Goal: Task Accomplishment & Management: Use online tool/utility

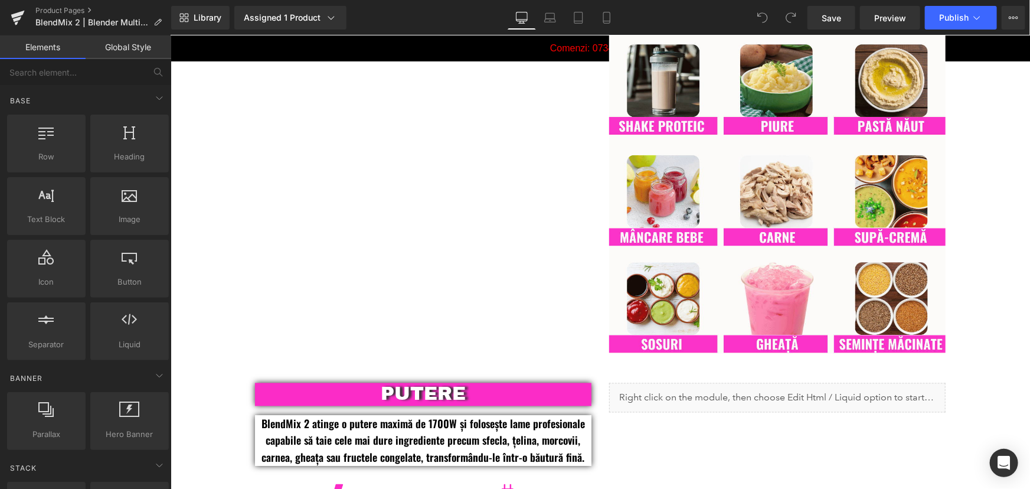
scroll to position [965, 0]
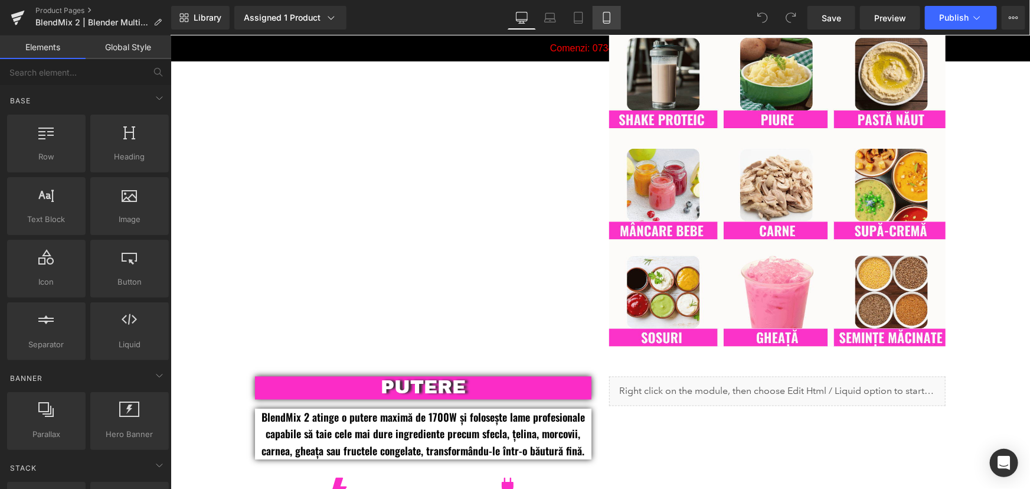
click at [608, 8] on link "Mobile" at bounding box center [606, 18] width 28 height 24
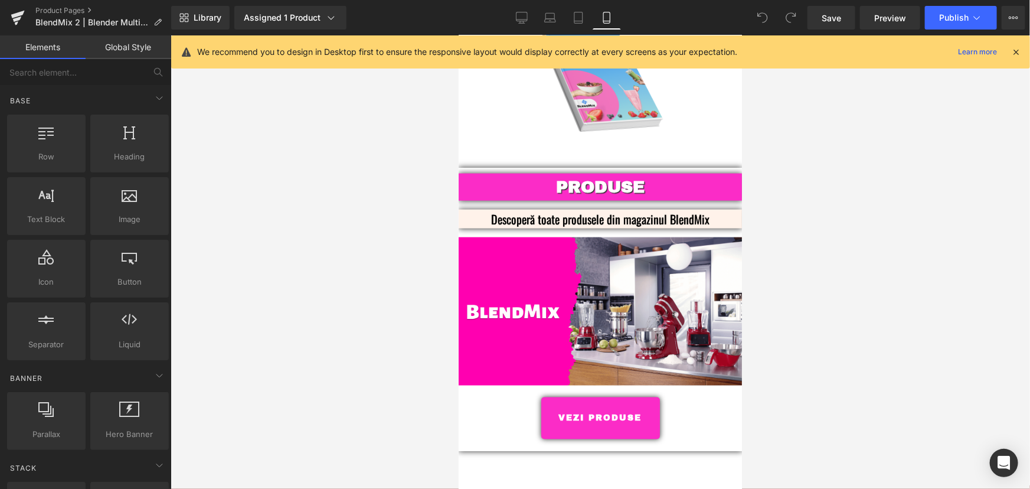
scroll to position [2951, 0]
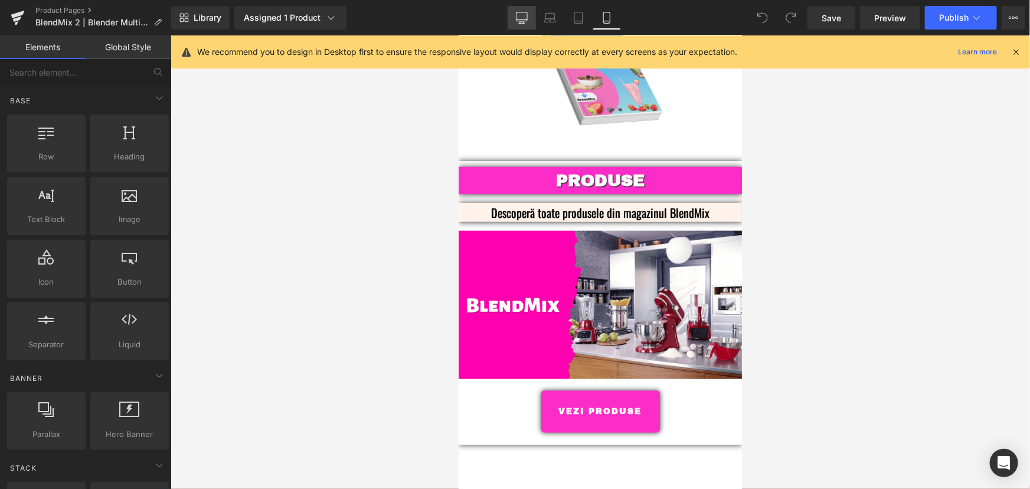
click at [513, 15] on link "Desktop" at bounding box center [522, 18] width 28 height 24
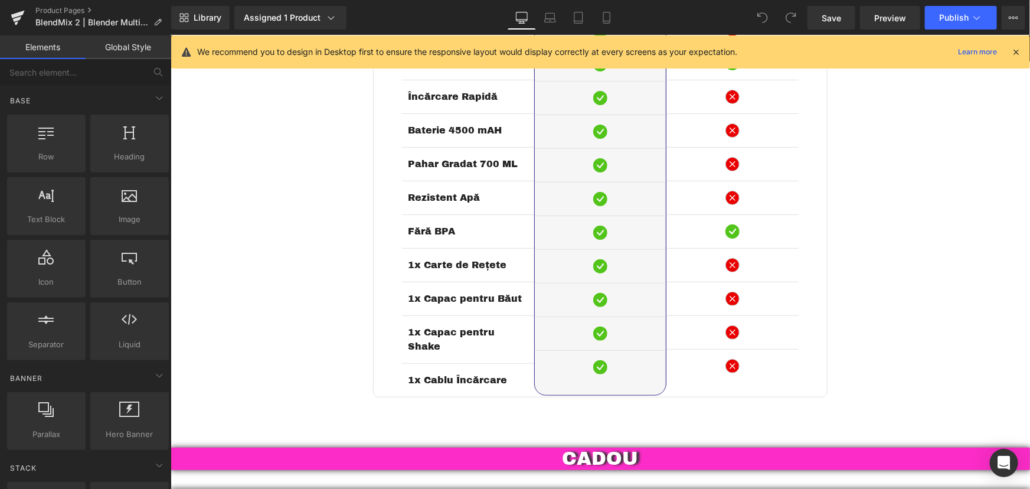
scroll to position [2363, 0]
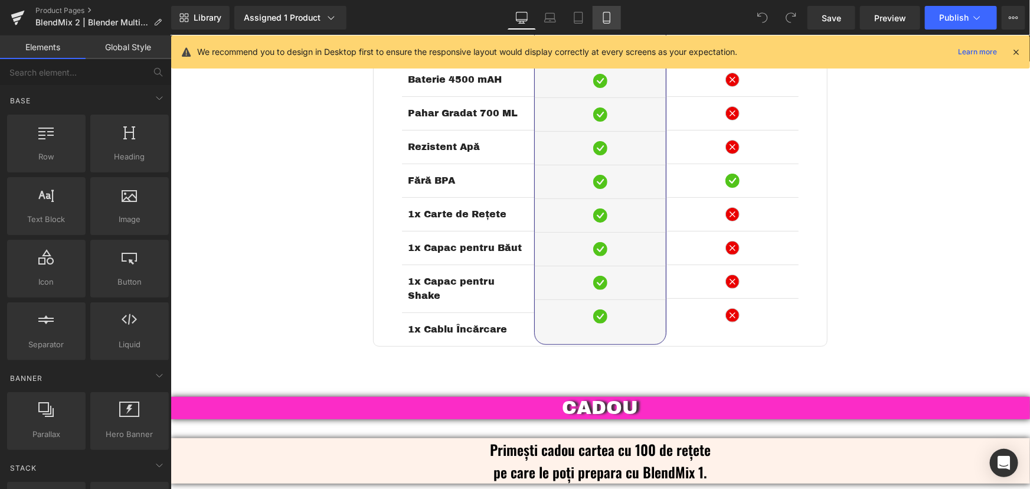
click at [613, 11] on link "Mobile" at bounding box center [606, 18] width 28 height 24
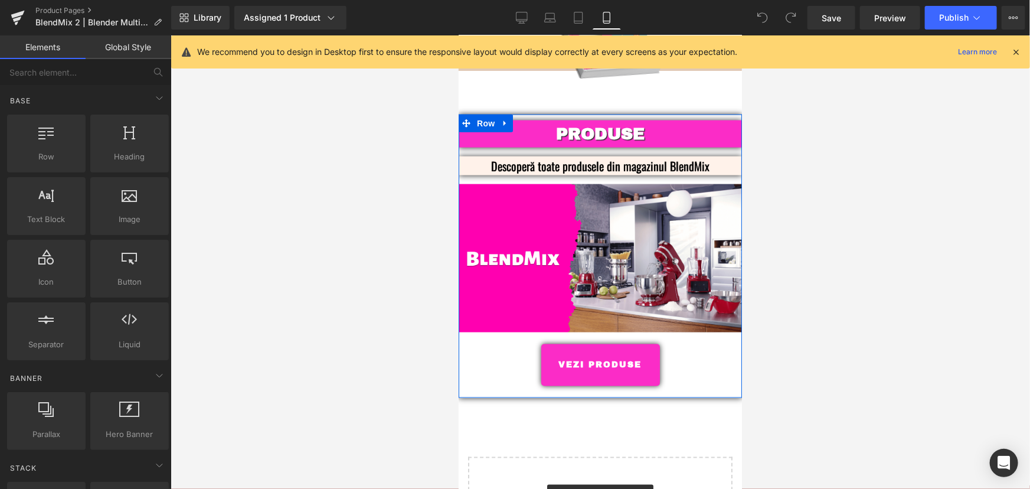
scroll to position [2828, 0]
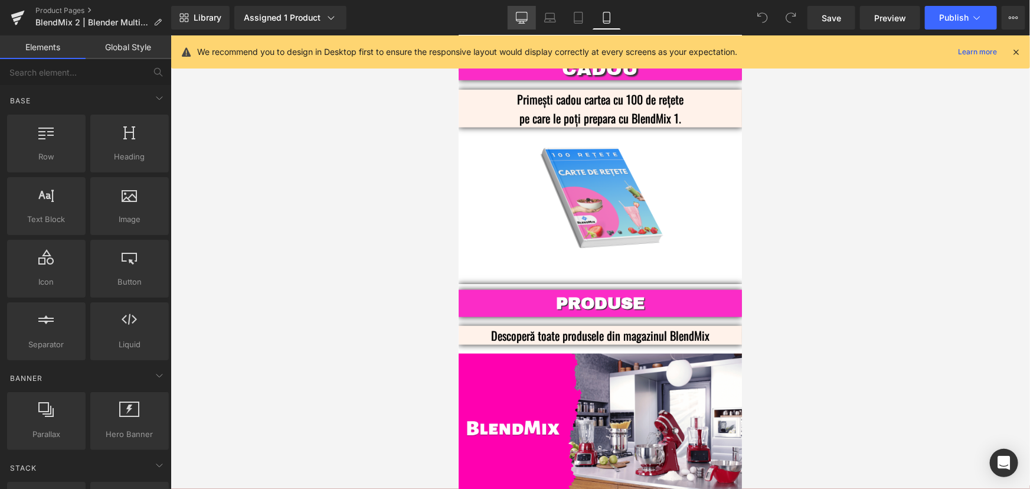
click at [533, 19] on link "Desktop" at bounding box center [522, 18] width 28 height 24
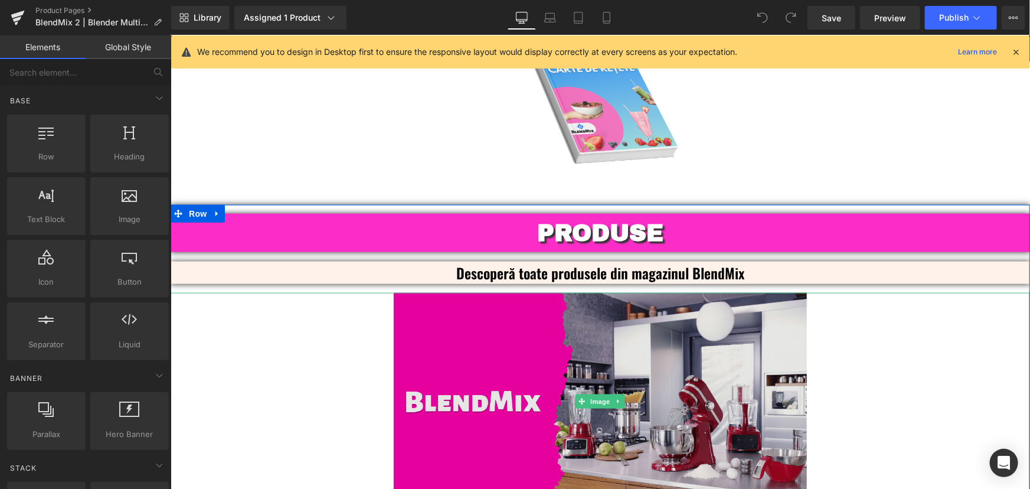
scroll to position [2887, 0]
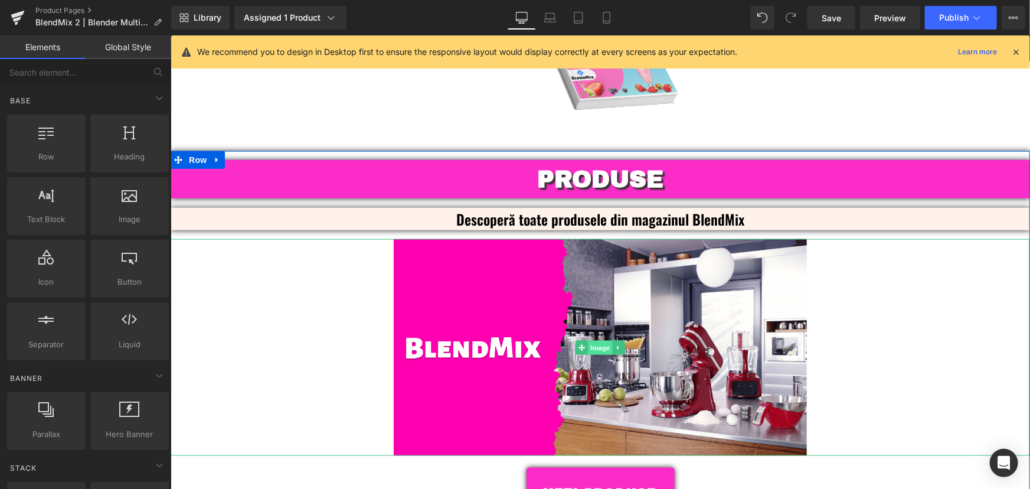
click at [600, 340] on span "Image" at bounding box center [599, 347] width 25 height 14
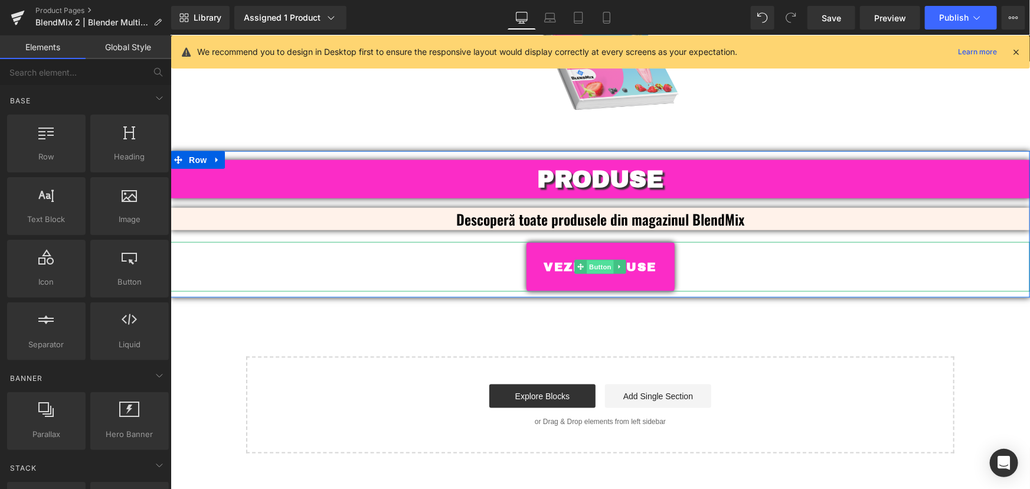
click at [603, 260] on span "Button" at bounding box center [599, 267] width 27 height 14
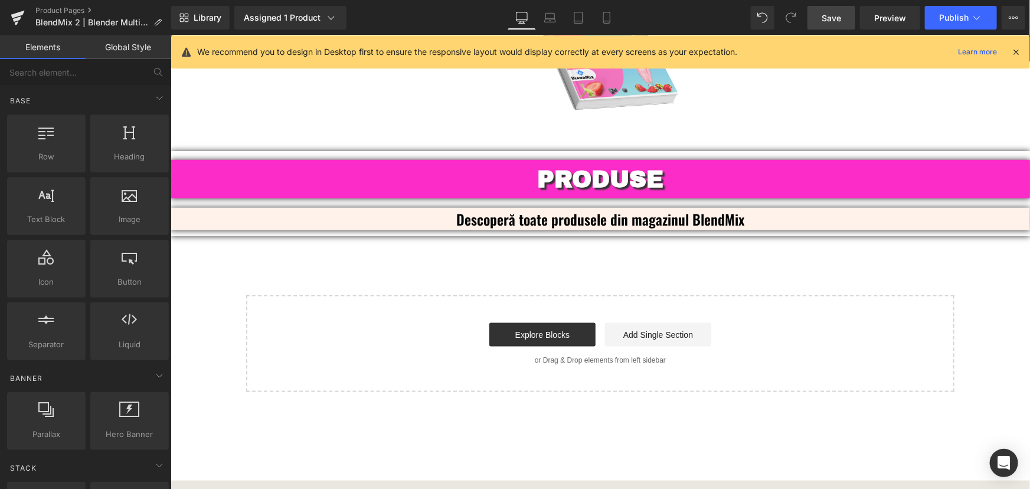
click at [821, 20] on link "Save" at bounding box center [831, 18] width 48 height 24
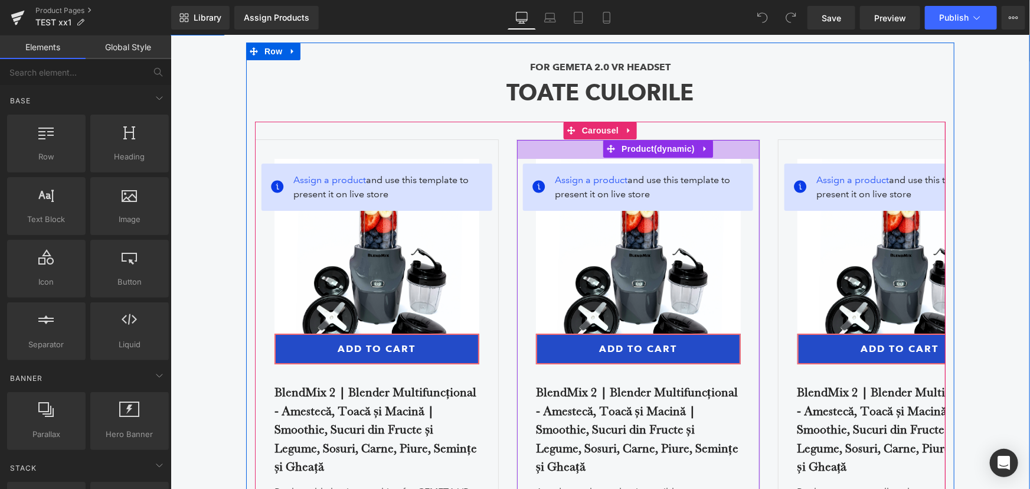
scroll to position [4390, 0]
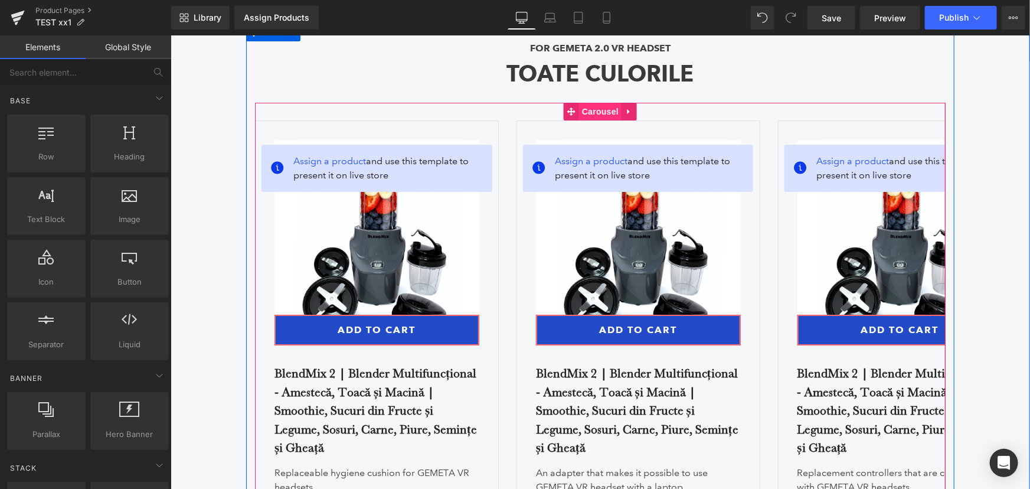
click at [604, 120] on span "Carousel" at bounding box center [599, 111] width 42 height 18
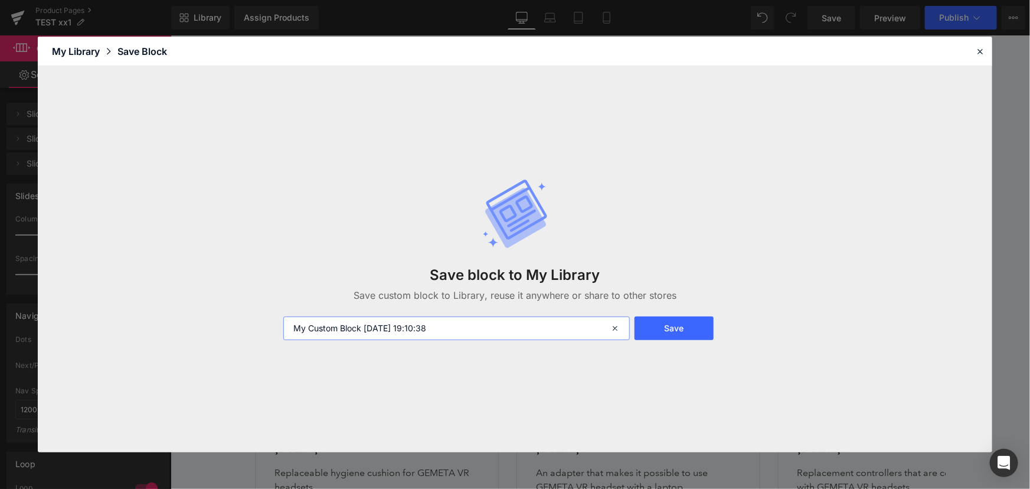
drag, startPoint x: 495, startPoint y: 330, endPoint x: 118, endPoint y: 332, distance: 376.5
click at [118, 332] on div "Save block to My Library Save custom block to Library, reuse it anywhere or sha…" at bounding box center [515, 259] width 954 height 386
type input "vc1"
click at [681, 336] on button "Save" at bounding box center [674, 328] width 80 height 24
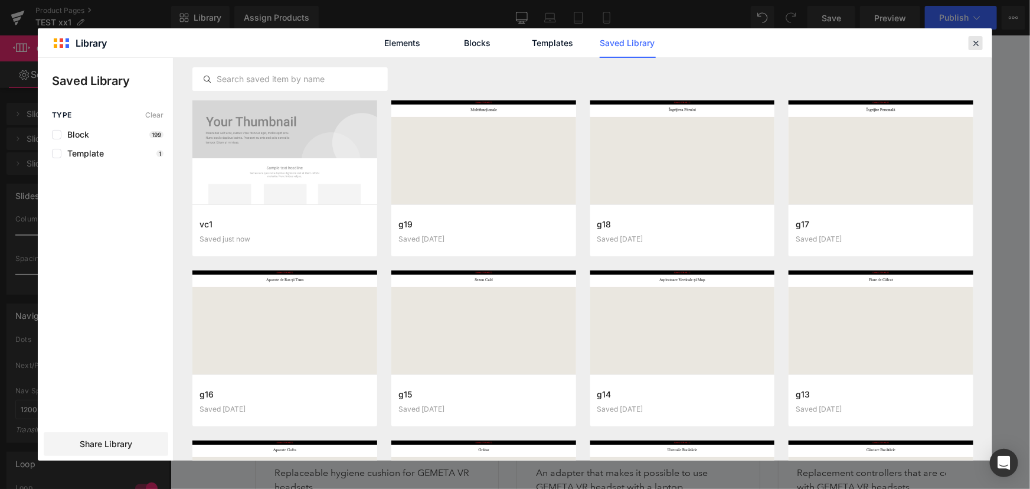
click at [974, 47] on icon at bounding box center [975, 43] width 11 height 11
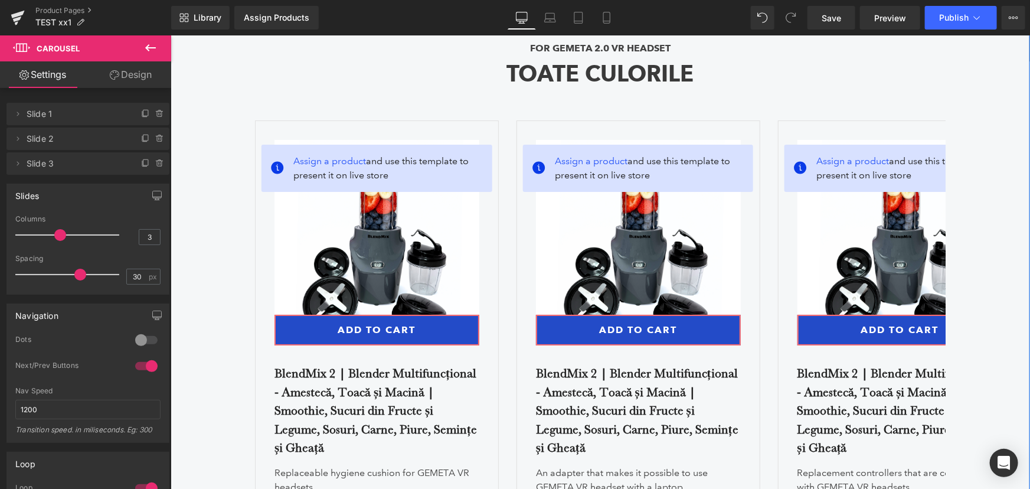
click at [824, 95] on div "TOATE CULORILE" at bounding box center [599, 78] width 690 height 47
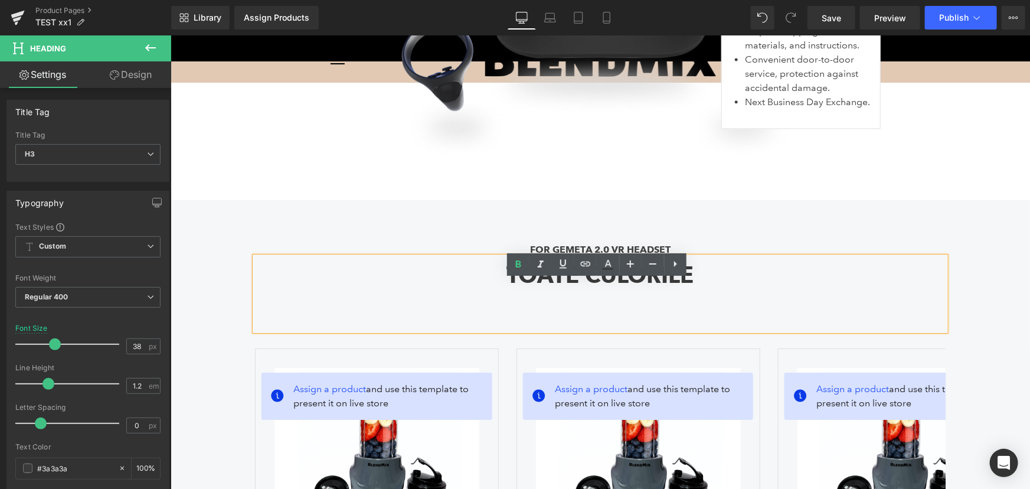
scroll to position [4175, 0]
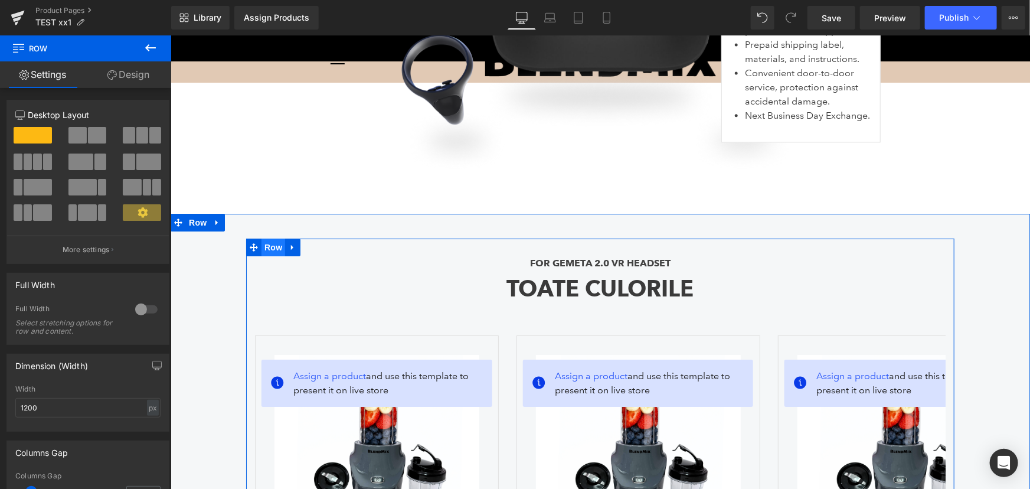
click at [271, 256] on span "Row" at bounding box center [273, 247] width 24 height 18
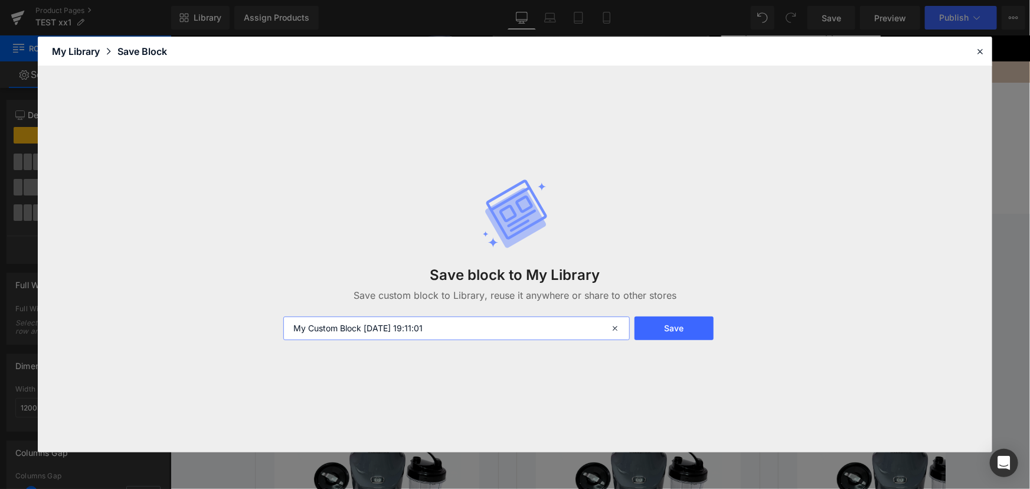
drag, startPoint x: 460, startPoint y: 329, endPoint x: 210, endPoint y: 343, distance: 250.6
click at [210, 343] on div "Save block to My Library Save custom block to Library, reuse it anywhere or sha…" at bounding box center [515, 259] width 954 height 386
drag, startPoint x: 421, startPoint y: 335, endPoint x: 53, endPoint y: 325, distance: 368.4
click at [47, 325] on div "Save block to My Library Save custom block to Library, reuse it anywhere or sha…" at bounding box center [515, 259] width 954 height 386
type input "vc2"
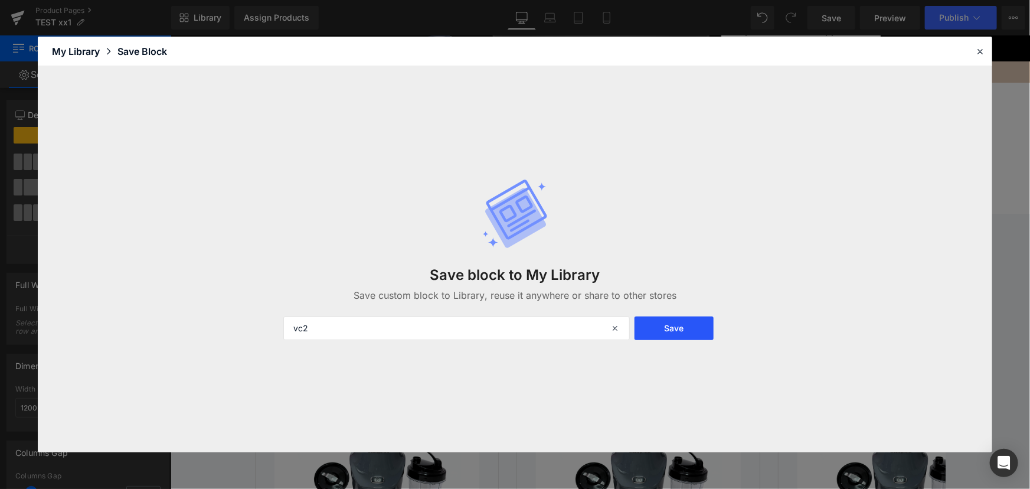
click at [682, 322] on button "Save" at bounding box center [674, 328] width 80 height 24
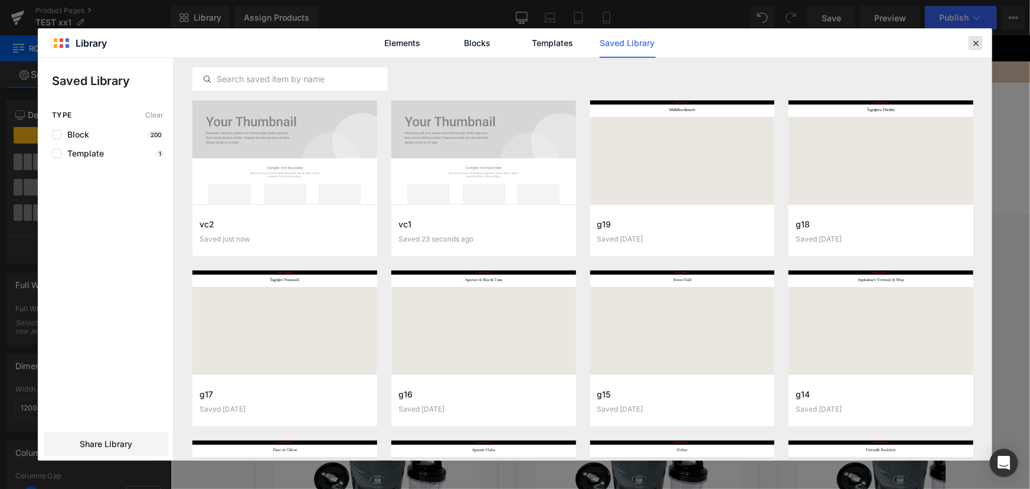
click at [968, 37] on div at bounding box center [975, 43] width 14 height 14
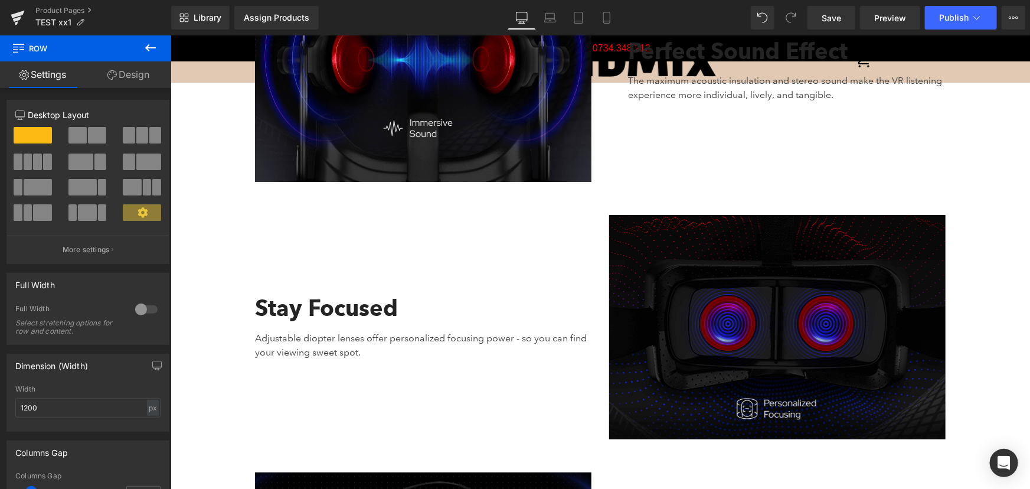
scroll to position [2020, 0]
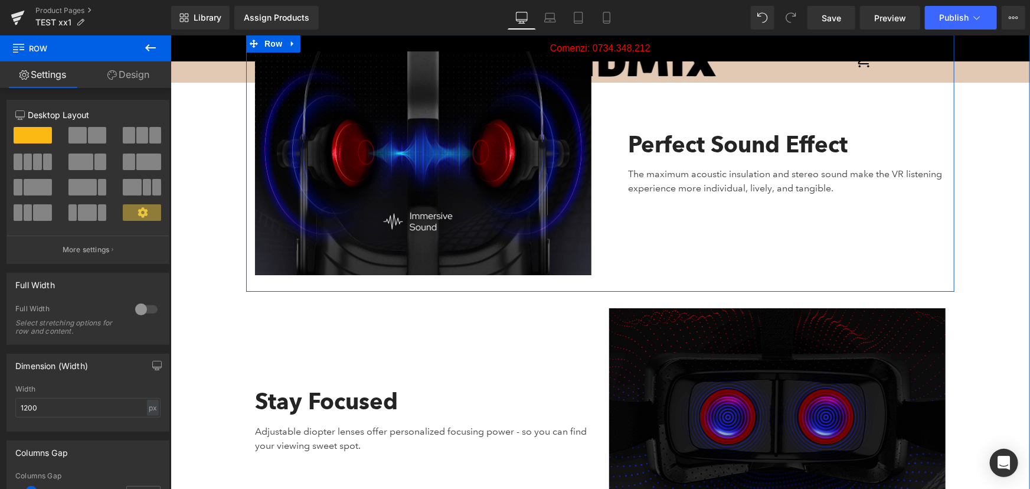
click at [717, 224] on div "Perfect Sound Effect Text Block The maximum acoustic insulation and stereo soun…" at bounding box center [777, 163] width 354 height 224
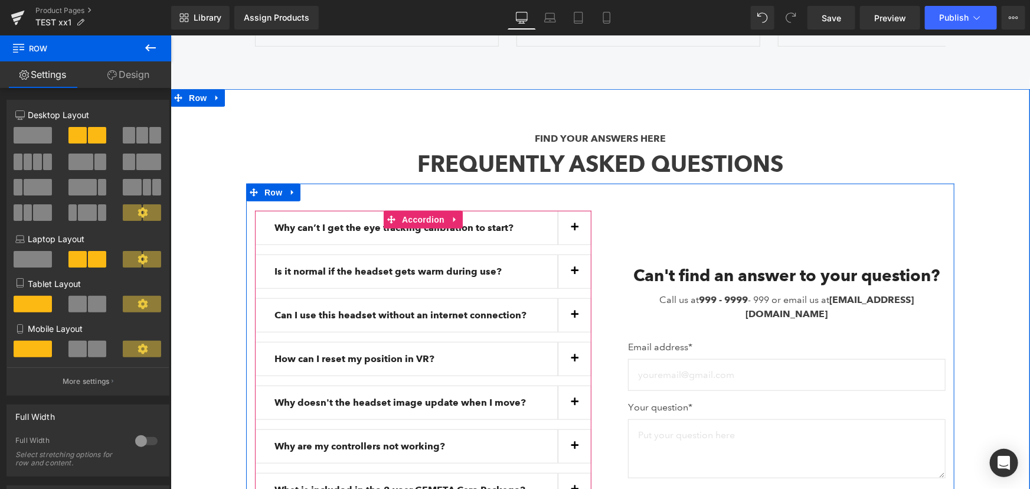
scroll to position [4990, 0]
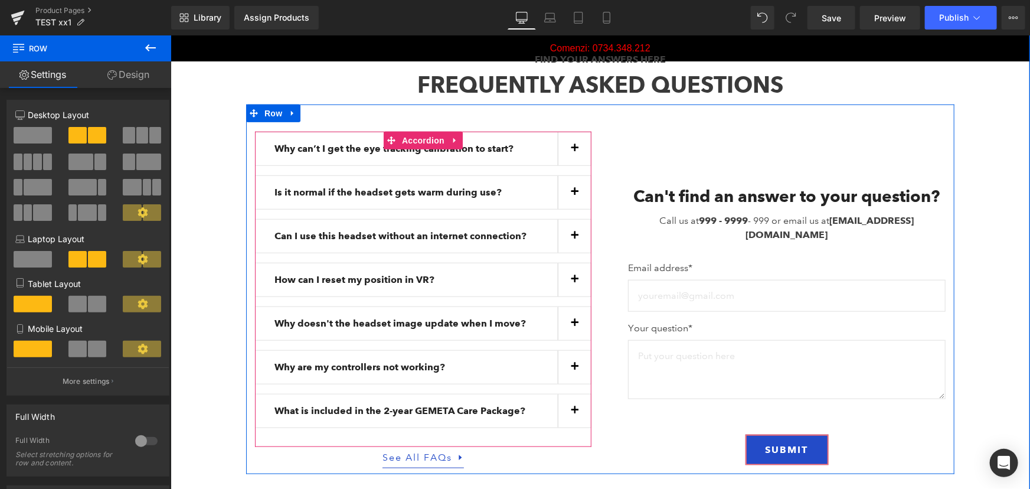
click at [526, 141] on p "Why can’t I get the eye tracking calibration to start?" at bounding box center [415, 148] width 283 height 14
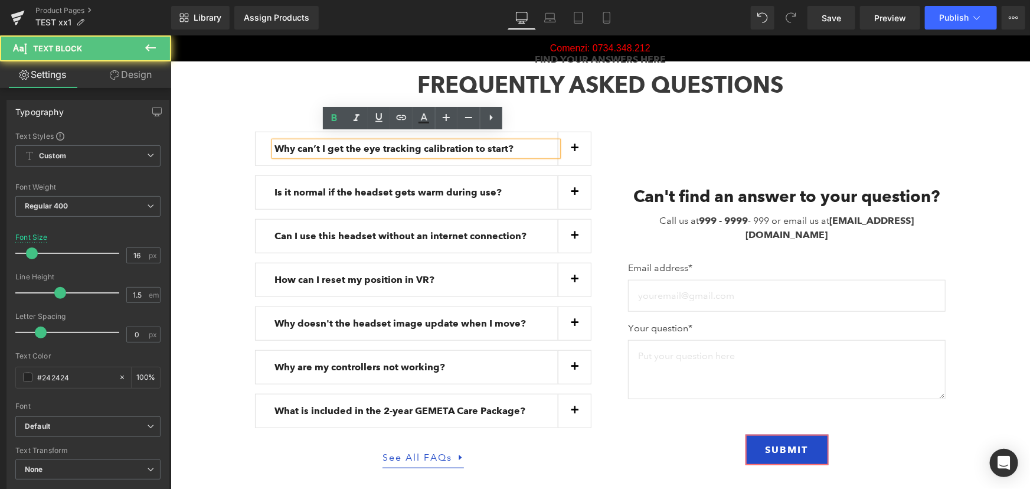
click at [564, 143] on button "button" at bounding box center [573, 148] width 33 height 33
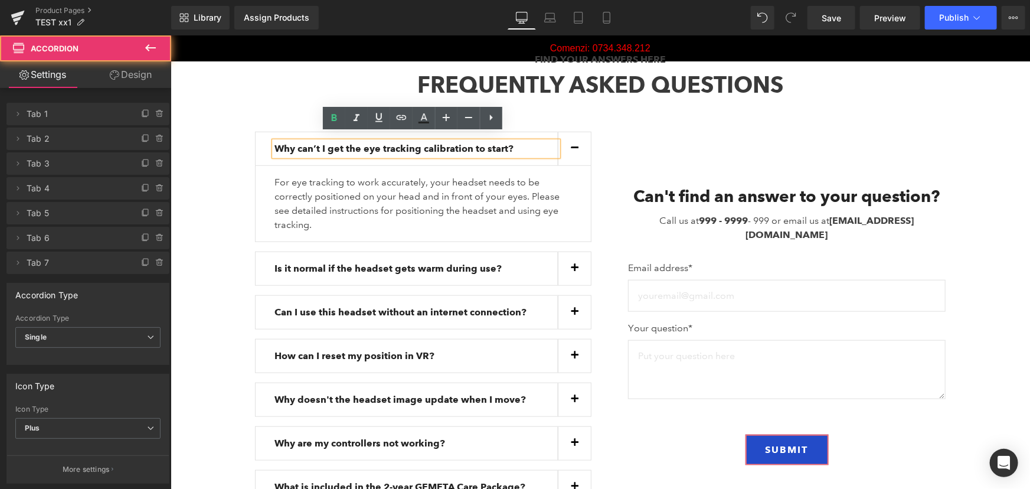
click at [574, 141] on button "button" at bounding box center [573, 148] width 33 height 33
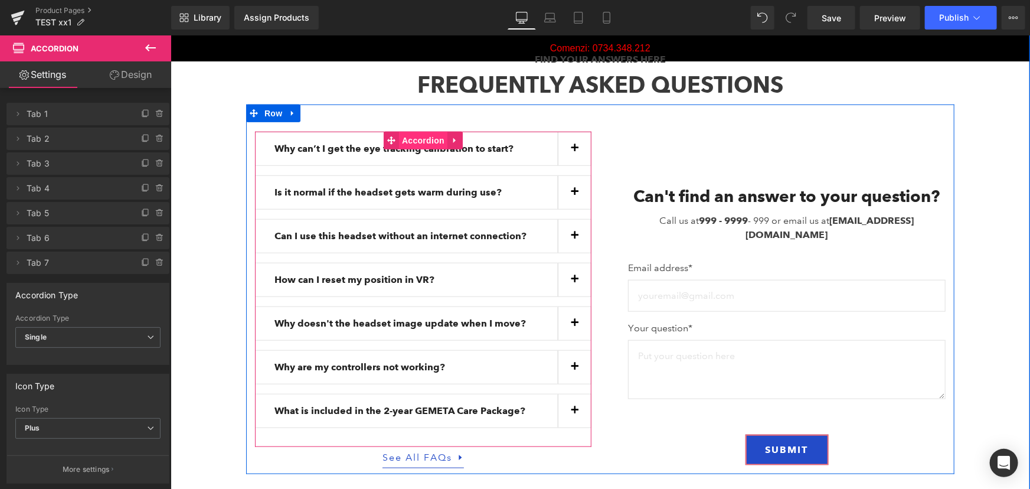
click at [417, 133] on span "Accordion" at bounding box center [422, 140] width 48 height 18
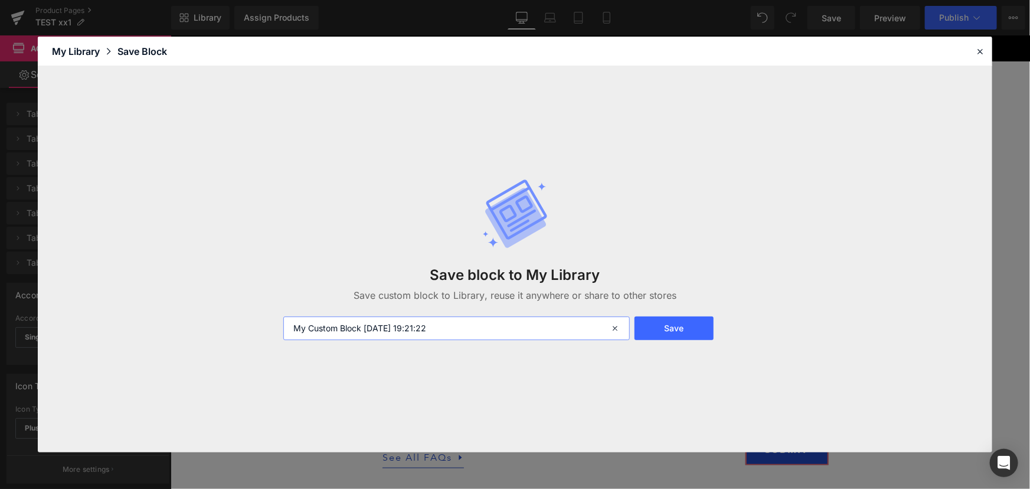
drag, startPoint x: 459, startPoint y: 326, endPoint x: 239, endPoint y: 336, distance: 219.8
click at [240, 336] on div "Save block to My Library Save custom block to Library, reuse it anywhere or sha…" at bounding box center [515, 259] width 954 height 386
type input "vc3"
click at [673, 320] on button "Save" at bounding box center [674, 328] width 80 height 24
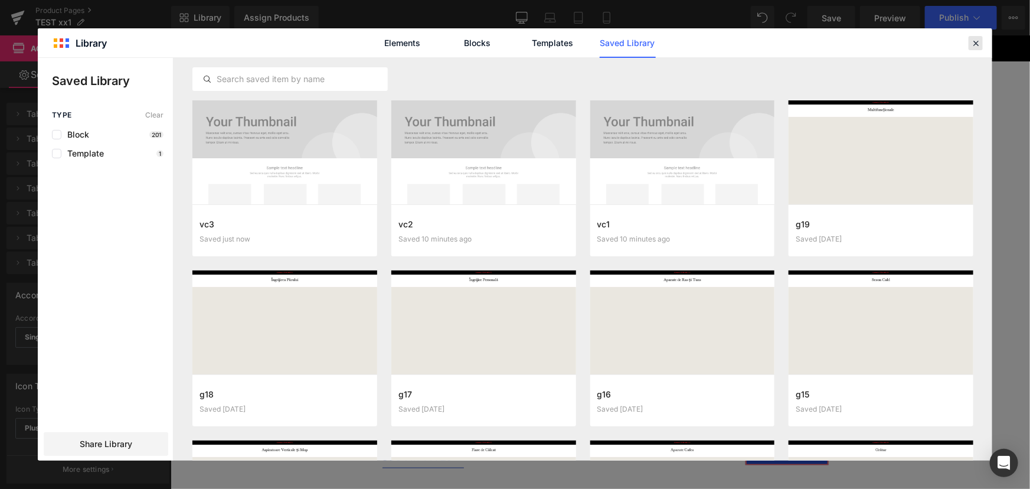
click at [974, 47] on icon at bounding box center [975, 43] width 11 height 11
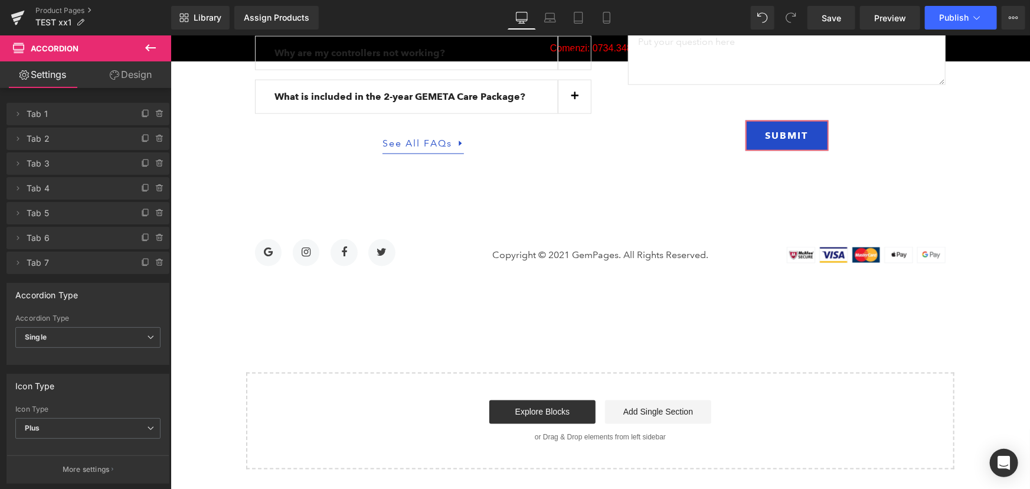
scroll to position [5312, 0]
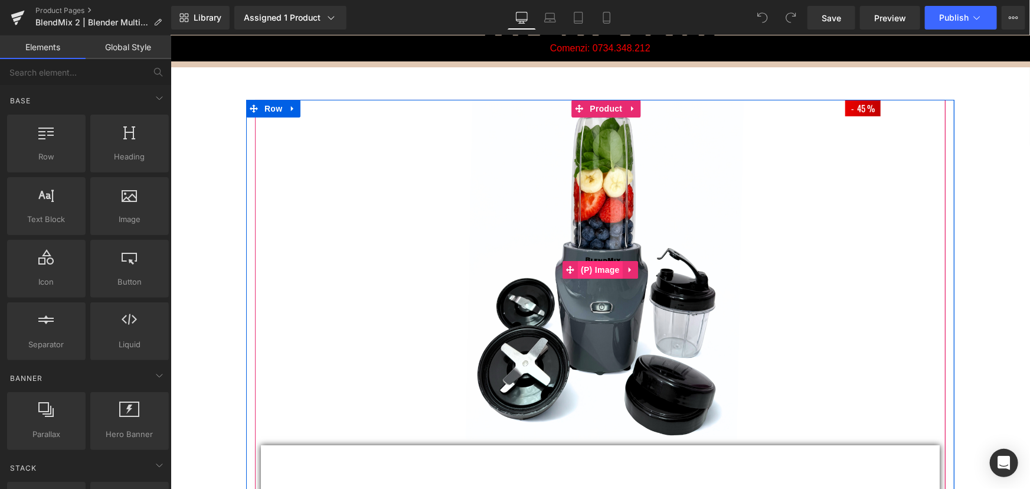
scroll to position [161, 0]
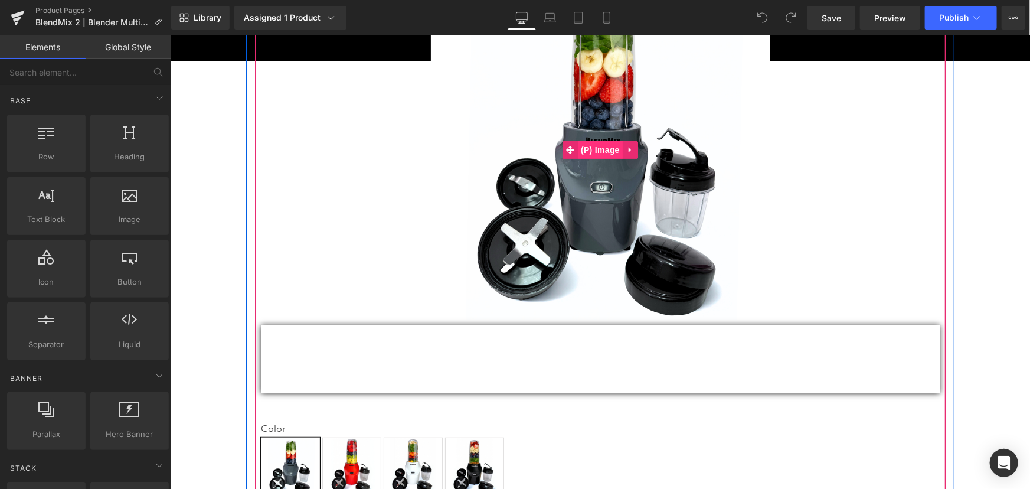
click at [593, 146] on span "(P) Image" at bounding box center [599, 149] width 45 height 18
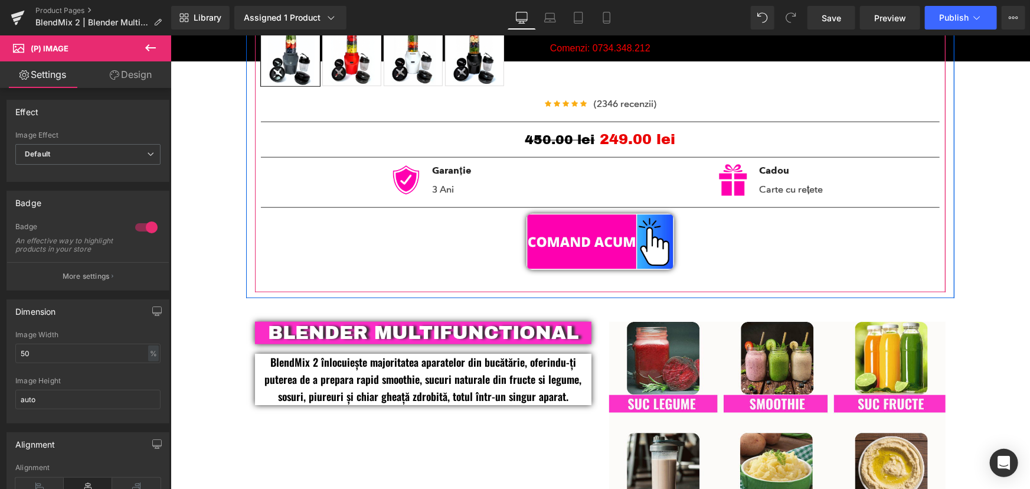
scroll to position [590, 0]
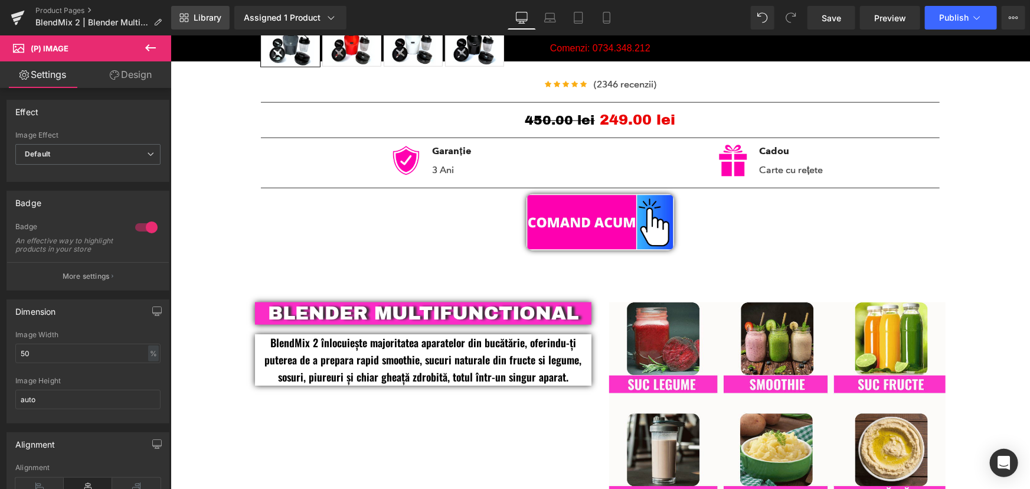
click at [205, 17] on span "Library" at bounding box center [208, 17] width 28 height 11
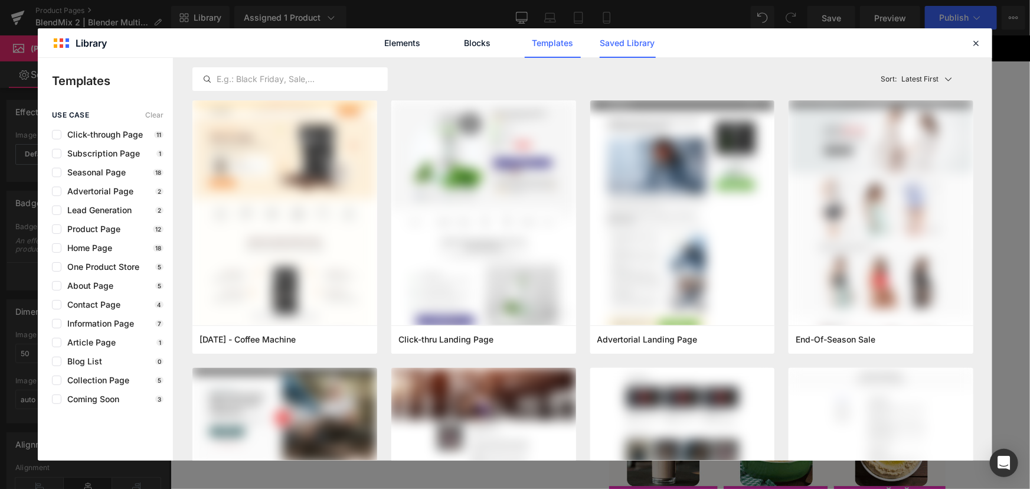
click at [613, 48] on link "Saved Library" at bounding box center [628, 43] width 56 height 30
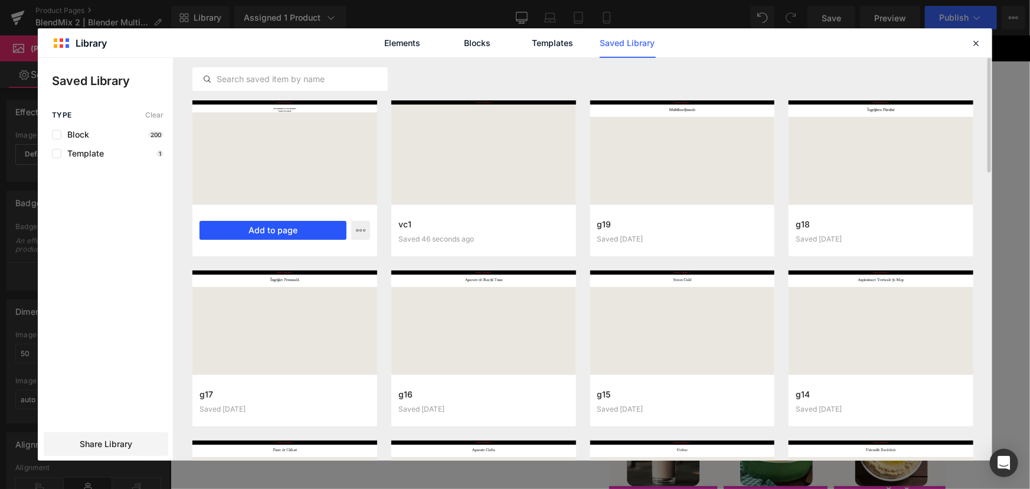
click at [280, 230] on button "Add to page" at bounding box center [272, 230] width 147 height 19
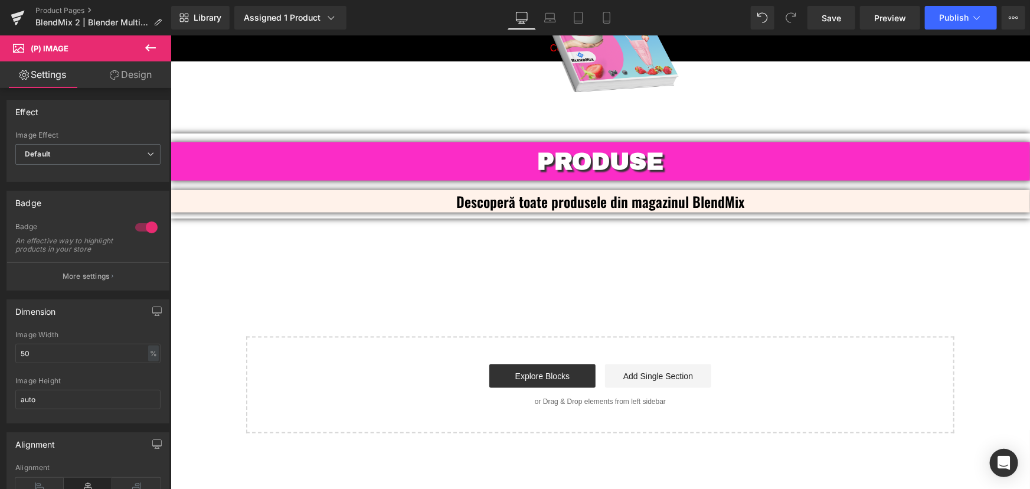
scroll to position [3014, 0]
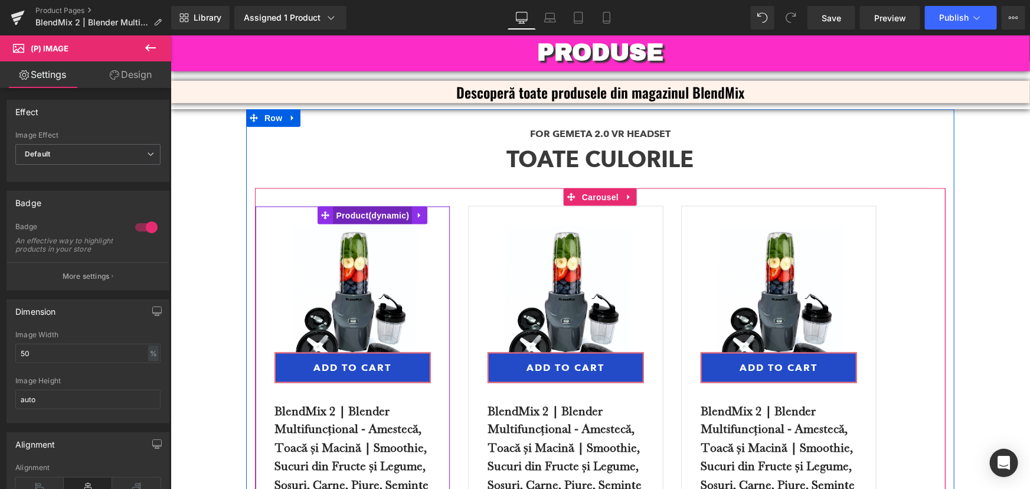
click at [374, 206] on span "Product" at bounding box center [371, 215] width 79 height 18
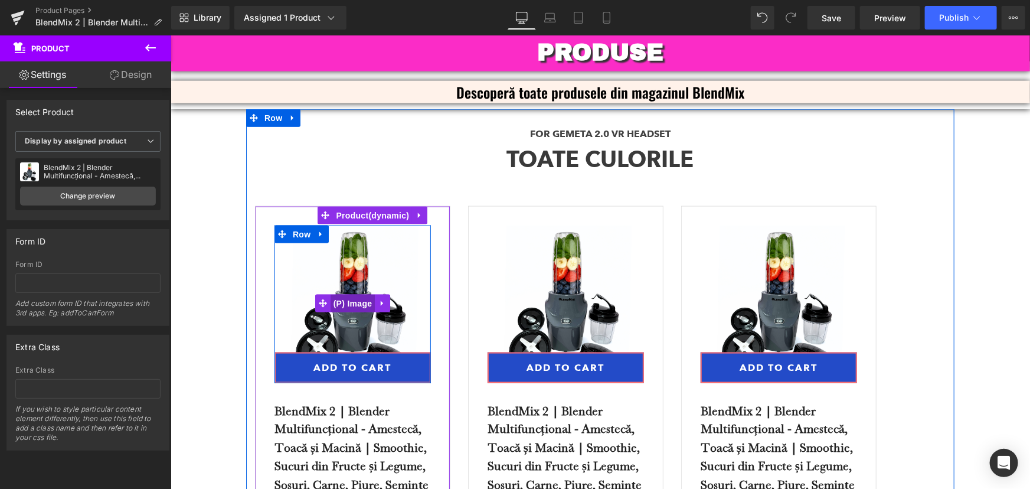
click at [356, 294] on span "(P) Image" at bounding box center [352, 303] width 45 height 18
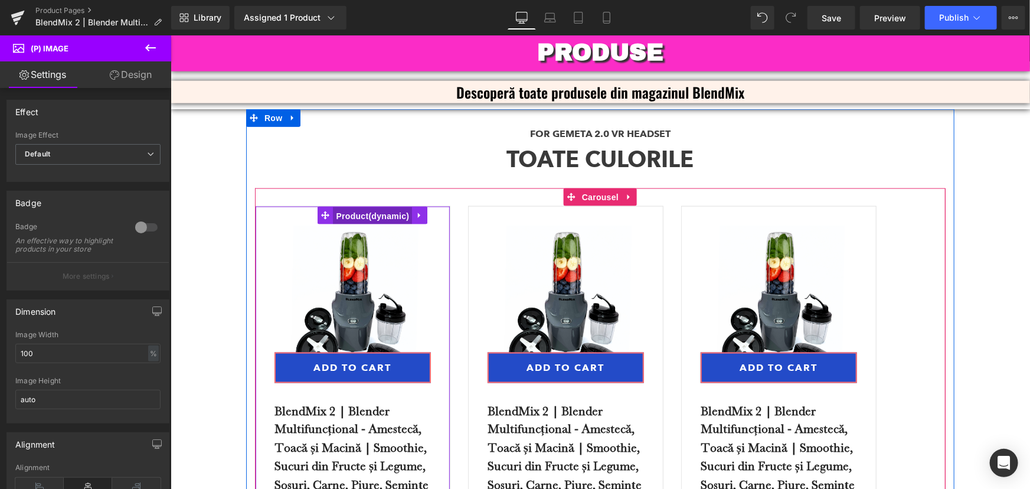
click at [364, 208] on span "Product" at bounding box center [371, 216] width 79 height 18
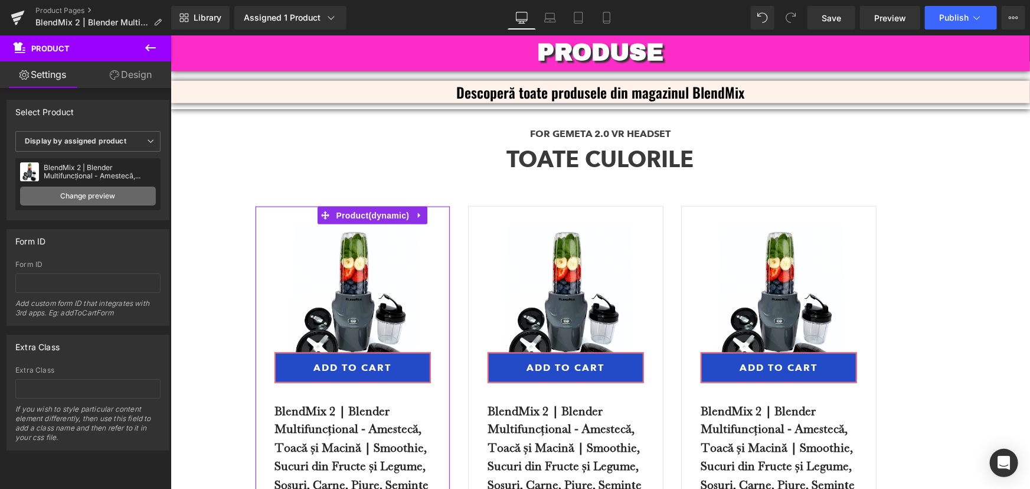
click at [112, 195] on link "Change preview" at bounding box center [88, 195] width 136 height 19
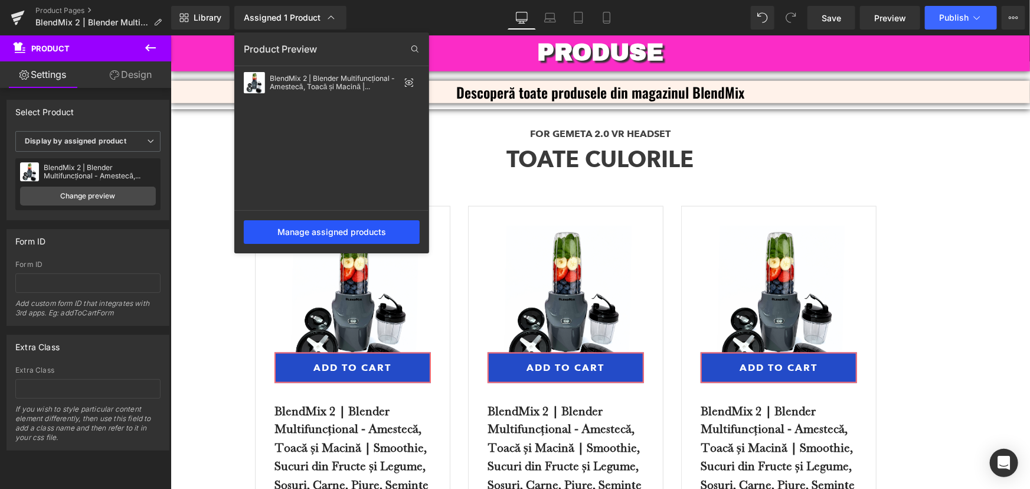
click at [374, 237] on div "Manage assigned products" at bounding box center [332, 232] width 176 height 24
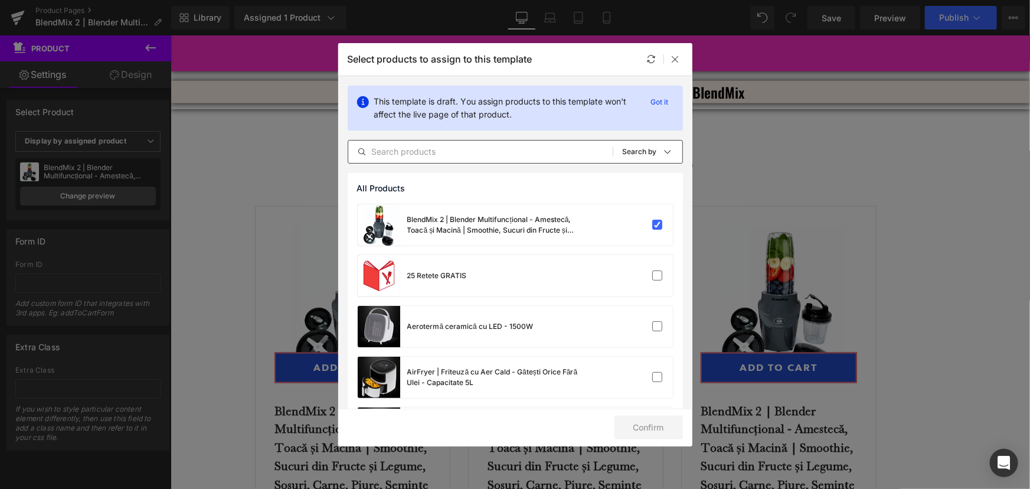
click at [526, 151] on input "text" at bounding box center [480, 152] width 264 height 14
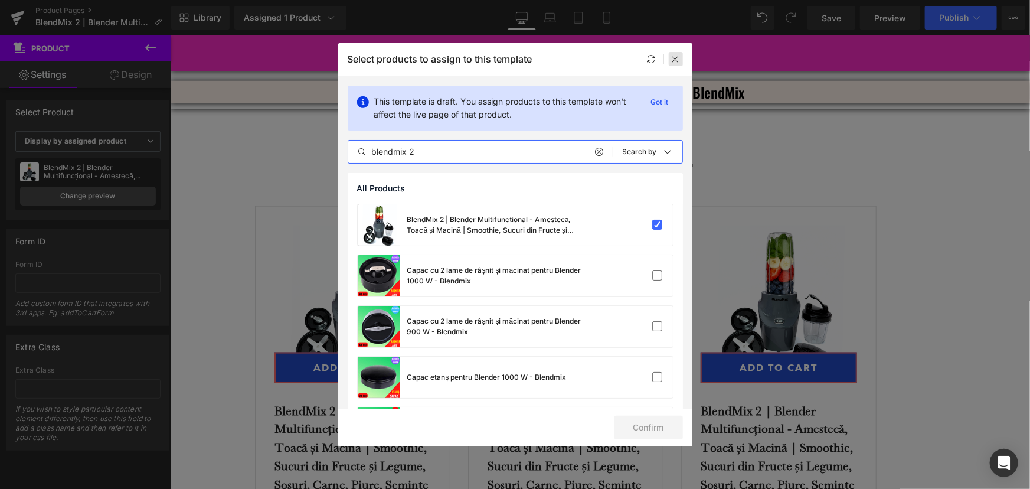
type input "blendmix 2"
click at [673, 55] on icon at bounding box center [675, 58] width 9 height 9
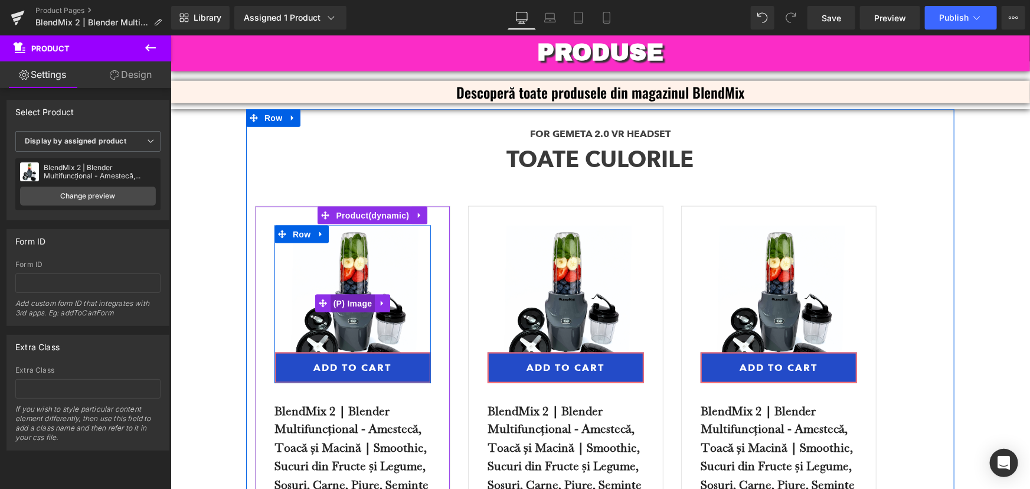
click at [344, 296] on span "(P) Image" at bounding box center [352, 303] width 45 height 18
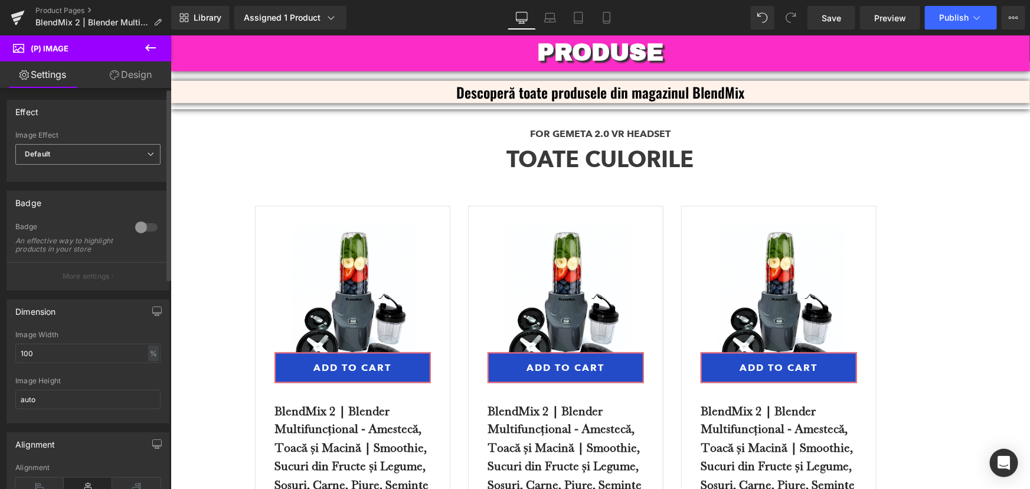
click at [110, 165] on div "Default Default Zoom Hover" at bounding box center [87, 157] width 145 height 27
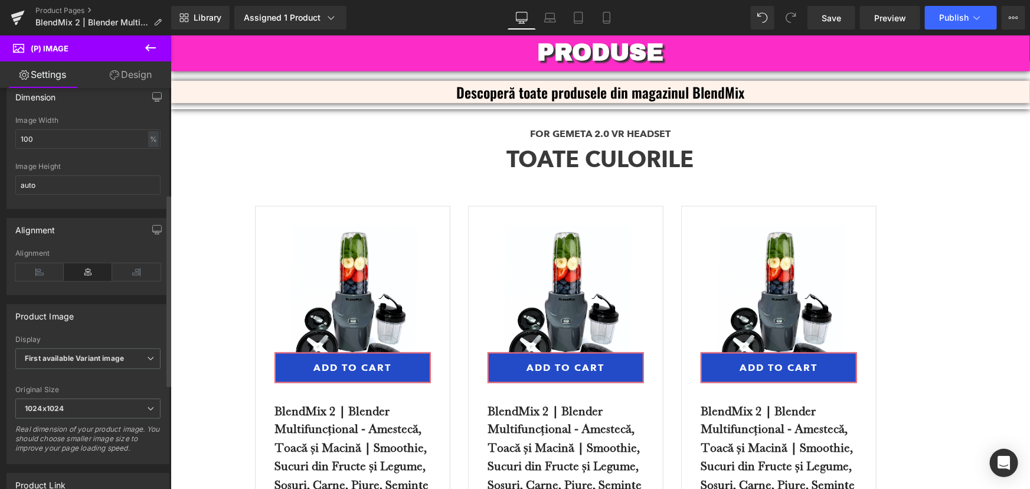
scroll to position [268, 0]
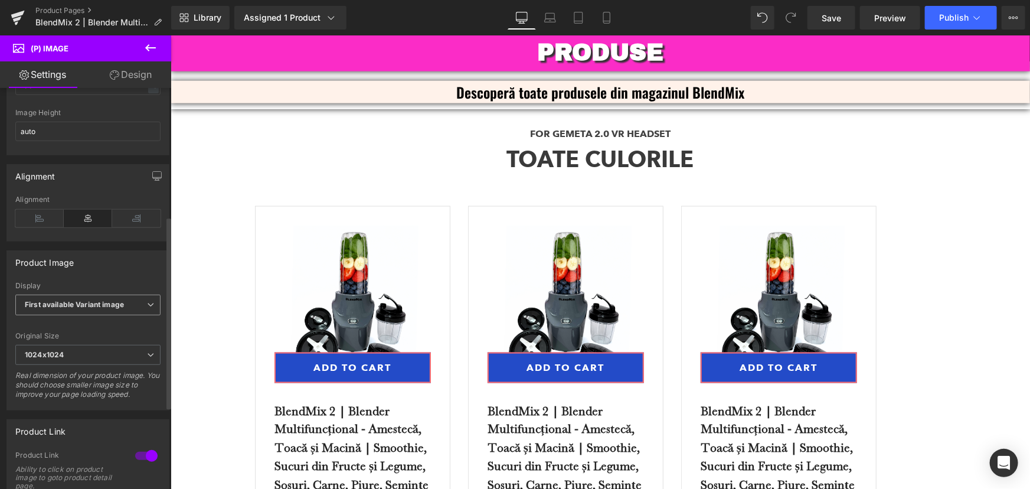
click at [126, 314] on span "First available Variant image" at bounding box center [87, 304] width 145 height 21
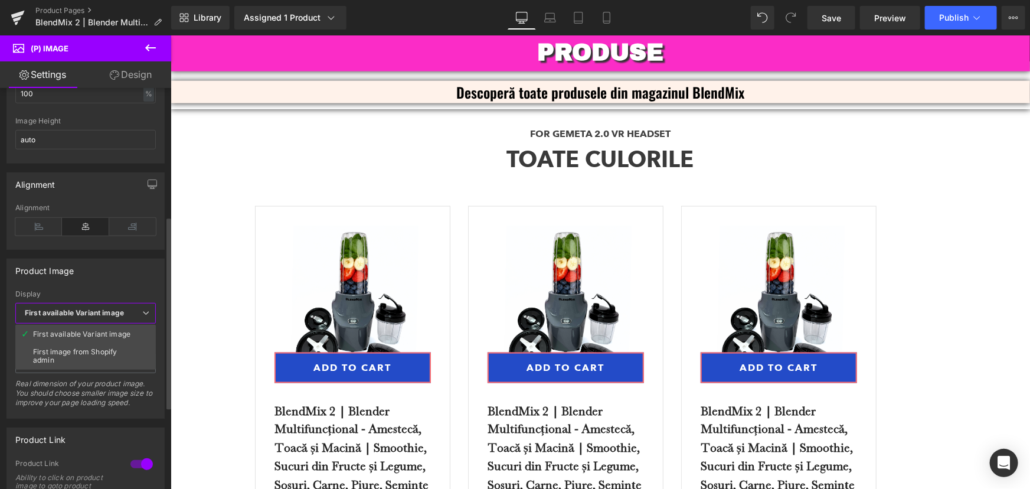
click at [132, 310] on span "First available Variant image" at bounding box center [85, 313] width 140 height 21
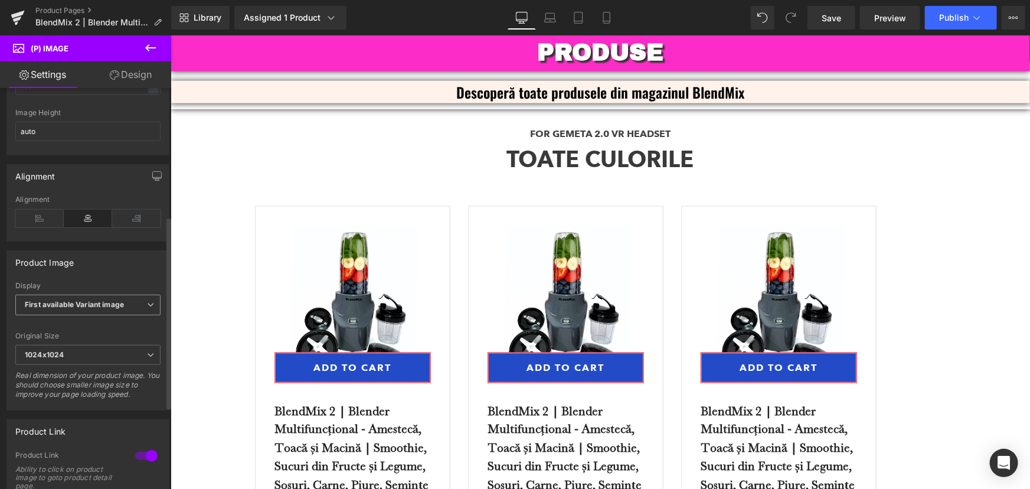
click at [132, 310] on span "First available Variant image" at bounding box center [87, 304] width 145 height 21
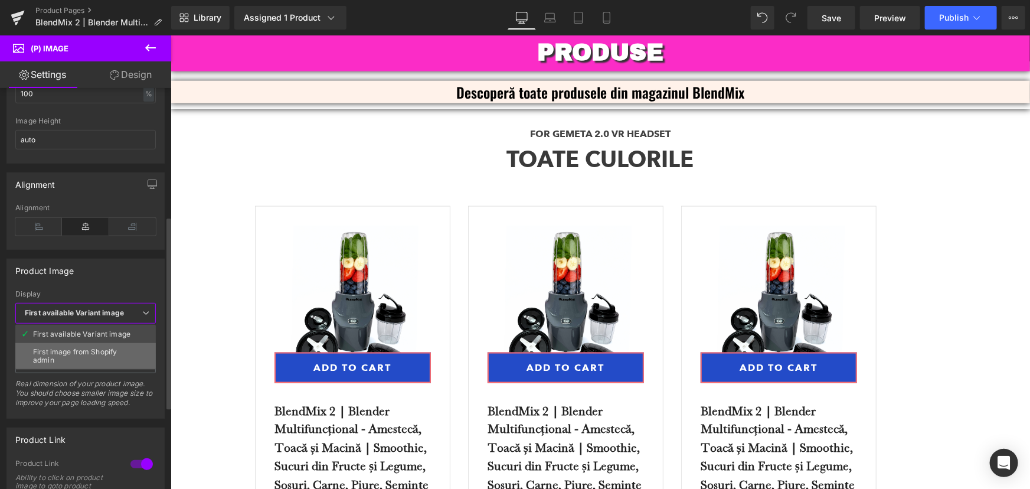
click at [107, 355] on div "First image from Shopify admin" at bounding box center [85, 356] width 105 height 17
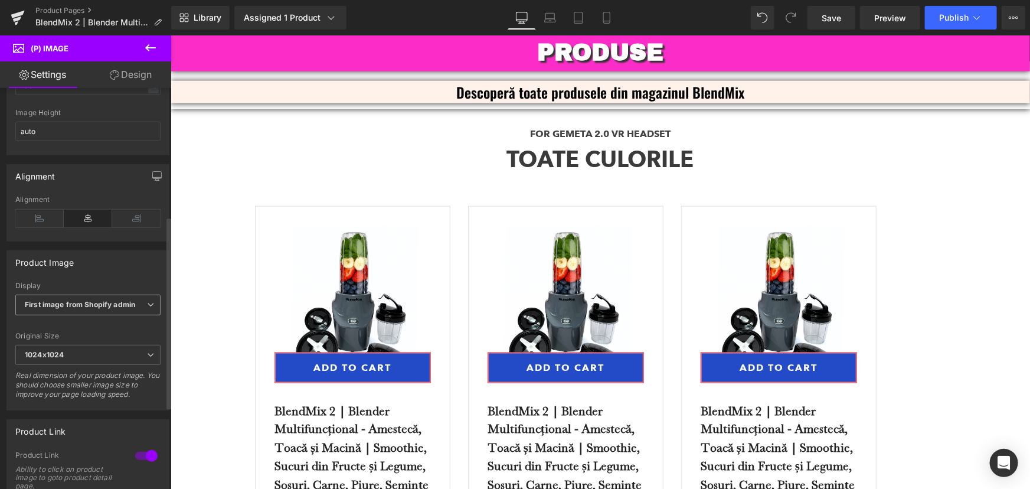
click at [106, 309] on b "First image from Shopify admin" at bounding box center [80, 304] width 110 height 9
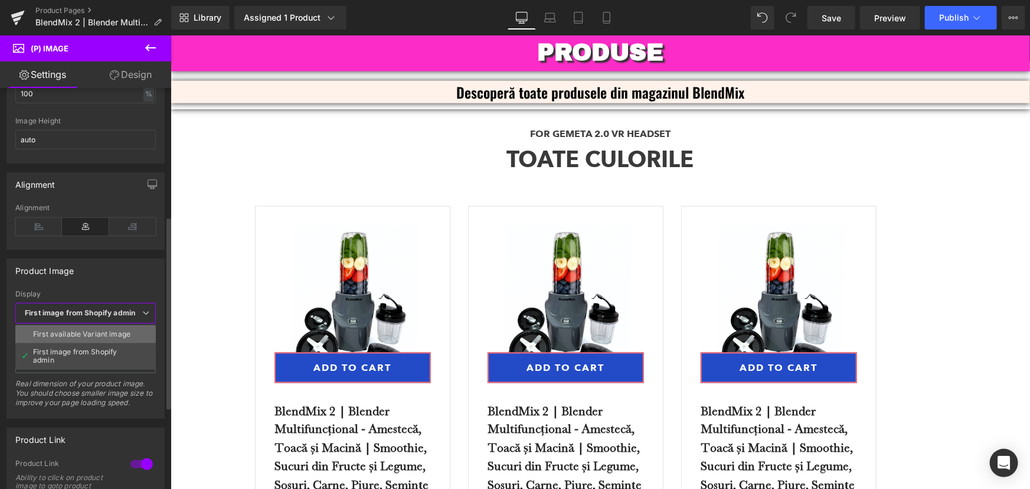
click at [95, 336] on div "First available Variant image" at bounding box center [81, 334] width 97 height 8
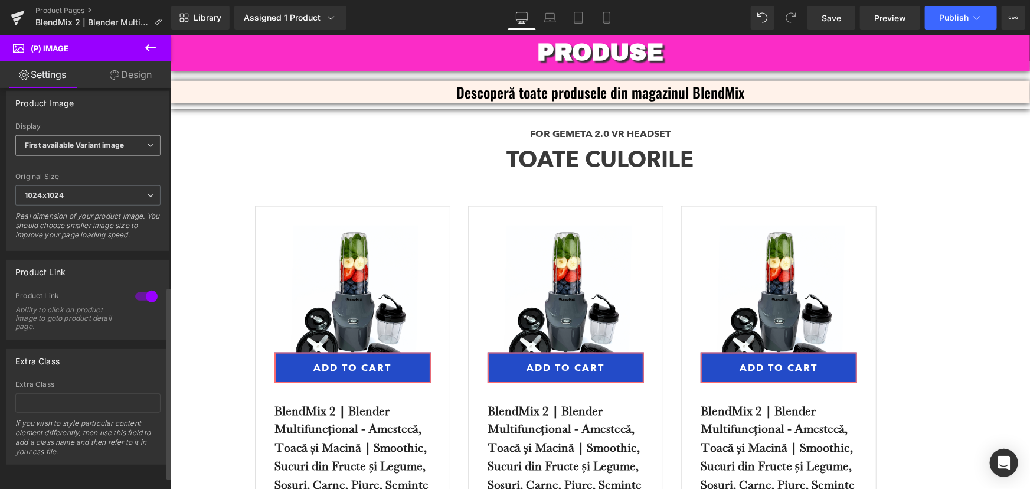
scroll to position [441, 0]
click at [613, 16] on link "Mobile" at bounding box center [606, 18] width 28 height 24
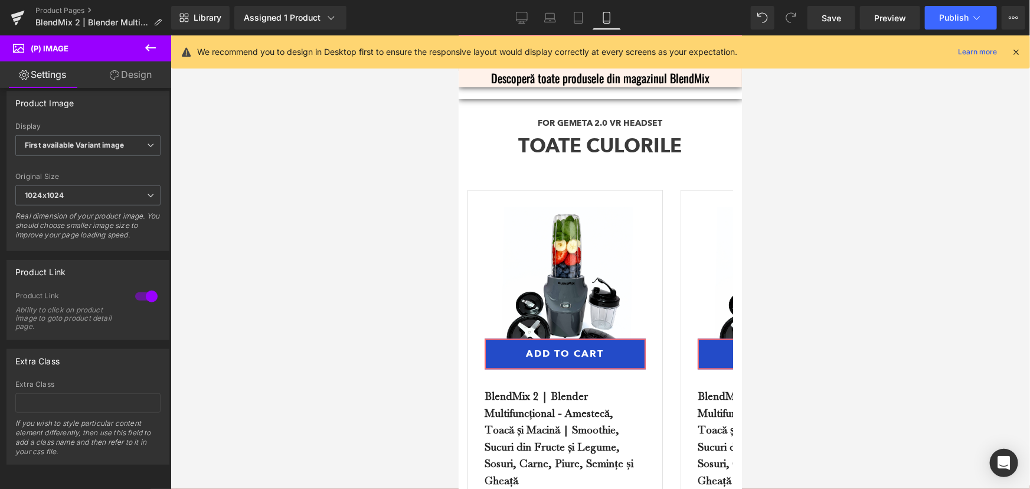
scroll to position [3081, 0]
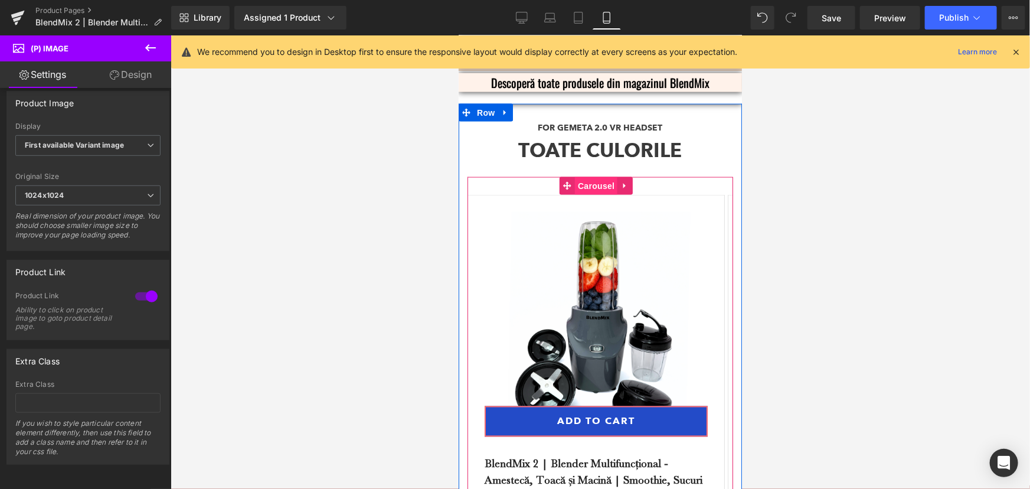
click at [601, 176] on span "Carousel" at bounding box center [595, 185] width 42 height 18
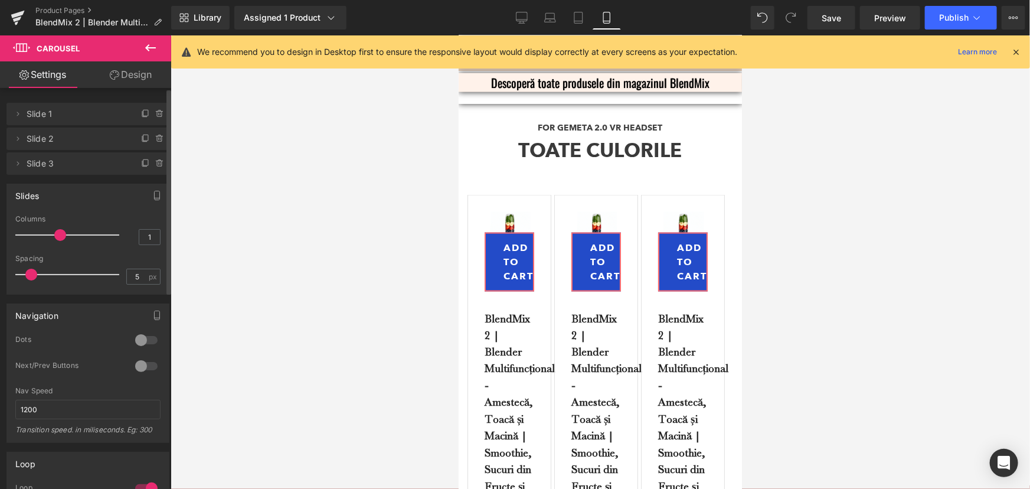
drag, startPoint x: 20, startPoint y: 230, endPoint x: 70, endPoint y: 236, distance: 50.5
click at [70, 236] on div at bounding box center [70, 235] width 98 height 24
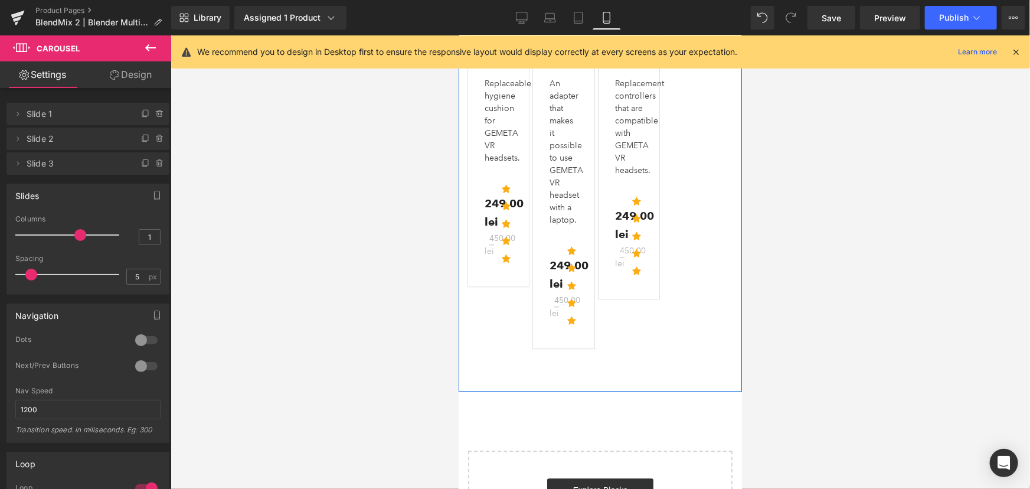
scroll to position [3671, 0]
drag, startPoint x: 515, startPoint y: 27, endPoint x: 459, endPoint y: 60, distance: 65.6
click at [515, 27] on link "Desktop" at bounding box center [522, 18] width 28 height 24
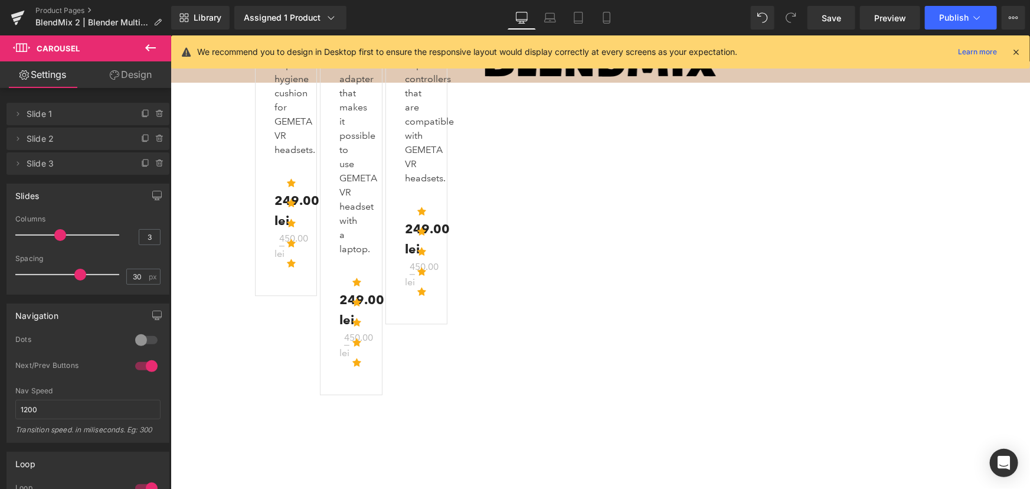
scroll to position [3009, 0]
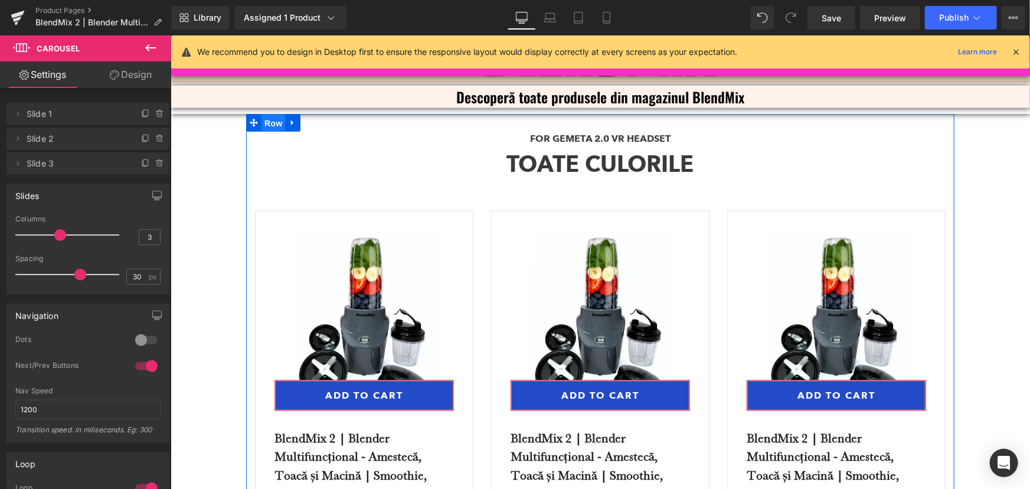
click at [271, 114] on span "Row" at bounding box center [273, 123] width 24 height 18
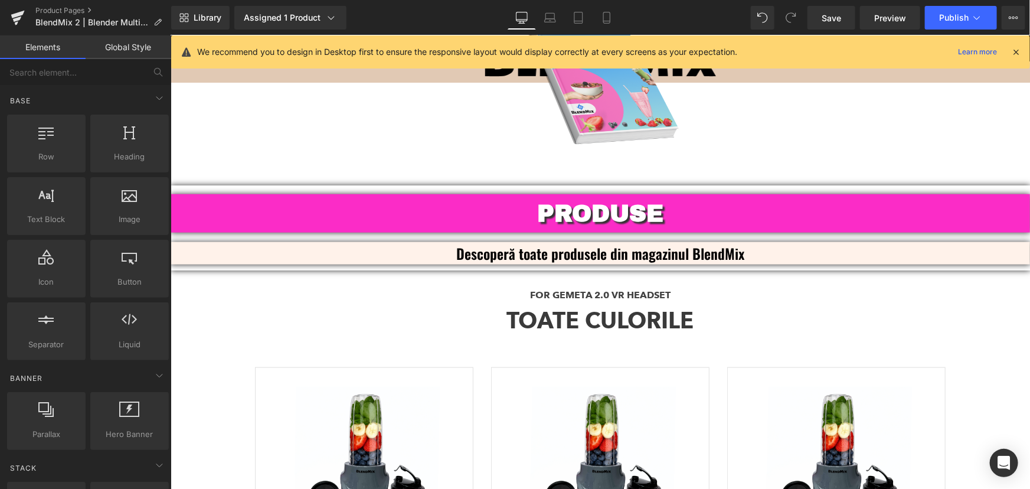
scroll to position [2848, 0]
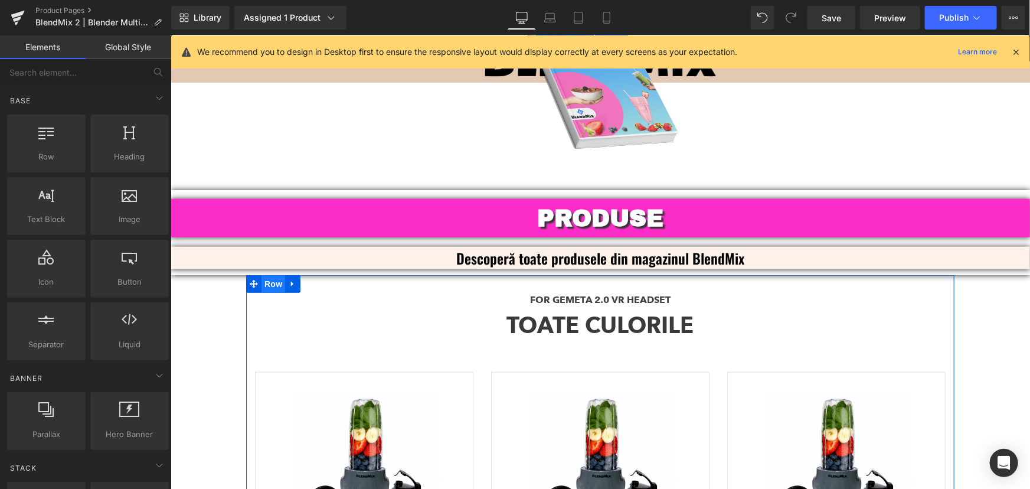
click at [270, 274] on span "Row" at bounding box center [273, 283] width 24 height 18
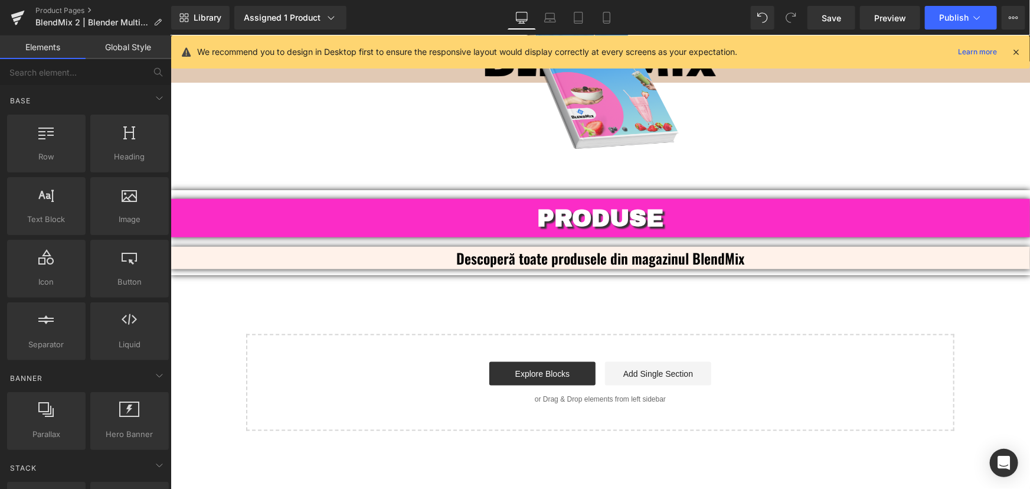
click at [1014, 53] on icon at bounding box center [1015, 52] width 11 height 11
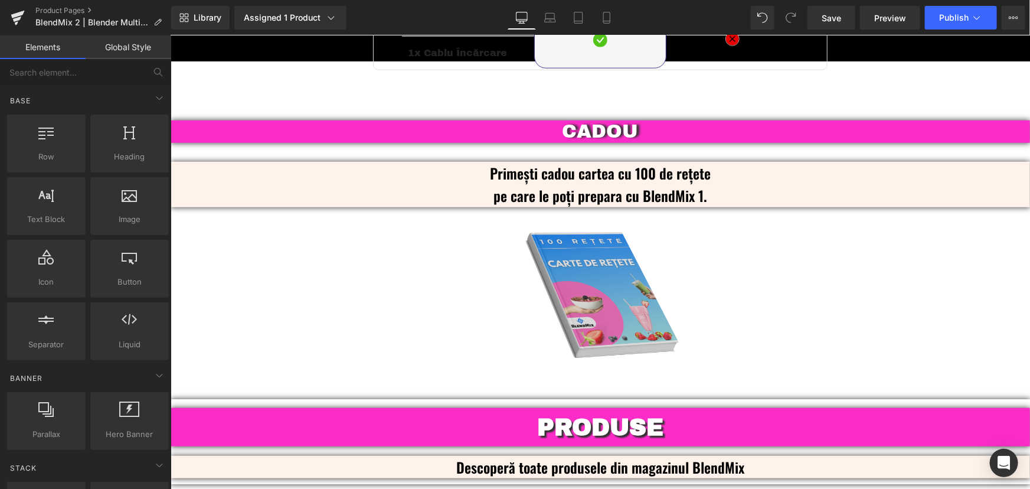
scroll to position [2794, 0]
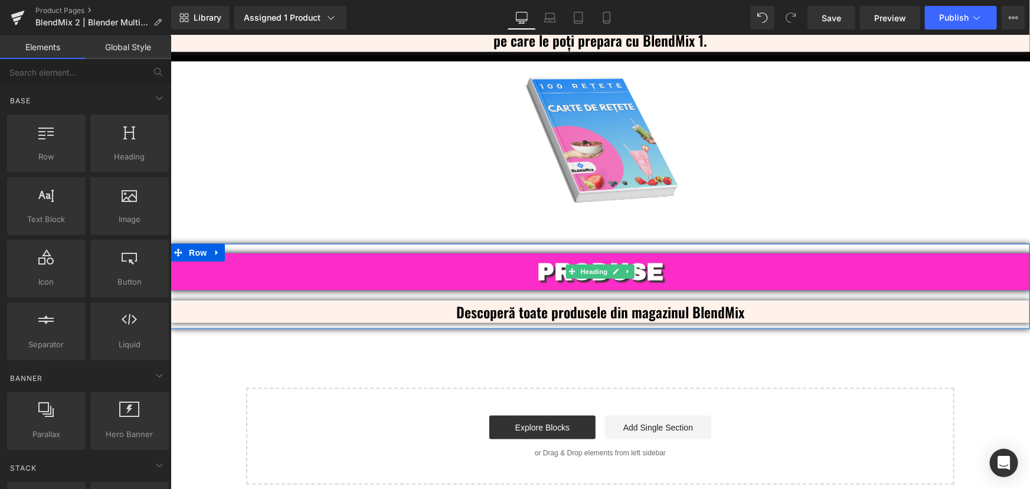
click at [652, 259] on b "PRODUSE" at bounding box center [599, 270] width 126 height 25
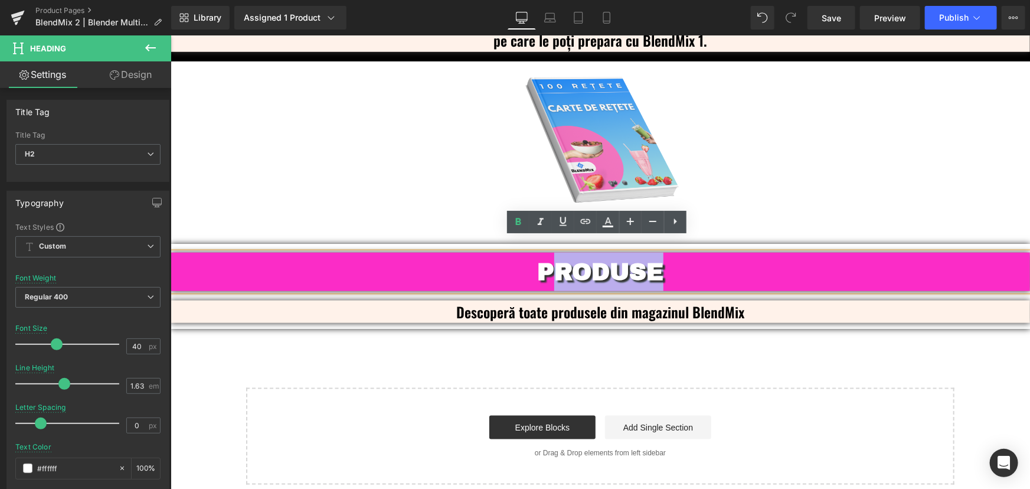
drag, startPoint x: 663, startPoint y: 252, endPoint x: 551, endPoint y: 246, distance: 111.7
click at [551, 252] on h2 "PRODUSE" at bounding box center [599, 271] width 859 height 38
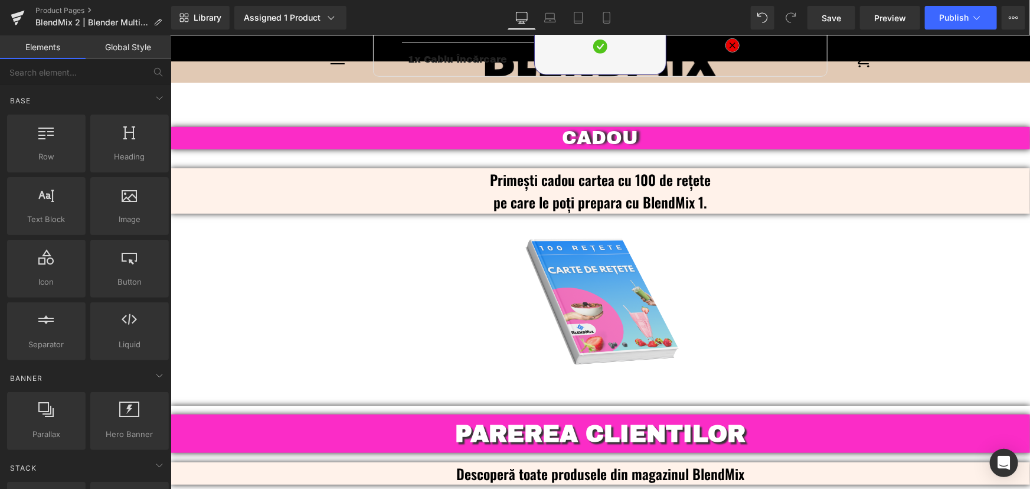
scroll to position [2599, 0]
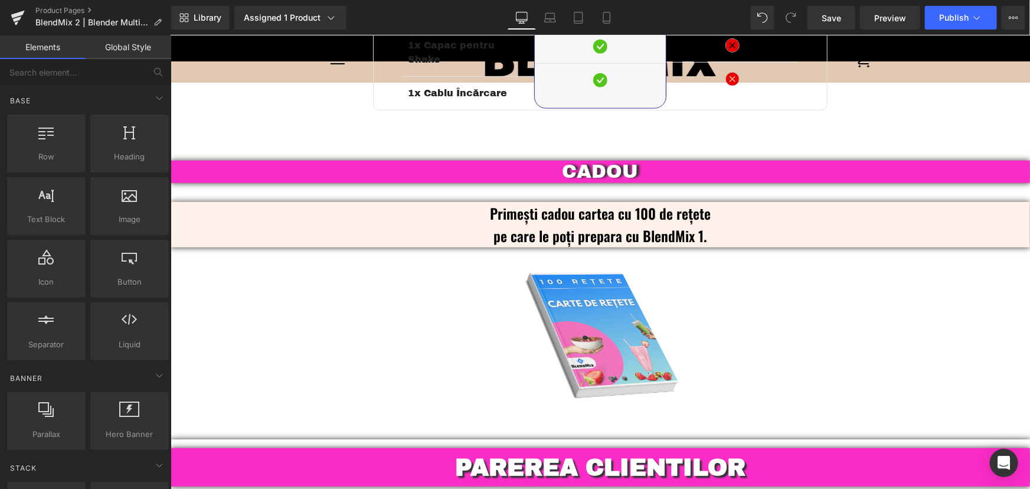
drag, startPoint x: 600, startPoint y: 21, endPoint x: 889, endPoint y: 240, distance: 362.8
click at [600, 21] on link "Mobile" at bounding box center [606, 18] width 28 height 24
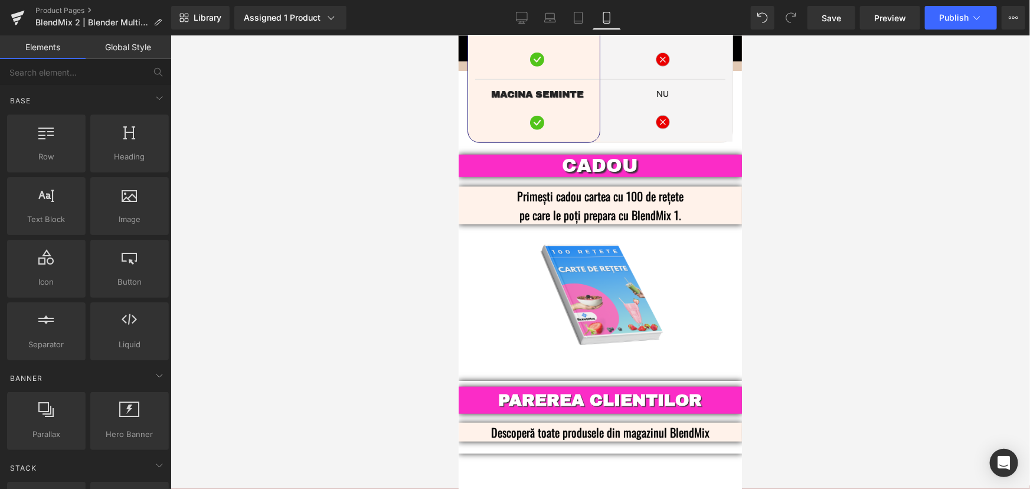
scroll to position [2845, 0]
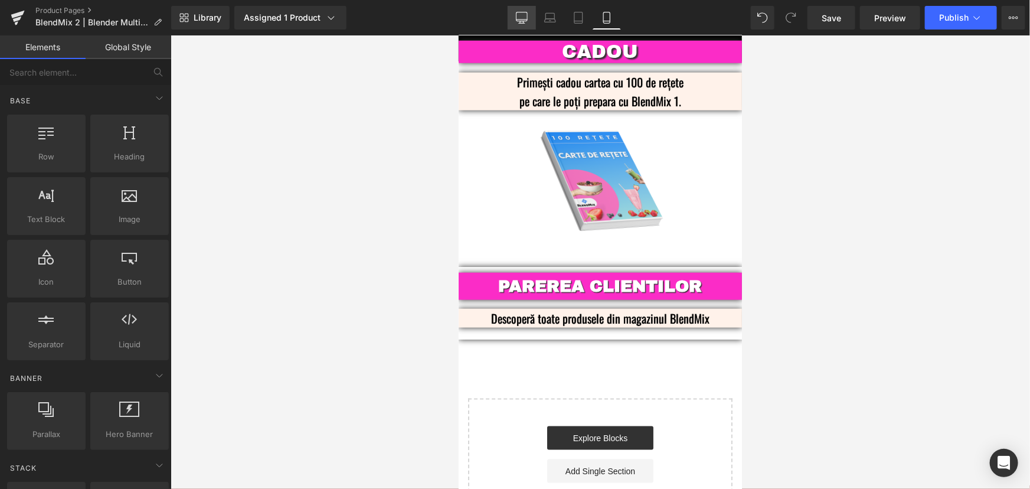
click at [526, 19] on icon at bounding box center [521, 19] width 11 height 0
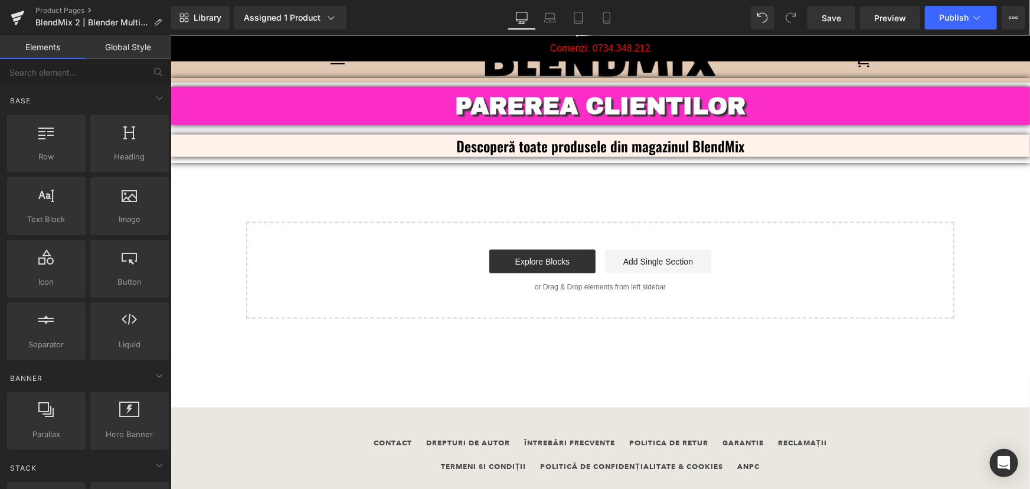
scroll to position [2899, 0]
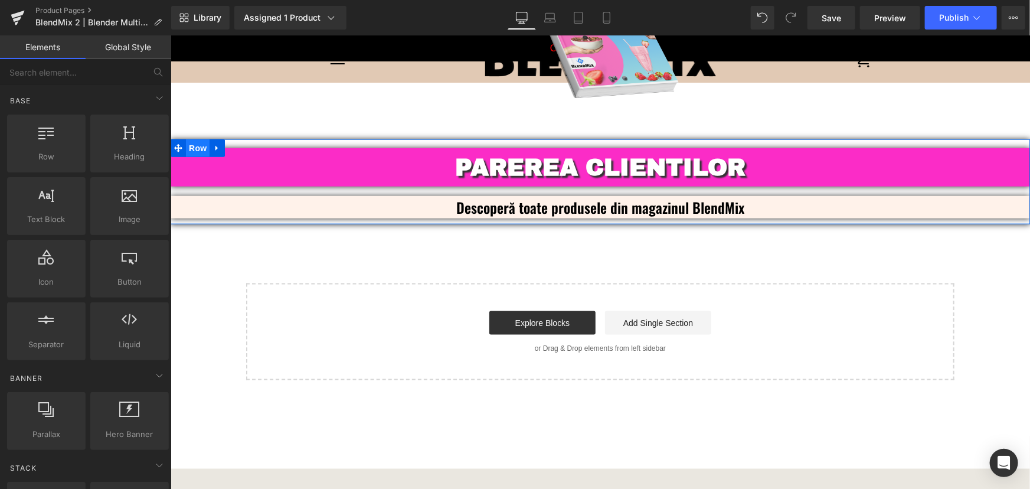
click at [193, 139] on span "Row" at bounding box center [197, 148] width 24 height 18
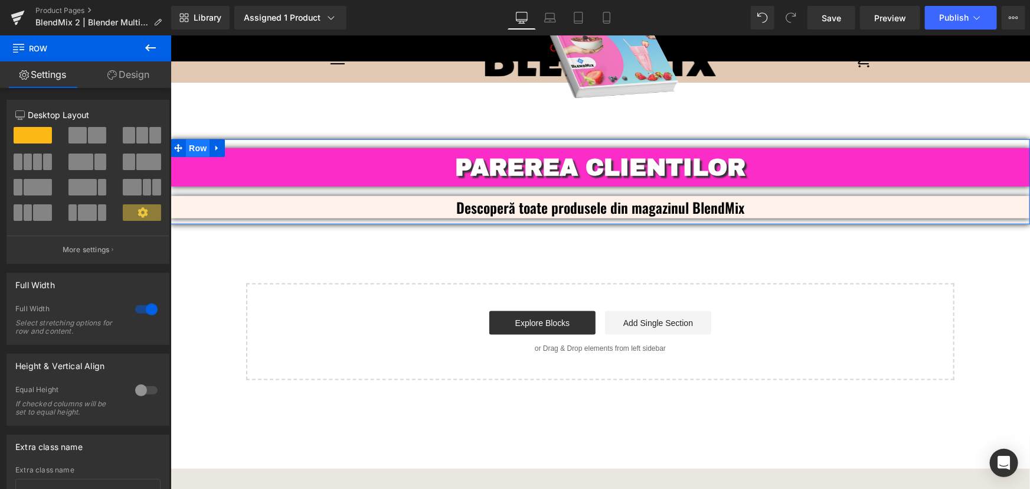
click at [194, 139] on span "Row" at bounding box center [197, 148] width 24 height 18
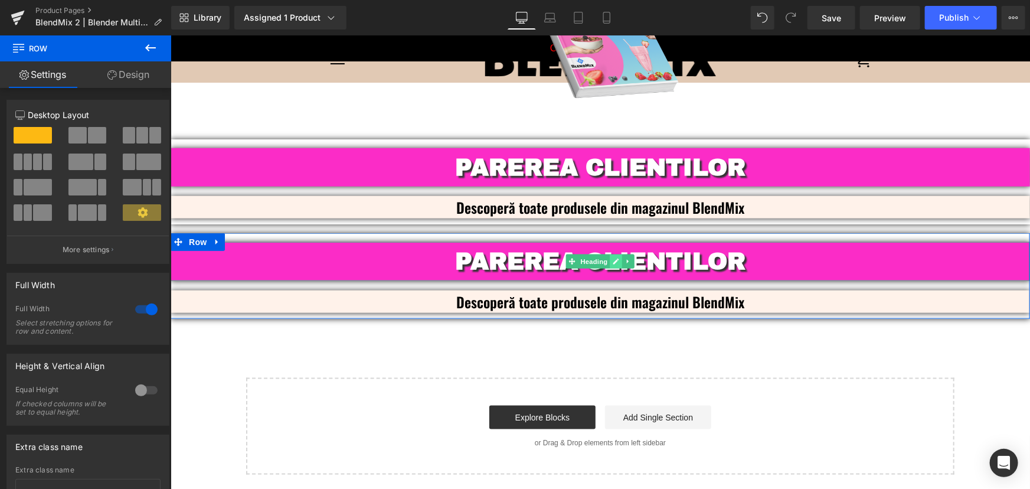
click at [614, 257] on icon at bounding box center [616, 260] width 6 height 7
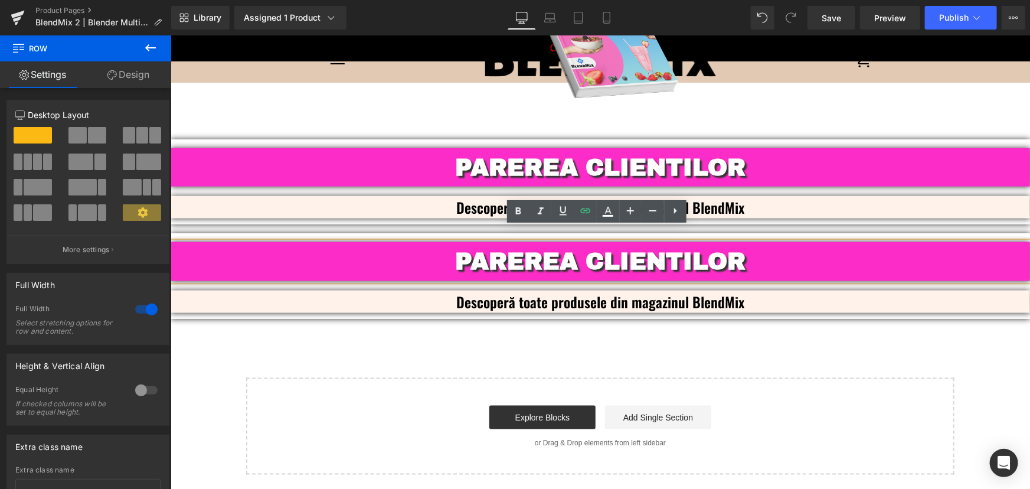
click at [744, 247] on h2 "PAREREA CLIENTILOR" at bounding box center [599, 260] width 859 height 38
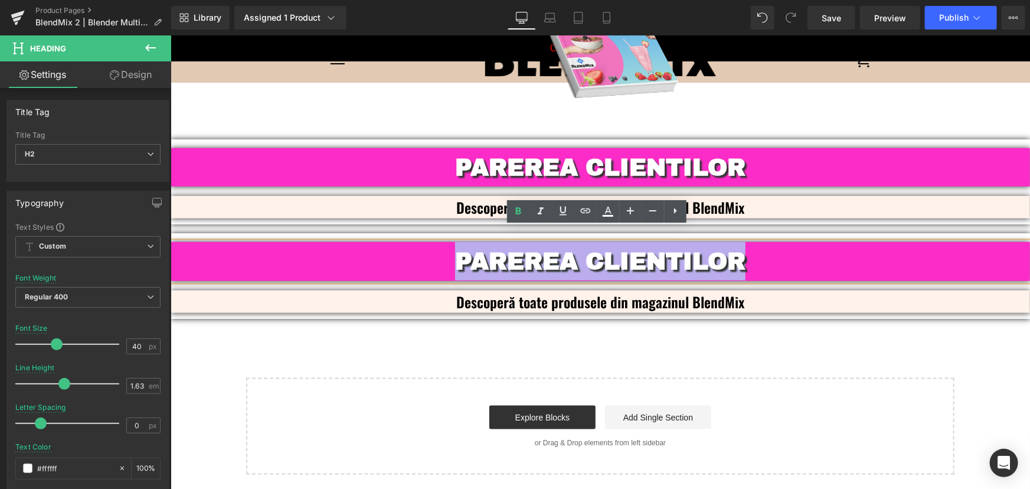
drag, startPoint x: 771, startPoint y: 250, endPoint x: 450, endPoint y: 237, distance: 321.9
click at [450, 241] on h2 "PAREREA CLIENTILOR" at bounding box center [599, 260] width 859 height 38
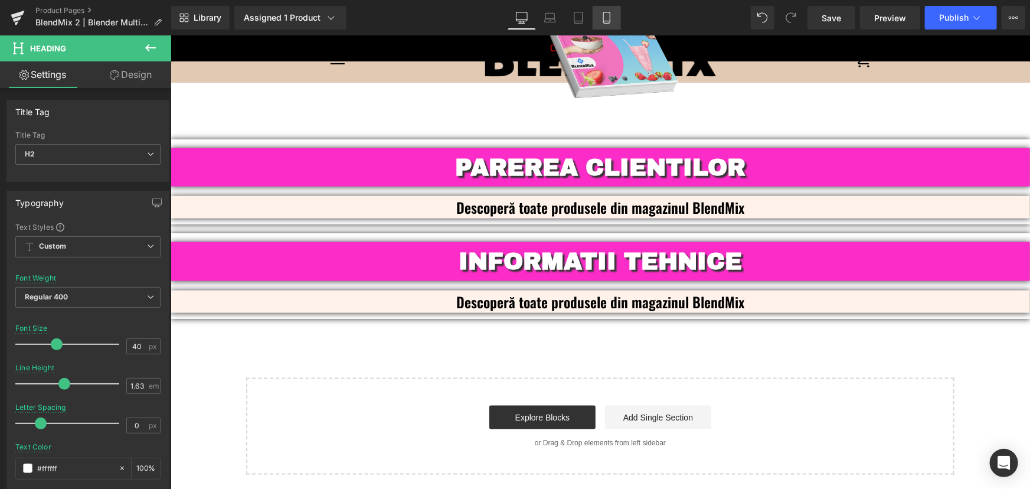
click at [600, 25] on link "Mobile" at bounding box center [606, 18] width 28 height 24
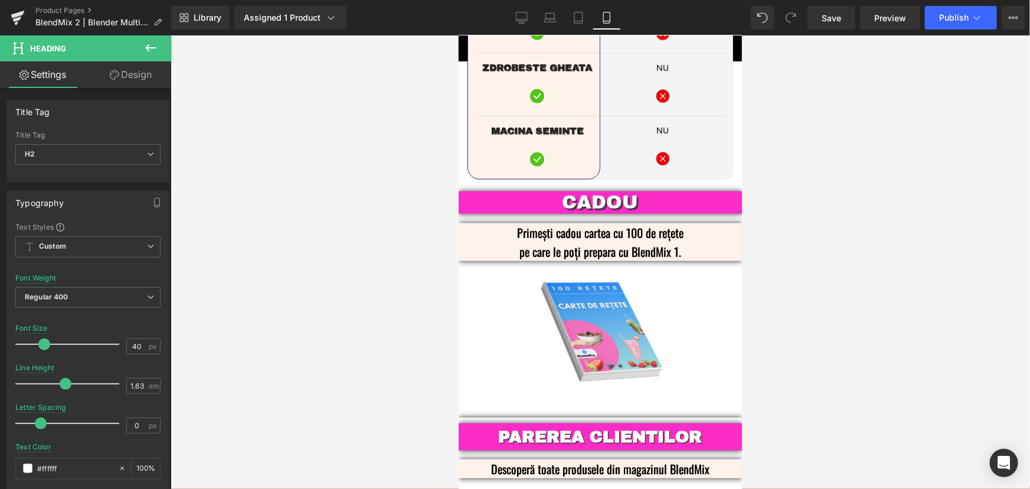
scroll to position [2942, 0]
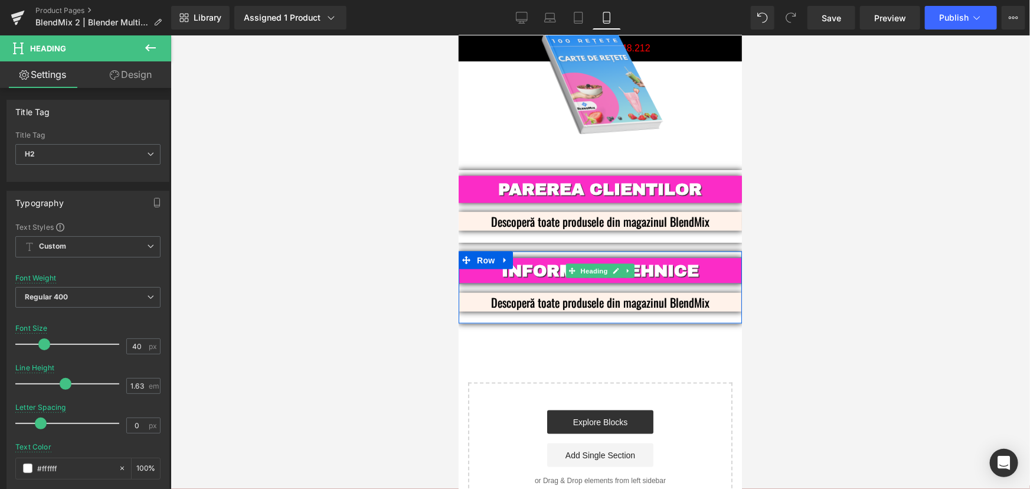
click at [664, 261] on b "INFORMATII TEHNICE" at bounding box center [599, 270] width 197 height 18
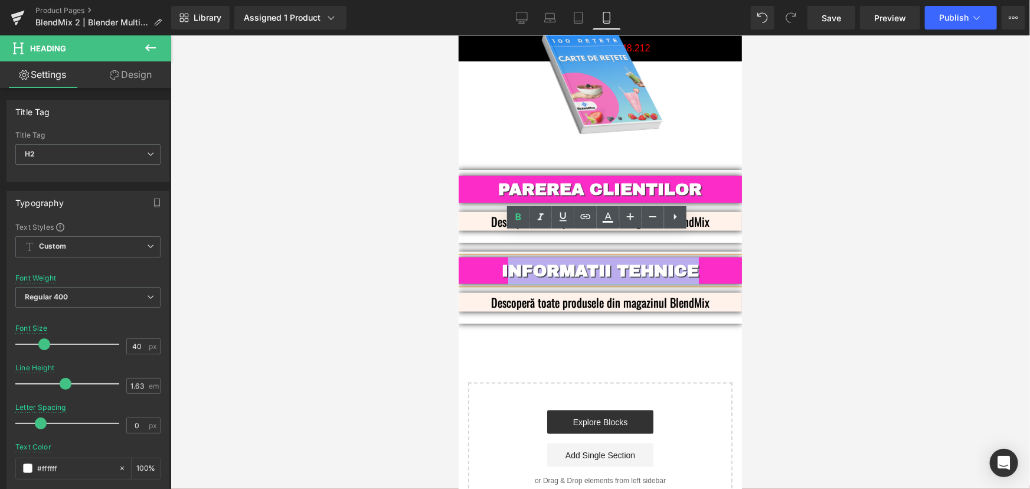
drag, startPoint x: 699, startPoint y: 253, endPoint x: 501, endPoint y: 248, distance: 198.3
click at [501, 257] on h2 "INFORMATII TEHNICE" at bounding box center [599, 270] width 283 height 27
drag, startPoint x: 789, startPoint y: 260, endPoint x: 768, endPoint y: 258, distance: 21.3
click at [789, 260] on div at bounding box center [600, 261] width 859 height 453
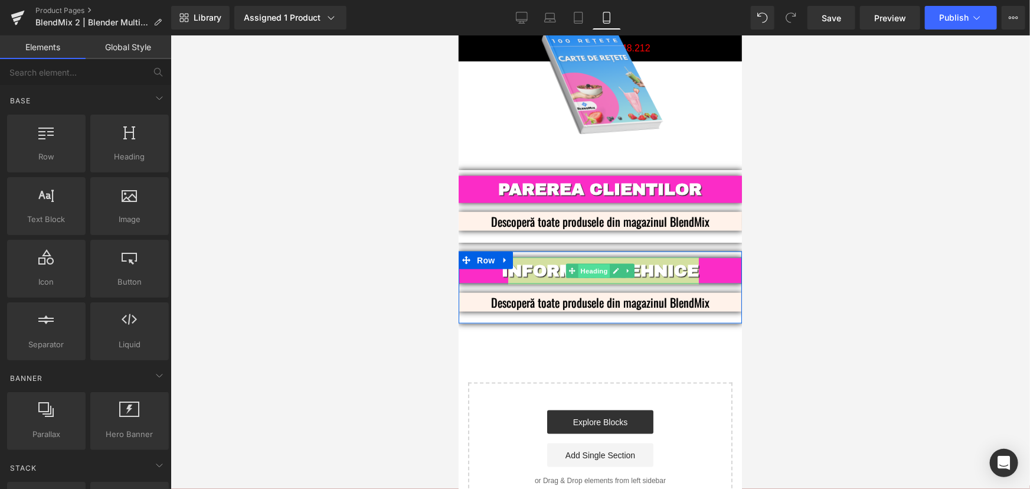
click at [583, 263] on span "Heading" at bounding box center [594, 270] width 32 height 14
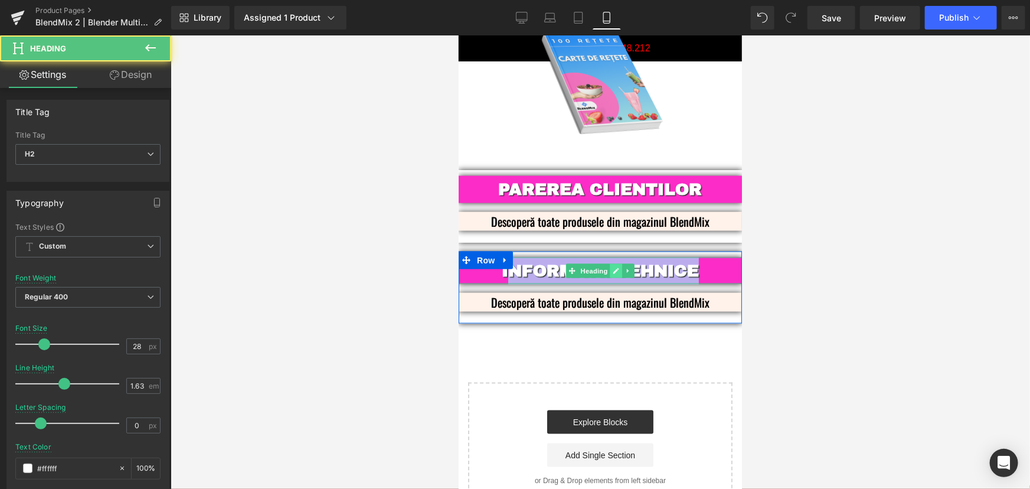
click at [616, 263] on link at bounding box center [616, 270] width 12 height 14
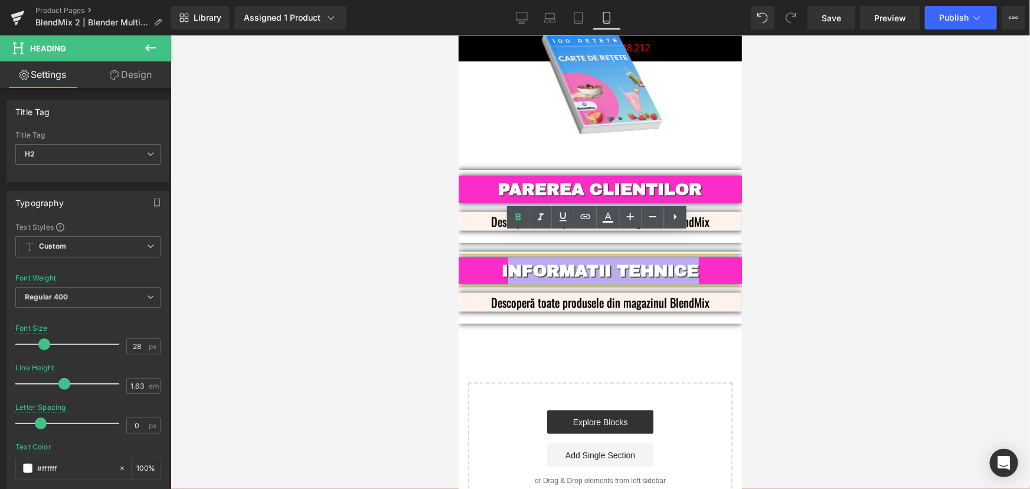
click at [693, 261] on b "INFORMATII TEHNICE" at bounding box center [599, 270] width 197 height 18
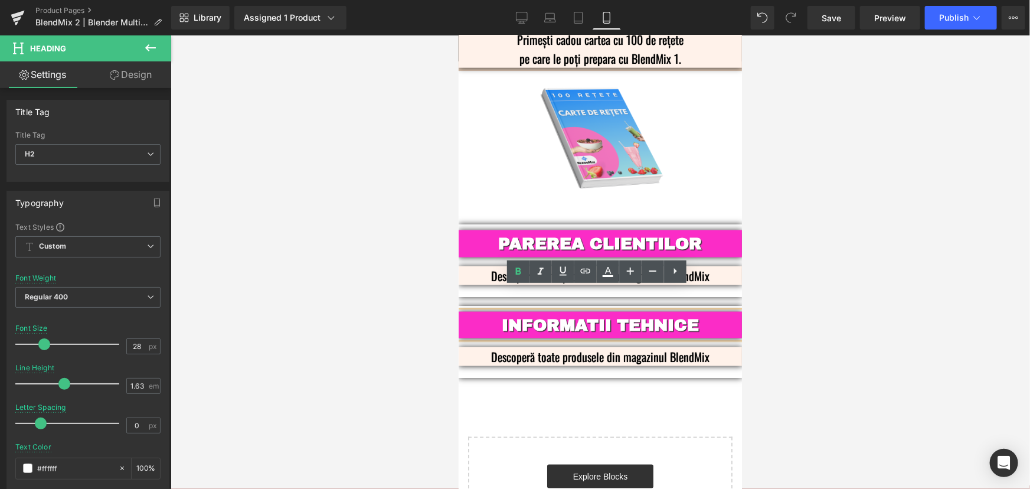
scroll to position [2883, 0]
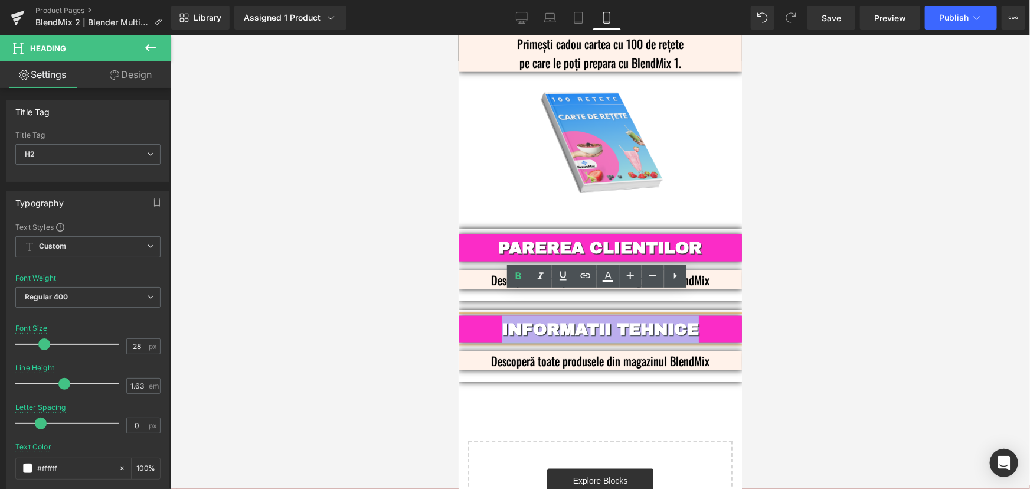
drag, startPoint x: 698, startPoint y: 303, endPoint x: 492, endPoint y: 306, distance: 206.0
click at [492, 315] on h2 "INFORMATII TEHNICE" at bounding box center [599, 328] width 283 height 27
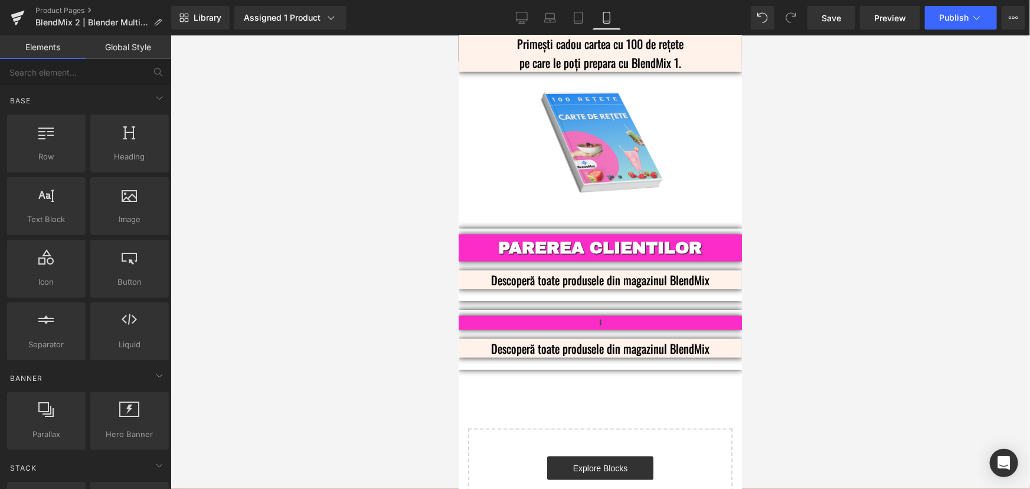
click at [892, 368] on div at bounding box center [600, 261] width 859 height 453
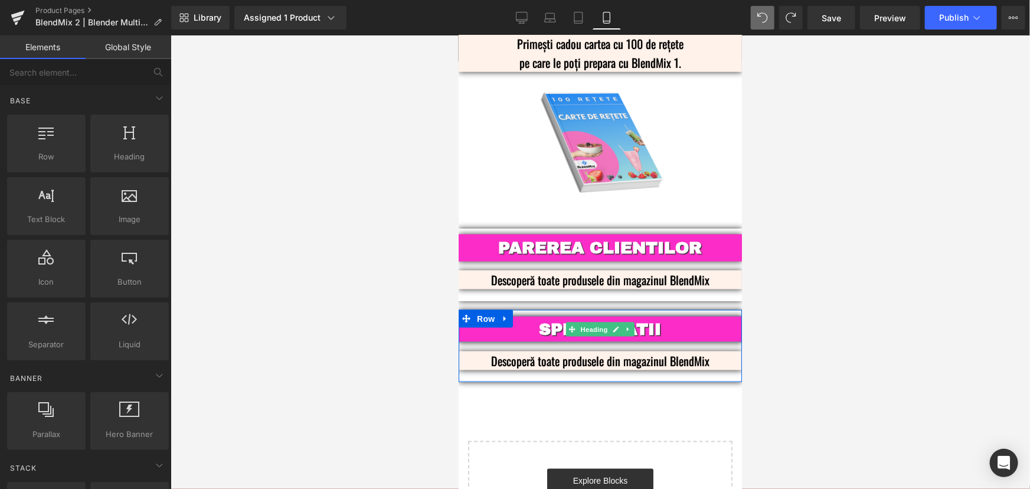
click at [551, 319] on b "SPECIFICATII" at bounding box center [600, 328] width 122 height 18
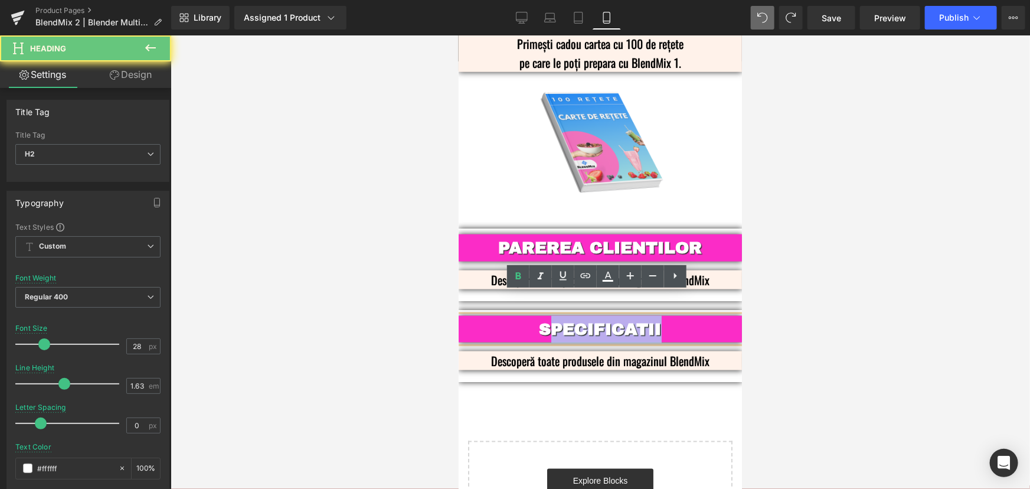
drag, startPoint x: 549, startPoint y: 303, endPoint x: 663, endPoint y: 307, distance: 114.0
click at [663, 315] on h2 "SPECIFICATII" at bounding box center [599, 328] width 283 height 27
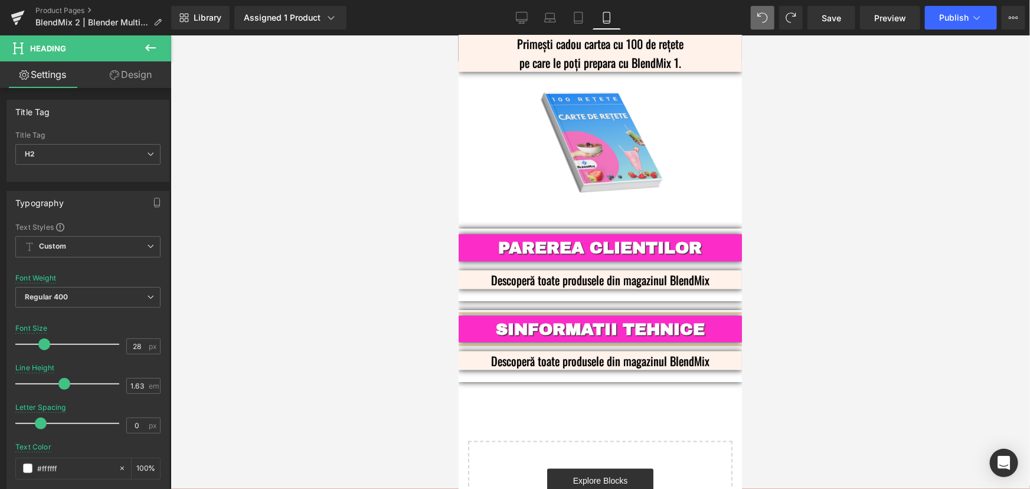
click at [498, 319] on b "SINFORMATII TEHNICE" at bounding box center [599, 328] width 209 height 18
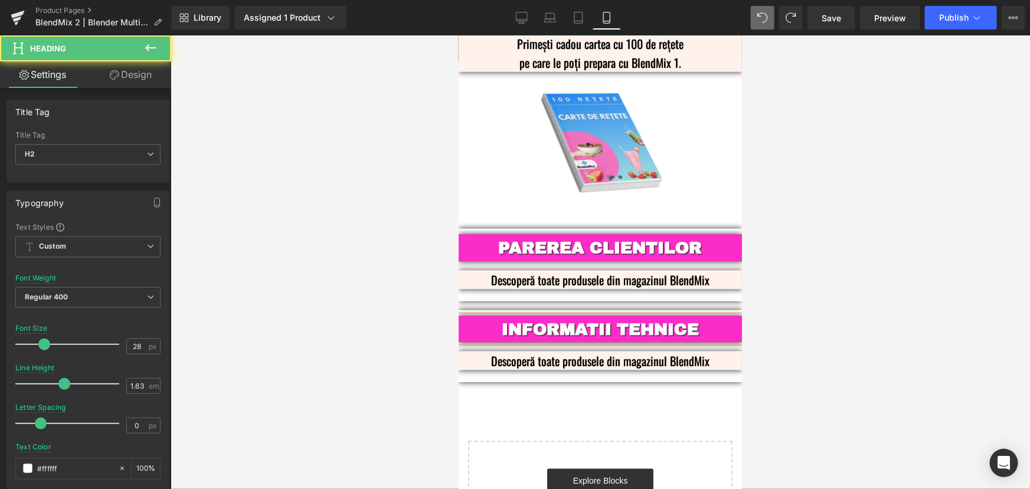
click at [846, 261] on div at bounding box center [600, 261] width 859 height 453
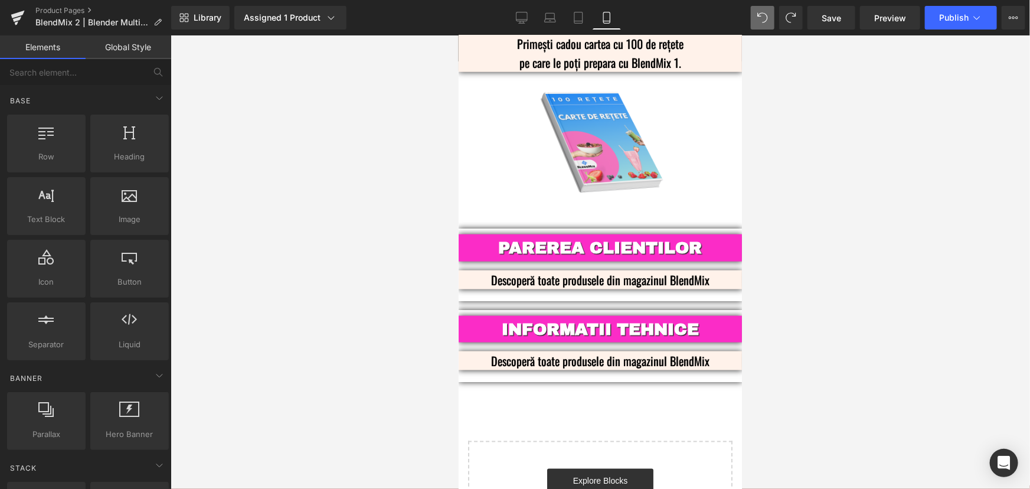
drag, startPoint x: 524, startPoint y: 20, endPoint x: 527, endPoint y: 32, distance: 12.7
click at [525, 20] on icon at bounding box center [522, 18] width 12 height 12
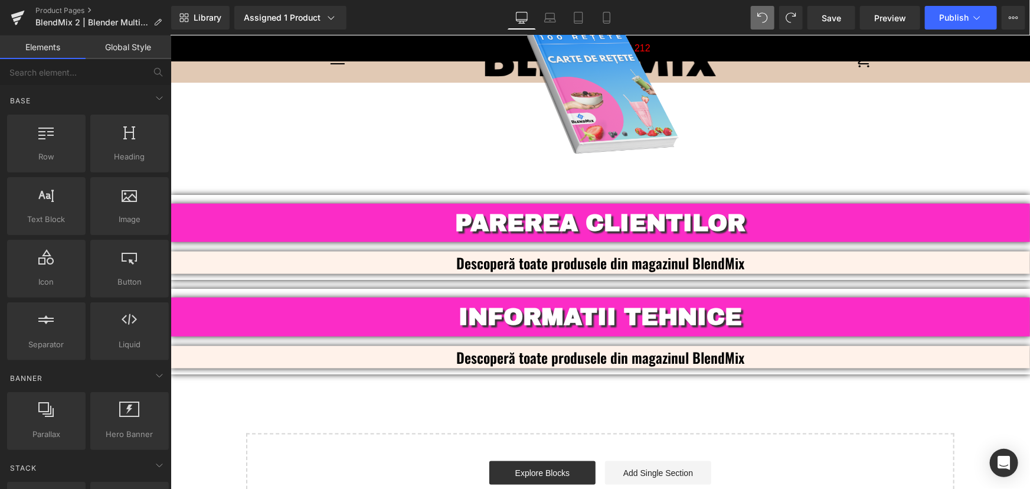
scroll to position [2837, 0]
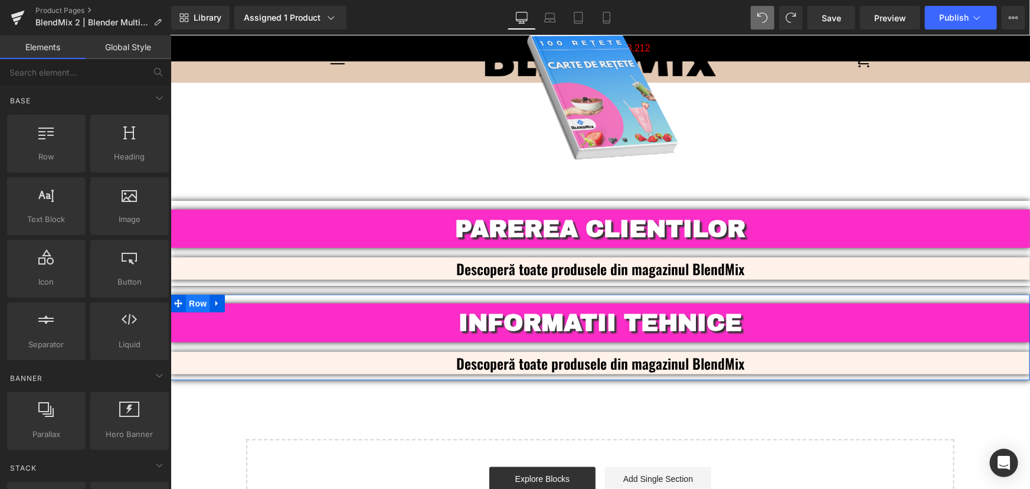
click at [191, 294] on span "Row" at bounding box center [197, 303] width 24 height 18
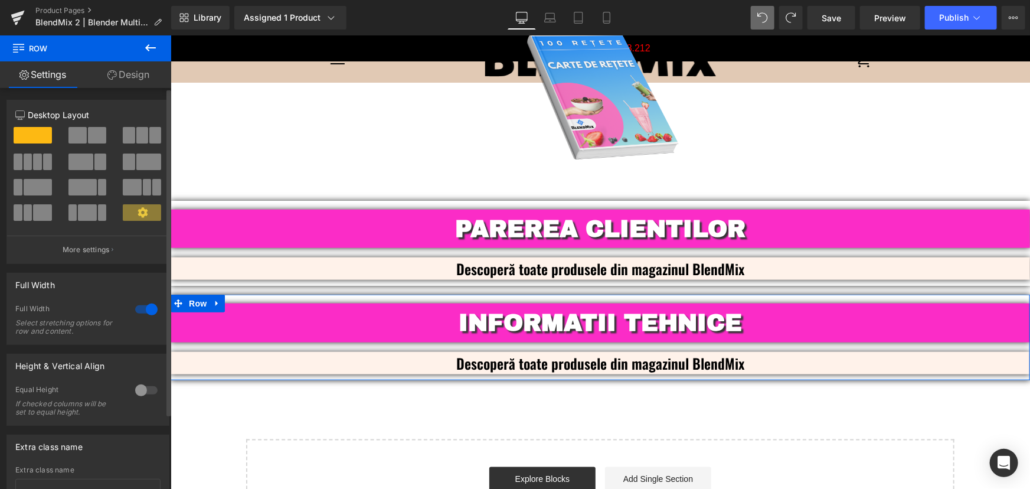
click at [77, 135] on span at bounding box center [77, 135] width 18 height 17
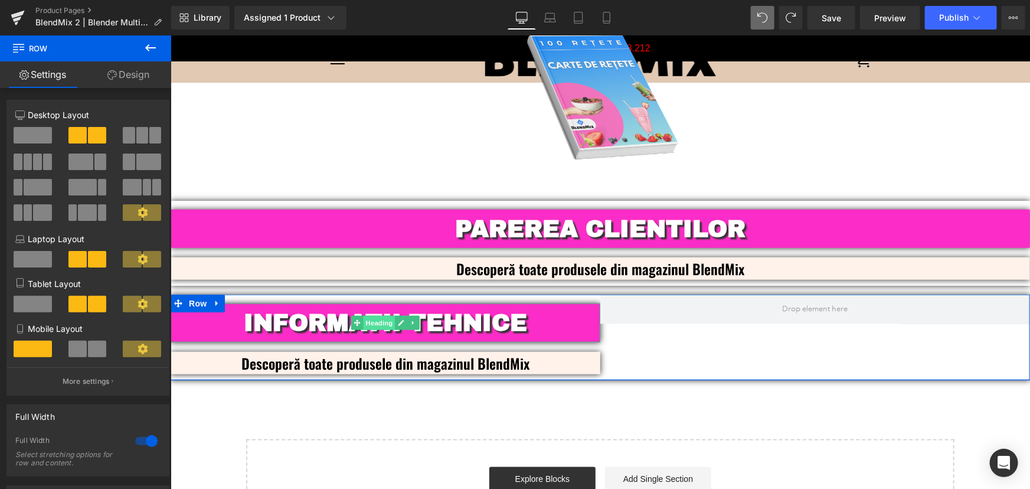
click at [378, 315] on span "Heading" at bounding box center [379, 322] width 32 height 14
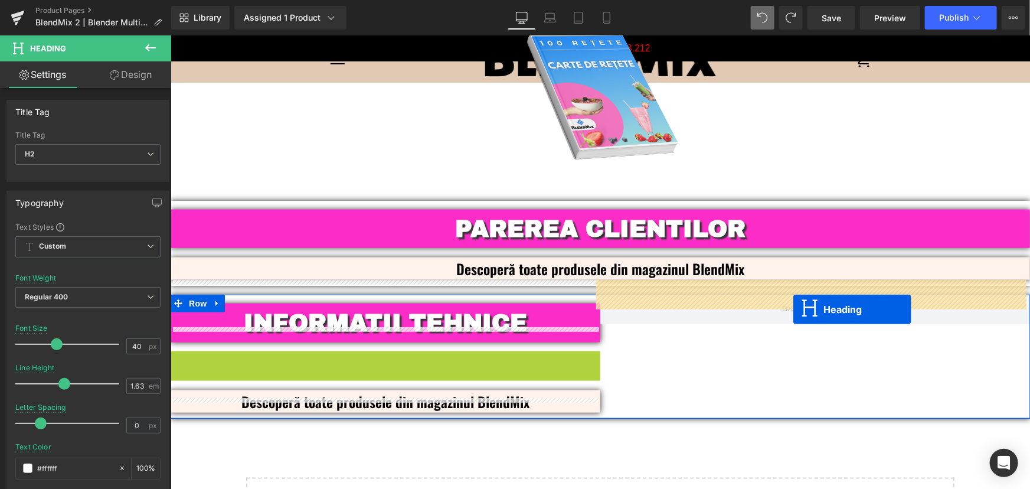
drag, startPoint x: 351, startPoint y: 352, endPoint x: 793, endPoint y: 309, distance: 443.6
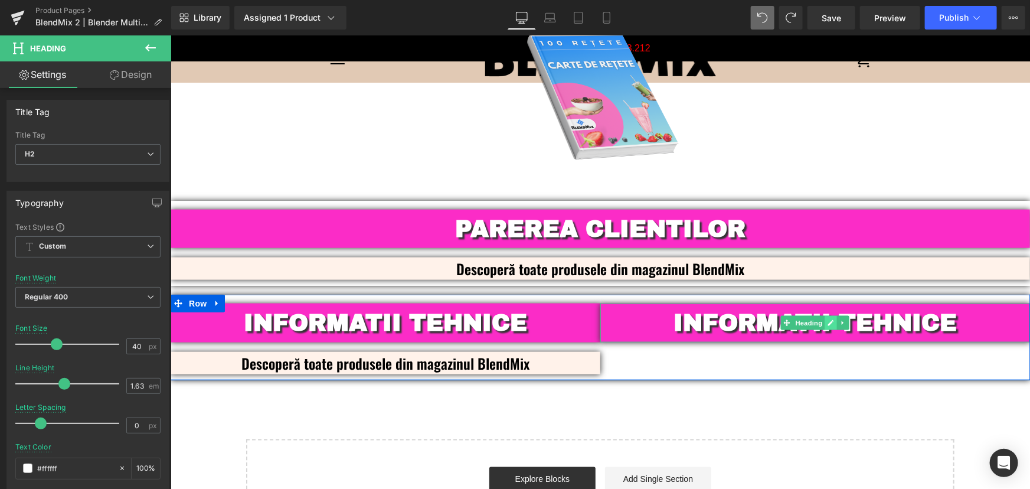
click at [824, 315] on link at bounding box center [830, 322] width 12 height 14
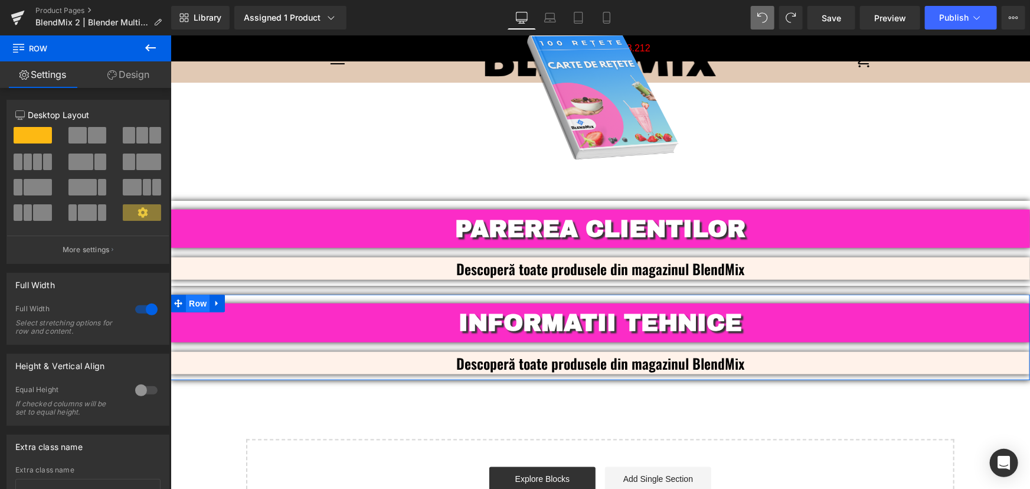
click at [185, 294] on span "Row" at bounding box center [197, 303] width 24 height 18
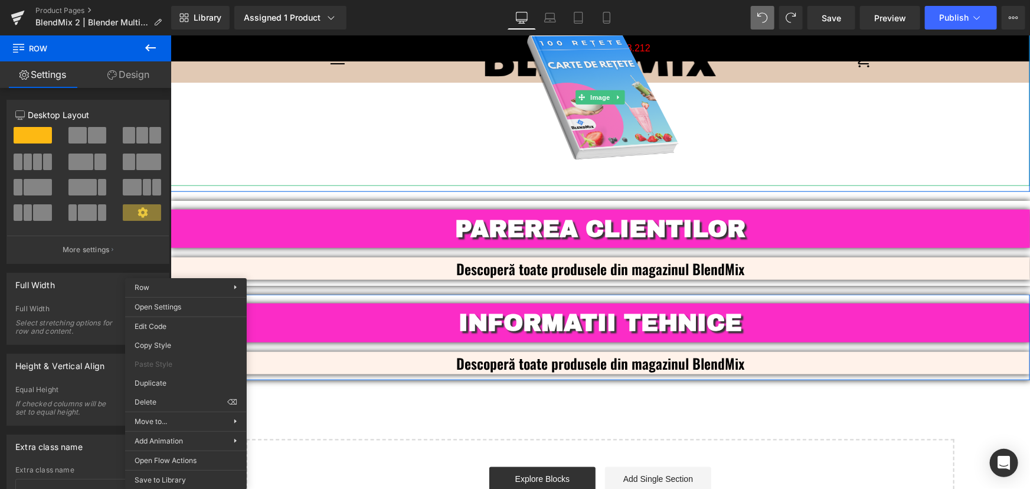
click at [810, 161] on div at bounding box center [599, 96] width 859 height 177
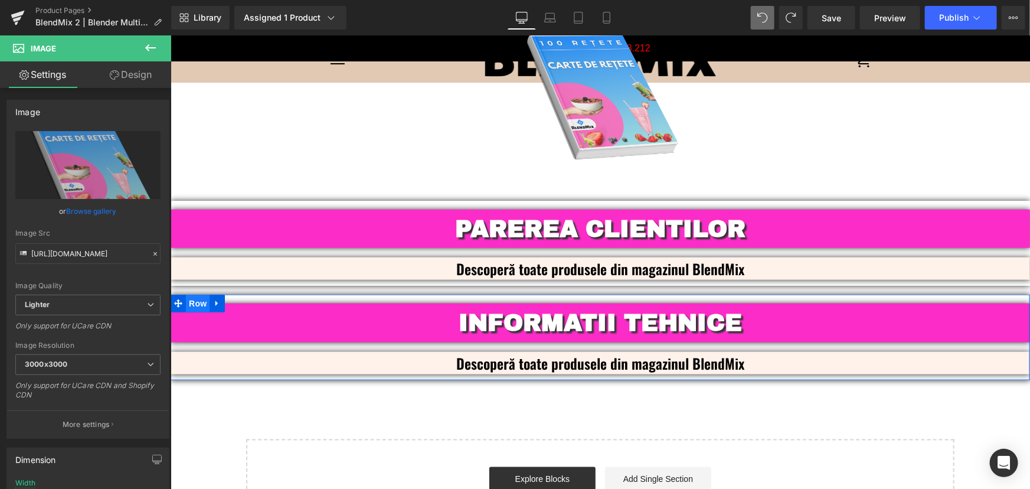
click at [192, 294] on span "Row" at bounding box center [197, 303] width 24 height 18
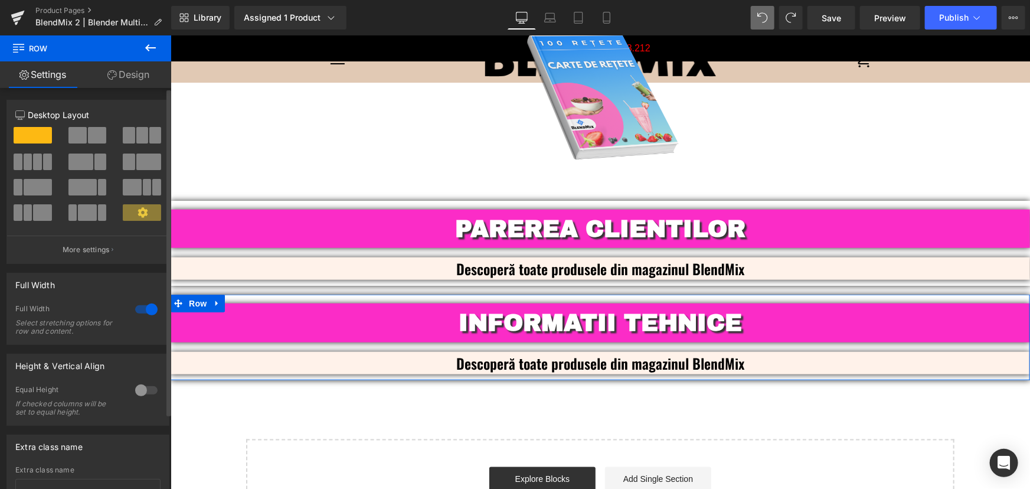
click at [93, 136] on span at bounding box center [97, 135] width 18 height 17
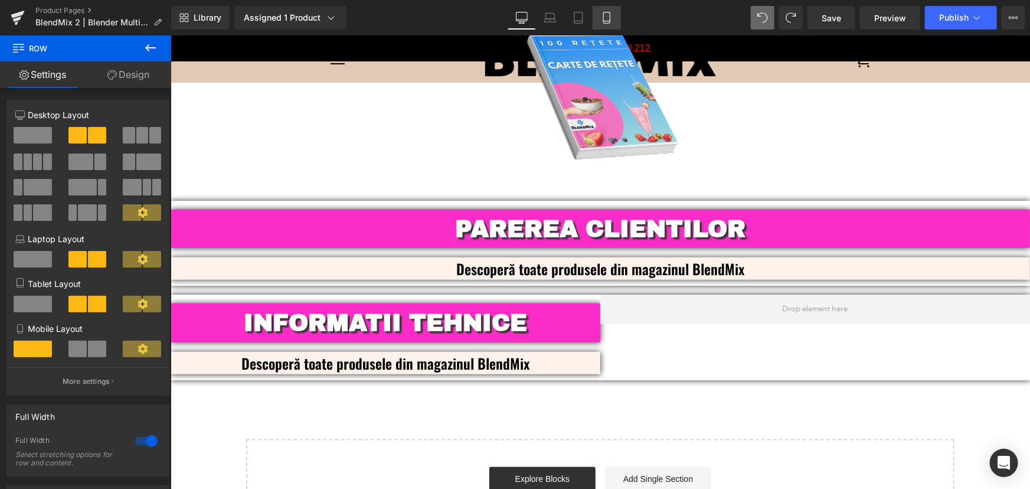
click at [601, 24] on link "Mobile" at bounding box center [606, 18] width 28 height 24
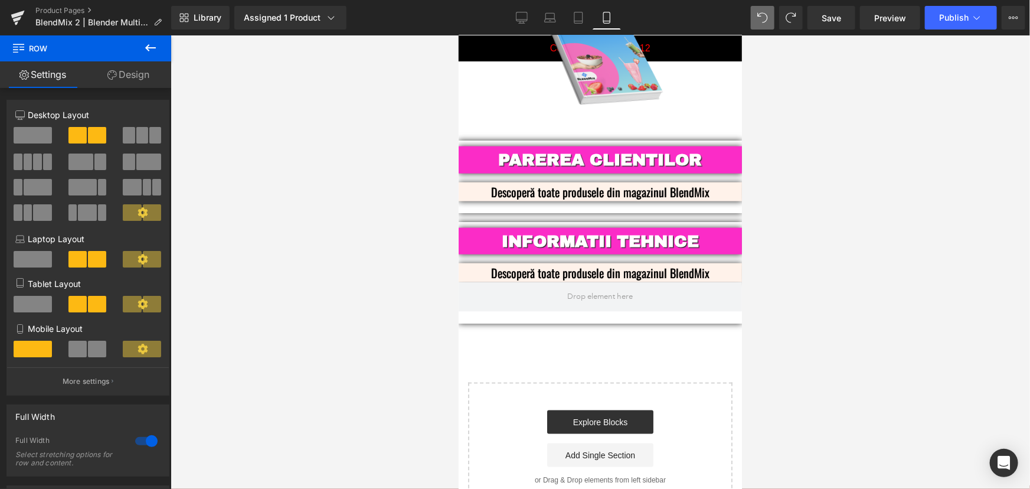
scroll to position [2990, 0]
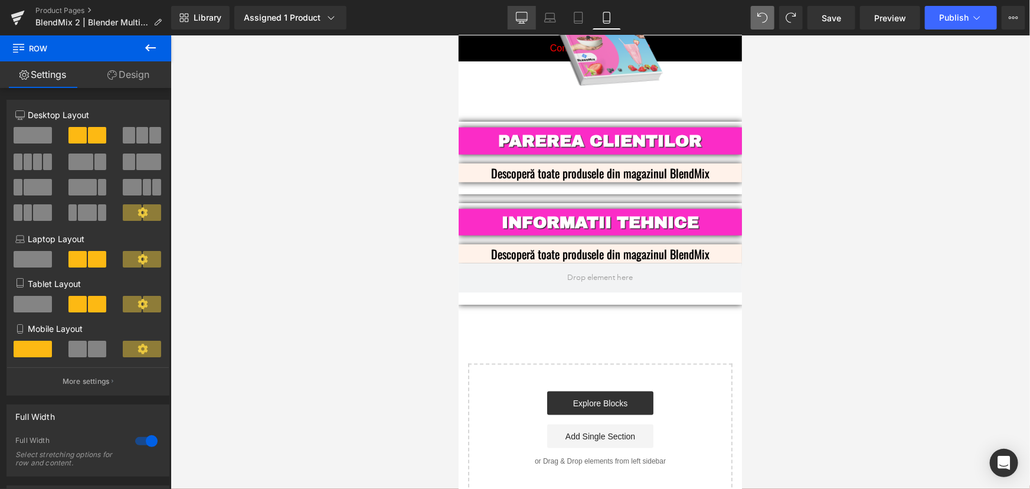
click at [524, 15] on icon at bounding box center [522, 18] width 12 height 12
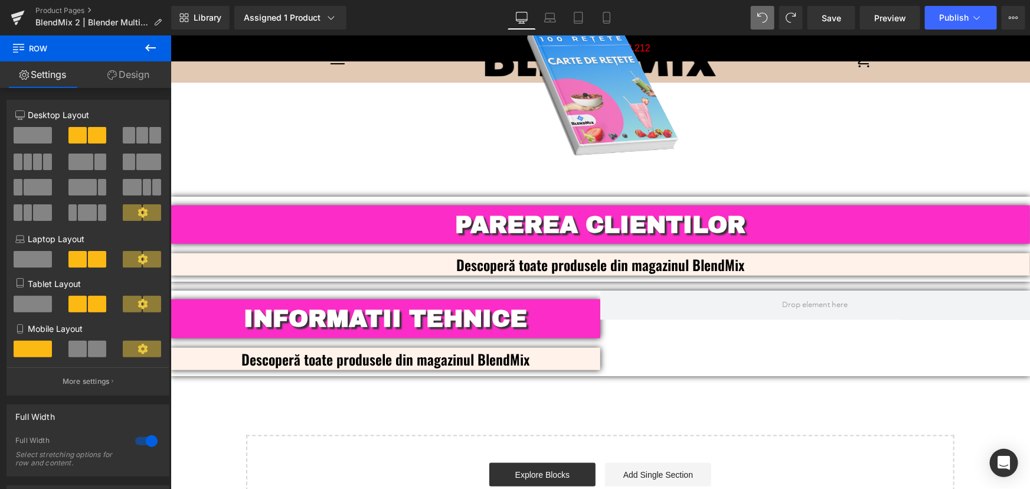
scroll to position [2840, 0]
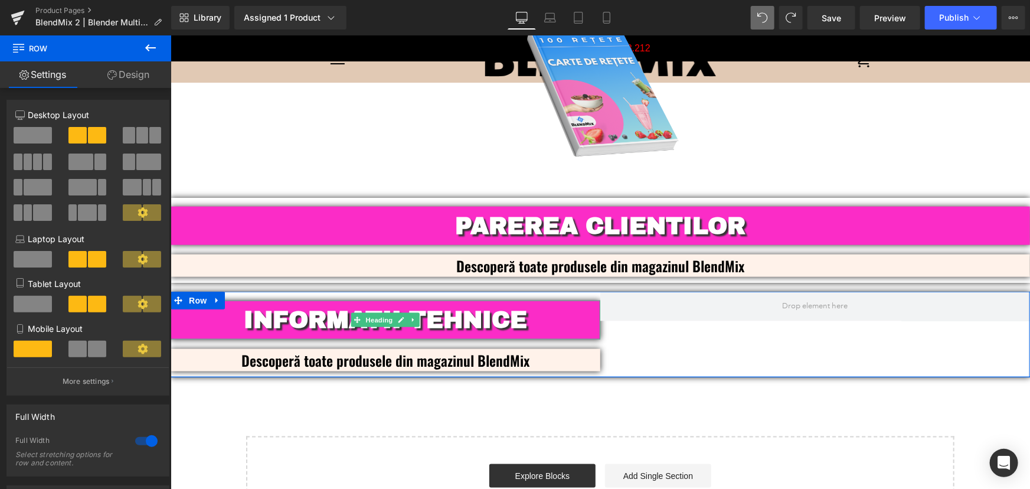
click at [558, 304] on h2 "INFORMATII TEHNICE" at bounding box center [385, 319] width 430 height 38
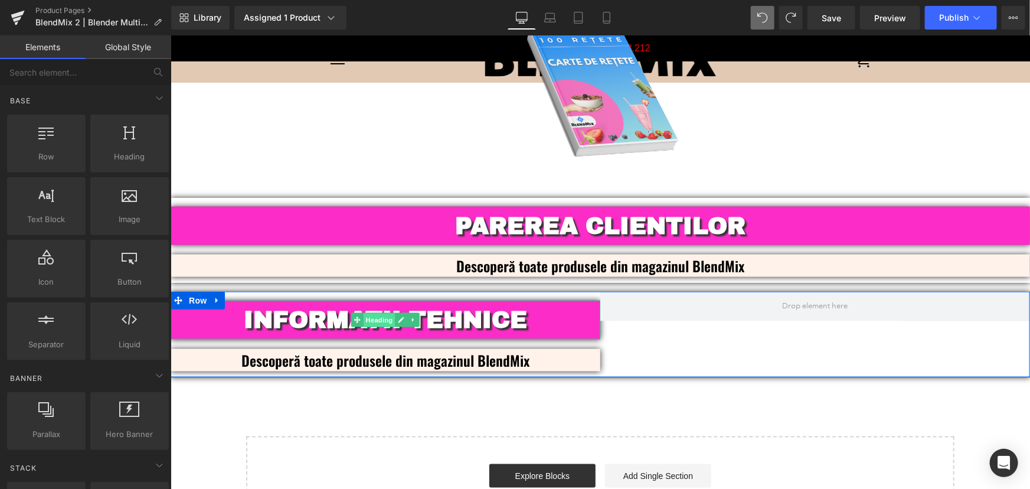
click at [382, 313] on span "Heading" at bounding box center [379, 320] width 32 height 14
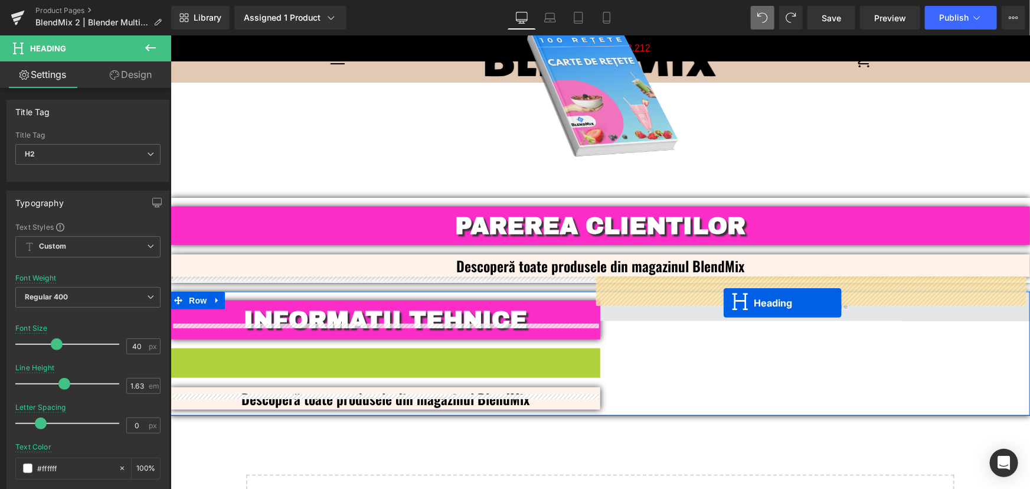
drag, startPoint x: 352, startPoint y: 353, endPoint x: 723, endPoint y: 302, distance: 374.1
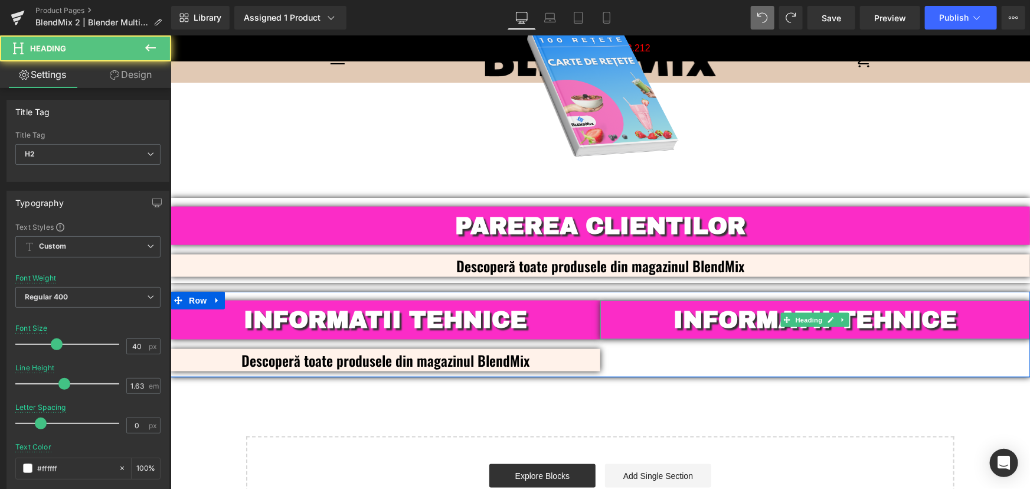
click at [923, 306] on b "INFORMATII TEHNICE" at bounding box center [814, 318] width 283 height 25
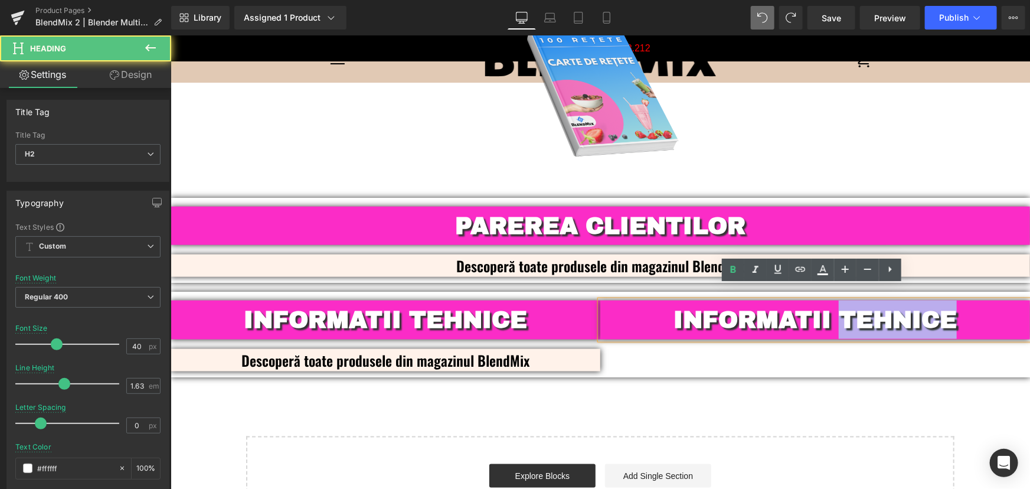
click at [923, 306] on b "INFORMATII TEHNICE" at bounding box center [814, 318] width 283 height 25
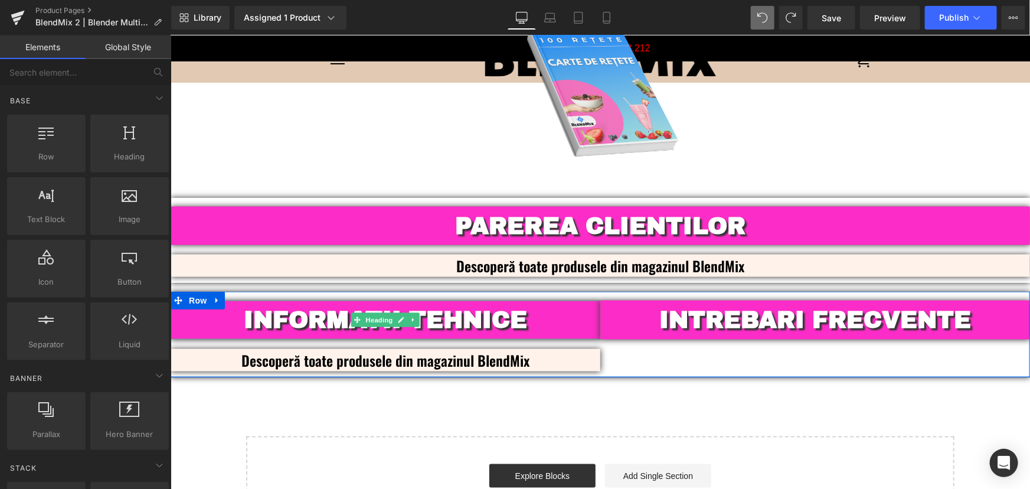
click at [483, 307] on b "INFORMATII TEHNICE" at bounding box center [384, 318] width 283 height 25
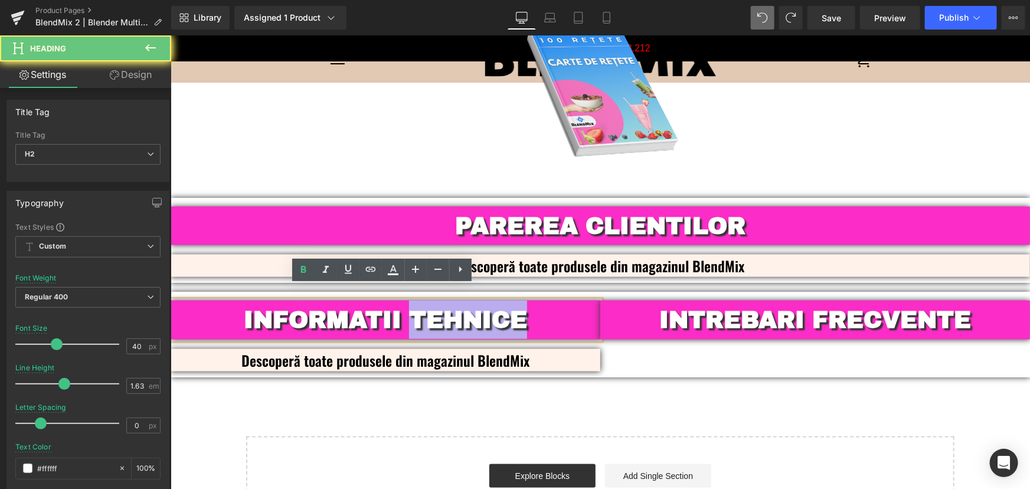
click at [483, 307] on b "INFORMATII TEHNICE" at bounding box center [384, 318] width 283 height 25
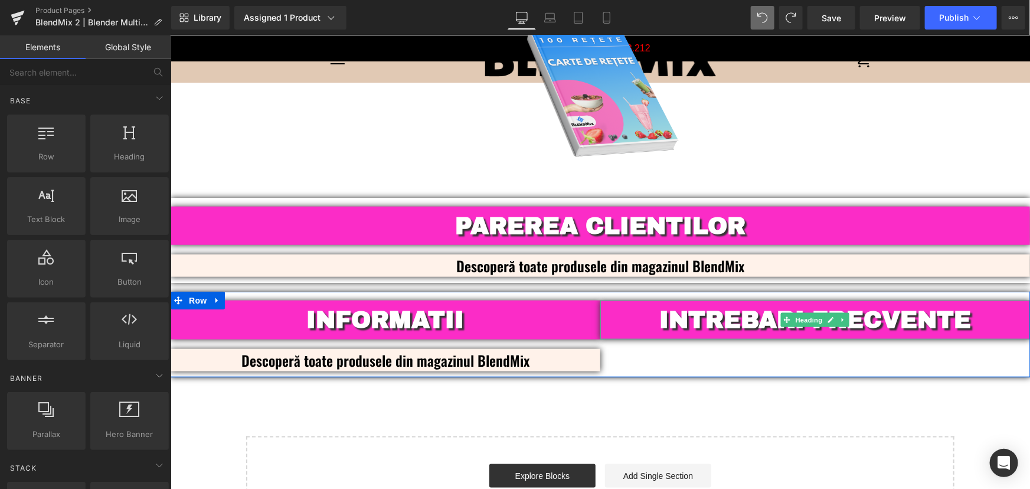
click at [906, 306] on b "INTREBARI FRECVENTE" at bounding box center [815, 318] width 312 height 25
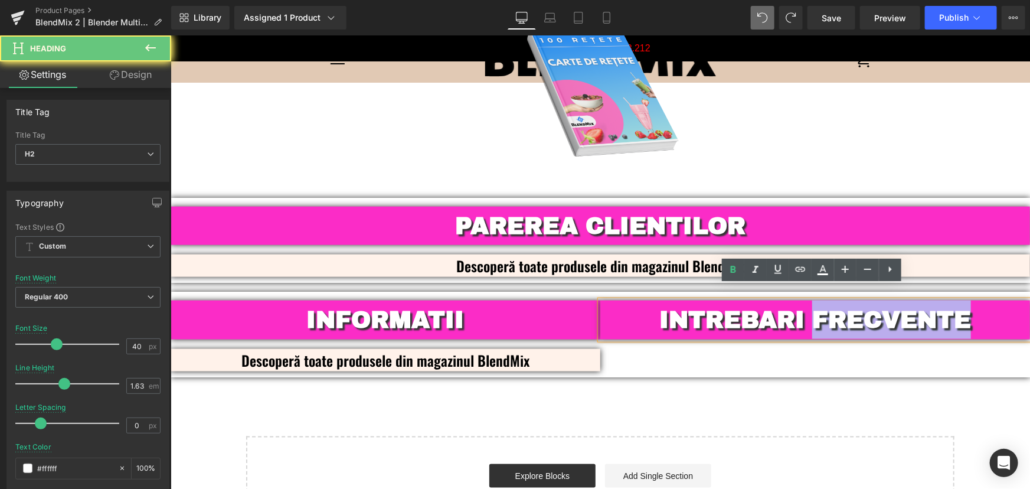
click at [906, 306] on b "INTREBARI FRECVENTE" at bounding box center [815, 318] width 312 height 25
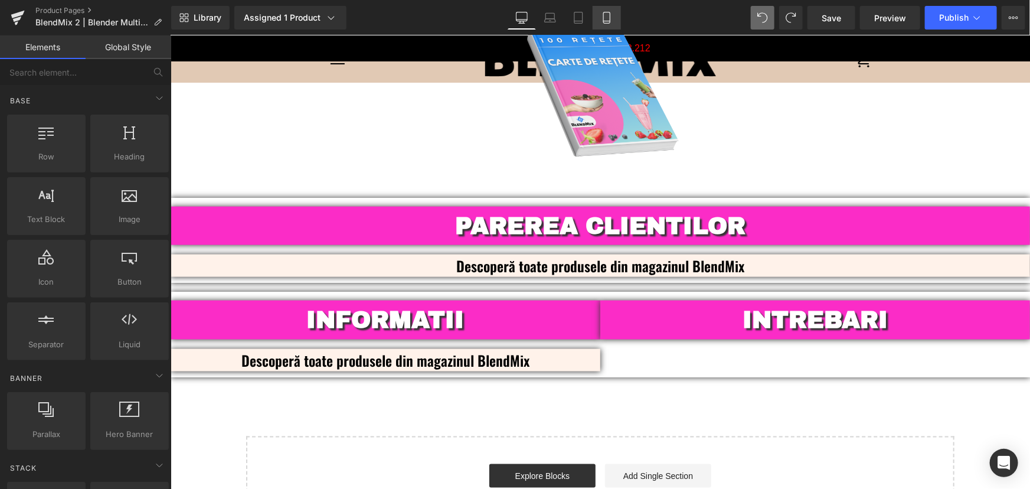
click at [617, 22] on link "Mobile" at bounding box center [606, 18] width 28 height 24
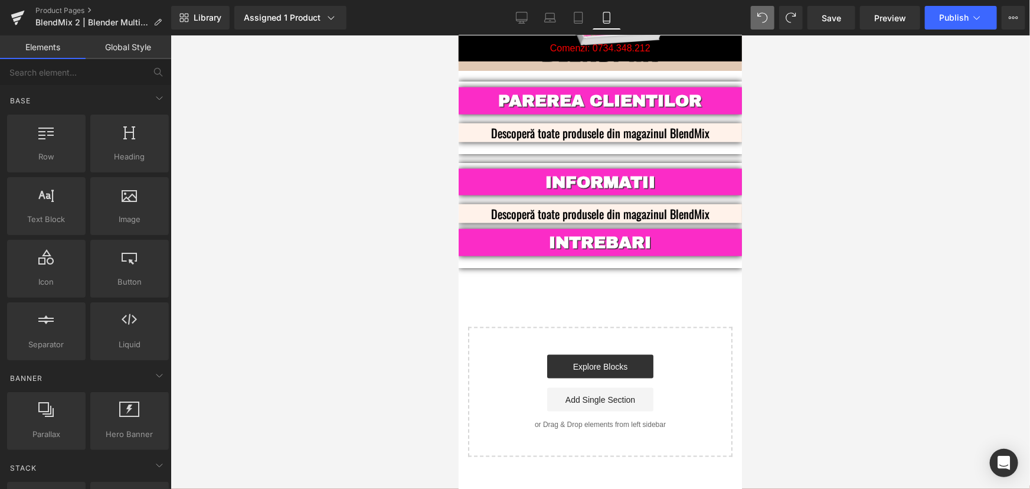
scroll to position [2929, 0]
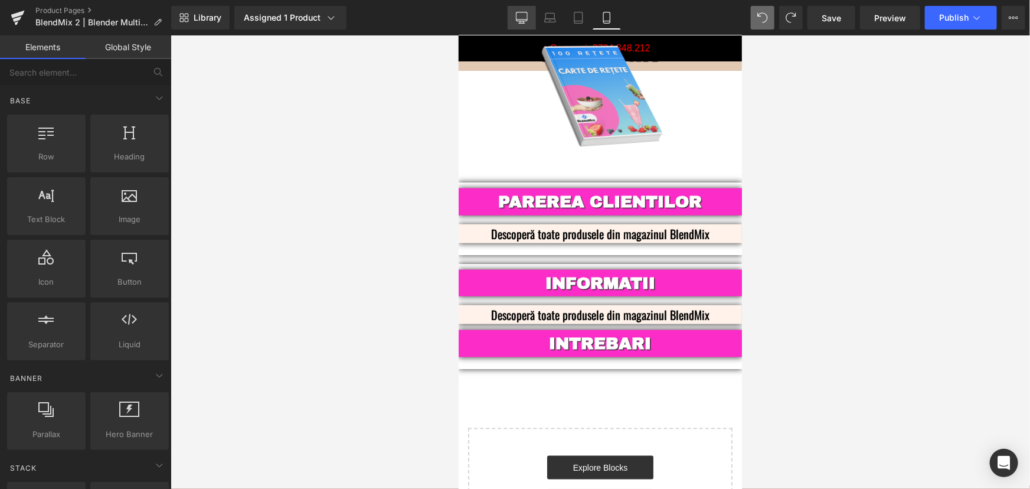
click at [528, 13] on link "Desktop" at bounding box center [522, 18] width 28 height 24
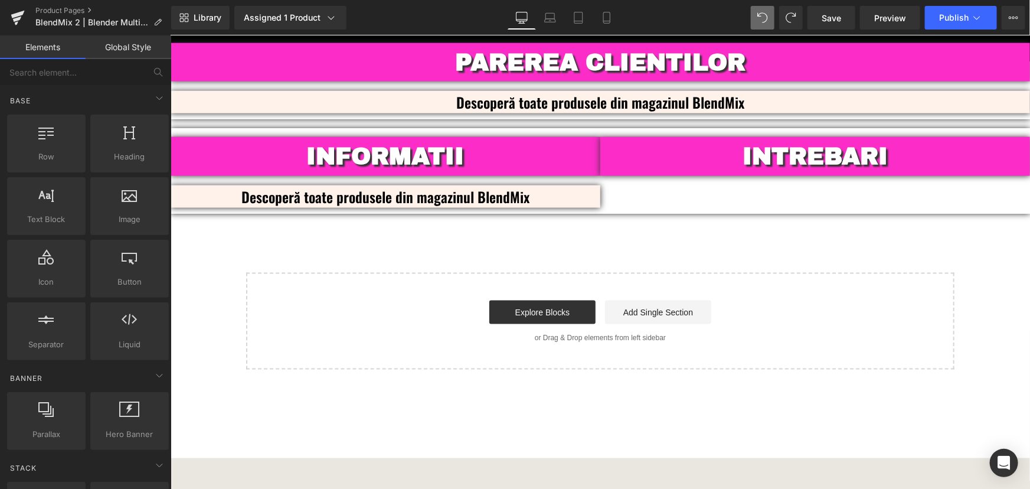
scroll to position [2971, 0]
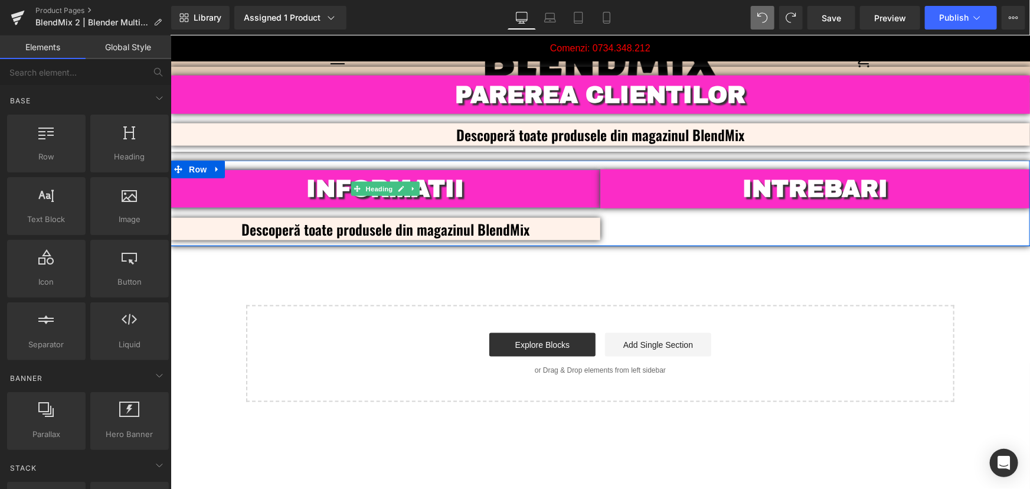
click at [453, 176] on b "INFORMATII" at bounding box center [385, 187] width 158 height 25
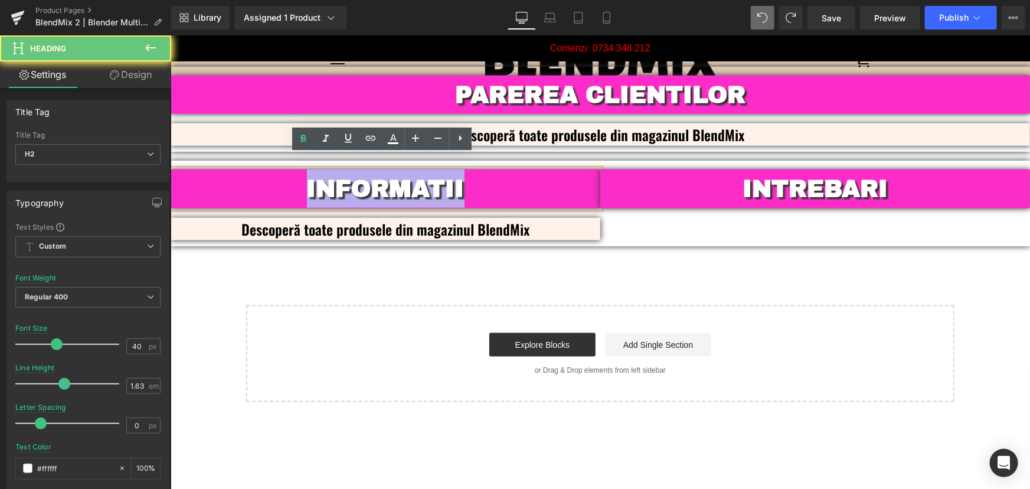
click at [453, 176] on b "INFORMATII" at bounding box center [385, 187] width 158 height 25
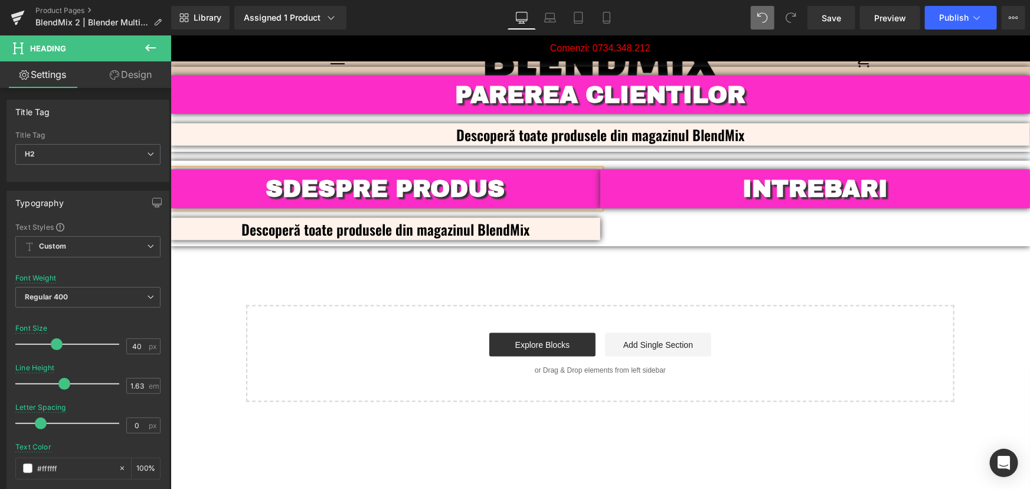
click at [270, 175] on b "SDESPRE PRODUS" at bounding box center [385, 187] width 239 height 25
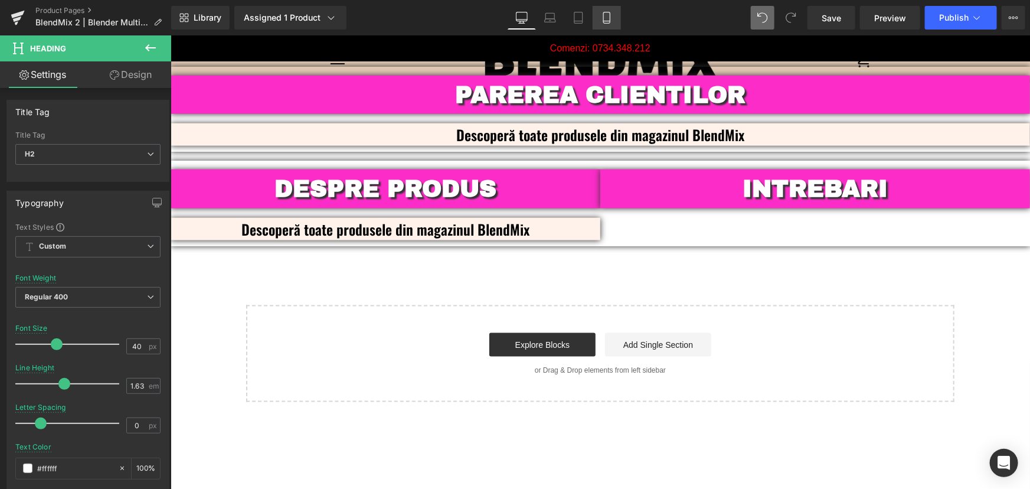
drag, startPoint x: 604, startPoint y: 12, endPoint x: 181, endPoint y: 122, distance: 436.6
click at [604, 12] on icon at bounding box center [607, 18] width 12 height 12
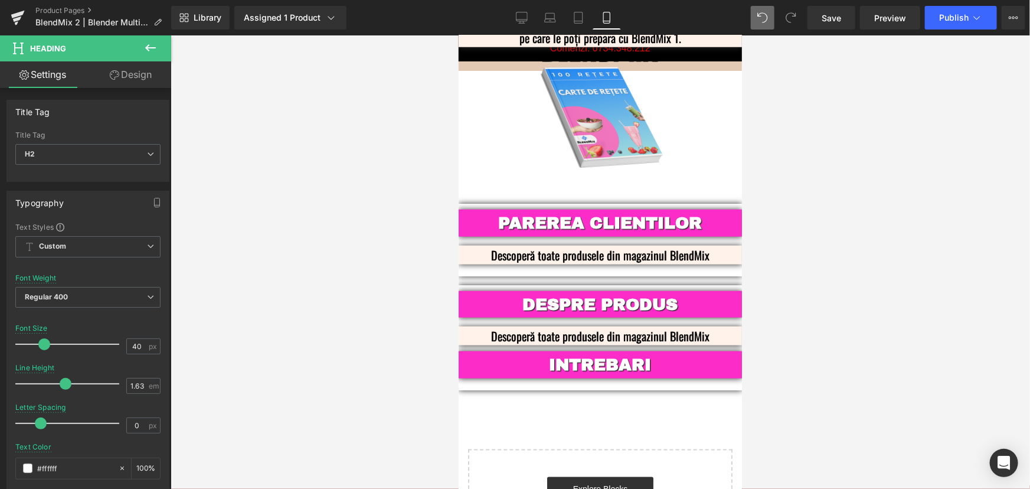
scroll to position [2907, 0]
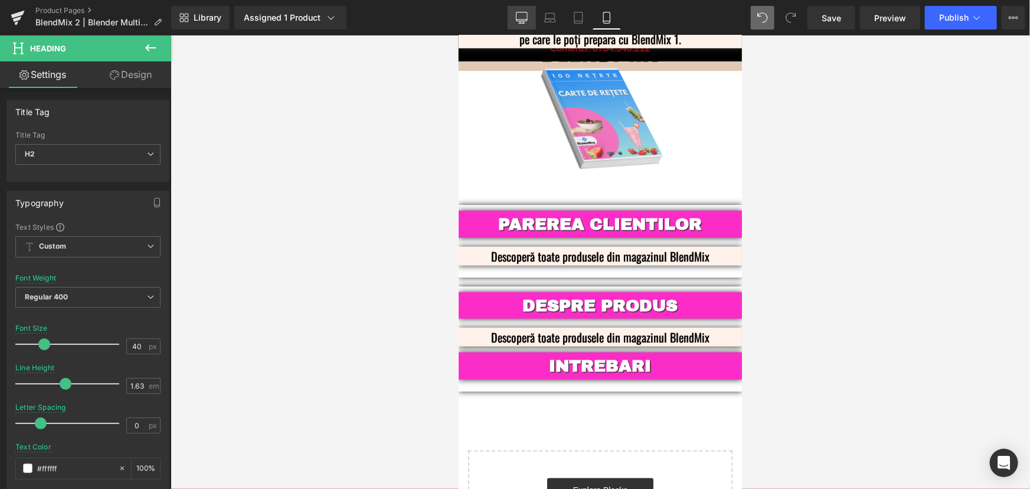
click at [528, 18] on link "Desktop" at bounding box center [522, 18] width 28 height 24
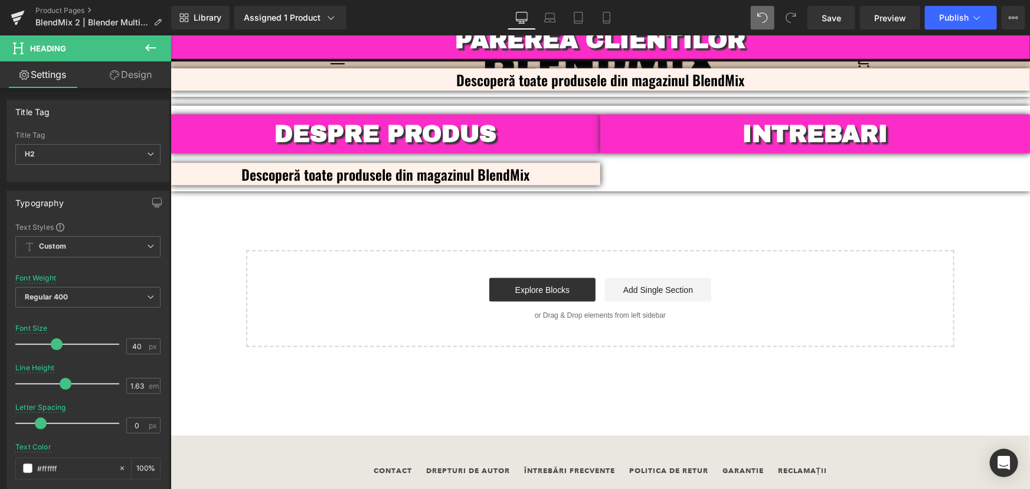
scroll to position [2882, 0]
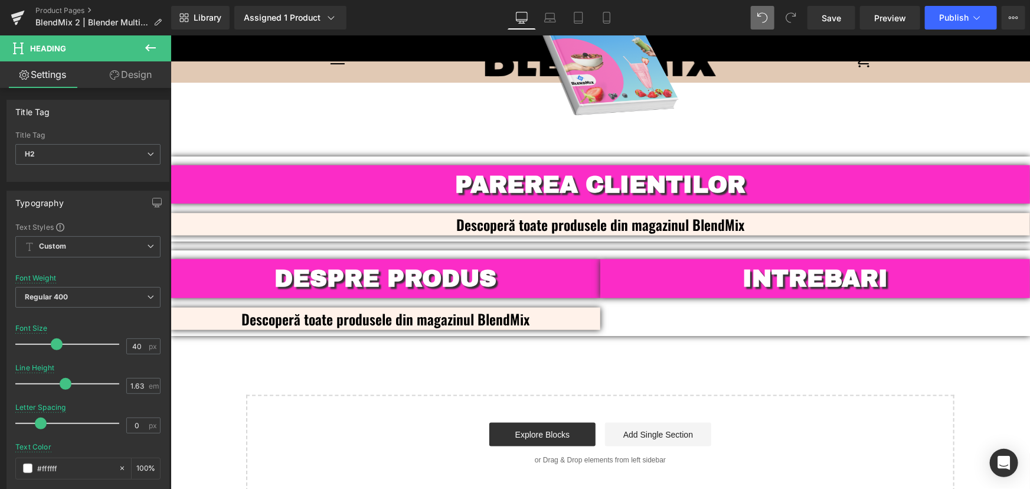
click at [892, 258] on h2 "INTREBARI" at bounding box center [815, 277] width 430 height 38
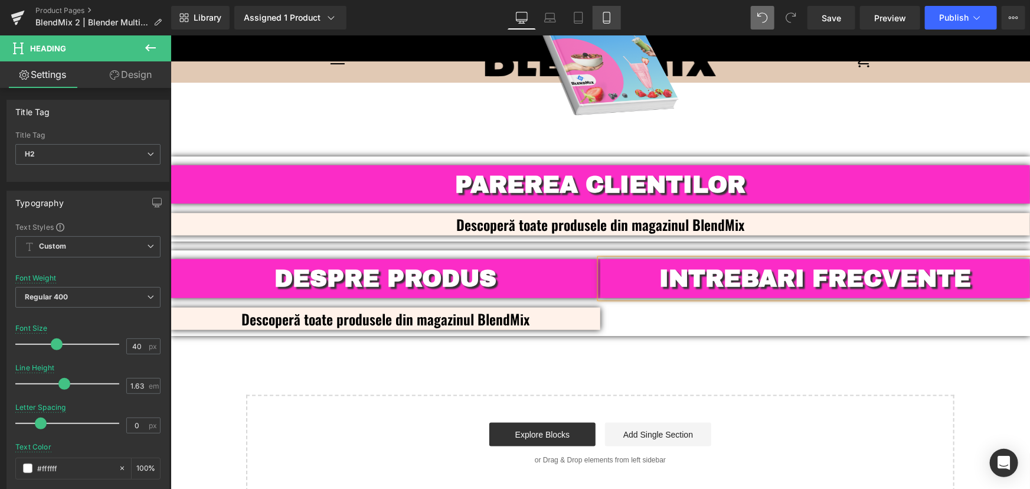
click at [610, 24] on link "Mobile" at bounding box center [606, 18] width 28 height 24
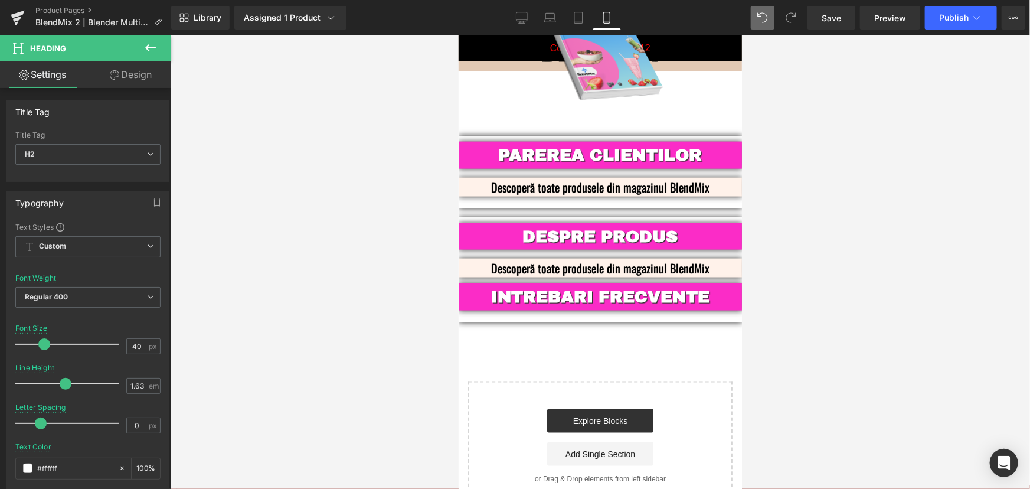
scroll to position [2878, 0]
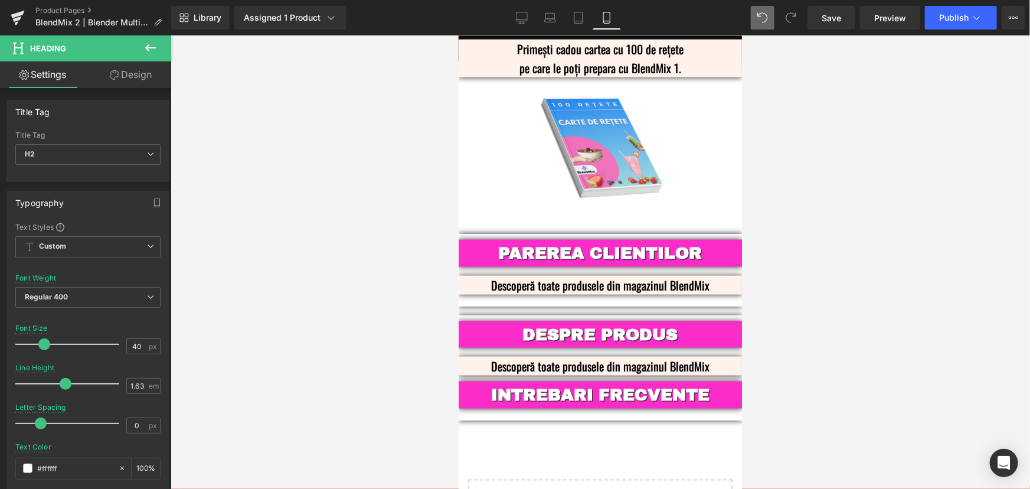
click at [742, 407] on div at bounding box center [600, 261] width 859 height 453
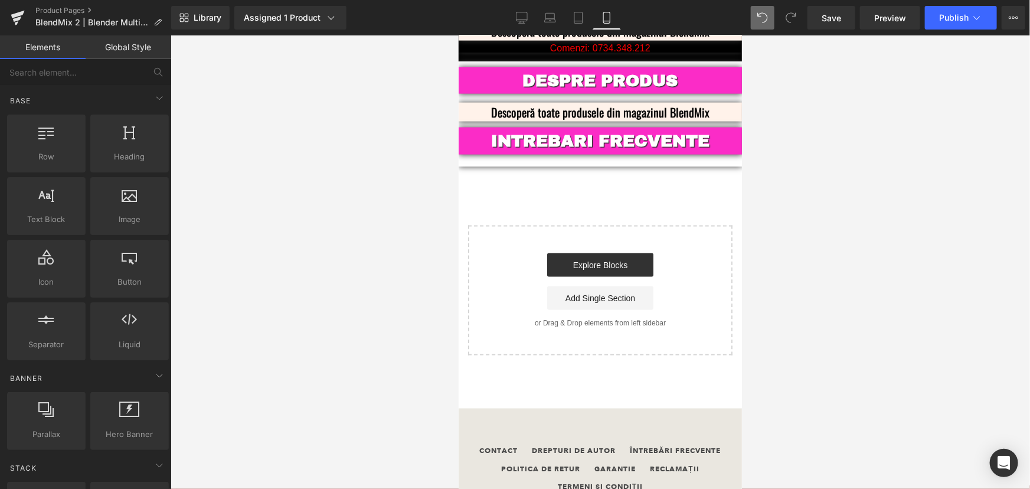
scroll to position [2968, 0]
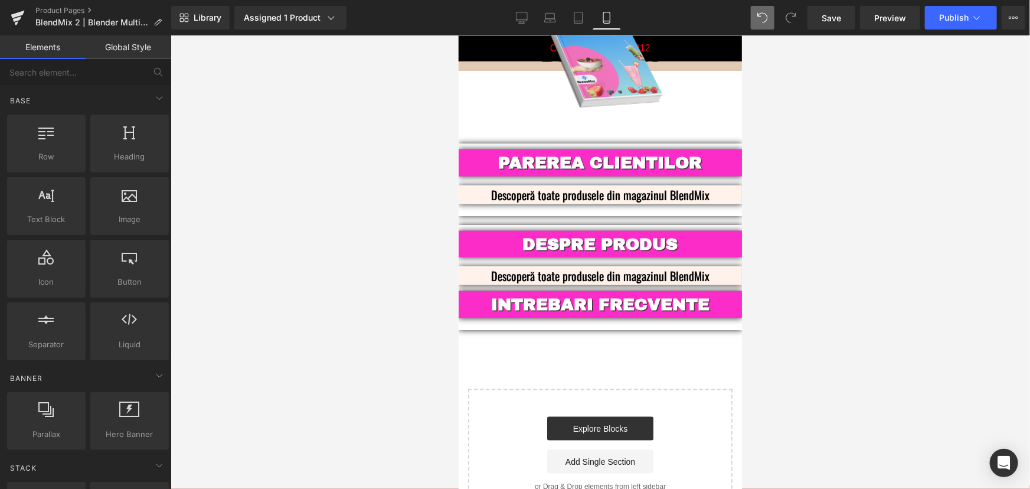
drag, startPoint x: 739, startPoint y: 406, endPoint x: 1215, endPoint y: 452, distance: 477.9
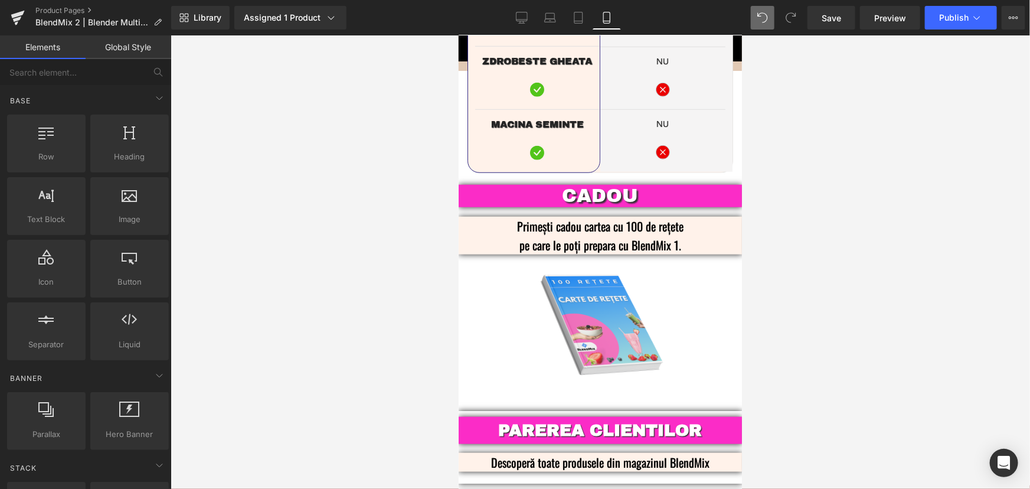
scroll to position [2724, 0]
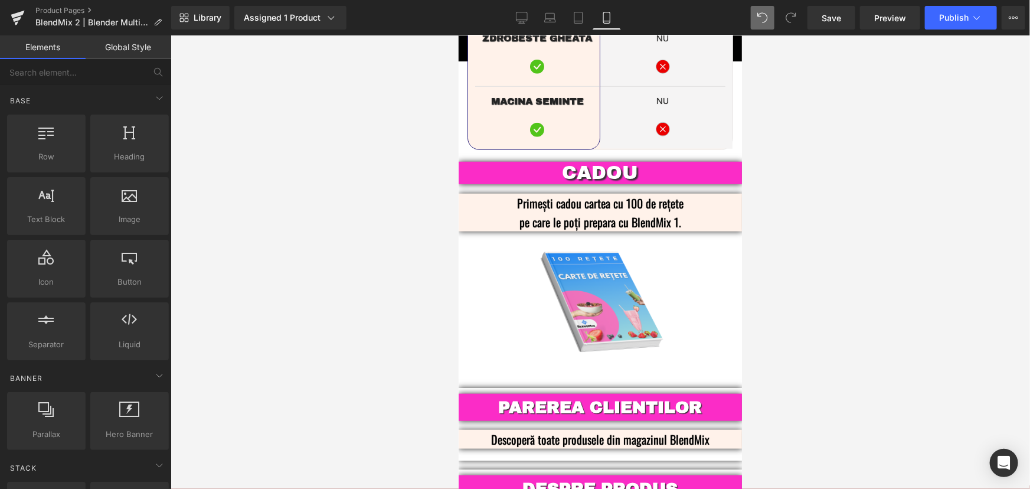
drag, startPoint x: 738, startPoint y: 414, endPoint x: 1206, endPoint y: 421, distance: 468.0
click at [522, 22] on icon at bounding box center [522, 18] width 12 height 12
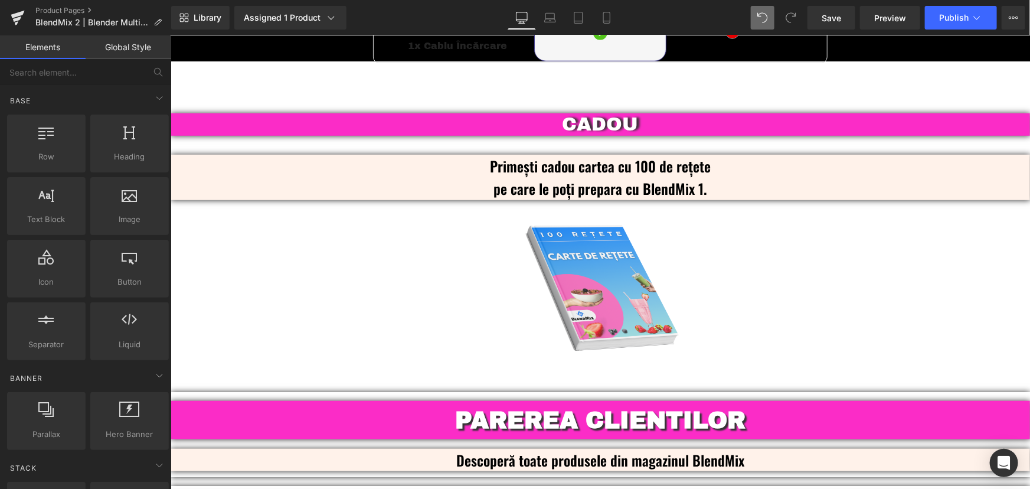
scroll to position [2647, 0]
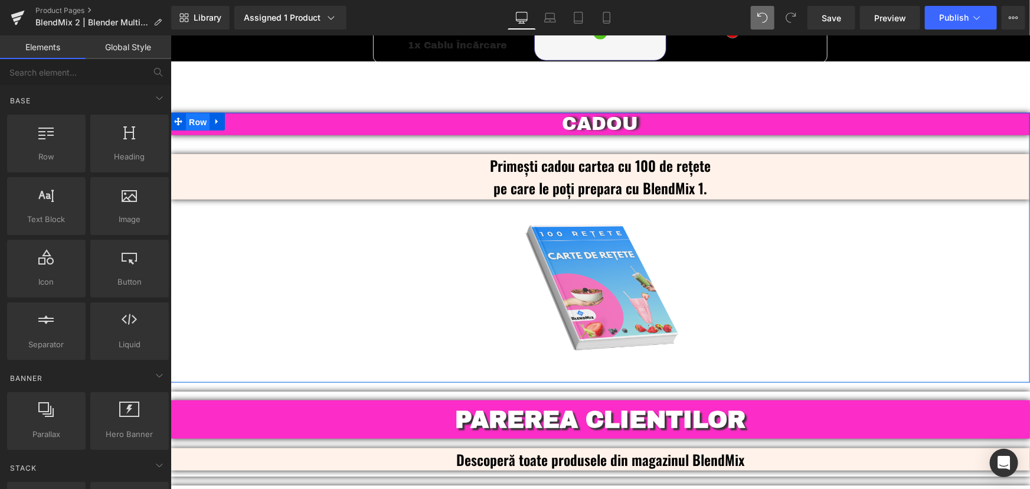
click at [195, 113] on span "Row" at bounding box center [197, 122] width 24 height 18
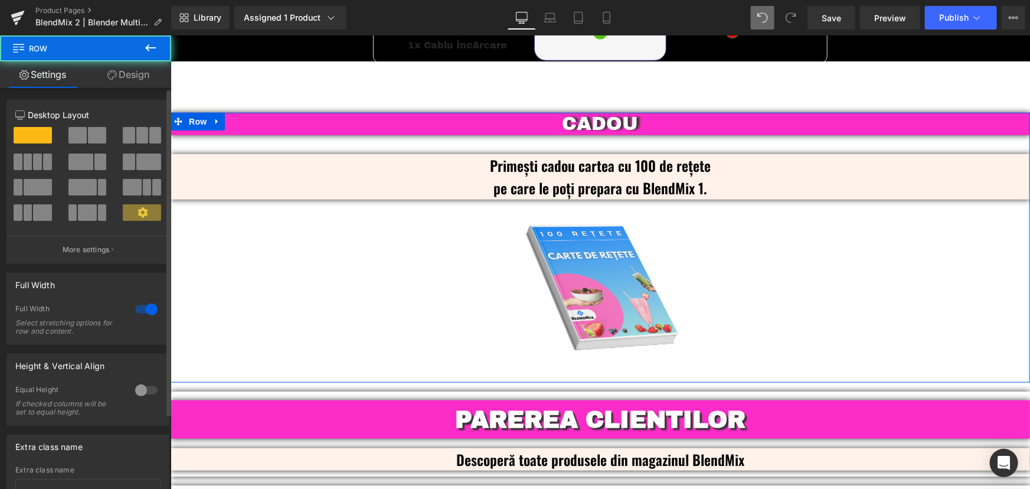
click at [79, 133] on span at bounding box center [77, 135] width 18 height 17
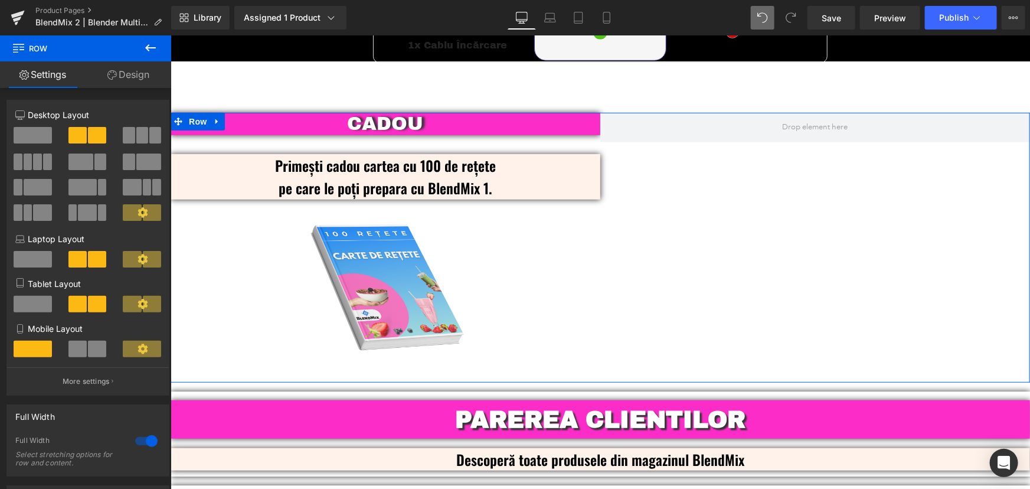
scroll to position [2486, 0]
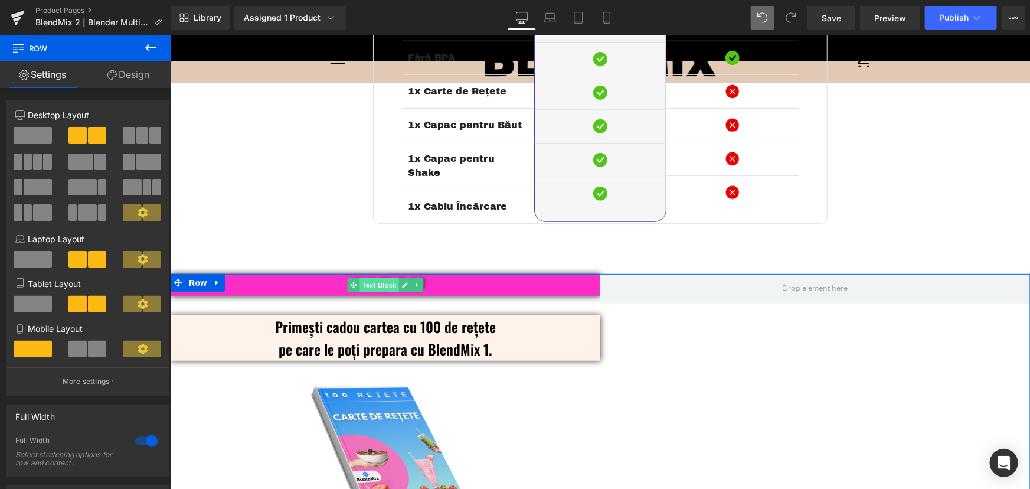
click at [385, 277] on span "Text Block" at bounding box center [378, 284] width 39 height 14
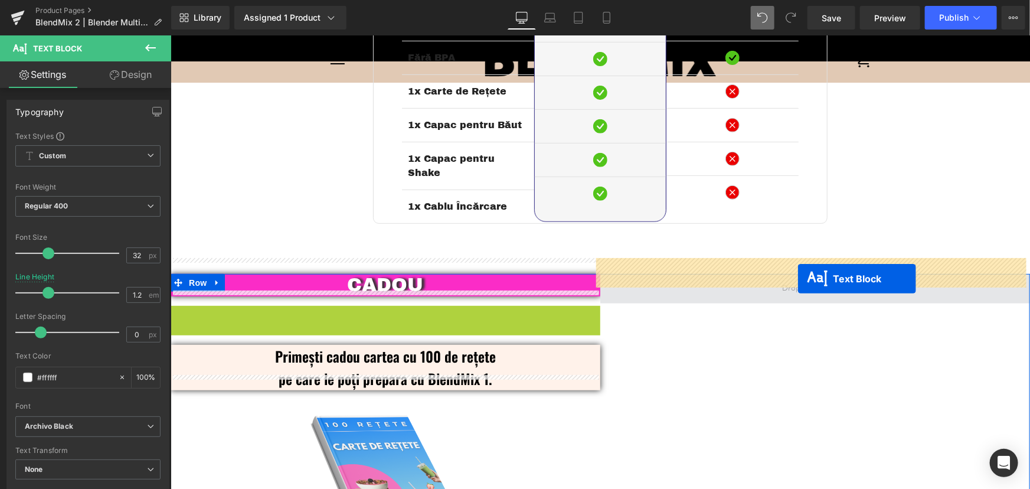
drag, startPoint x: 346, startPoint y: 300, endPoint x: 797, endPoint y: 278, distance: 451.4
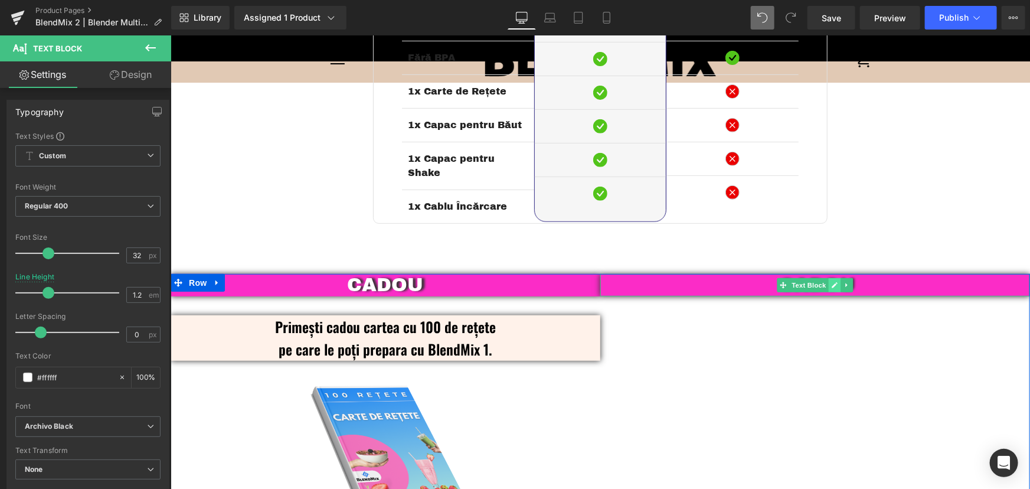
click at [828, 277] on link at bounding box center [834, 284] width 12 height 14
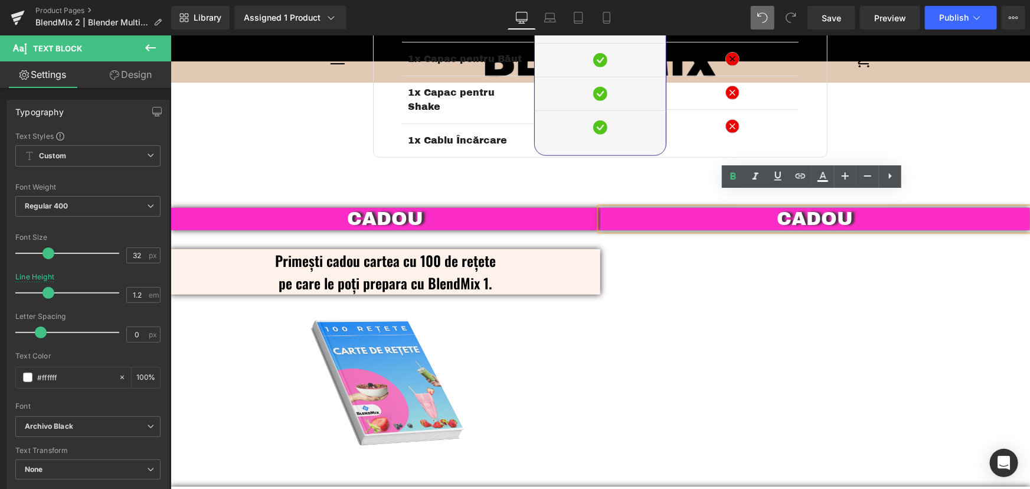
scroll to position [2539, 0]
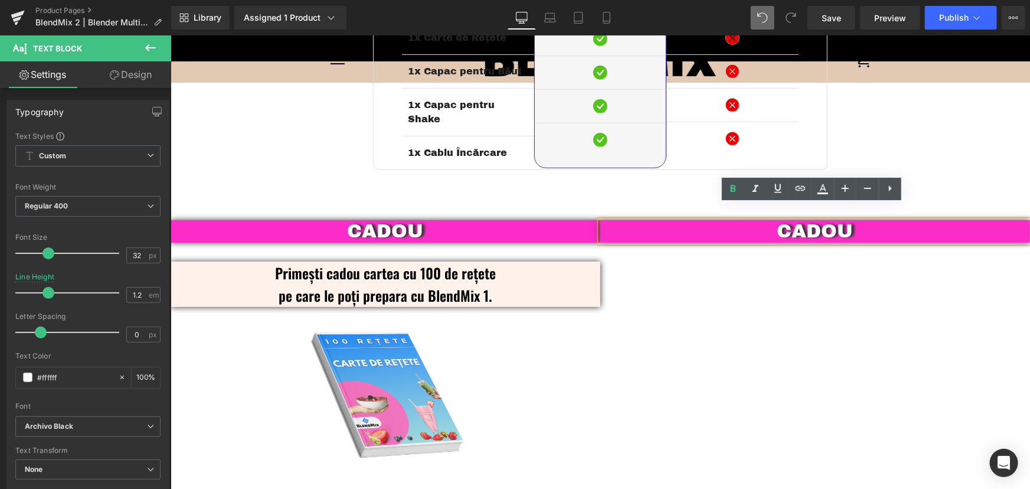
click at [853, 220] on p "CADOU" at bounding box center [815, 231] width 430 height 22
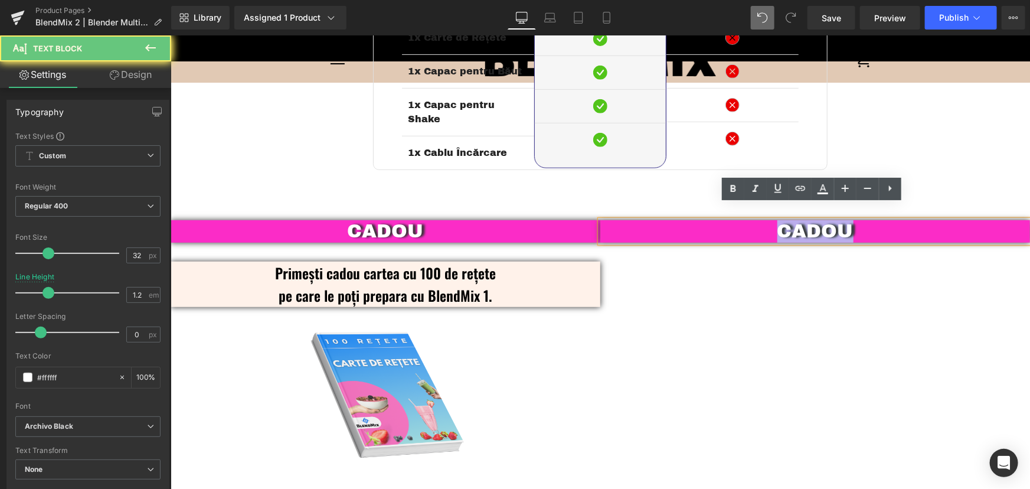
drag, startPoint x: 873, startPoint y: 219, endPoint x: 769, endPoint y: 222, distance: 104.5
click at [769, 222] on p "CADOU" at bounding box center [815, 231] width 430 height 22
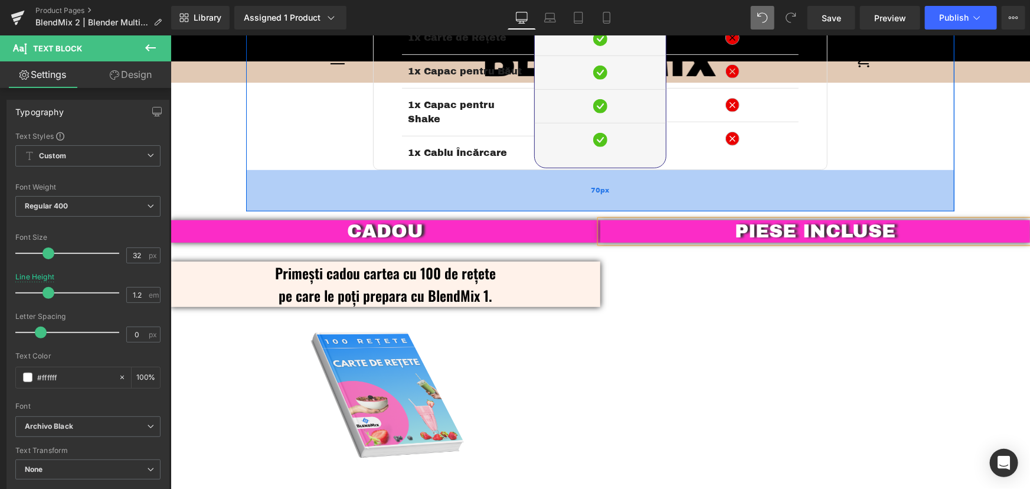
click at [922, 170] on div "70px" at bounding box center [599, 189] width 708 height 41
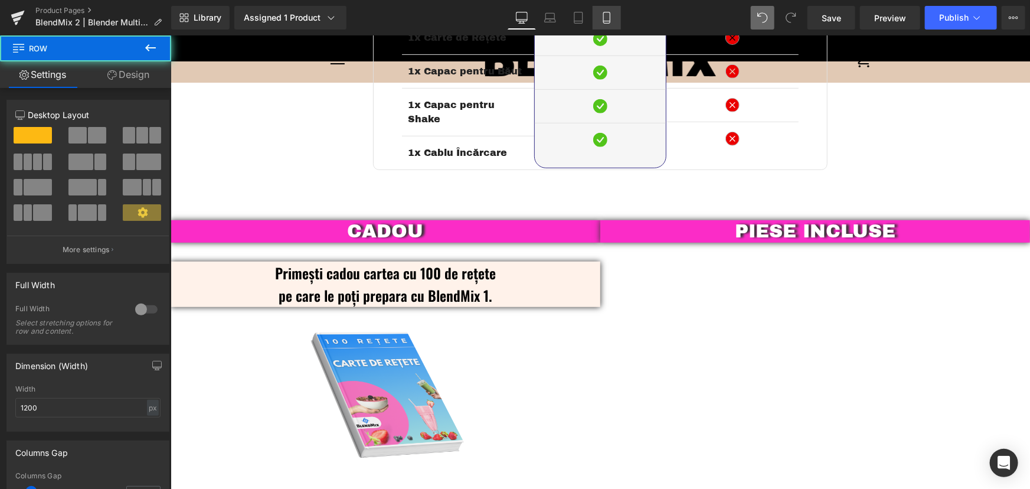
click at [610, 21] on icon at bounding box center [607, 18] width 12 height 12
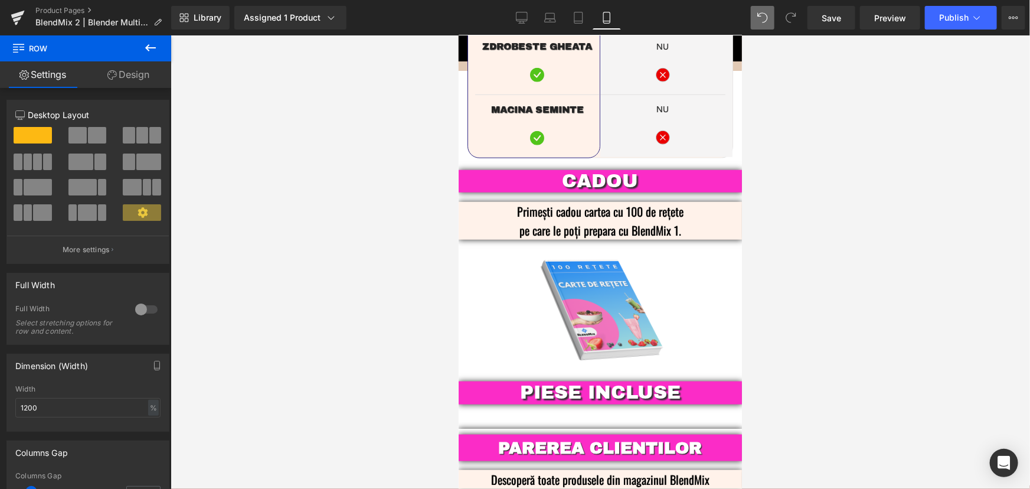
scroll to position [2715, 0]
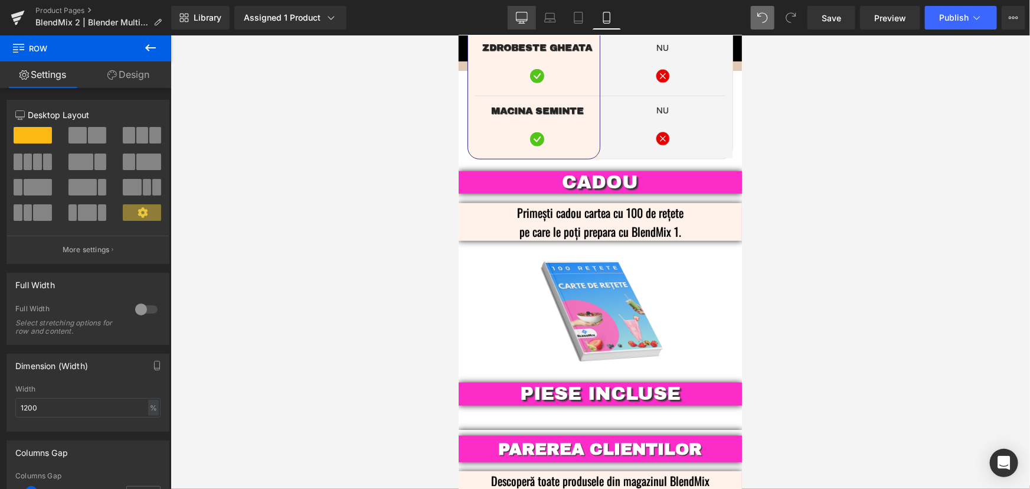
click at [525, 22] on icon at bounding box center [522, 18] width 12 height 12
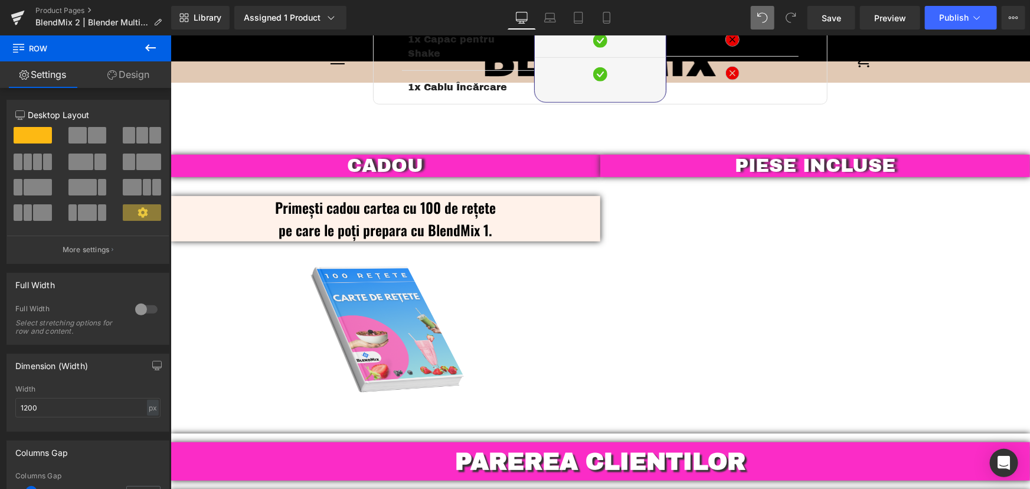
scroll to position [2539, 0]
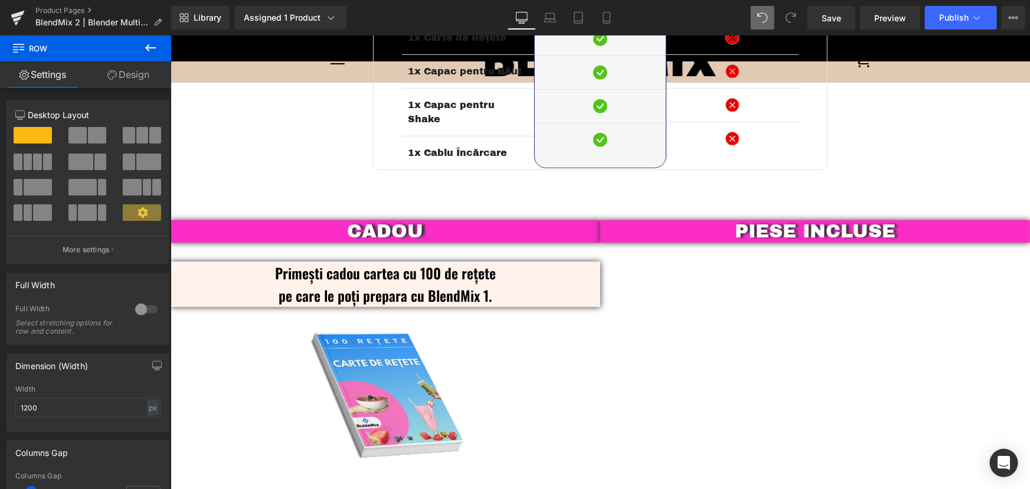
click at [143, 47] on icon at bounding box center [150, 48] width 14 height 14
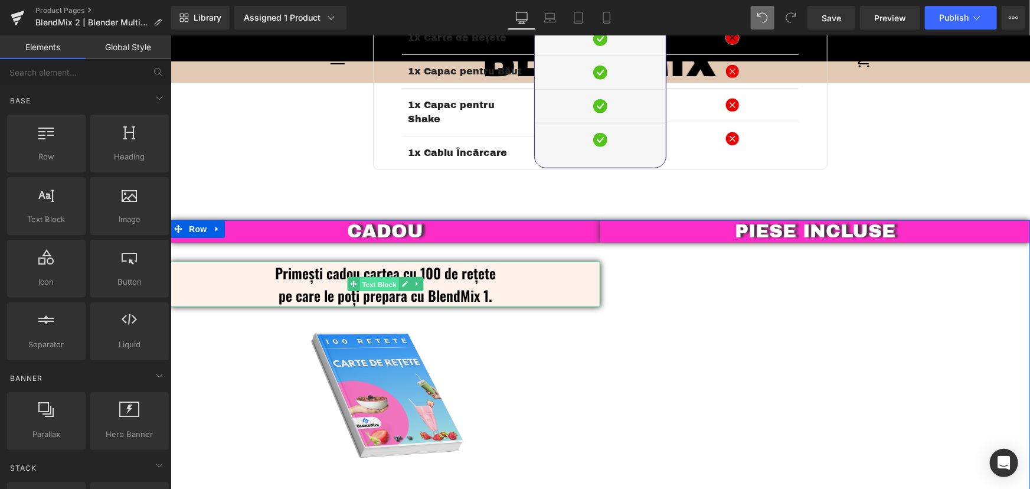
click at [381, 277] on span "Text Block" at bounding box center [378, 284] width 39 height 14
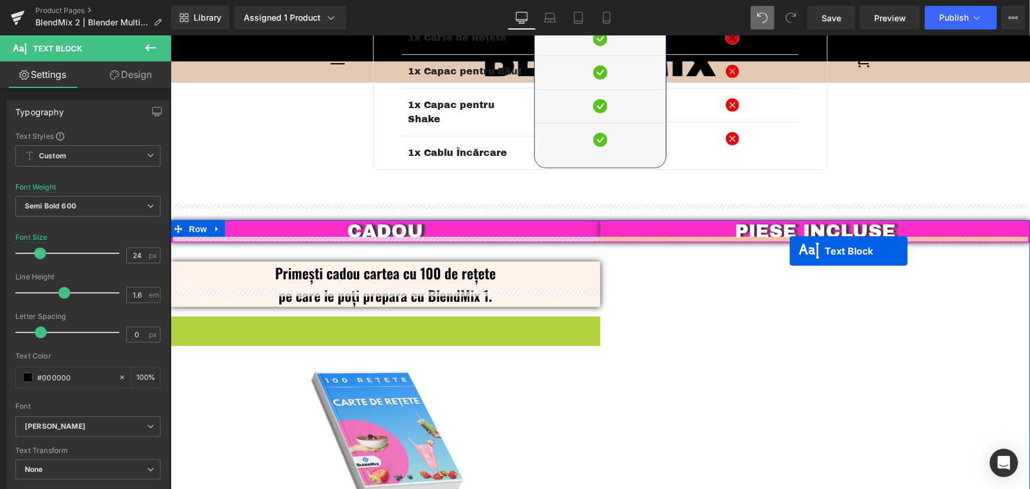
drag, startPoint x: 347, startPoint y: 323, endPoint x: 789, endPoint y: 251, distance: 447.9
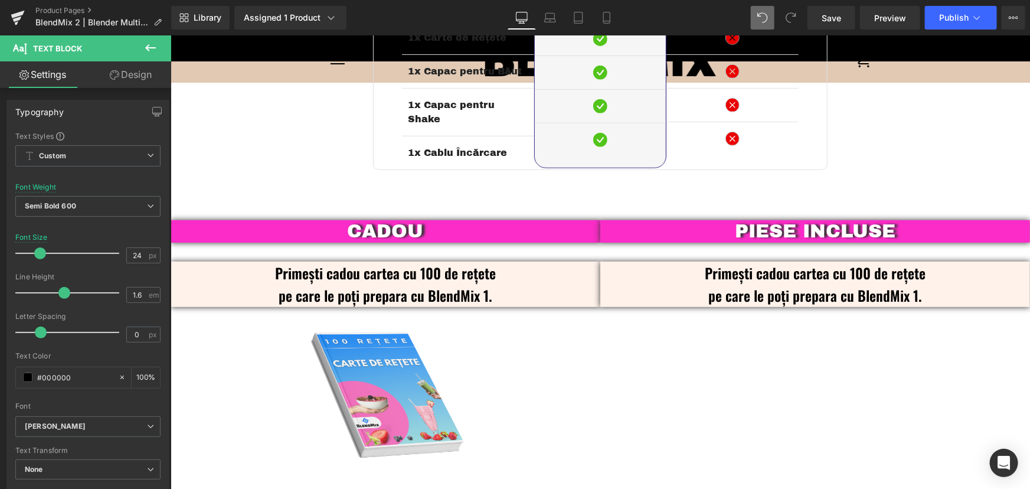
click at [160, 50] on button at bounding box center [150, 48] width 41 height 26
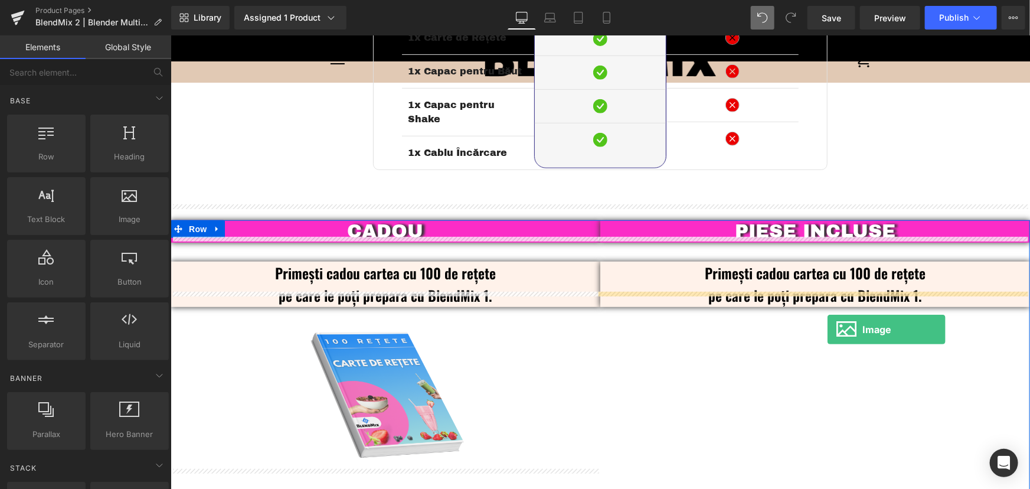
drag, startPoint x: 303, startPoint y: 243, endPoint x: 827, endPoint y: 329, distance: 530.6
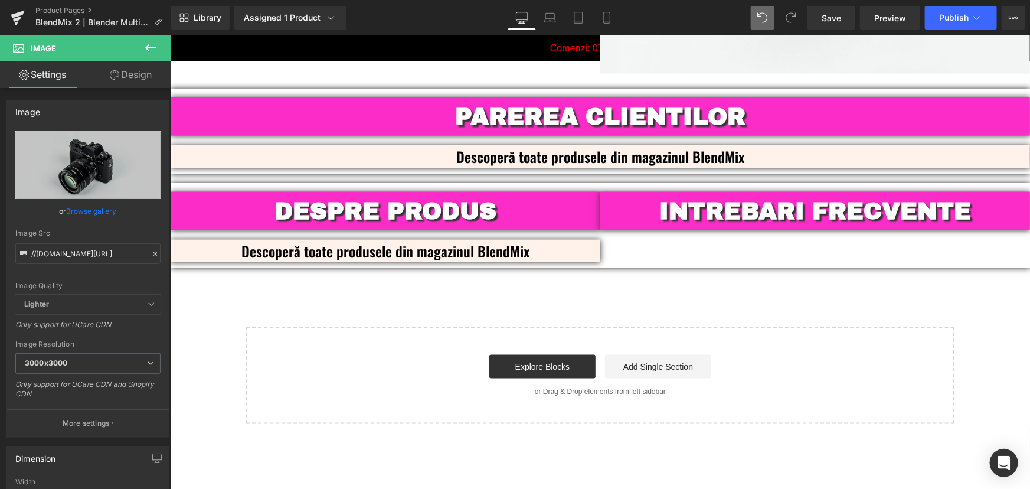
scroll to position [3216, 0]
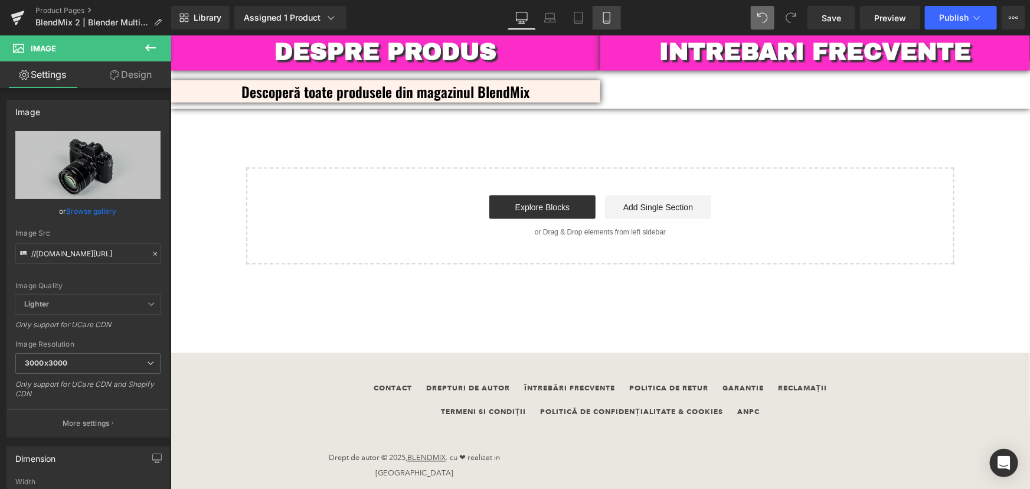
click at [602, 25] on link "Mobile" at bounding box center [606, 18] width 28 height 24
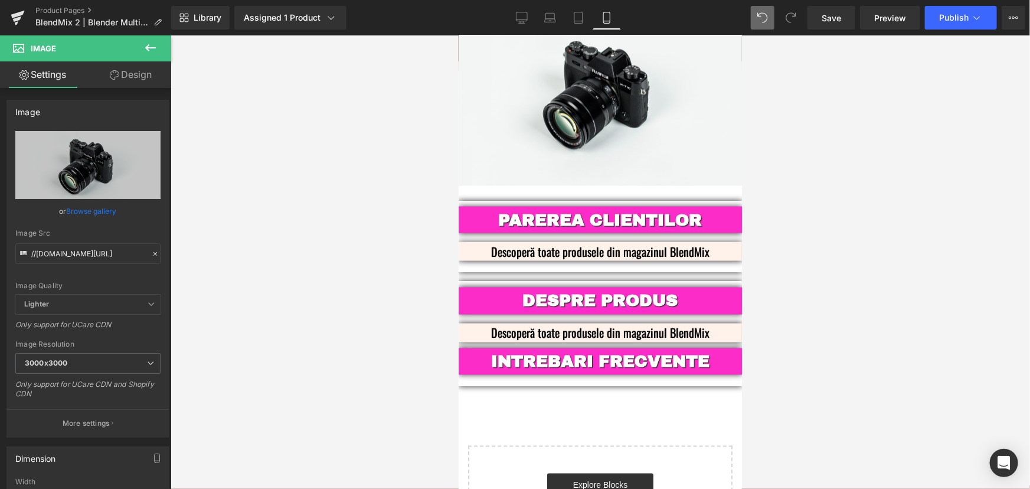
scroll to position [3167, 0]
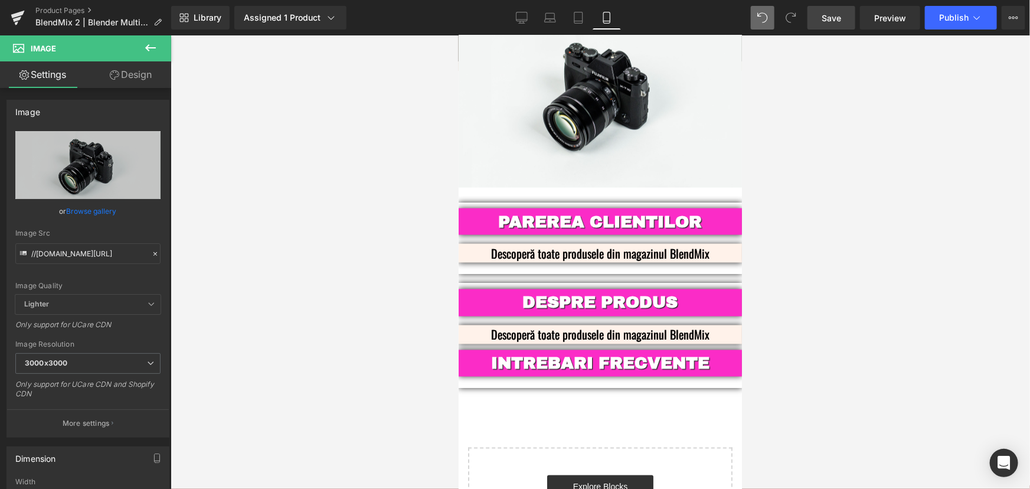
click at [826, 24] on link "Save" at bounding box center [831, 18] width 48 height 24
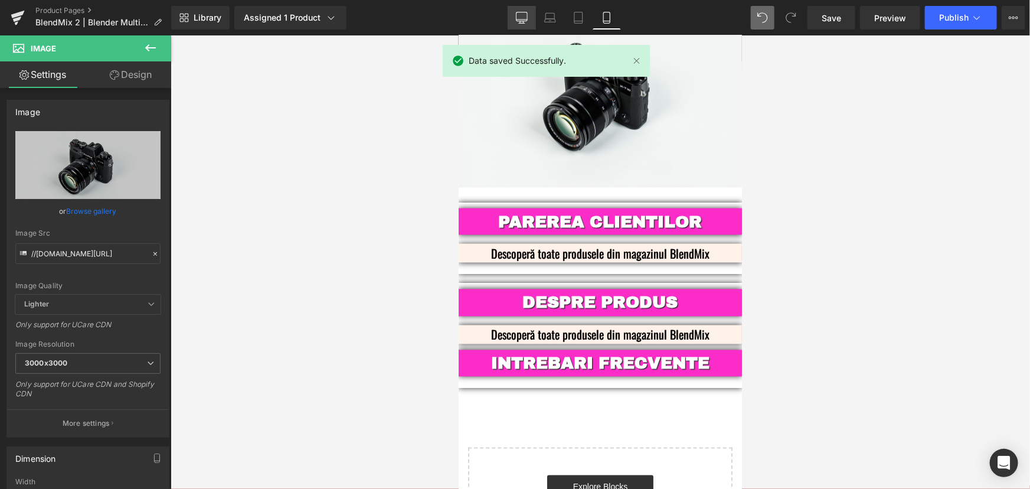
click at [523, 17] on icon at bounding box center [522, 18] width 12 height 12
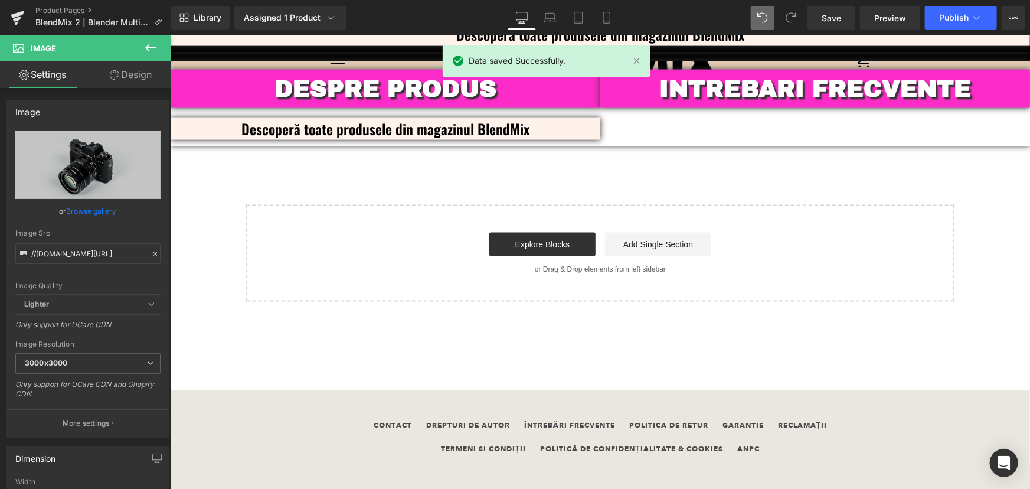
scroll to position [2631, 0]
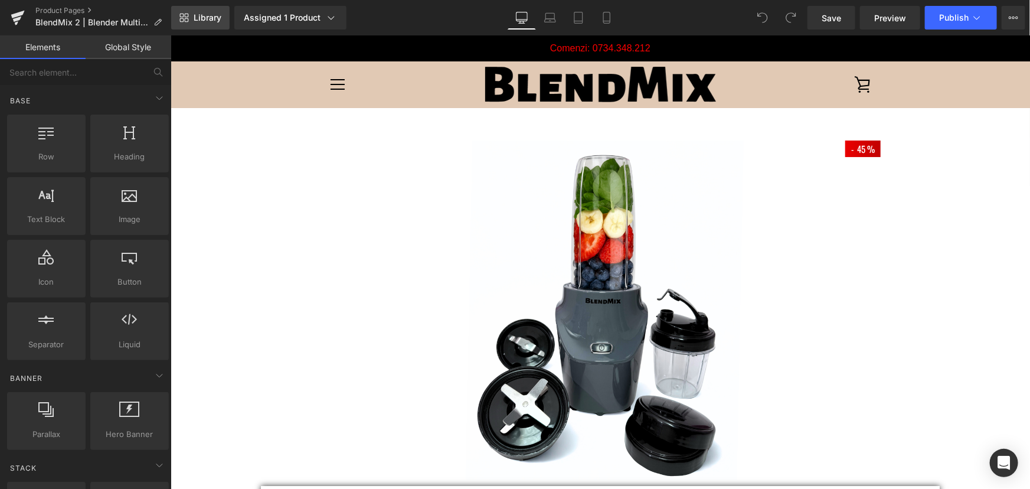
click at [207, 12] on span "Library" at bounding box center [208, 17] width 28 height 11
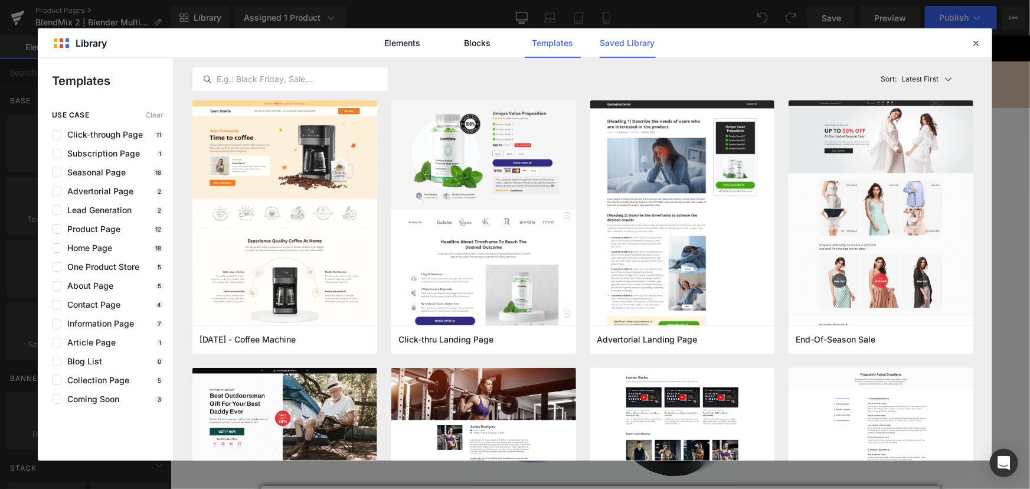
click at [621, 46] on link "Saved Library" at bounding box center [628, 43] width 56 height 30
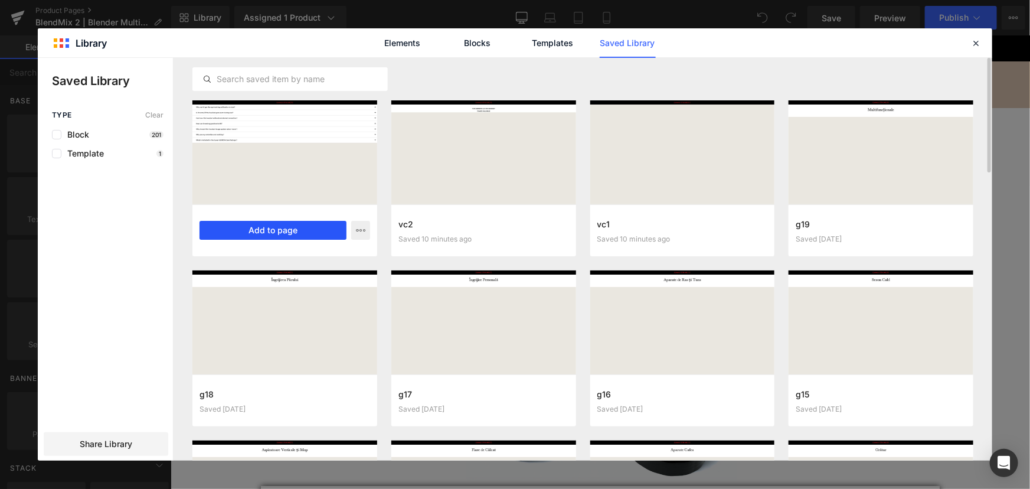
click at [311, 237] on button "Add to page" at bounding box center [272, 230] width 147 height 19
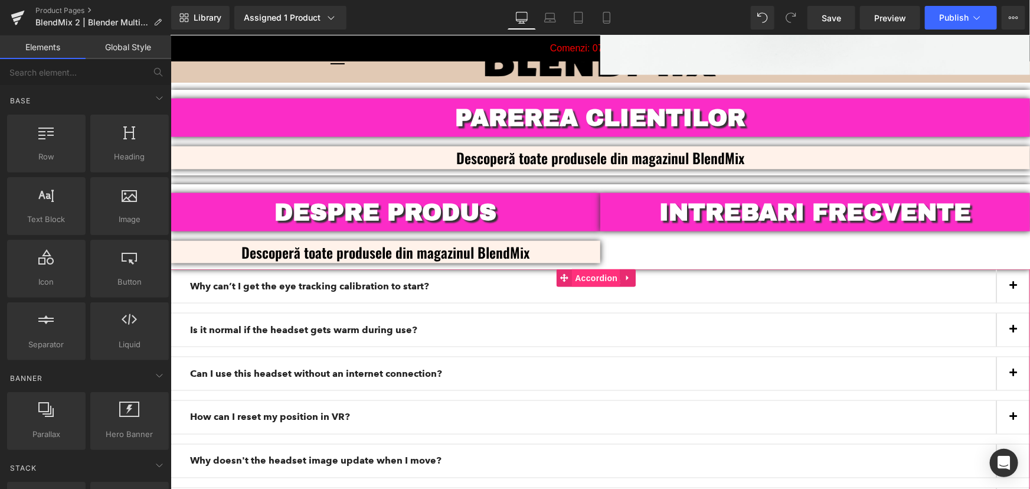
scroll to position [3055, 0]
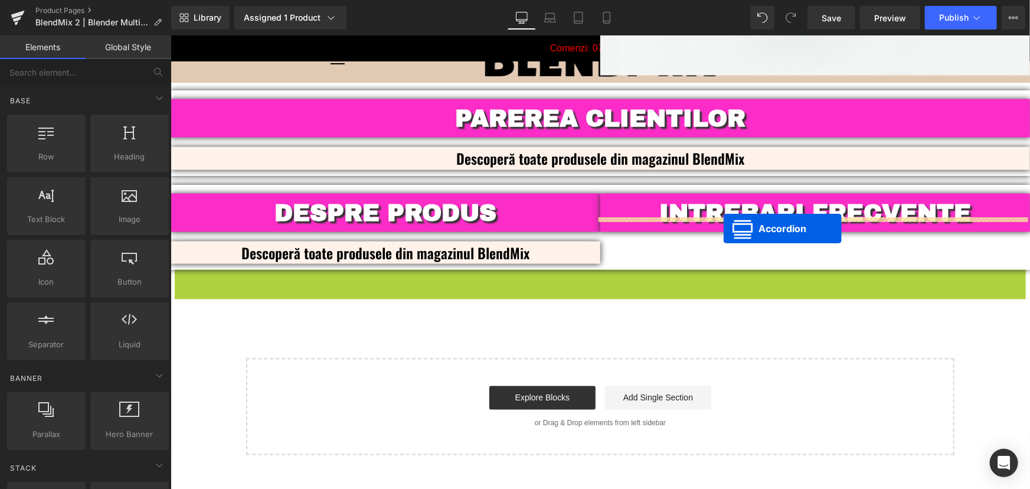
drag, startPoint x: 565, startPoint y: 264, endPoint x: 723, endPoint y: 228, distance: 162.3
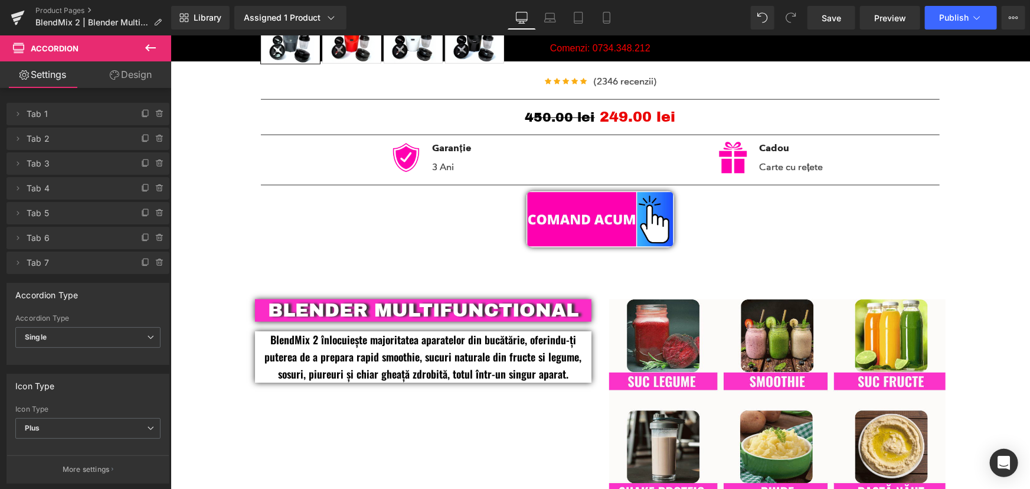
scroll to position [266, 0]
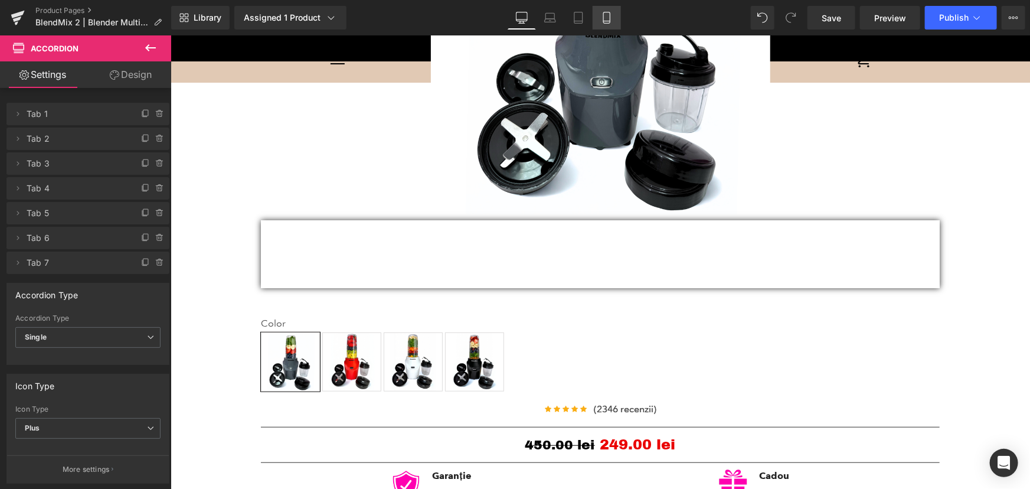
click at [614, 24] on link "Mobile" at bounding box center [606, 18] width 28 height 24
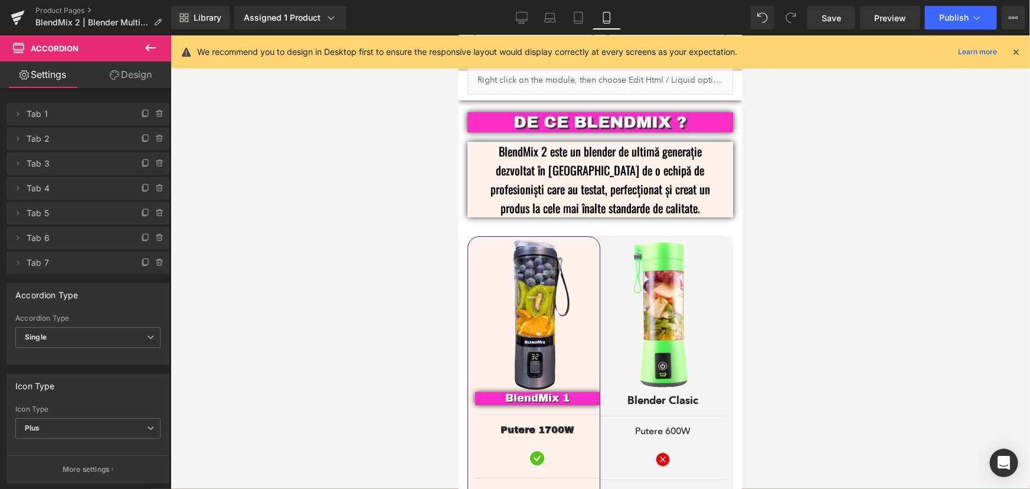
scroll to position [1730, 0]
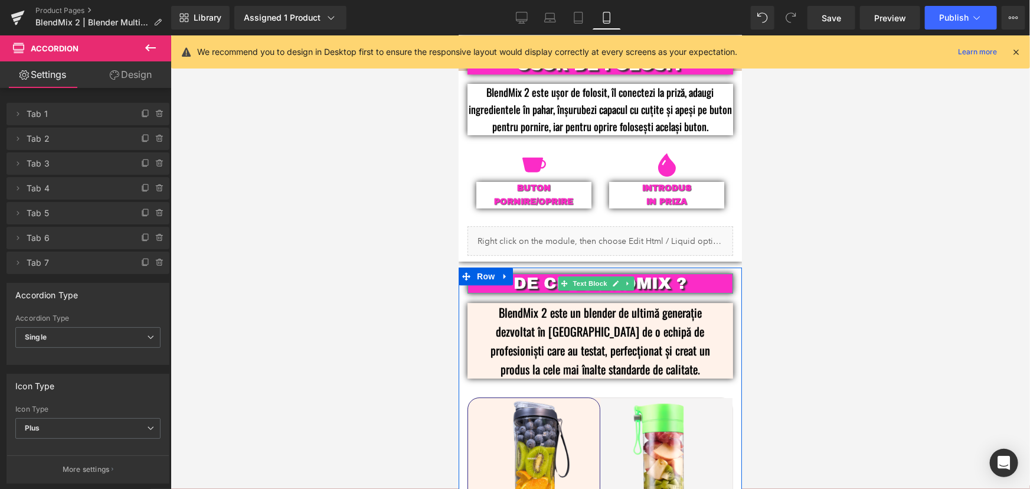
click at [663, 273] on p "DE CE BLENDMIX ?" at bounding box center [600, 283] width 230 height 20
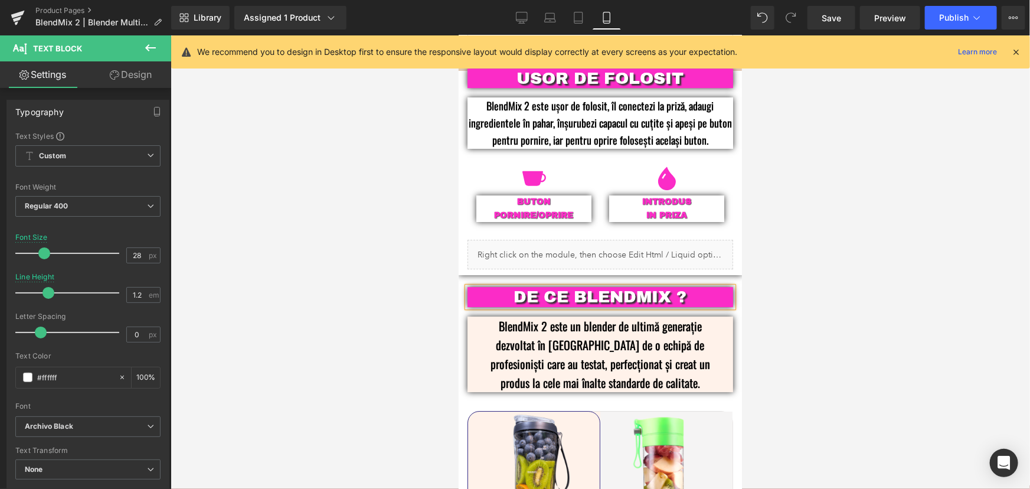
scroll to position [1697, 0]
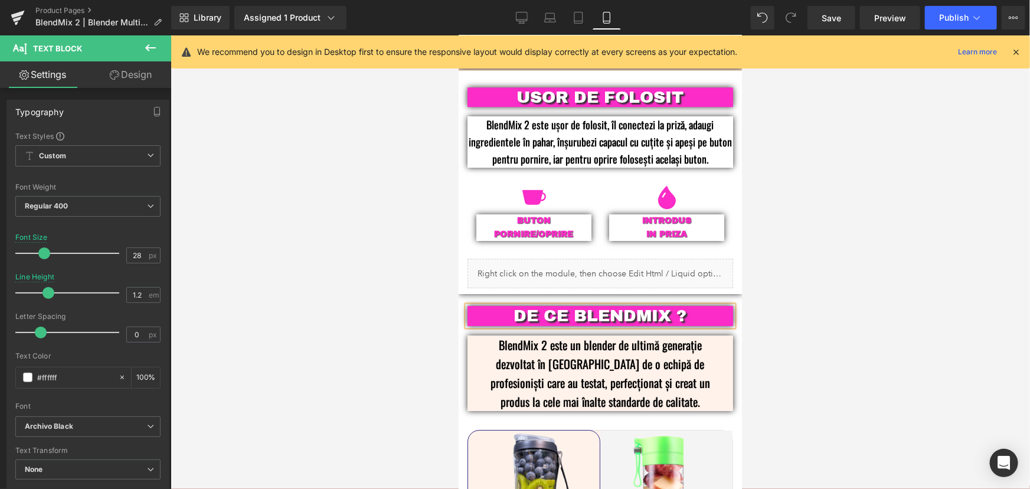
click at [669, 305] on p "DE CE BLENDMIX ?" at bounding box center [600, 315] width 230 height 20
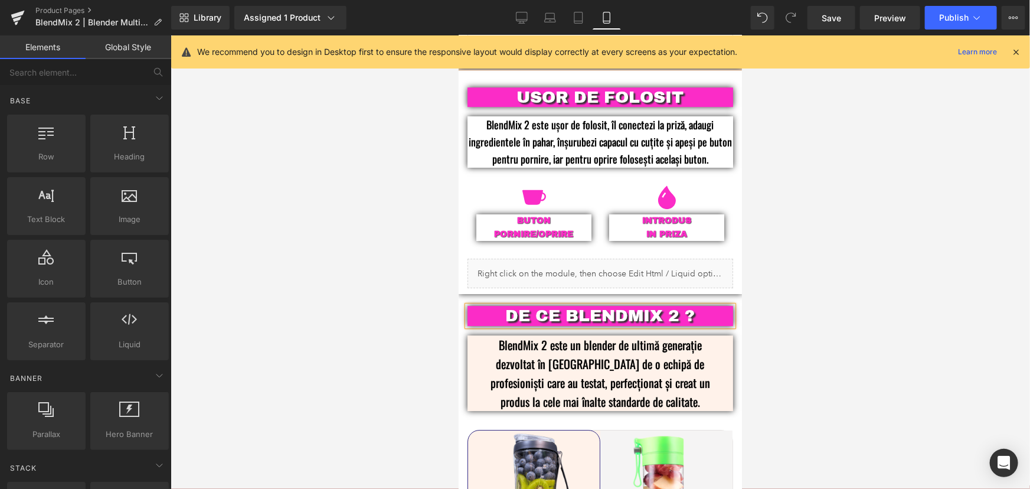
click at [866, 290] on div at bounding box center [600, 261] width 859 height 453
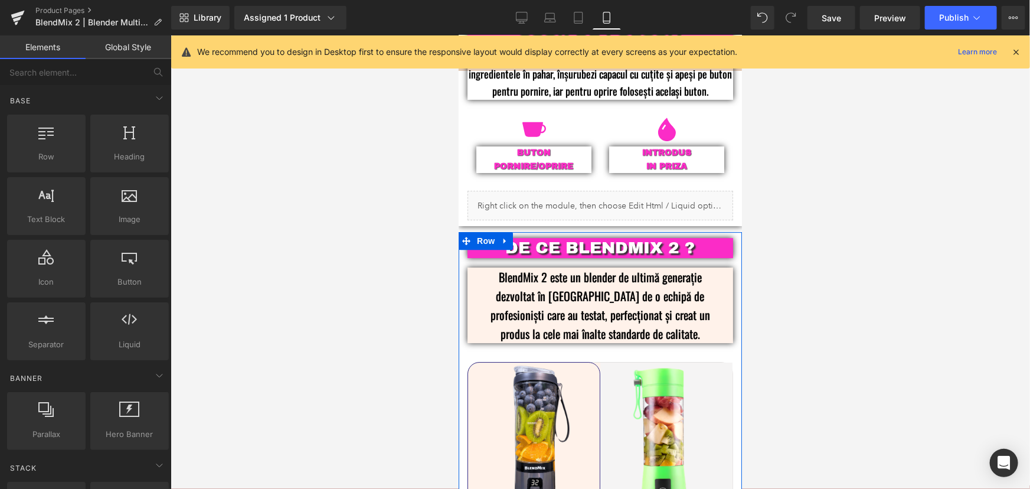
scroll to position [1751, 0]
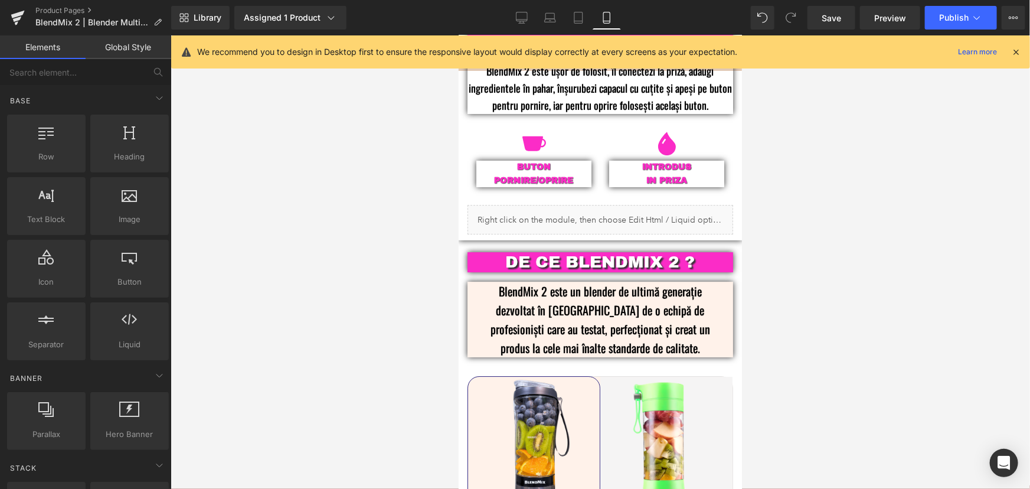
click at [847, 303] on div at bounding box center [600, 261] width 859 height 453
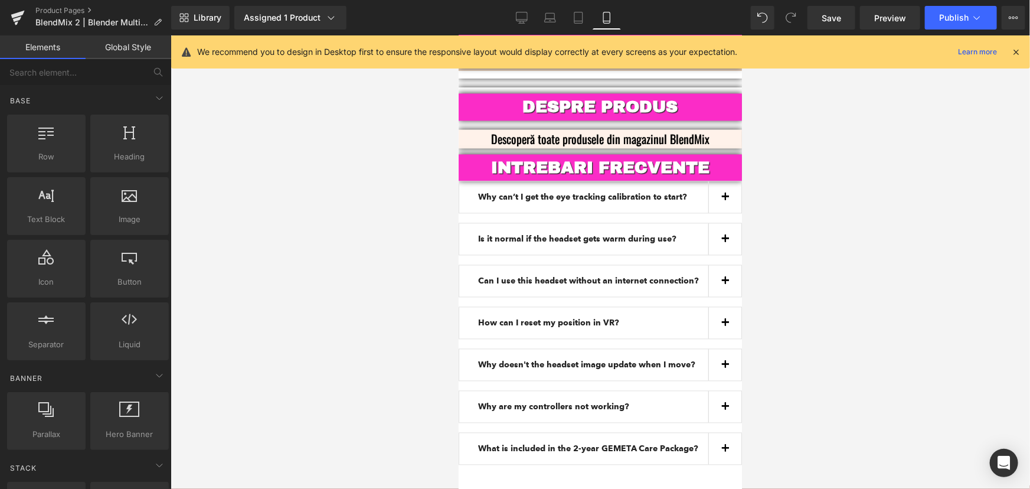
scroll to position [3360, 0]
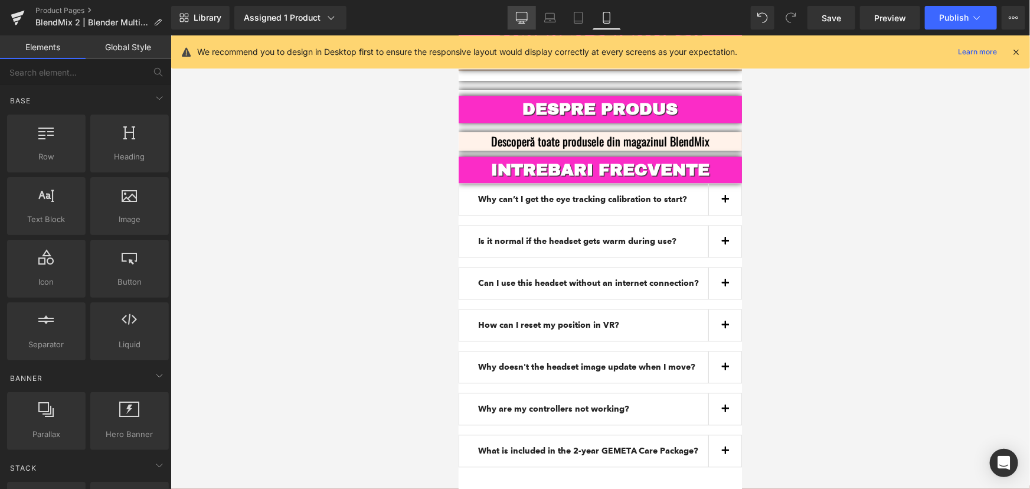
click at [527, 17] on icon at bounding box center [522, 18] width 12 height 12
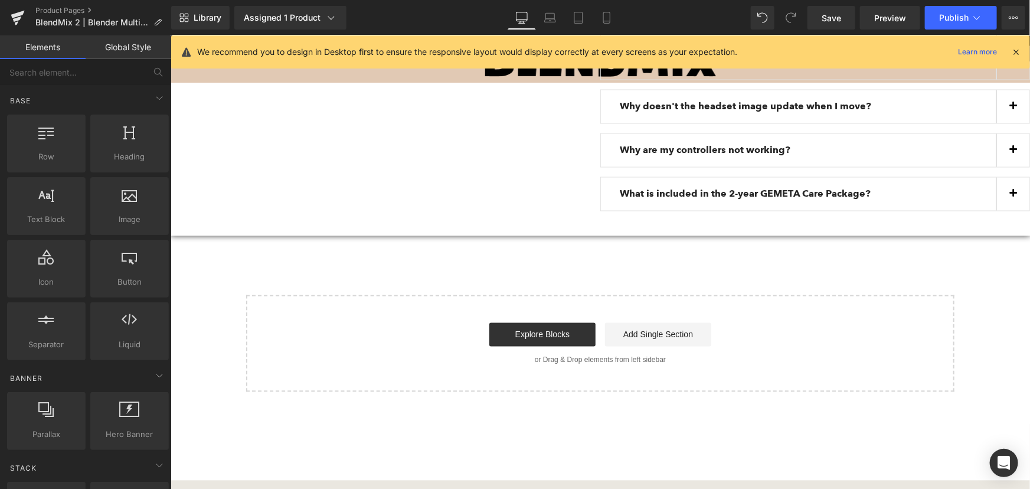
scroll to position [3169, 0]
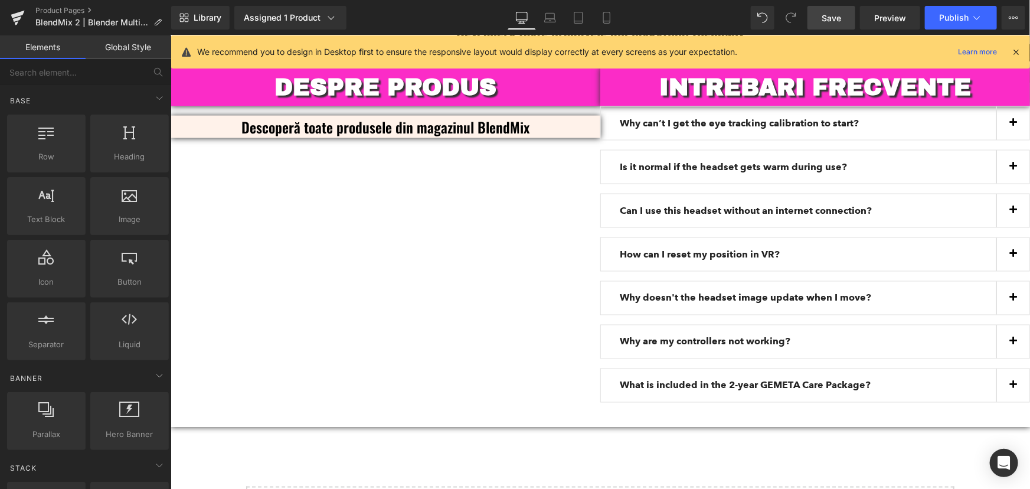
click at [842, 22] on link "Save" at bounding box center [831, 18] width 48 height 24
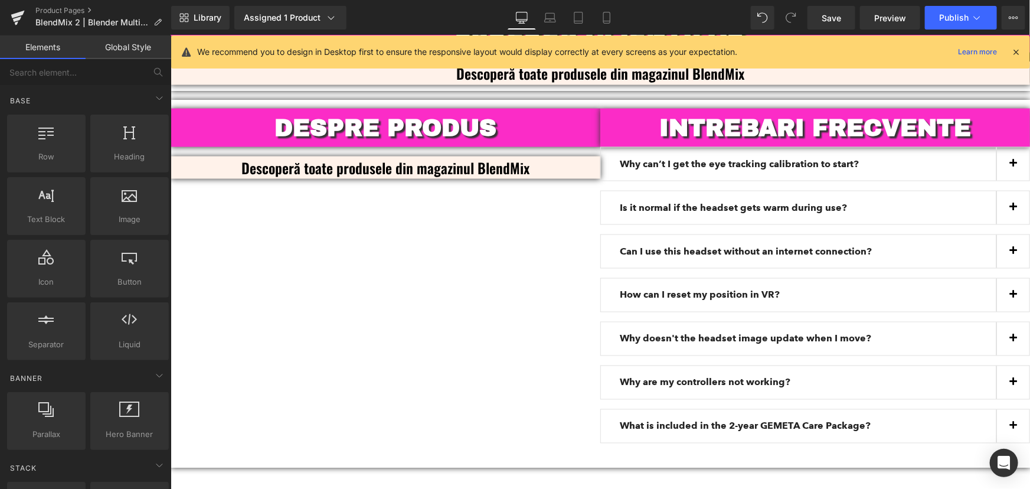
scroll to position [3115, 0]
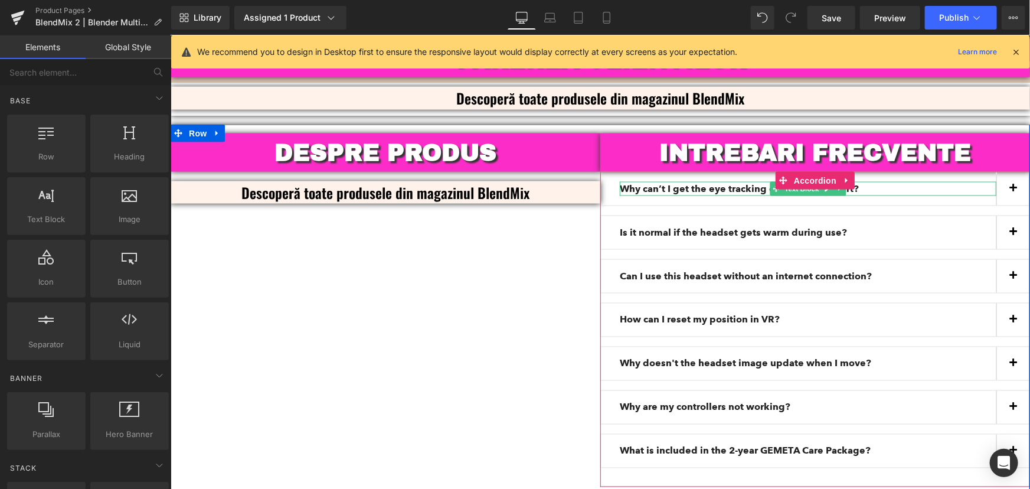
drag, startPoint x: 903, startPoint y: 173, endPoint x: 888, endPoint y: 177, distance: 16.5
click at [903, 181] on p "Why can’t I get the eye tracking calibration to start?" at bounding box center [807, 188] width 377 height 14
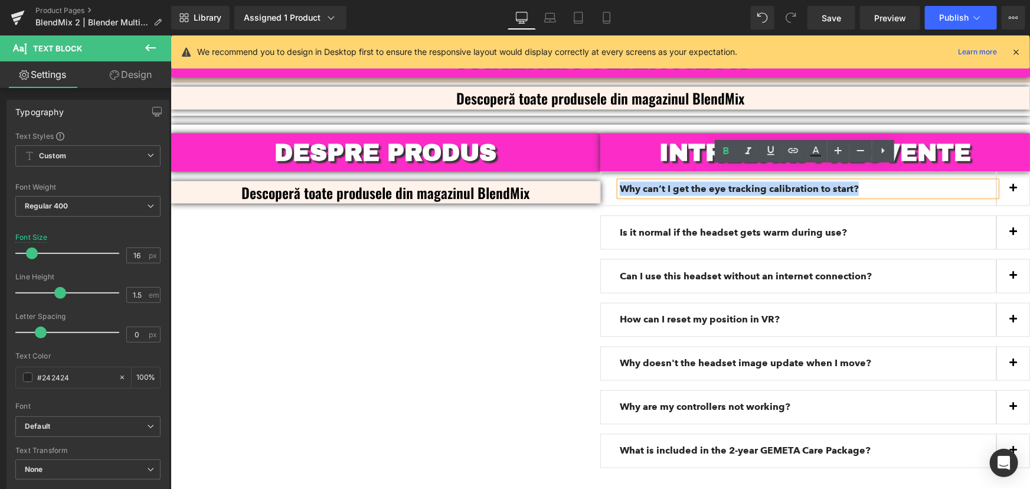
drag, startPoint x: 870, startPoint y: 172, endPoint x: 598, endPoint y: 168, distance: 272.7
click at [600, 171] on div "Why can’t I get the eye tracking calibration to start? Text Block" at bounding box center [815, 188] width 430 height 34
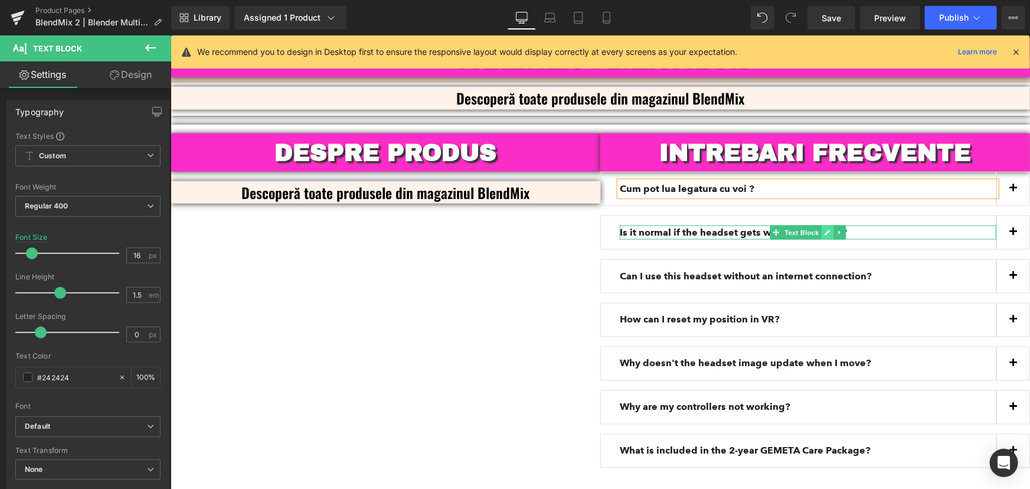
click at [824, 228] on icon at bounding box center [827, 231] width 6 height 7
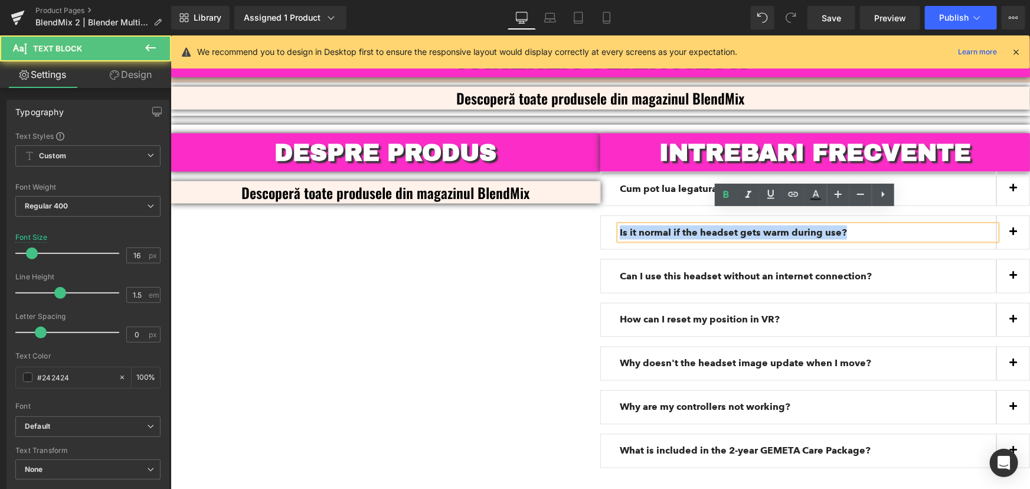
drag, startPoint x: 850, startPoint y: 219, endPoint x: 555, endPoint y: 195, distance: 295.5
click at [555, 195] on div "DESPRE PRODUS Heading Descoperă toate produsele din magazinul BlendMix Text Blo…" at bounding box center [599, 308] width 859 height 368
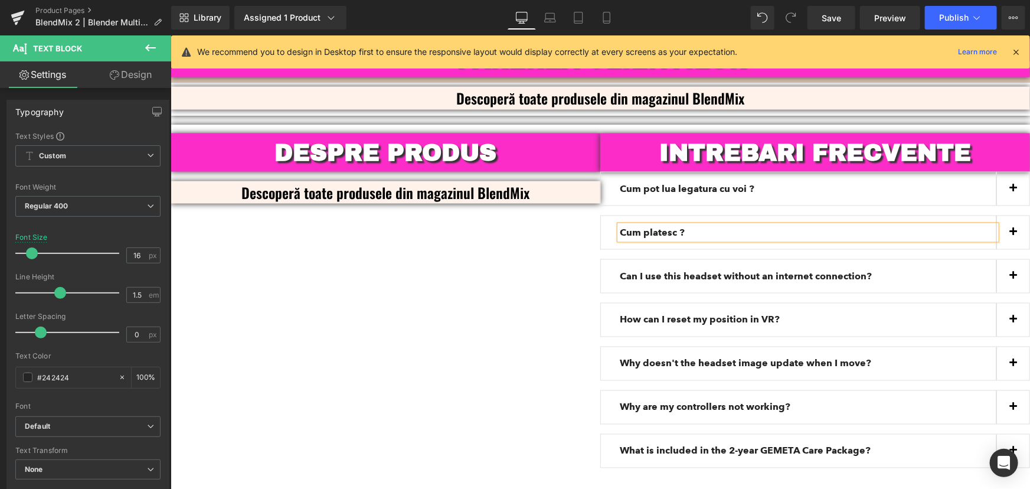
click at [461, 282] on div "DESPRE PRODUS Heading Descoperă toate produsele din magazinul BlendMix Text Blo…" at bounding box center [599, 308] width 859 height 368
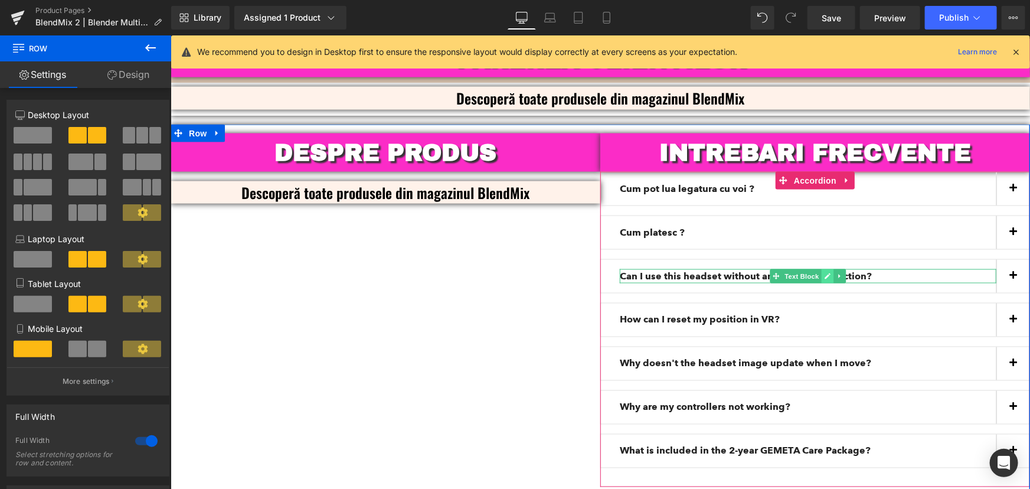
click at [824, 272] on icon at bounding box center [827, 275] width 6 height 7
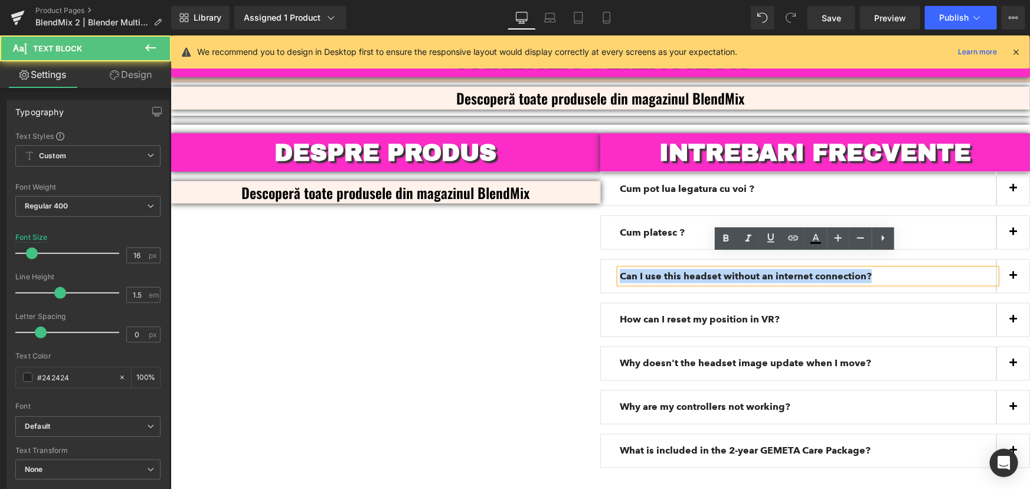
drag, startPoint x: 869, startPoint y: 261, endPoint x: 602, endPoint y: 266, distance: 267.4
click at [602, 266] on div "Can I use this headset without an internet connection? Text Block" at bounding box center [815, 275] width 430 height 34
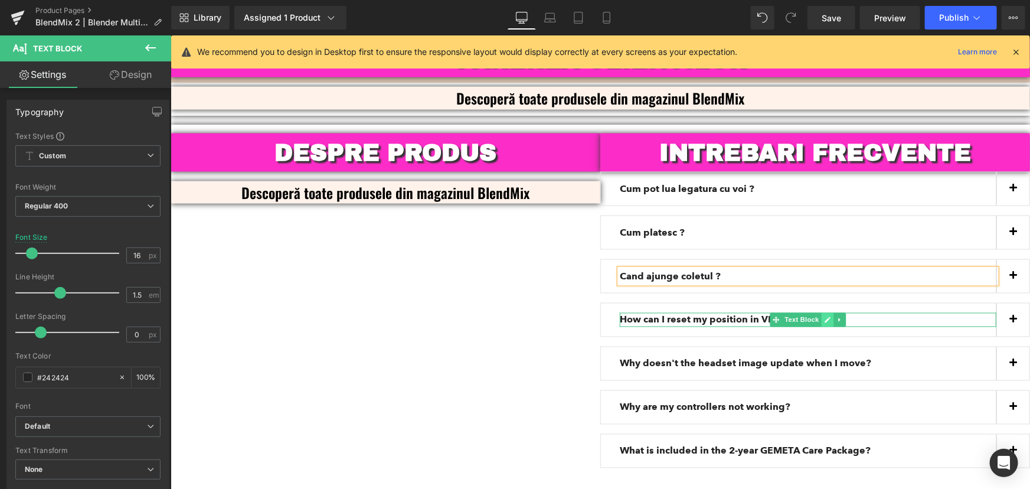
click at [824, 316] on icon at bounding box center [827, 319] width 6 height 6
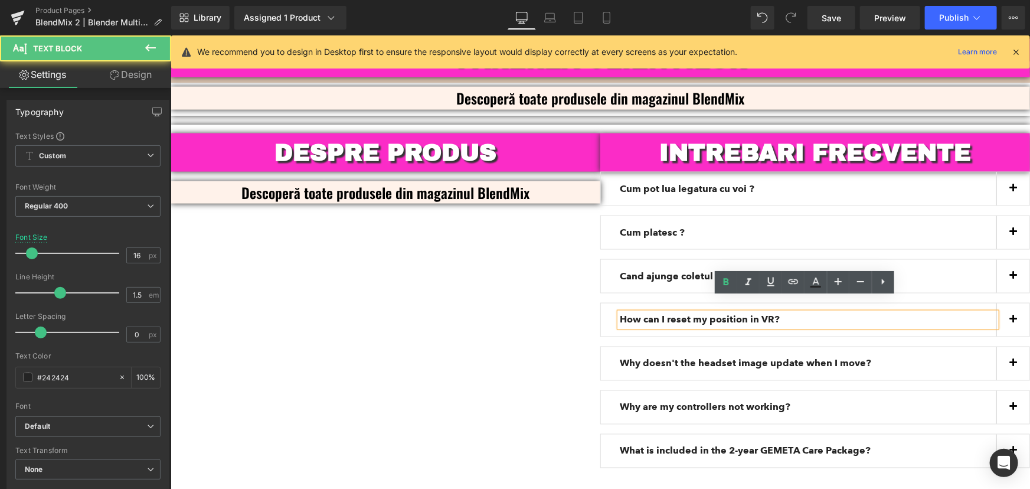
drag, startPoint x: 788, startPoint y: 306, endPoint x: 614, endPoint y: 298, distance: 174.3
click at [619, 312] on div "How can I reset my position in VR?" at bounding box center [807, 319] width 377 height 14
drag, startPoint x: 776, startPoint y: 308, endPoint x: 592, endPoint y: 294, distance: 184.6
click at [592, 294] on div "DESPRE PRODUS Heading Descoperă toate produsele din magazinul BlendMix Text Blo…" at bounding box center [599, 308] width 859 height 368
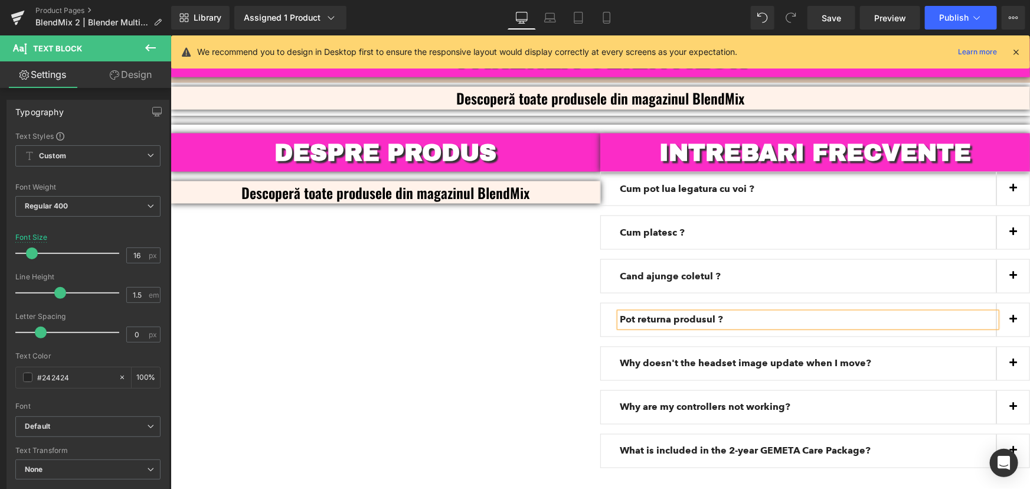
click at [529, 307] on div "DESPRE PRODUS Heading Descoperă toate produsele din magazinul BlendMix Text Blo…" at bounding box center [599, 308] width 859 height 368
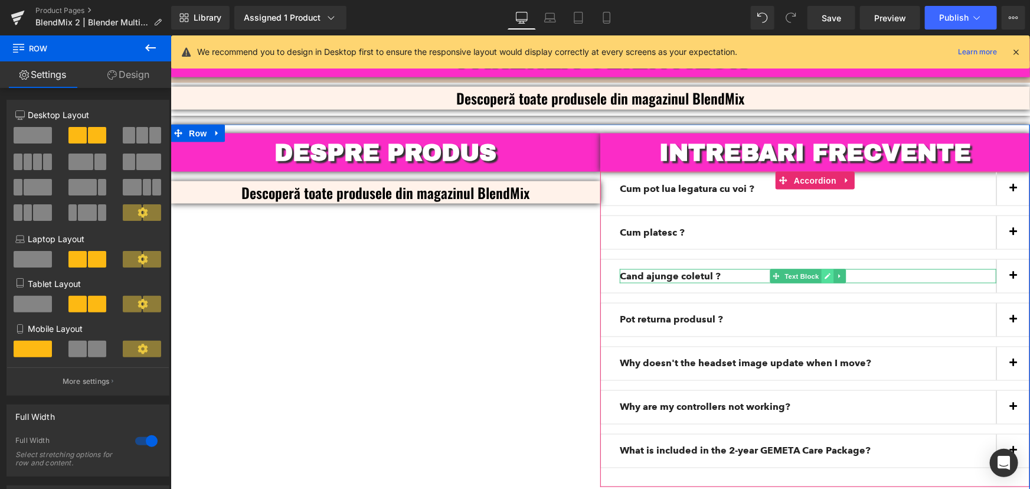
click at [824, 272] on icon at bounding box center [827, 275] width 6 height 7
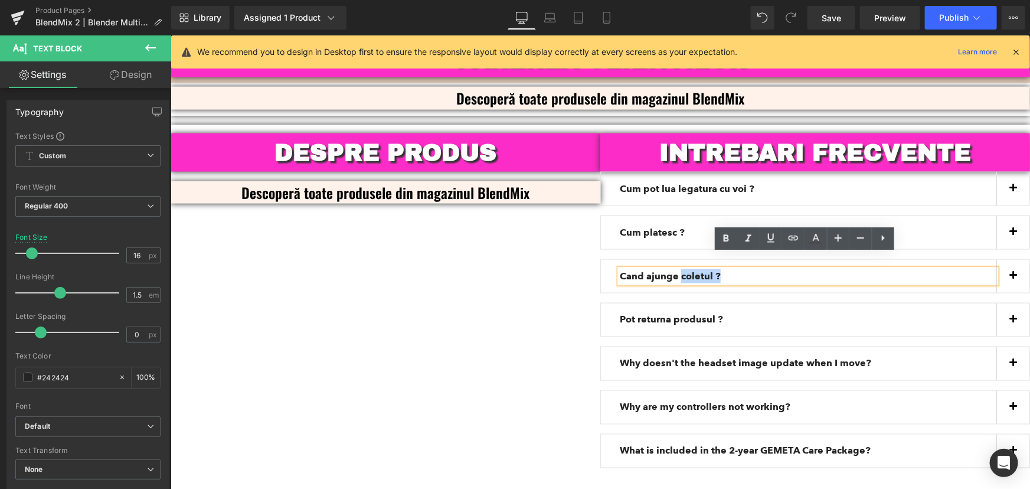
drag, startPoint x: 731, startPoint y: 261, endPoint x: 675, endPoint y: 259, distance: 56.1
click at [675, 269] on p "Cand ajunge coletul ?" at bounding box center [807, 276] width 377 height 14
click at [530, 274] on div "DESPRE PRODUS Heading Descoperă toate produsele din magazinul BlendMix Text Blo…" at bounding box center [599, 308] width 859 height 368
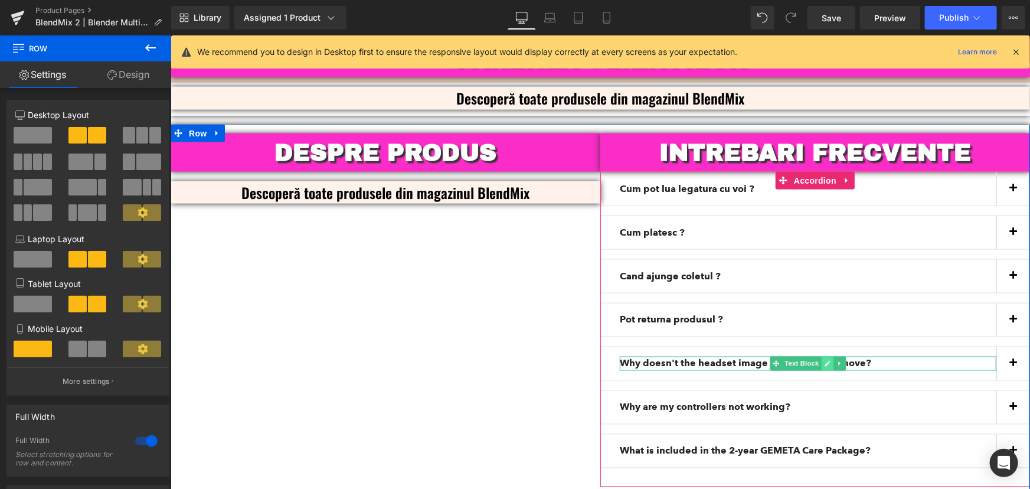
click at [824, 359] on icon at bounding box center [827, 362] width 6 height 7
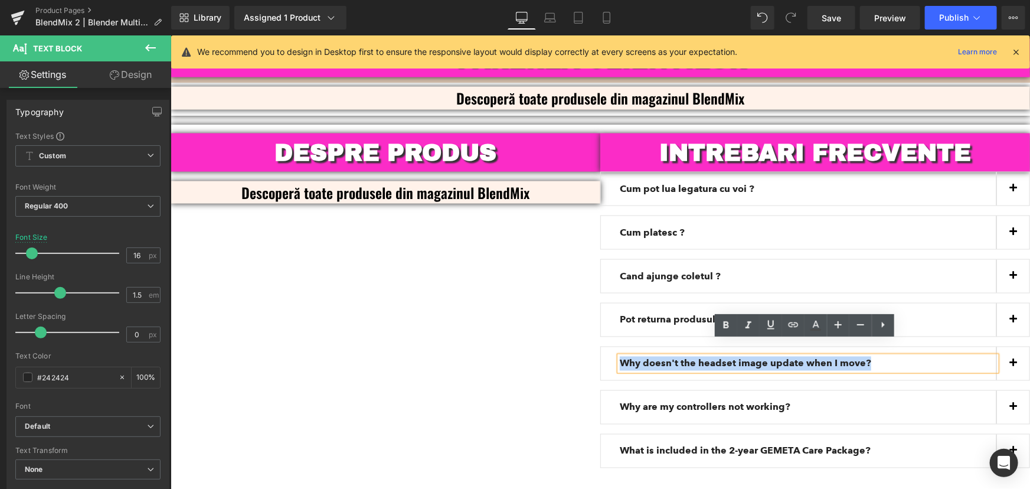
drag, startPoint x: 876, startPoint y: 352, endPoint x: 619, endPoint y: 348, distance: 257.3
click at [619, 356] on p "Why doesn't the headset image update when I move?" at bounding box center [807, 363] width 377 height 14
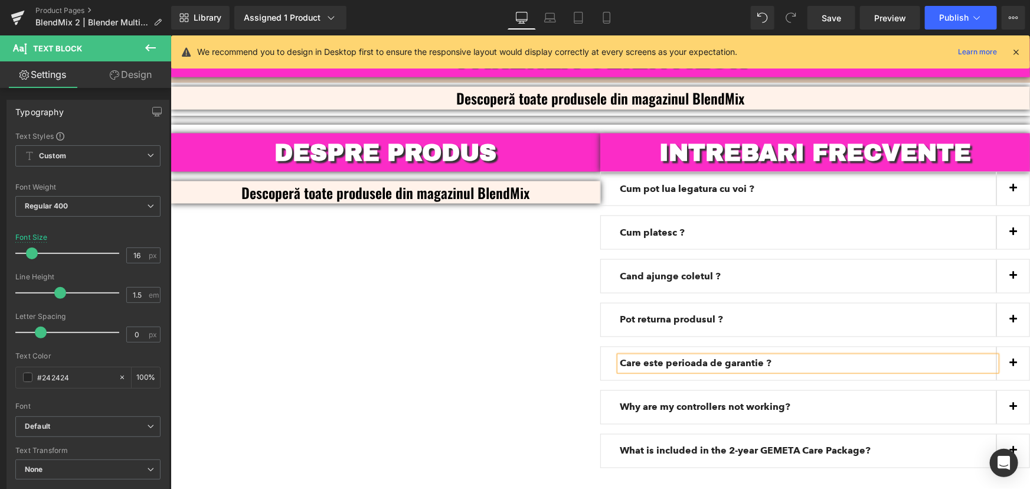
click at [438, 333] on div "DESPRE PRODUS Heading Descoperă toate produsele din magazinul BlendMix Text Blo…" at bounding box center [599, 308] width 859 height 368
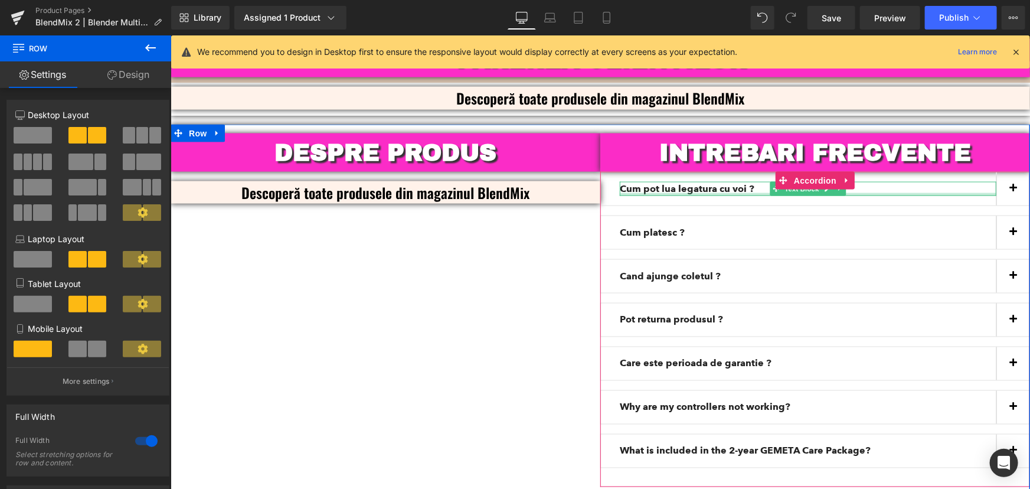
click at [728, 182] on strong "Cum pot lua legatura cu voi ?" at bounding box center [686, 187] width 135 height 11
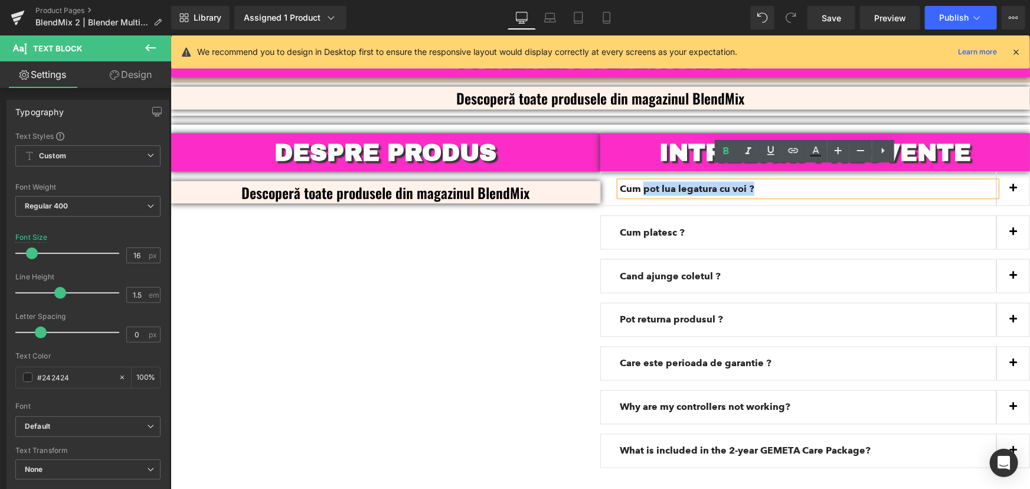
drag, startPoint x: 769, startPoint y: 173, endPoint x: 639, endPoint y: 170, distance: 129.9
click at [639, 181] on p "Cum pot lua legatura cu voi ?" at bounding box center [807, 188] width 377 height 14
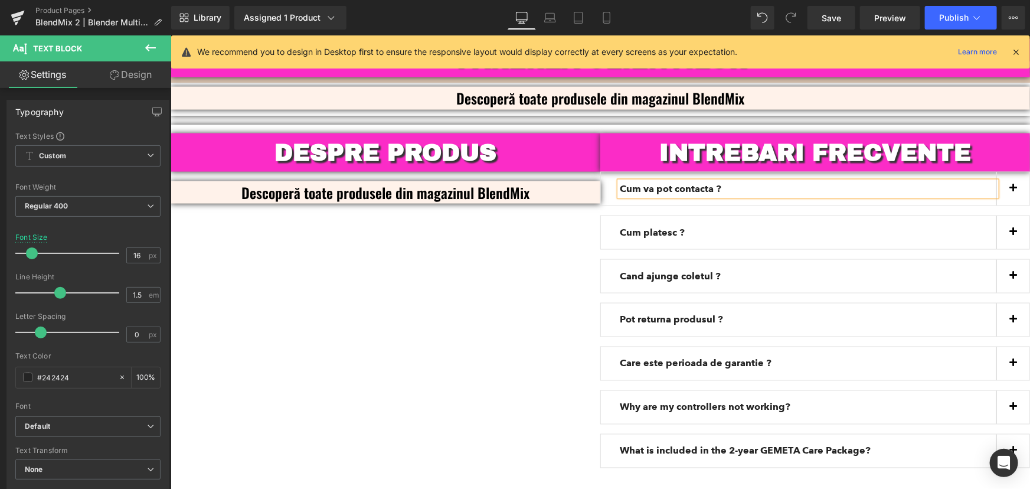
click at [388, 198] on div "DESPRE PRODUS Heading Descoperă toate produsele din magazinul BlendMix Text Blo…" at bounding box center [599, 308] width 859 height 368
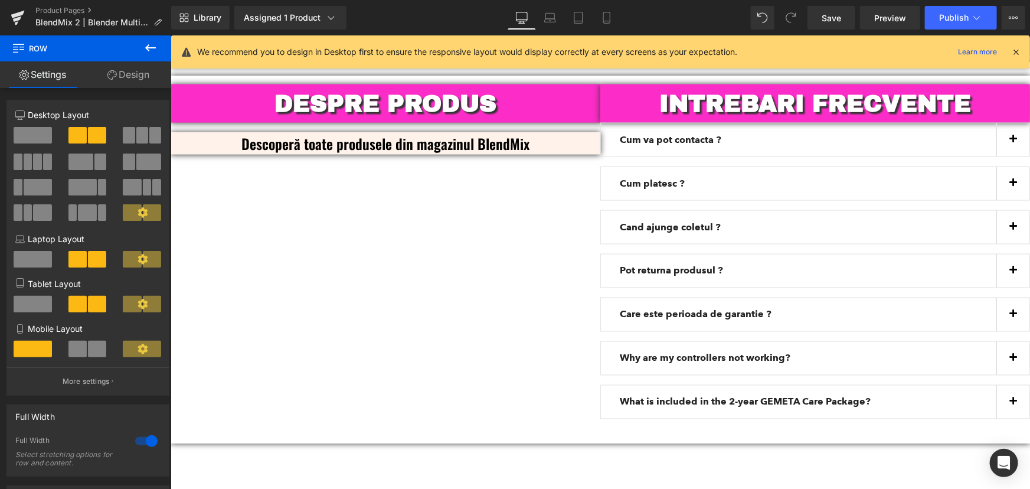
scroll to position [3135, 0]
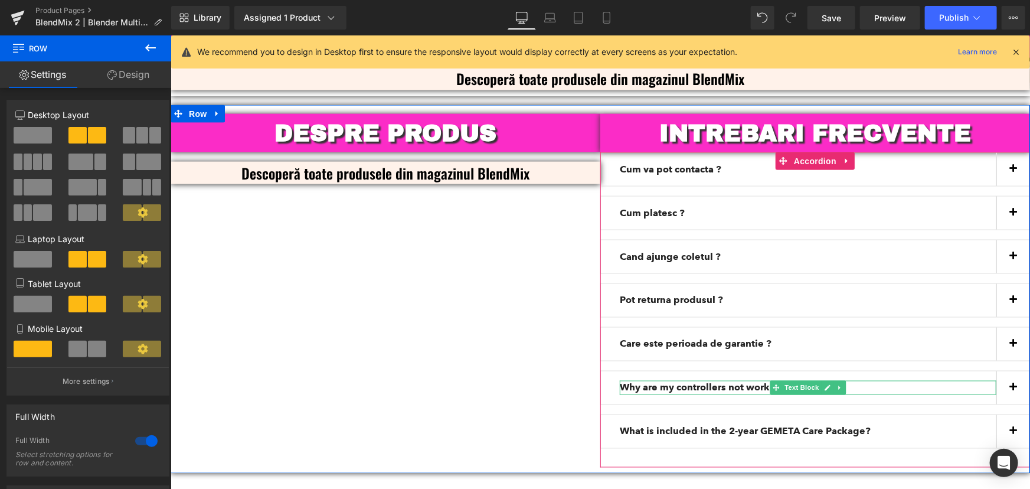
click at [741, 381] on strong "Why are my controllers not working?" at bounding box center [704, 386] width 171 height 11
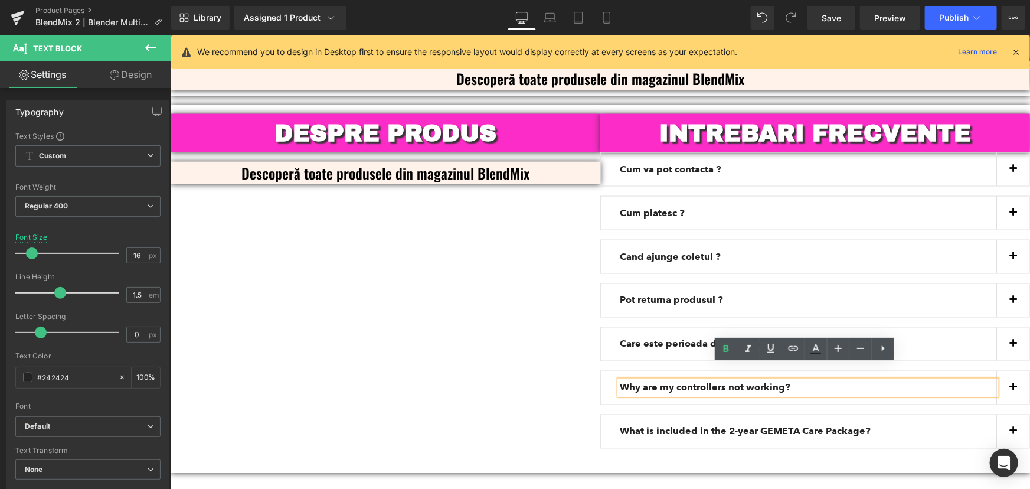
click at [549, 343] on div "DESPRE PRODUS Heading Descoperă toate produsele din magazinul BlendMix Text Blo…" at bounding box center [599, 288] width 859 height 368
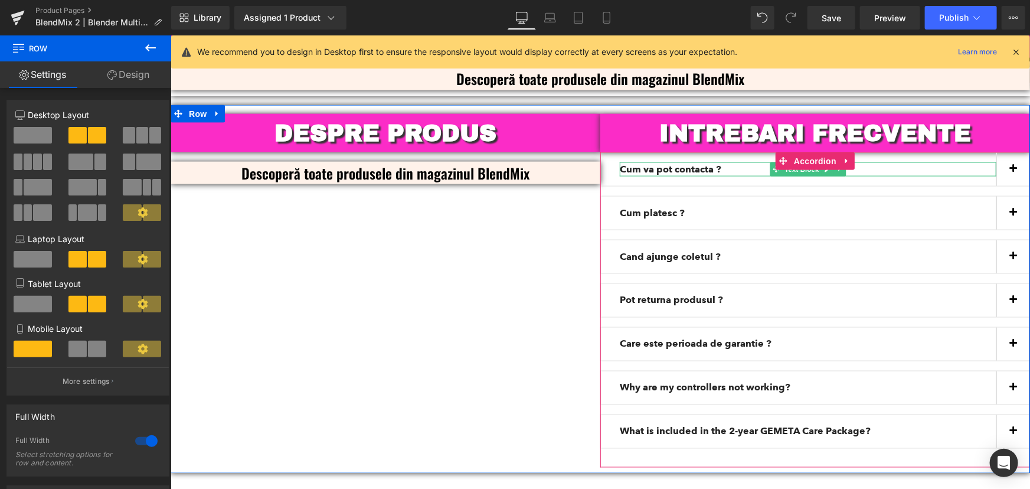
click at [690, 163] on strong "Cum va pot contacta ?" at bounding box center [670, 168] width 102 height 11
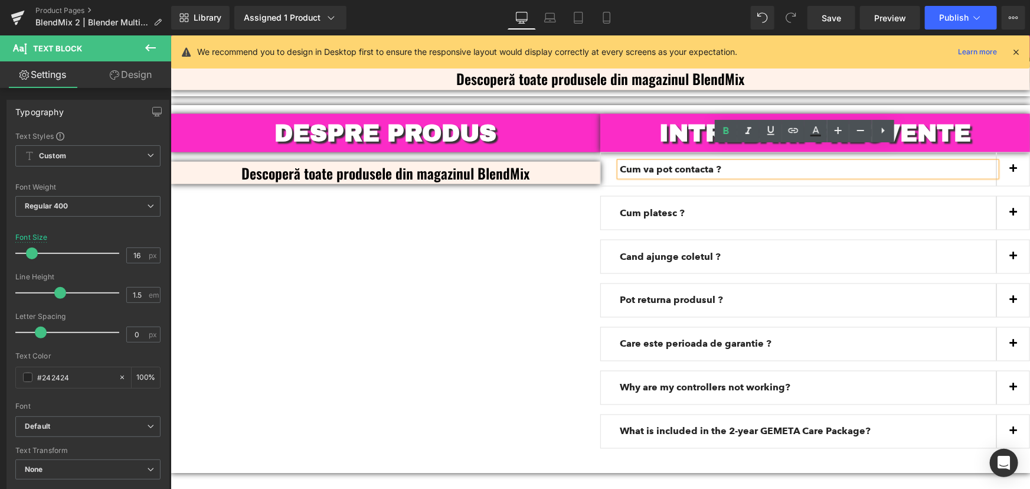
click at [512, 255] on div "DESPRE PRODUS Heading Descoperă toate produsele din magazinul BlendMix Text Blo…" at bounding box center [599, 288] width 859 height 368
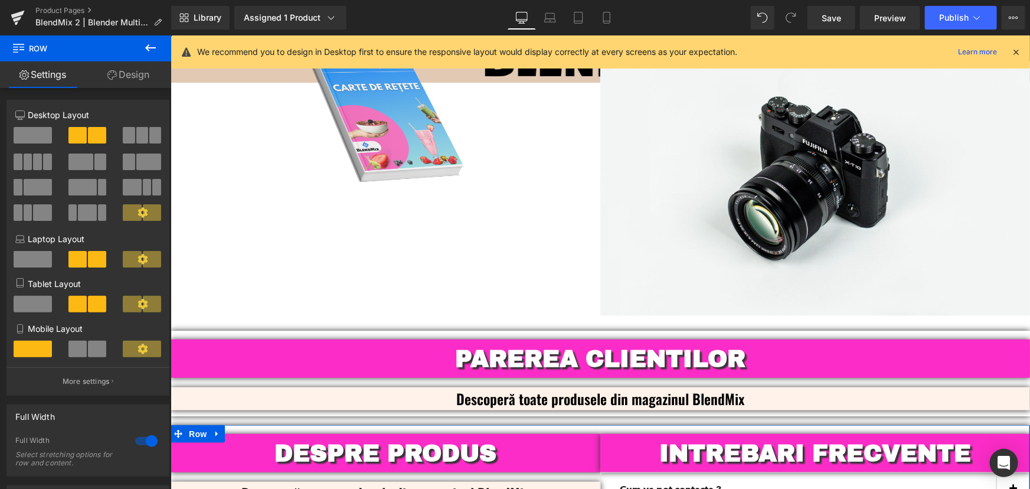
scroll to position [2813, 0]
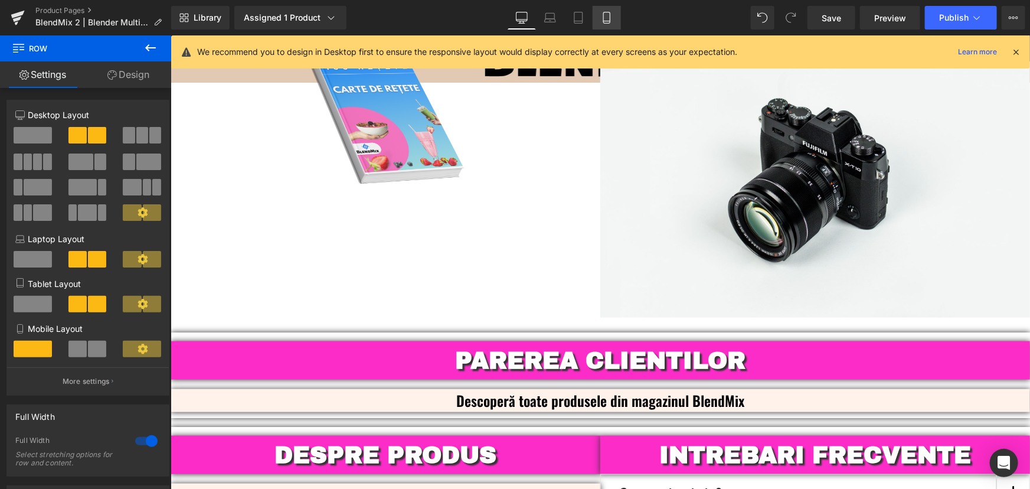
click at [609, 10] on link "Mobile" at bounding box center [606, 18] width 28 height 24
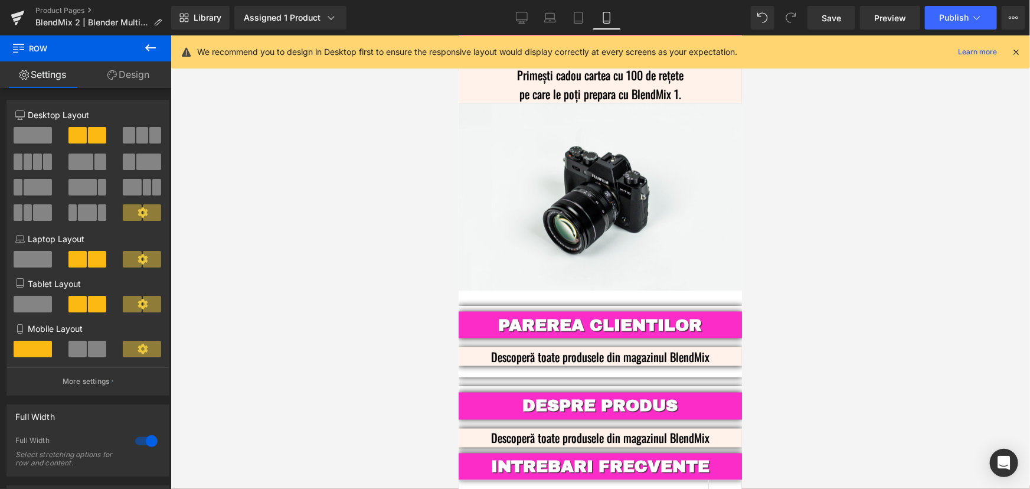
scroll to position [3189, 0]
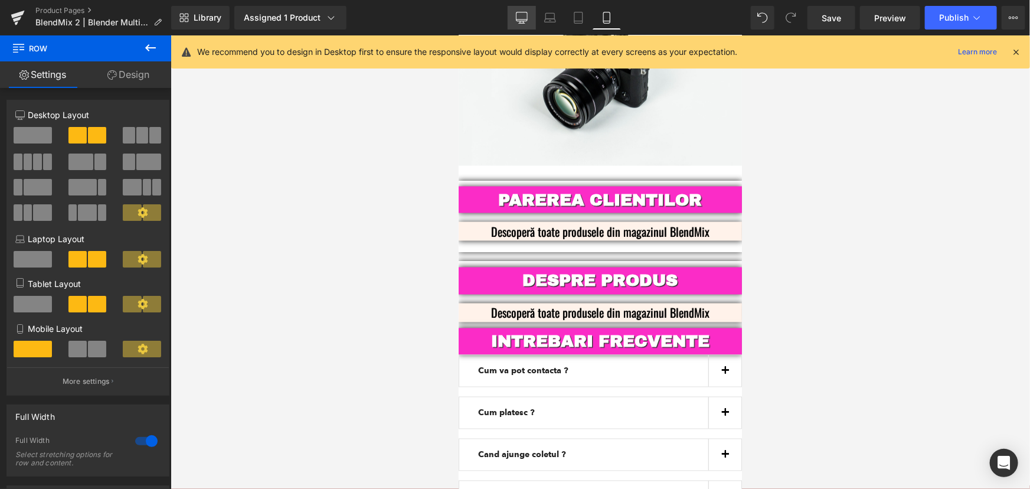
click at [521, 12] on icon at bounding box center [521, 16] width 11 height 9
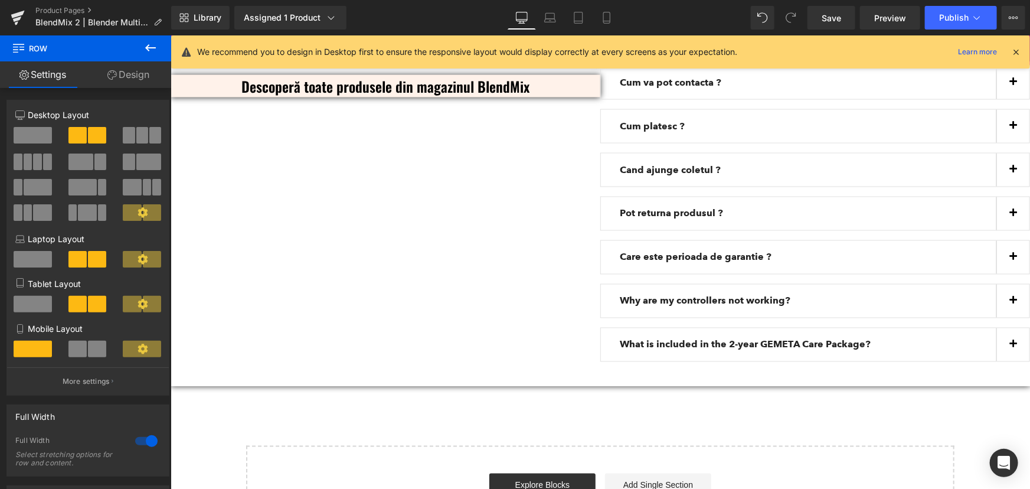
scroll to position [3095, 0]
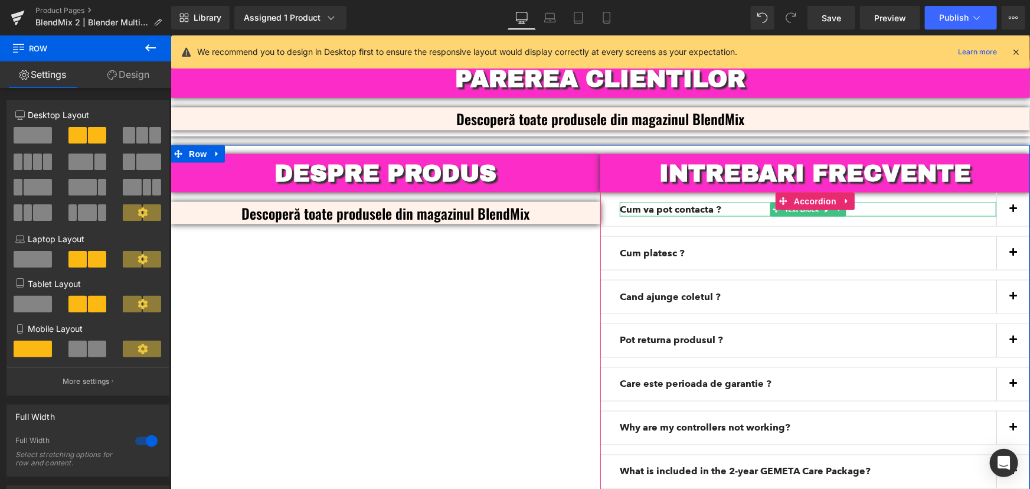
click at [676, 203] on strong "Cum va pot contacta ?" at bounding box center [670, 208] width 102 height 11
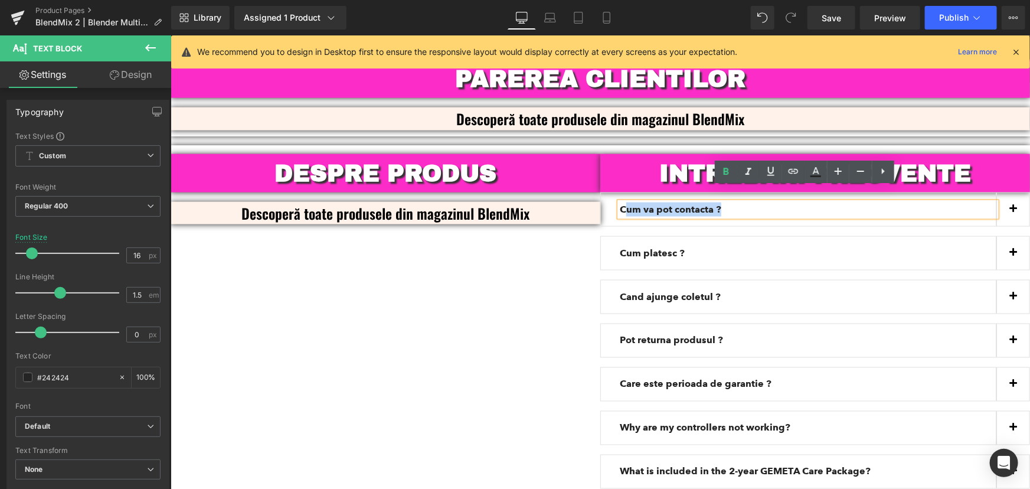
drag, startPoint x: 732, startPoint y: 192, endPoint x: 622, endPoint y: 188, distance: 109.8
click at [622, 202] on p "Cum va pot contacta ?" at bounding box center [807, 209] width 377 height 14
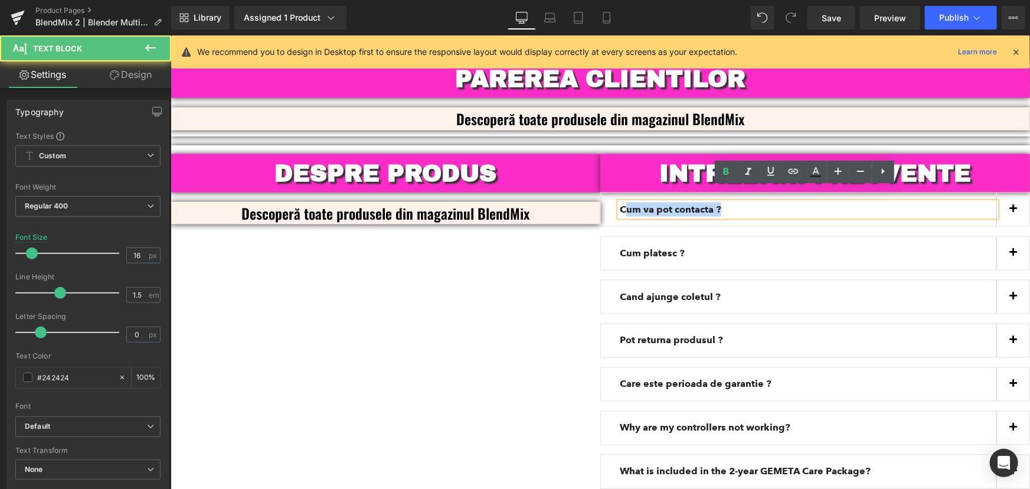
click at [666, 203] on strong "Cum va pot contacta ?" at bounding box center [670, 208] width 102 height 11
click at [659, 203] on strong "Cum va pot contacta ?" at bounding box center [670, 208] width 102 height 11
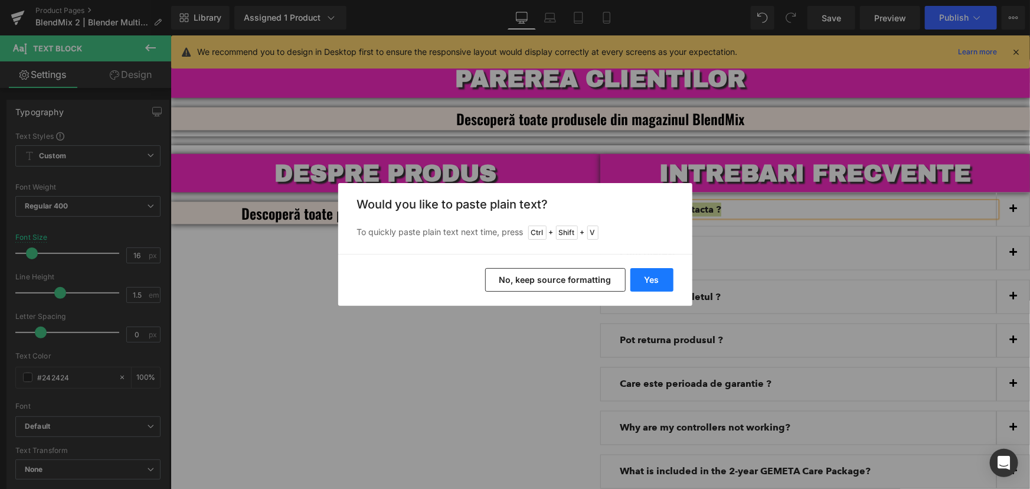
drag, startPoint x: 654, startPoint y: 273, endPoint x: 483, endPoint y: 238, distance: 174.2
click at [654, 273] on button "Yes" at bounding box center [651, 280] width 43 height 24
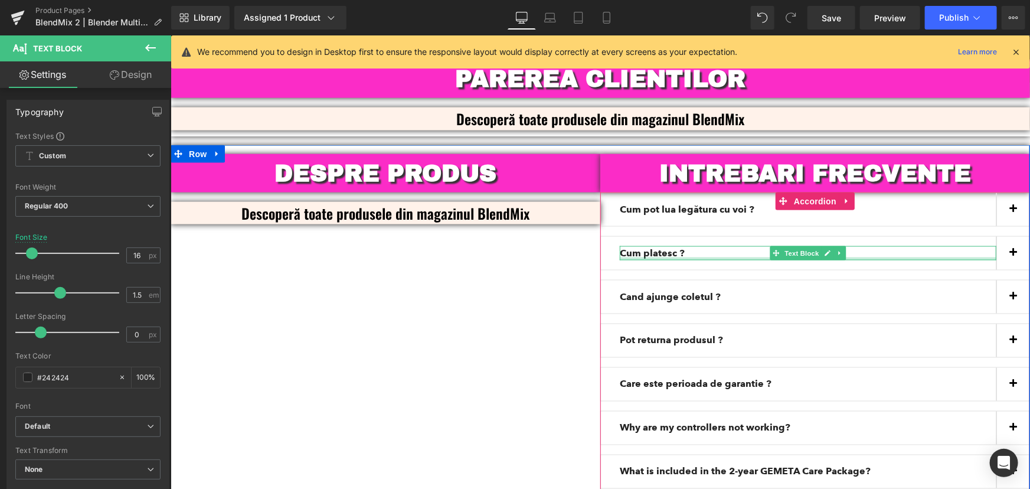
click at [662, 257] on div at bounding box center [807, 258] width 377 height 3
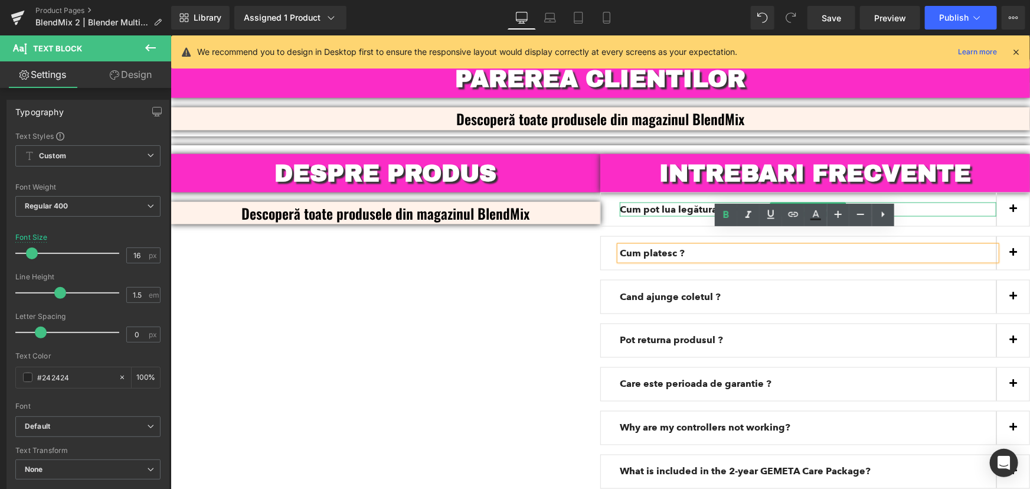
click at [669, 203] on b "Cum pot lua legătura cu voi ?" at bounding box center [686, 208] width 135 height 11
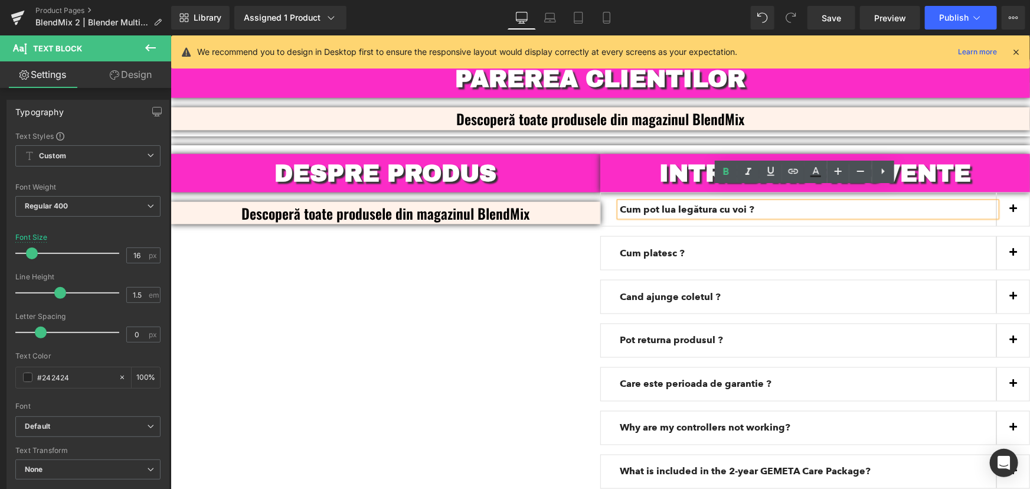
click at [752, 202] on p "Cum pot lua legătura cu voi ?" at bounding box center [807, 209] width 377 height 14
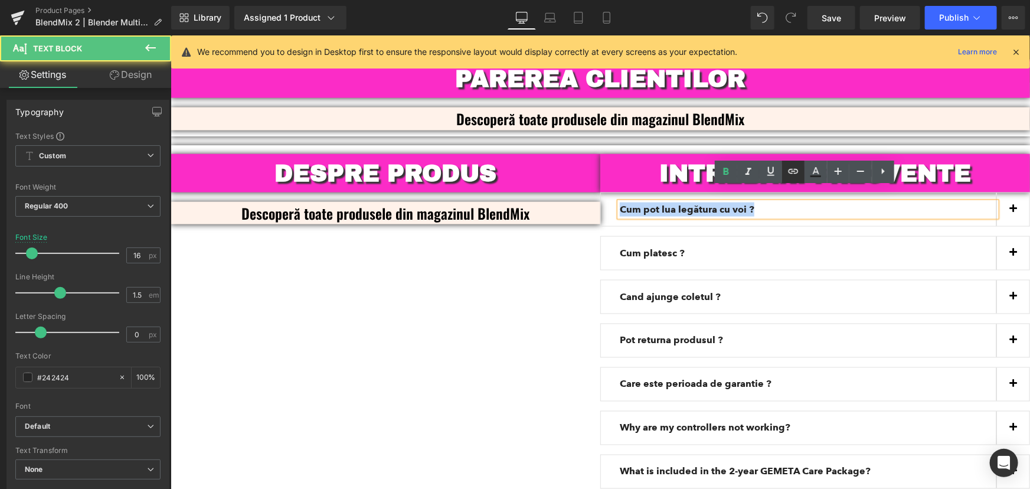
copy b "Cum pot lua legătura cu voi ?"
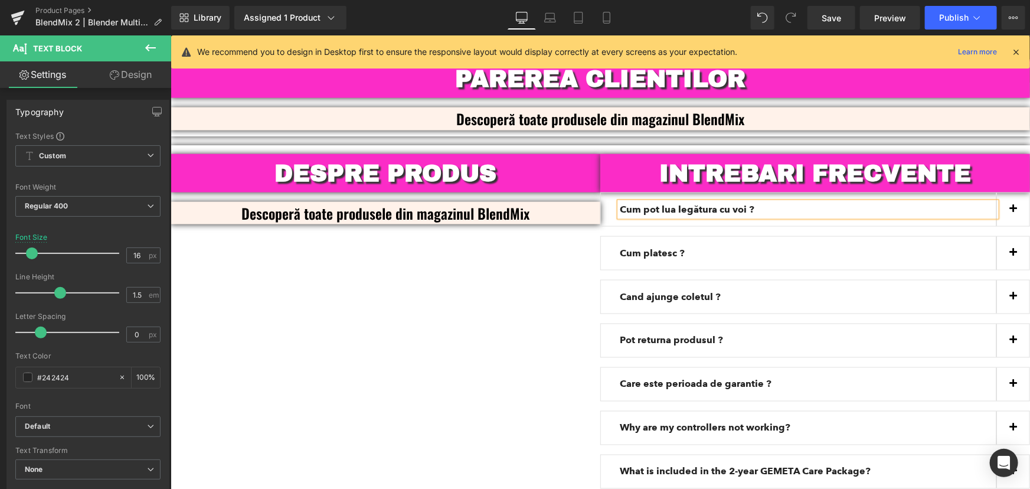
click at [1006, 201] on button "button" at bounding box center [1012, 208] width 33 height 33
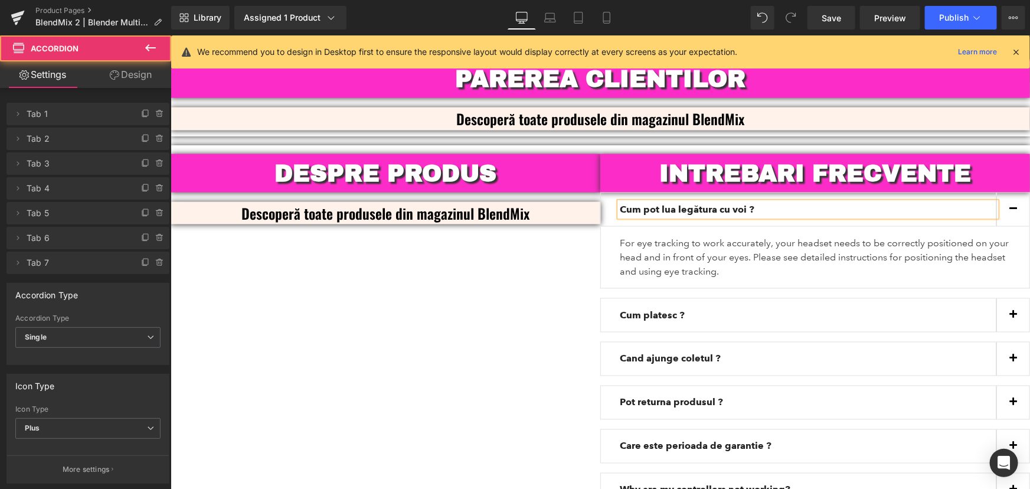
click at [528, 305] on div "DESPRE PRODUS Heading Descoperă toate produsele din magazinul BlendMix Text Blo…" at bounding box center [599, 360] width 859 height 430
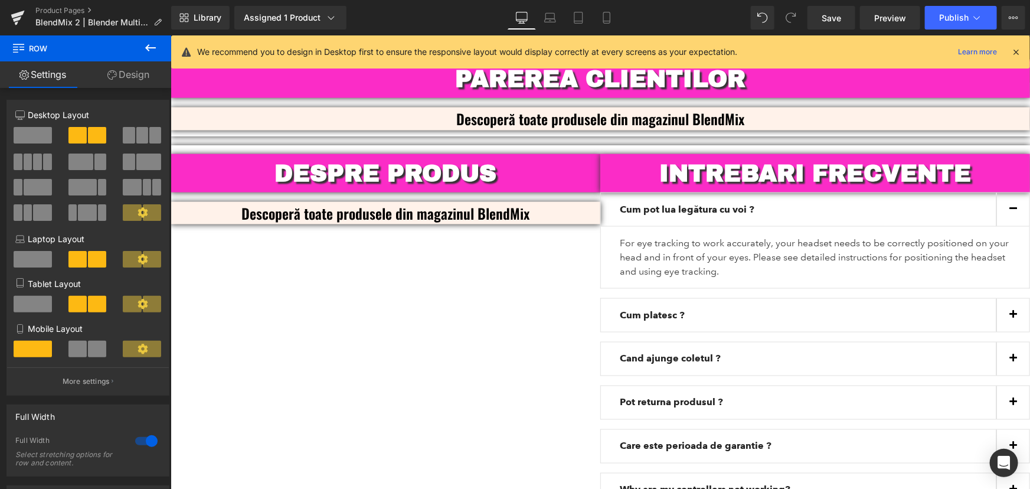
click at [701, 240] on p "For eye tracking to work accurately, your headset needs to be correctly positio…" at bounding box center [814, 256] width 391 height 42
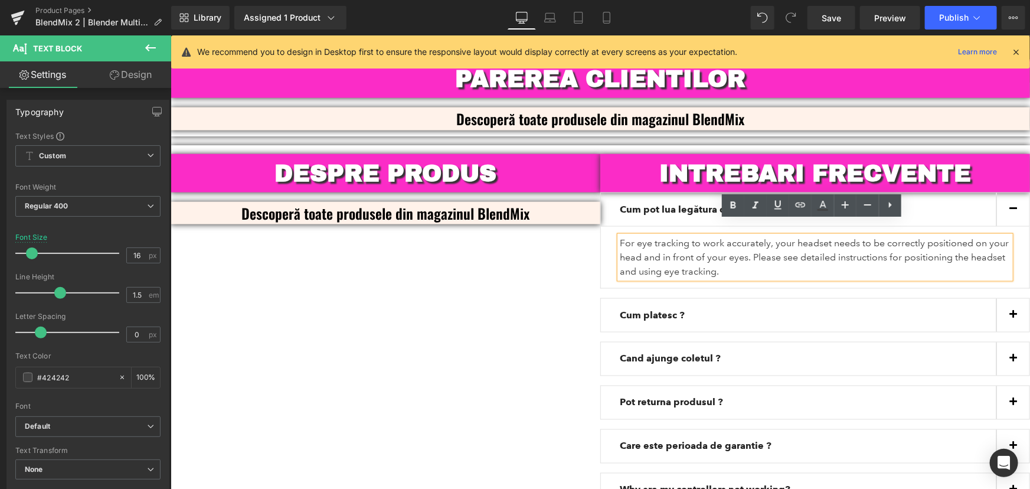
click at [713, 237] on p "For eye tracking to work accurately, your headset needs to be correctly positio…" at bounding box center [814, 256] width 391 height 42
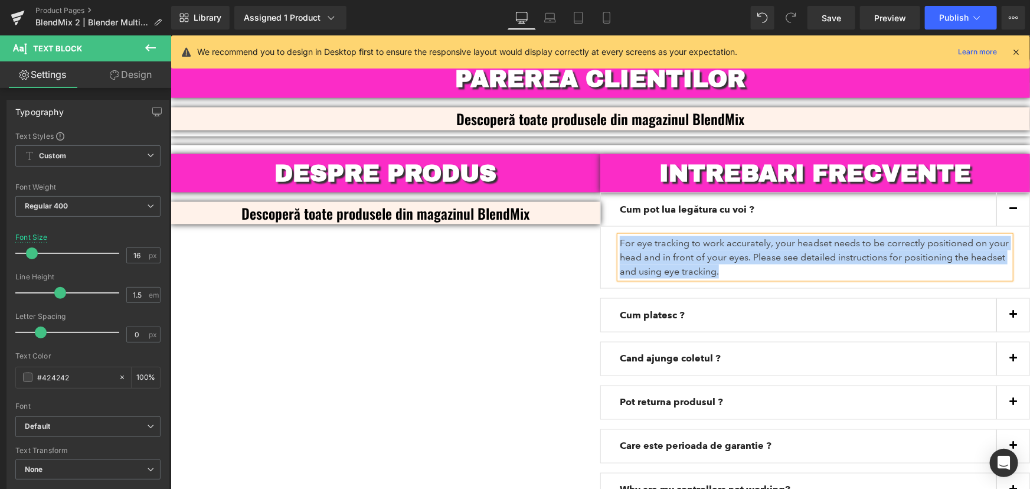
paste div
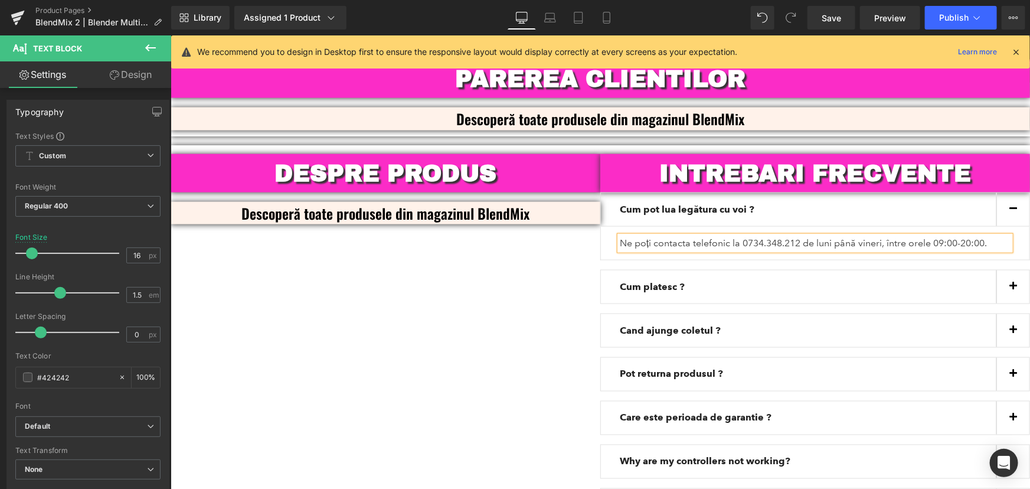
click at [513, 282] on div "DESPRE PRODUS Heading Descoperă toate produsele din magazinul BlendMix Text Blo…" at bounding box center [599, 346] width 859 height 402
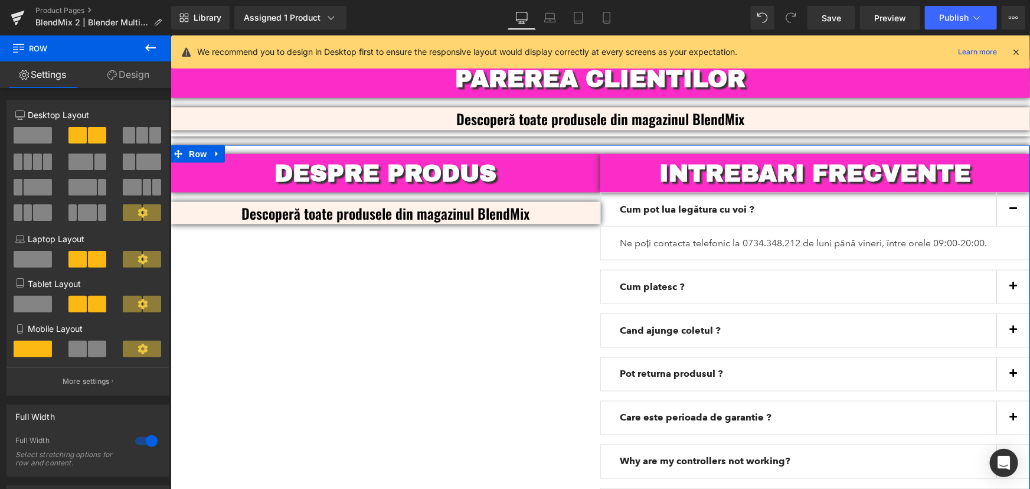
click at [500, 280] on div "DESPRE PRODUS Heading Descoperă toate produsele din magazinul BlendMix Text Blo…" at bounding box center [599, 346] width 859 height 402
click at [1010, 192] on button "button" at bounding box center [1012, 208] width 33 height 33
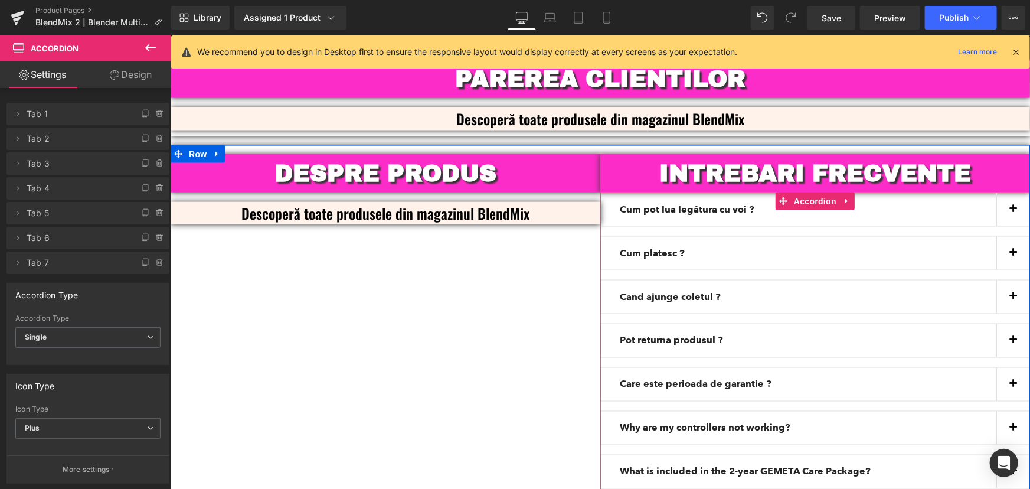
click at [1006, 198] on button "button" at bounding box center [1012, 208] width 33 height 33
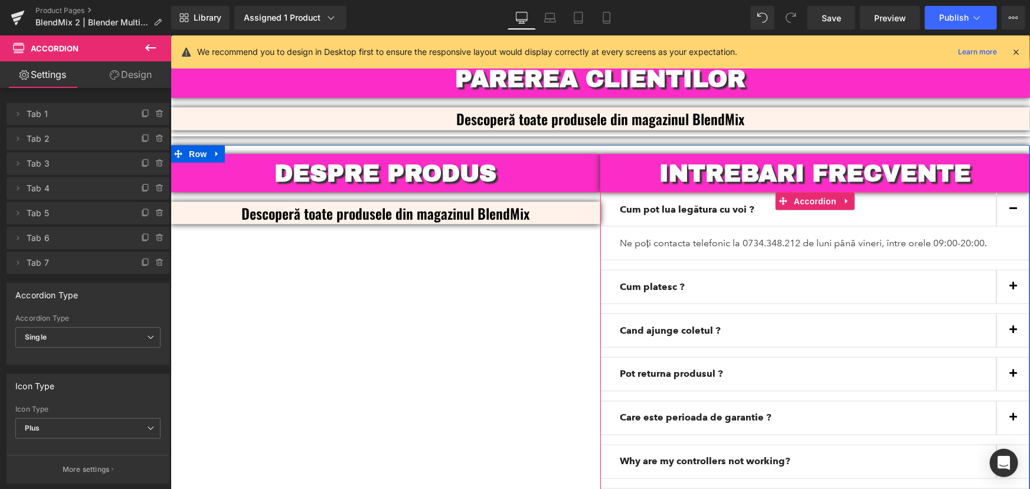
click at [1006, 198] on button "button" at bounding box center [1012, 208] width 33 height 33
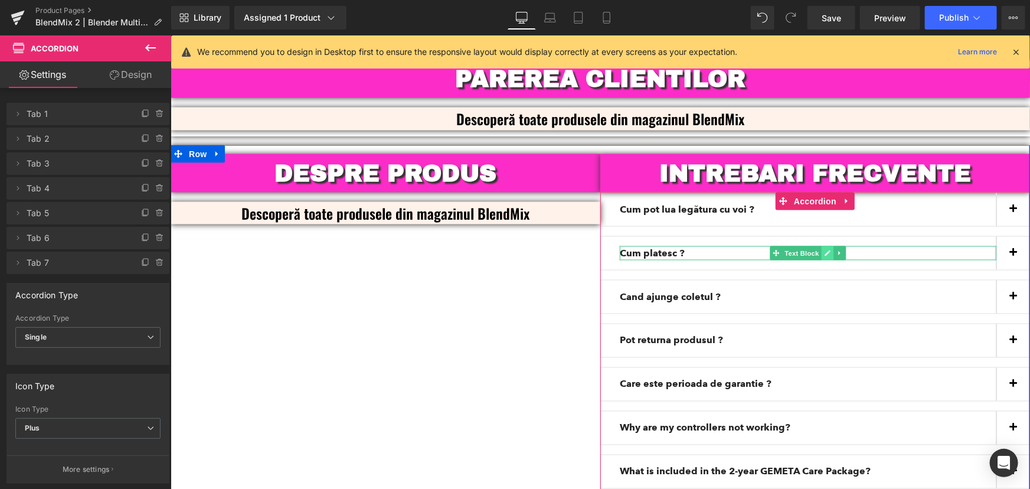
click at [824, 250] on icon at bounding box center [827, 253] width 6 height 6
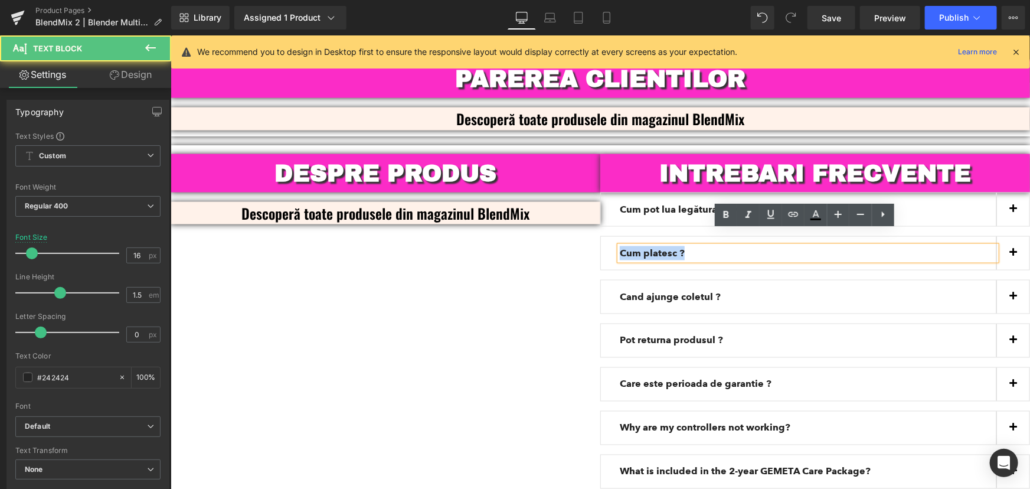
drag, startPoint x: 695, startPoint y: 241, endPoint x: 607, endPoint y: 237, distance: 88.0
click at [607, 237] on div "Cum platesc ? Text Block" at bounding box center [815, 252] width 430 height 34
copy strong "Cum platesc ?"
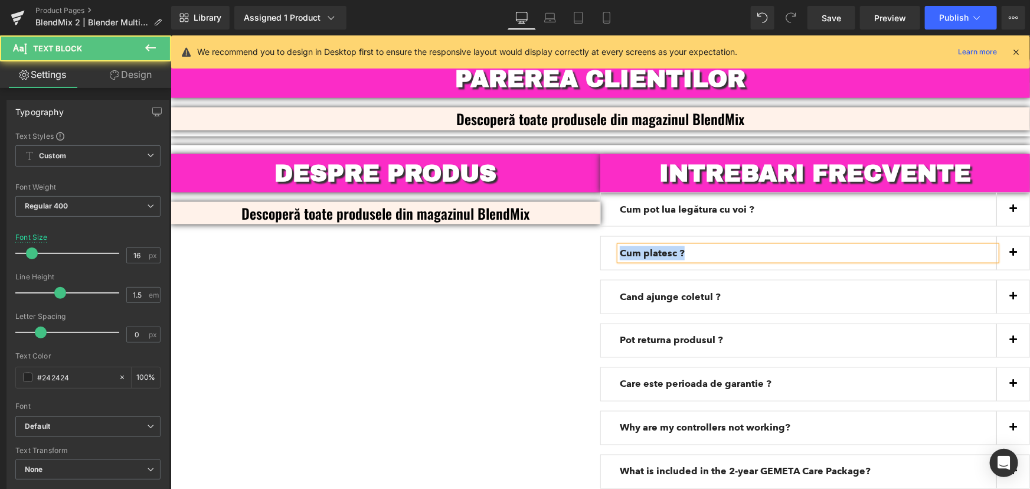
click at [706, 245] on p "Cum platesc ?" at bounding box center [807, 252] width 377 height 14
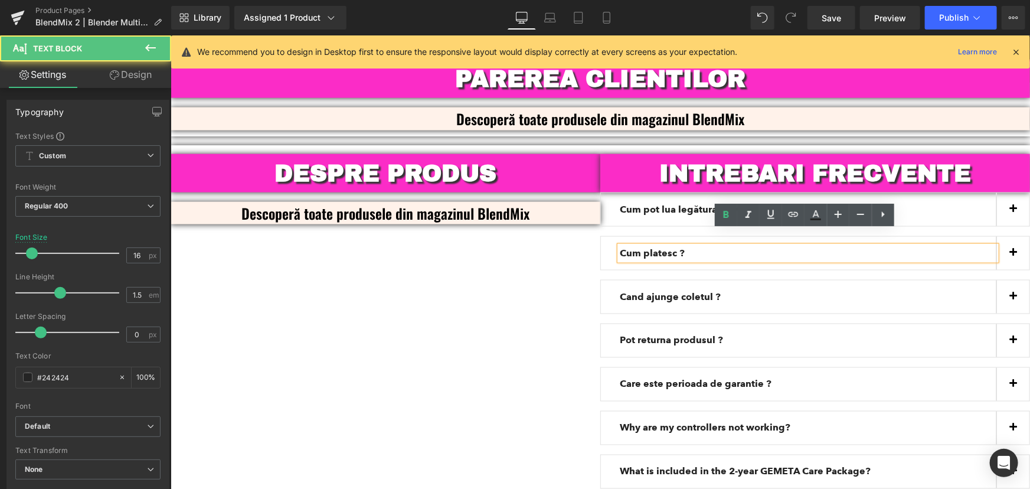
click at [704, 245] on p "Cum platesc ?" at bounding box center [807, 252] width 377 height 14
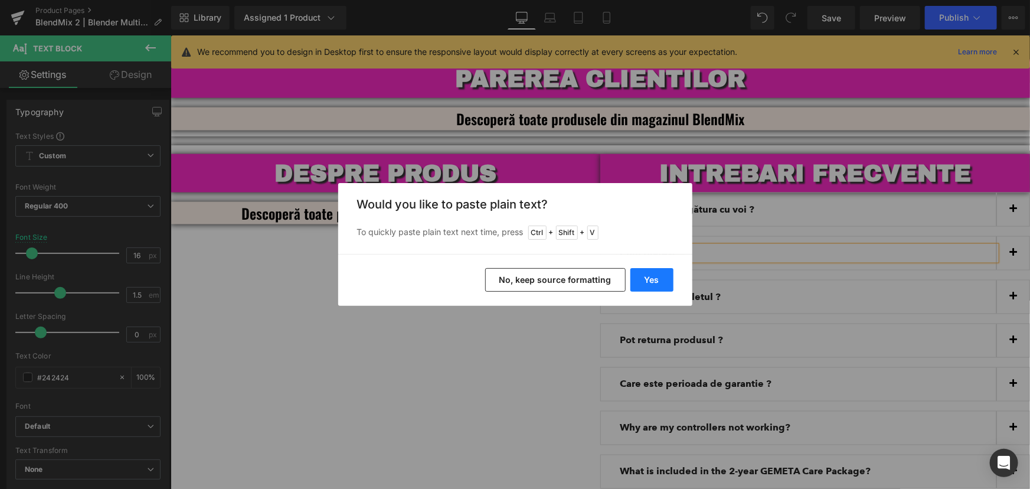
click at [667, 277] on button "Yes" at bounding box center [651, 280] width 43 height 24
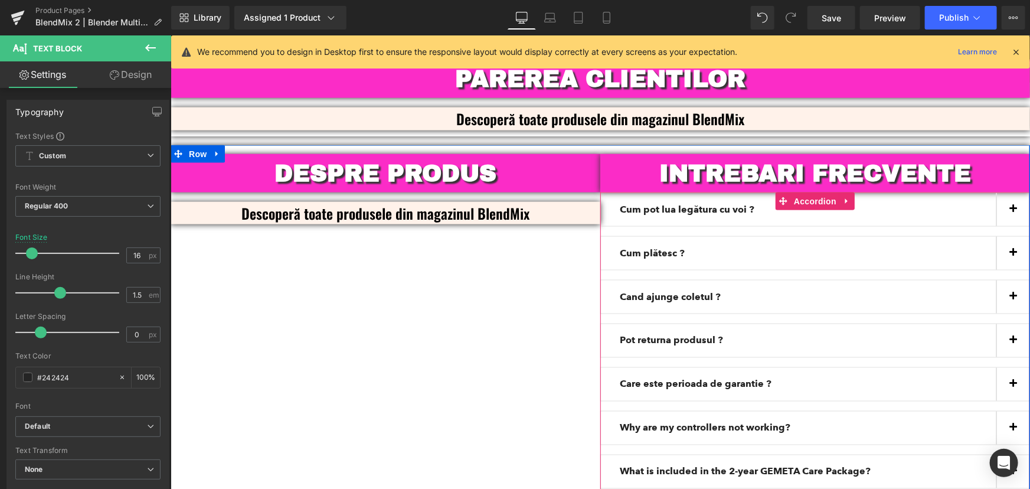
click at [996, 241] on button "button" at bounding box center [1012, 252] width 33 height 33
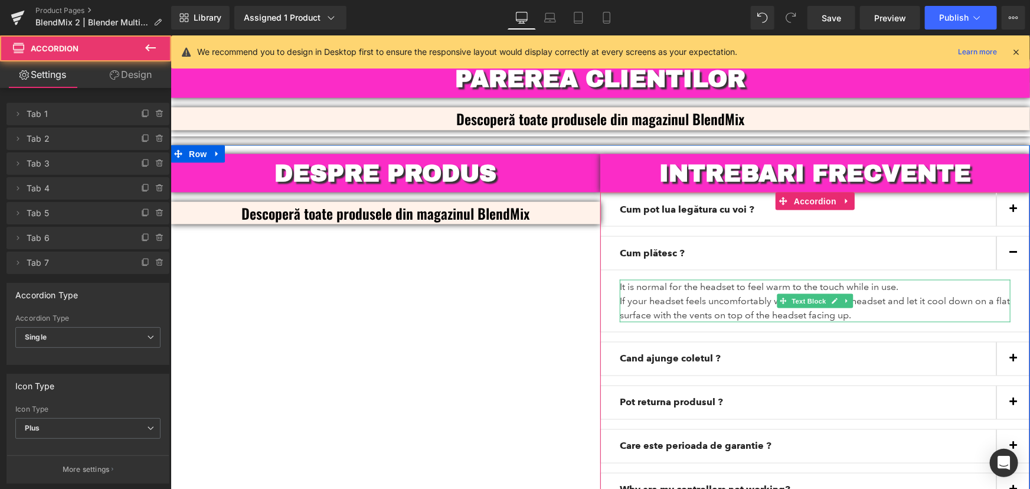
click at [698, 279] on p "It is normal for the headset to feel warm to the touch while in use." at bounding box center [814, 286] width 391 height 14
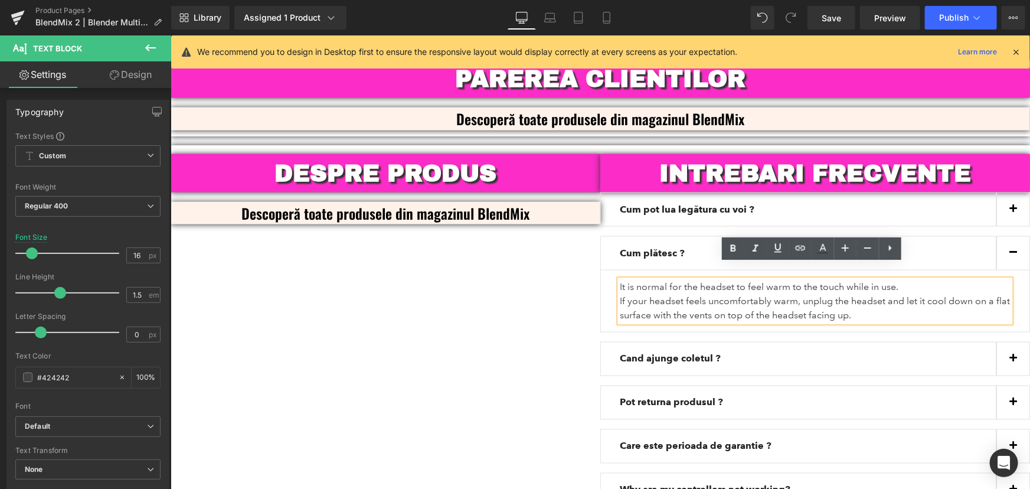
click at [698, 293] on p "If your headset feels uncomfortably warm, unplug the headset and let it cool do…" at bounding box center [814, 307] width 391 height 28
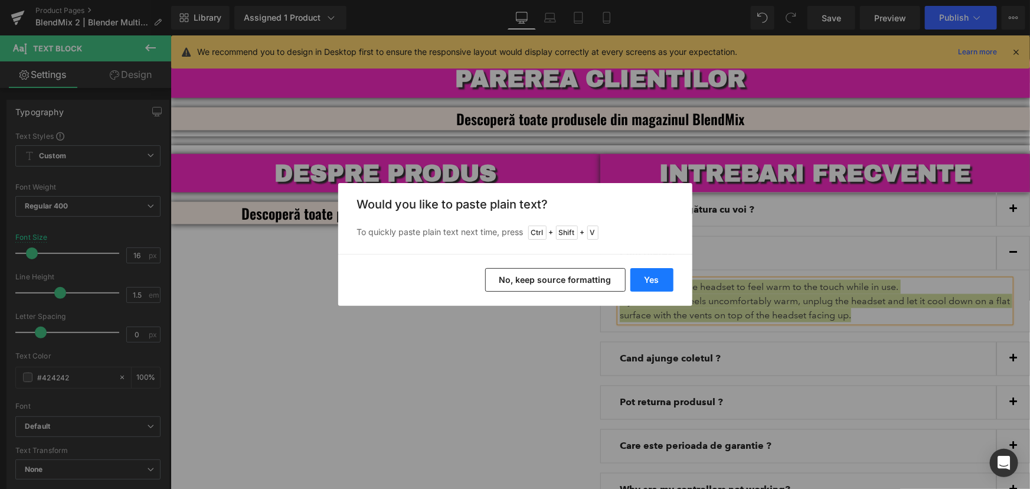
click at [651, 283] on button "Yes" at bounding box center [651, 280] width 43 height 24
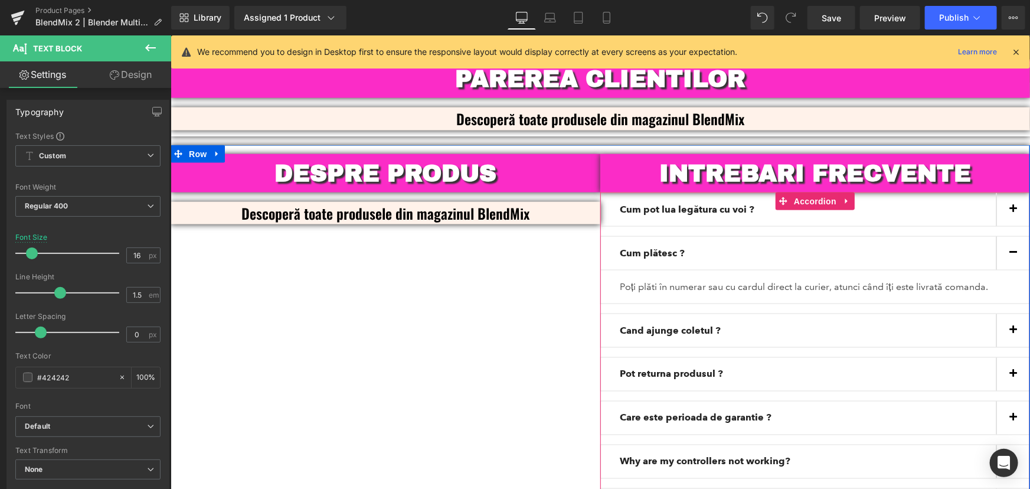
click at [1005, 236] on button "button" at bounding box center [1012, 252] width 33 height 33
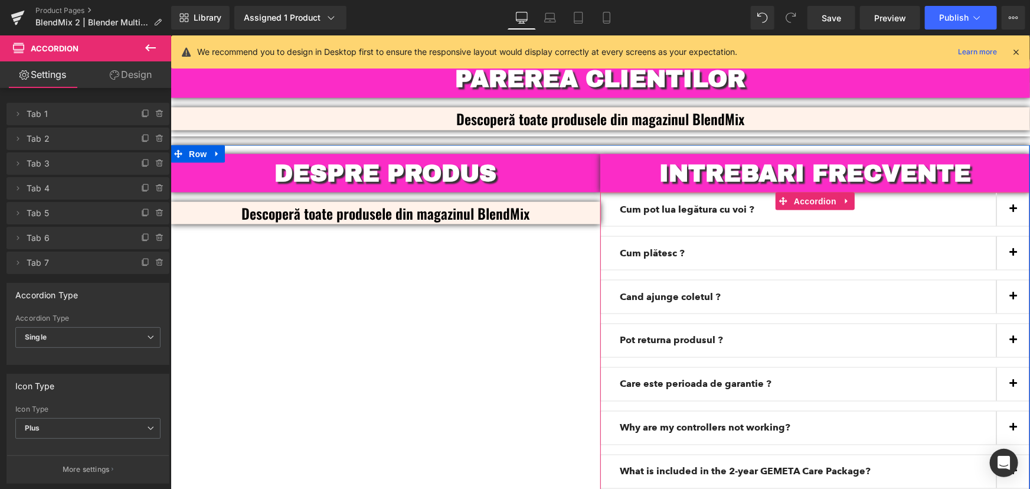
click at [1008, 199] on button "button" at bounding box center [1012, 208] width 33 height 33
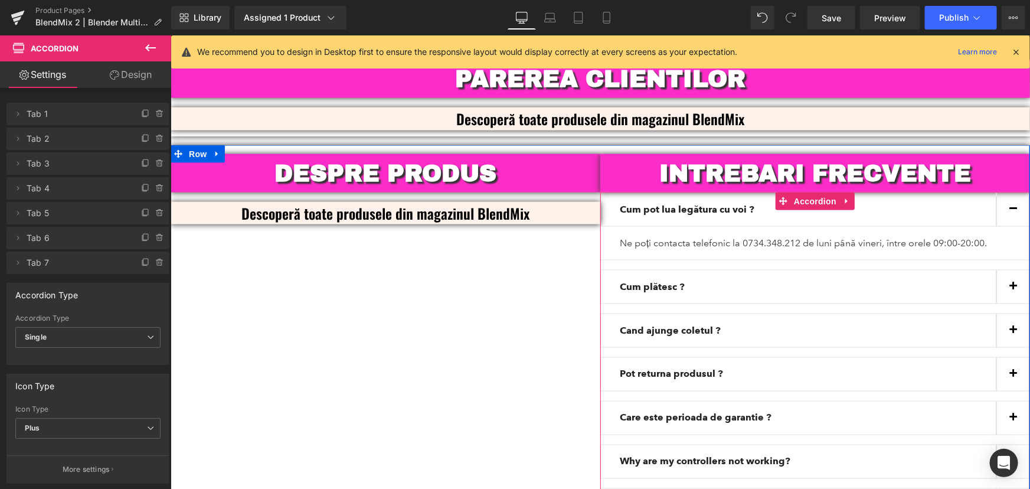
click at [1008, 199] on button "button" at bounding box center [1012, 208] width 33 height 33
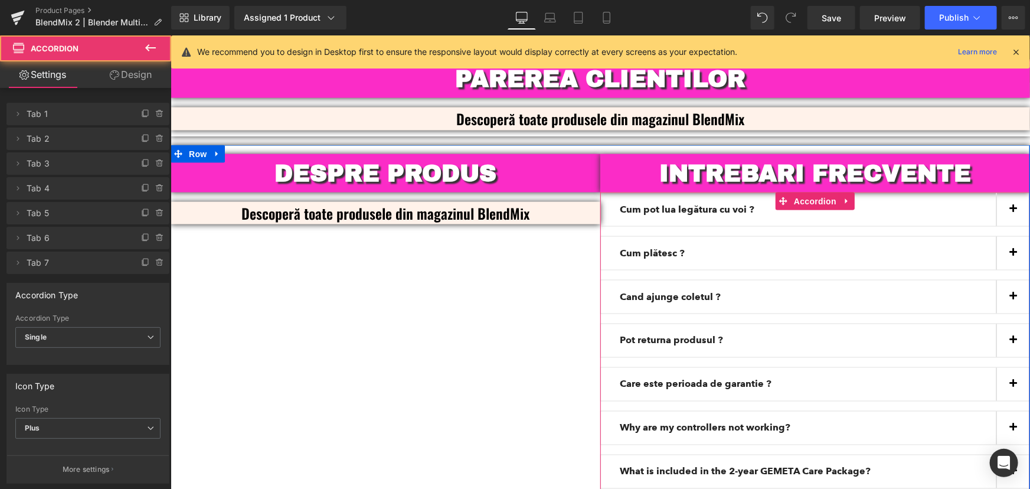
click at [1009, 241] on button "button" at bounding box center [1012, 252] width 33 height 33
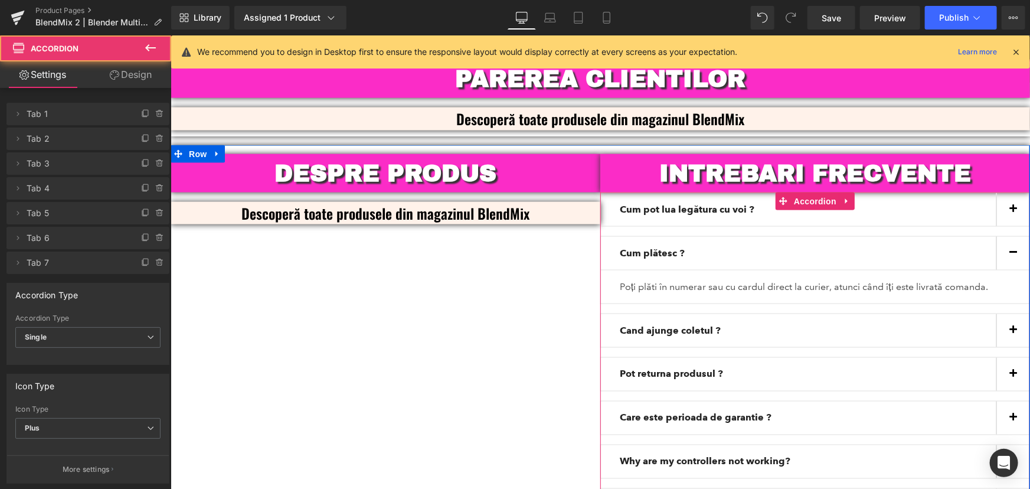
click at [1006, 241] on button "button" at bounding box center [1012, 252] width 33 height 33
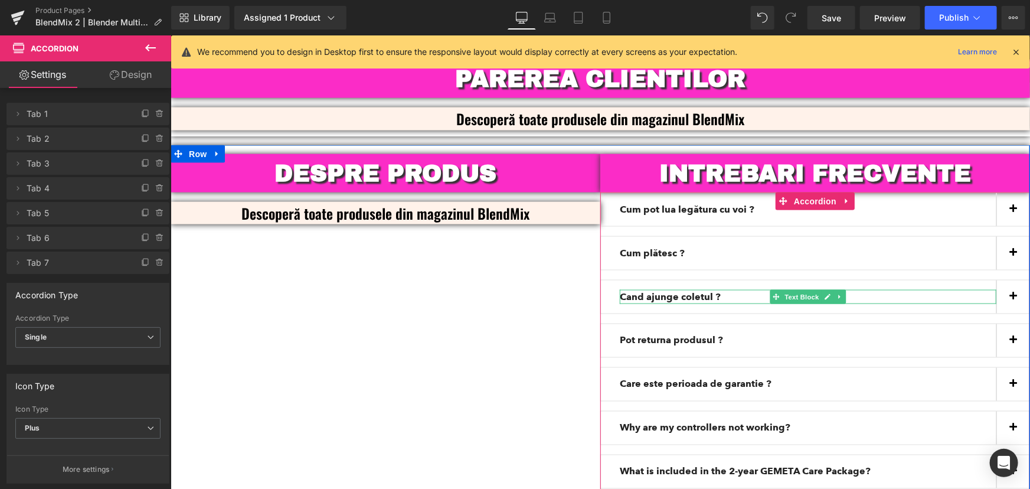
click at [700, 290] on strong "Cand ajunge coletul ?" at bounding box center [669, 295] width 101 height 11
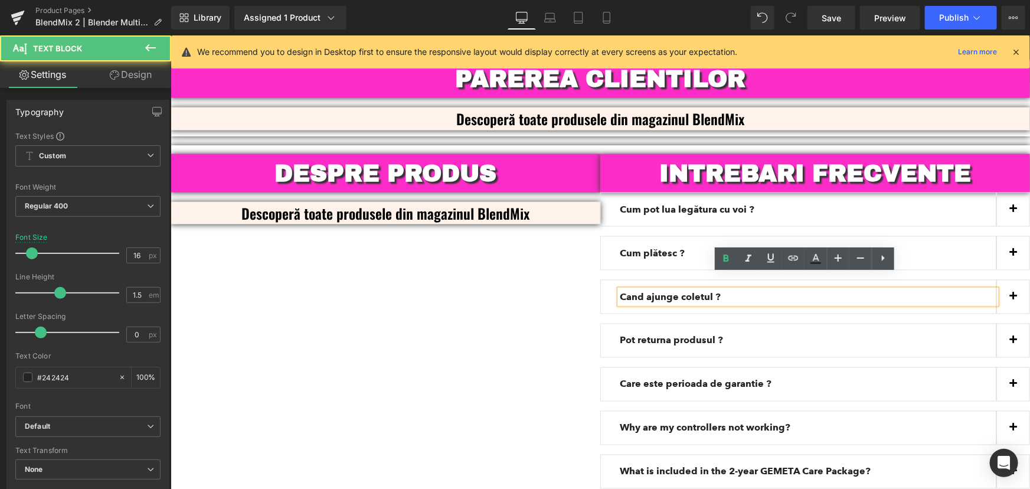
click at [714, 289] on p "Cand ajunge coletul ?" at bounding box center [807, 296] width 377 height 14
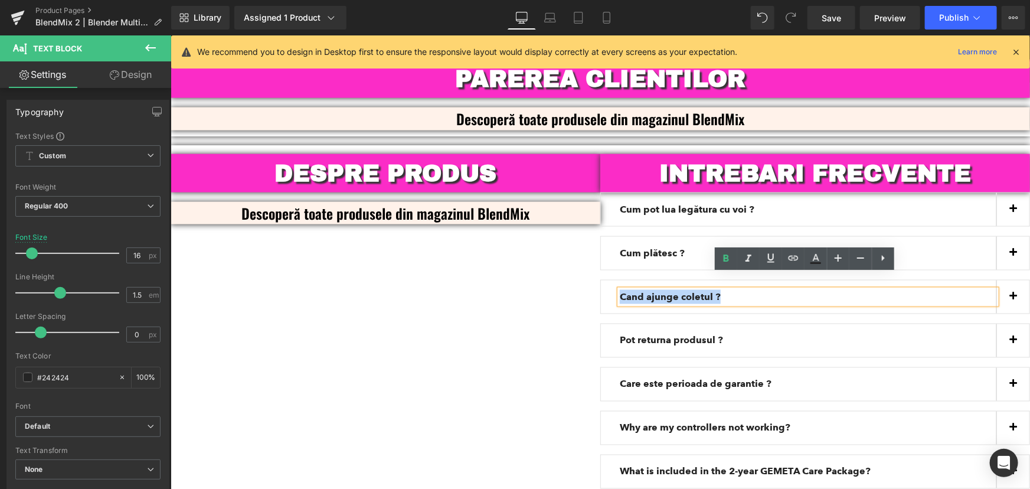
copy strong "Cand ajunge coletul ?"
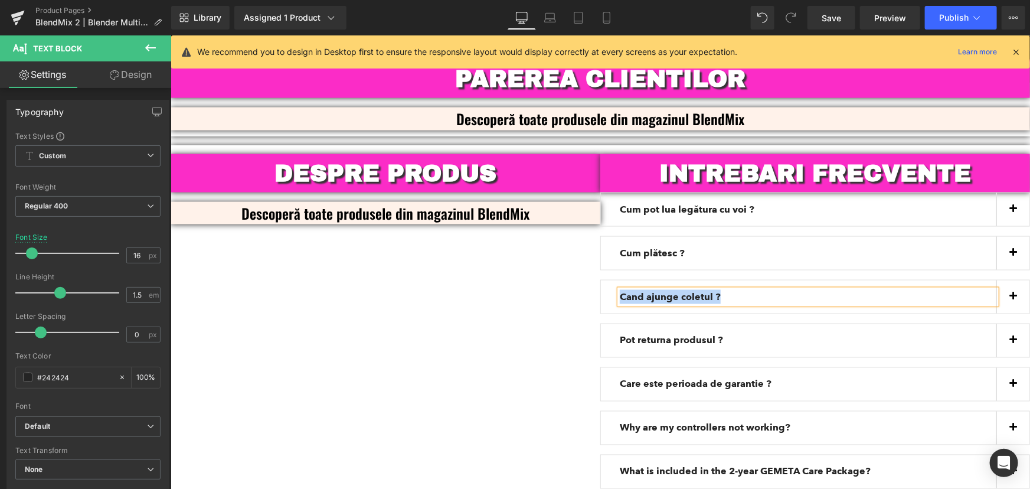
click at [728, 289] on p "Cand ajunge coletul ?" at bounding box center [807, 296] width 377 height 14
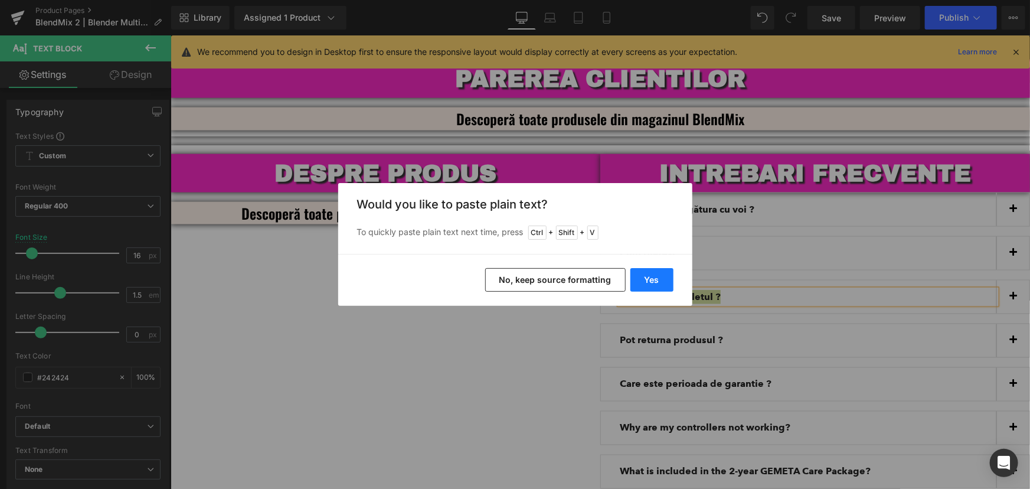
click at [643, 281] on button "Yes" at bounding box center [651, 280] width 43 height 24
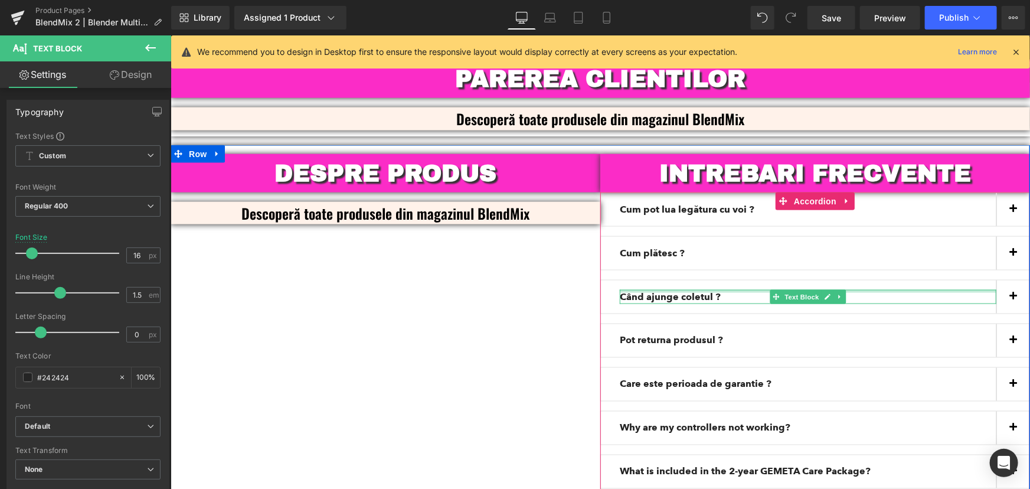
click at [692, 289] on div at bounding box center [807, 290] width 377 height 3
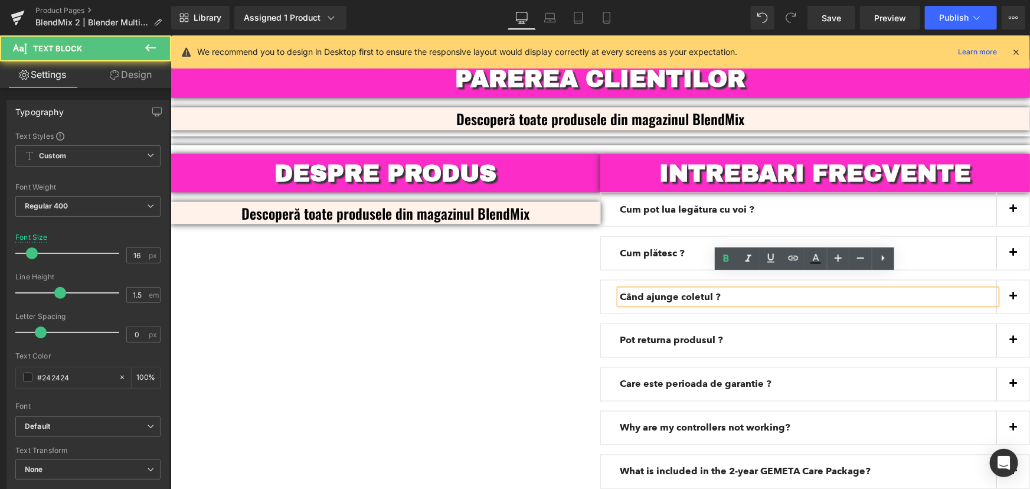
click at [692, 290] on strong "Când ajunge coletul ?" at bounding box center [669, 295] width 101 height 11
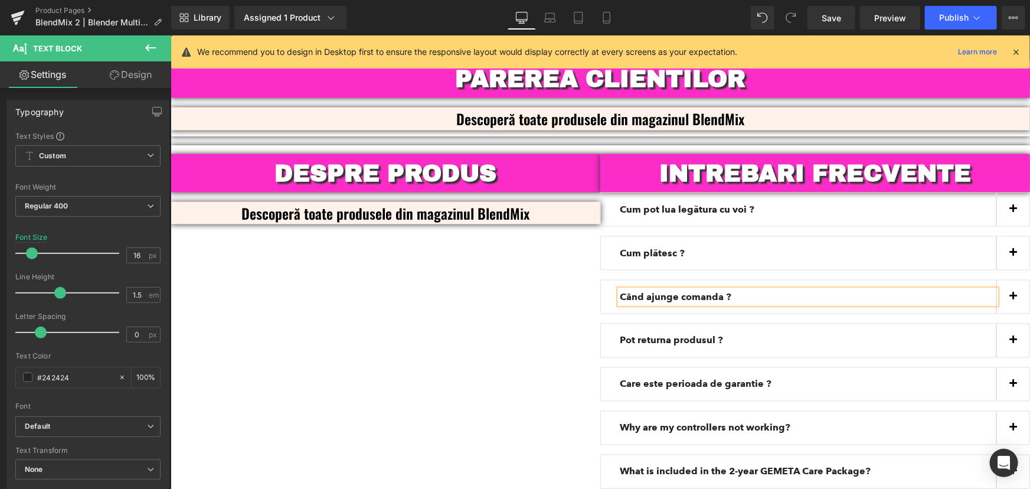
click at [456, 307] on div "DESPRE PRODUS Heading Descoperă toate produsele din magazinul BlendMix Text Blo…" at bounding box center [599, 329] width 859 height 368
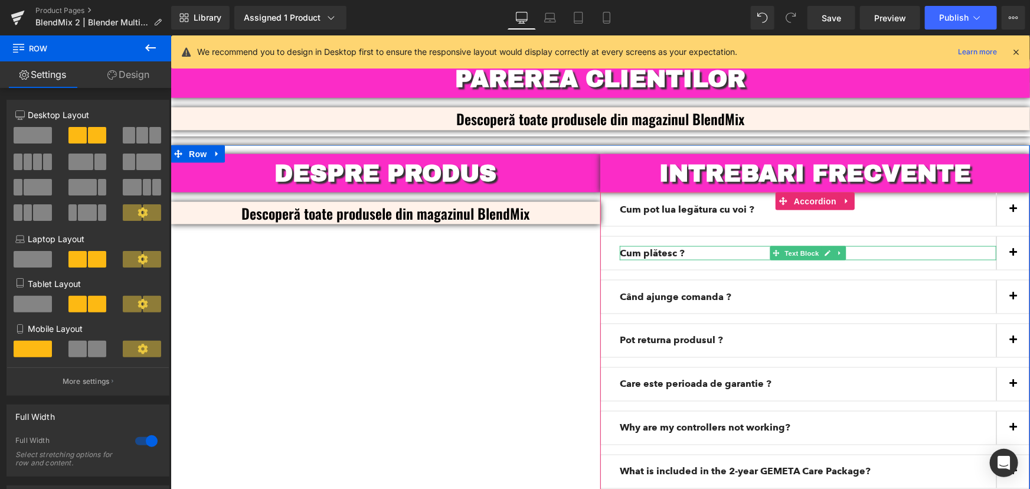
click at [670, 247] on strong "Cum plătesc ?" at bounding box center [651, 252] width 65 height 11
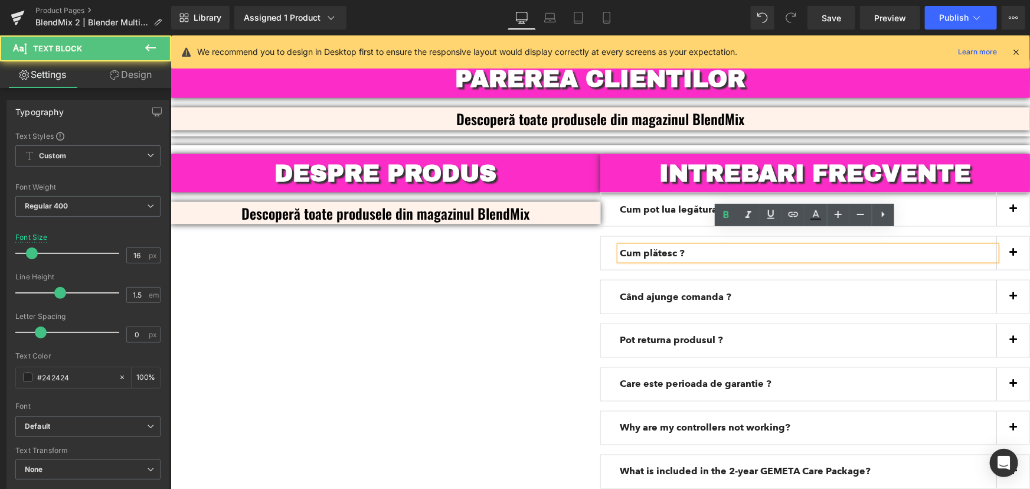
click at [541, 296] on div "DESPRE PRODUS Heading Descoperă toate produsele din magazinul BlendMix Text Blo…" at bounding box center [599, 329] width 859 height 368
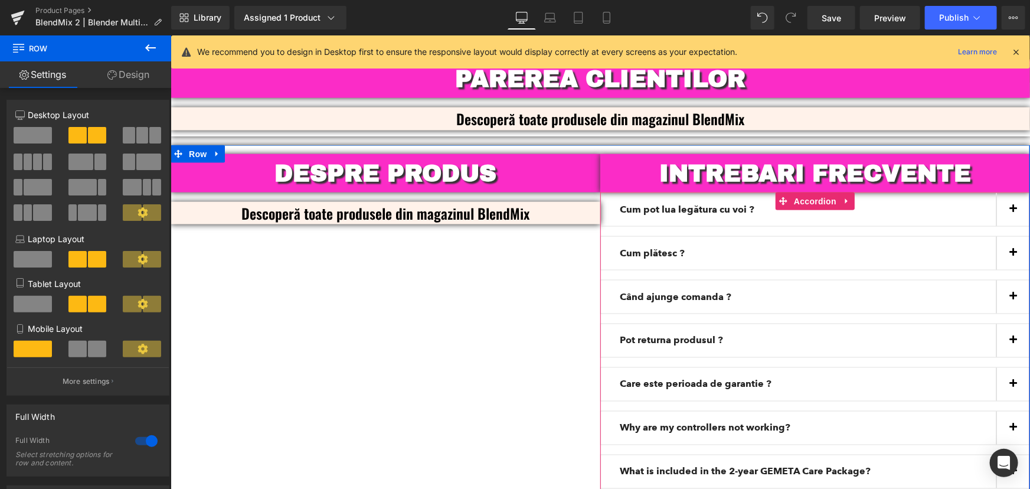
click at [707, 290] on strong "Când ajunge comanda ?" at bounding box center [675, 295] width 112 height 11
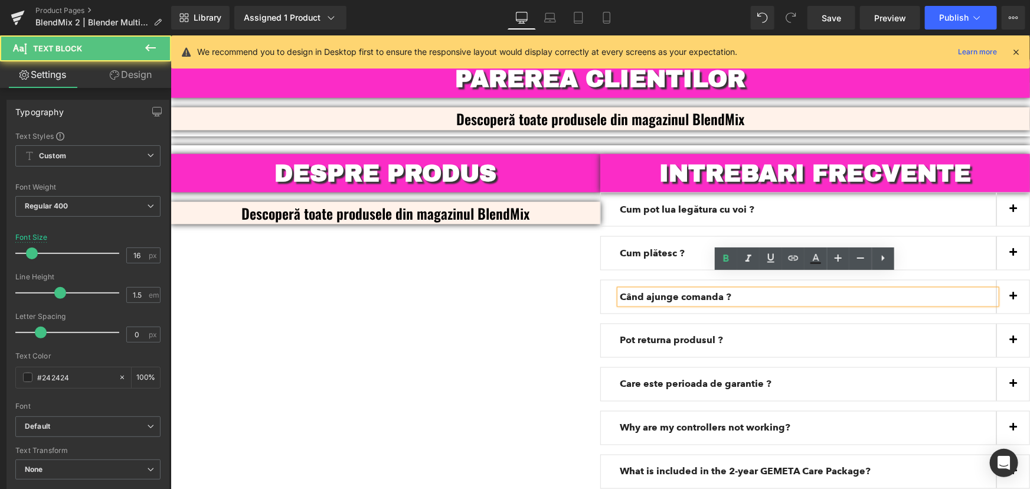
click at [726, 289] on p "Când ajunge comanda ?" at bounding box center [807, 296] width 377 height 14
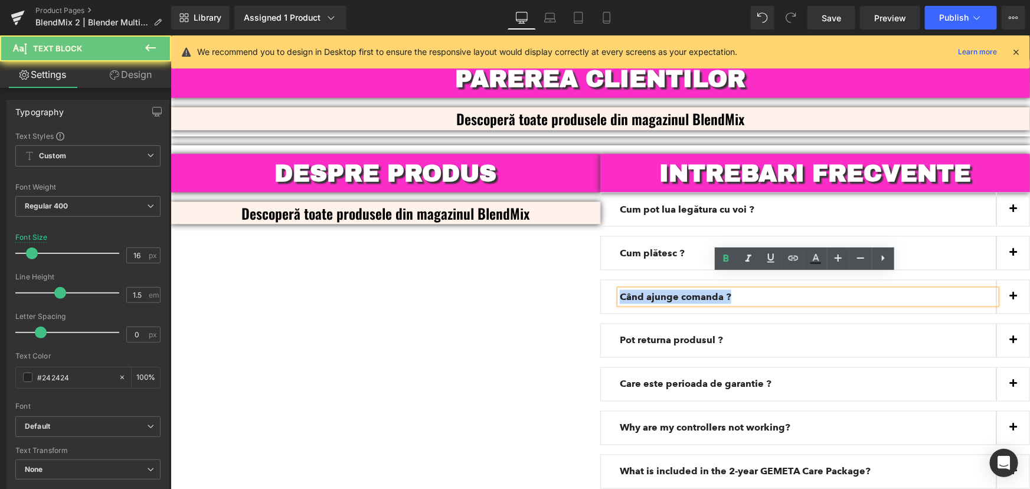
copy strong "Când ajunge comanda ?"
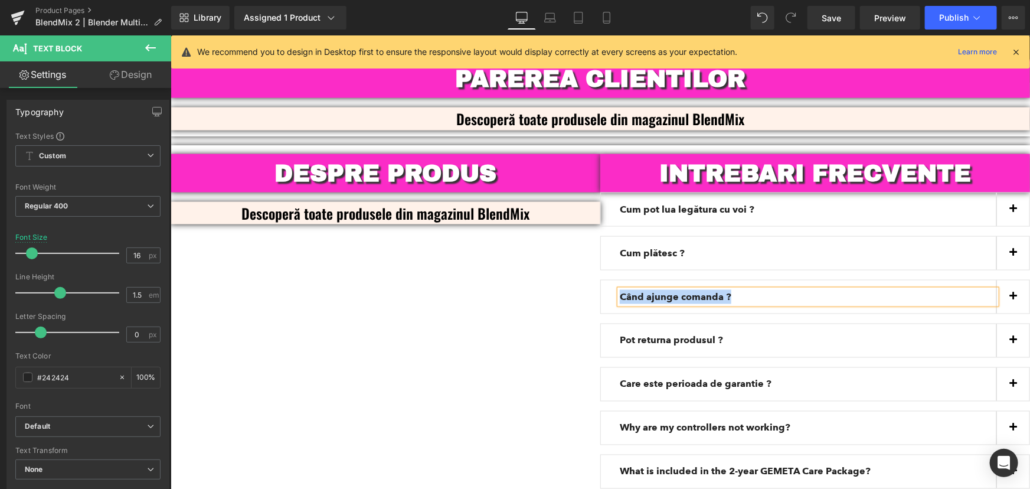
click at [1013, 299] on span "button" at bounding box center [1013, 299] width 0 height 0
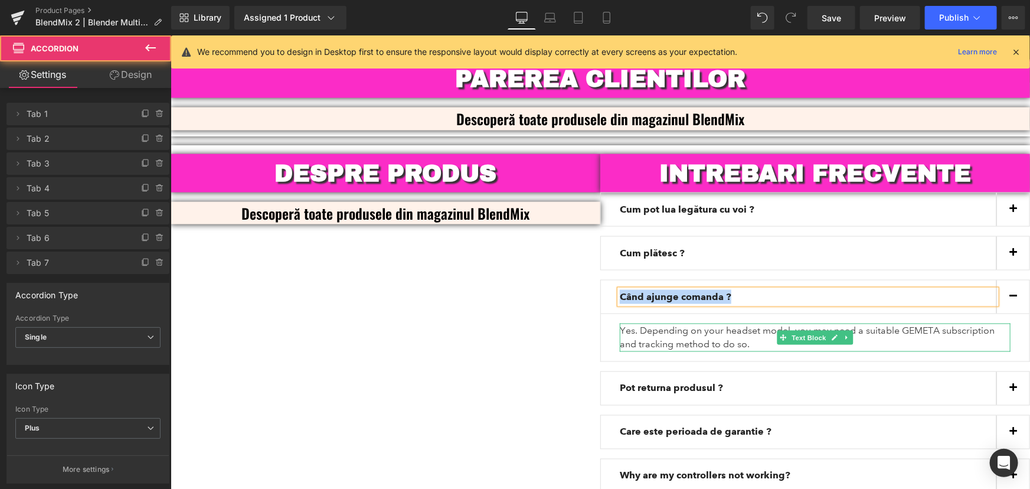
click at [735, 323] on p "Yes. Depending on your headset model, you may need a suitable GEMETA subscripti…" at bounding box center [814, 337] width 391 height 28
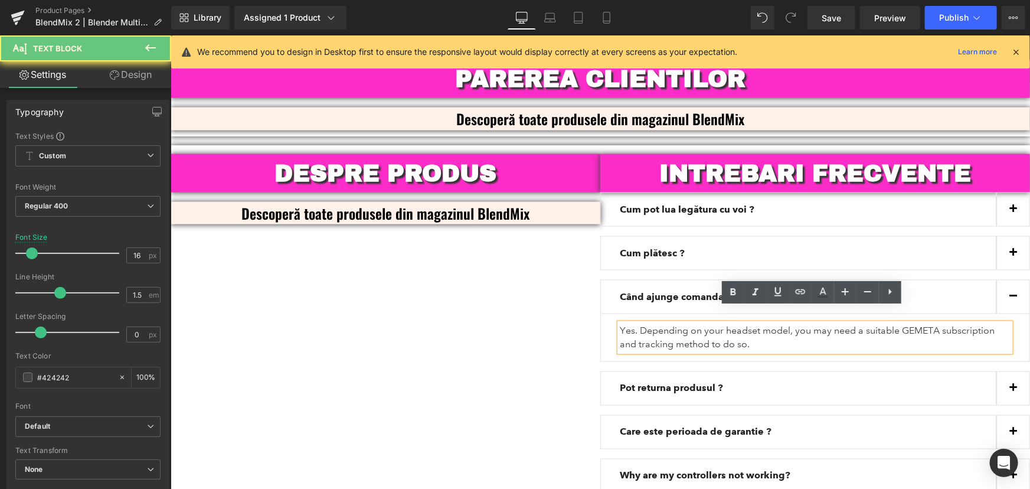
click at [740, 324] on p "Yes. Depending on your headset model, you may need a suitable GEMETA subscripti…" at bounding box center [814, 337] width 391 height 28
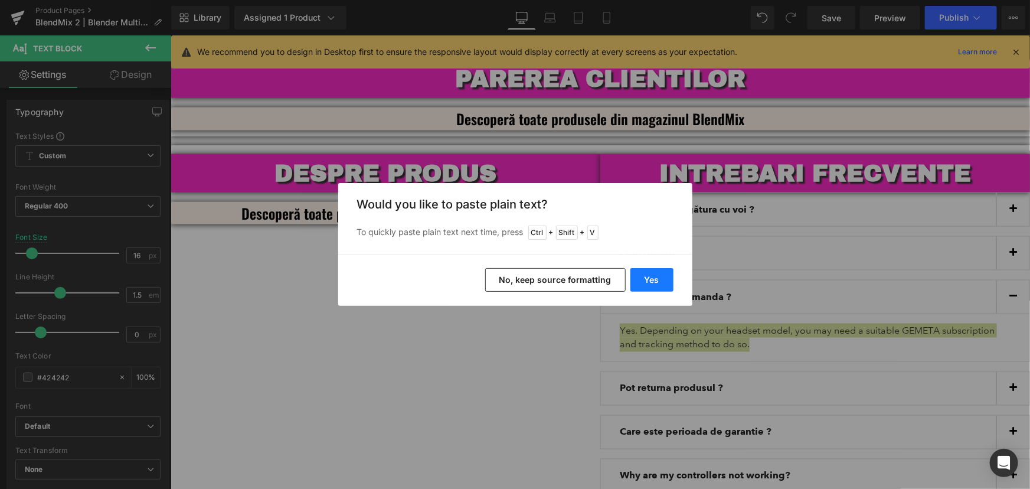
click at [654, 276] on button "Yes" at bounding box center [651, 280] width 43 height 24
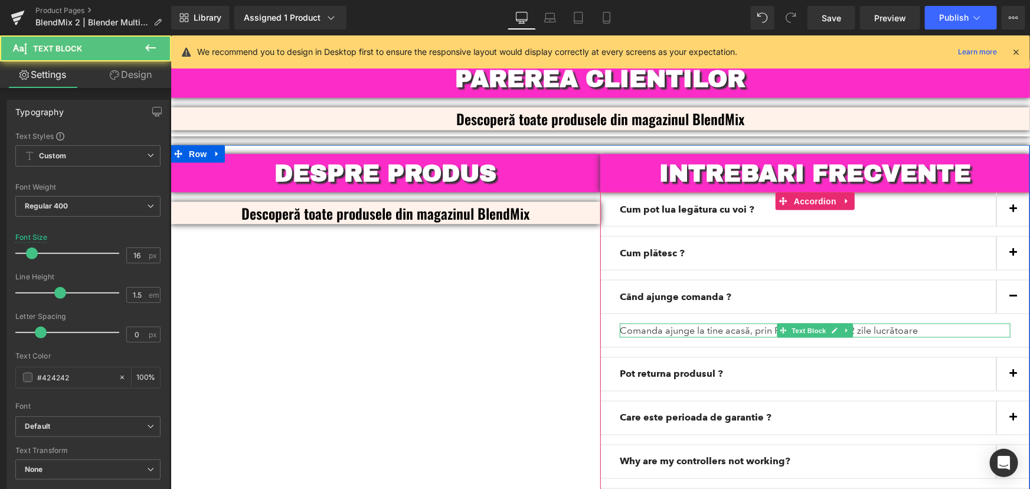
click at [750, 323] on p "Comanda ajunge la tine acasă, prin Fan Courier, în 1–2 zile lucrătoare" at bounding box center [814, 330] width 391 height 14
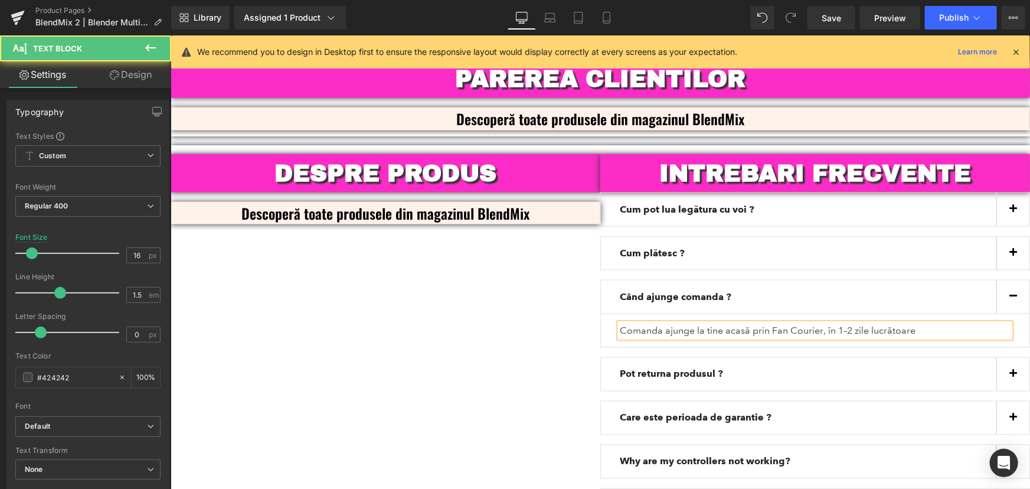
click at [821, 323] on p "Comanda ajunge la tine acasă prin Fan Courier, în 1–2 zile lucrătoare" at bounding box center [814, 330] width 391 height 14
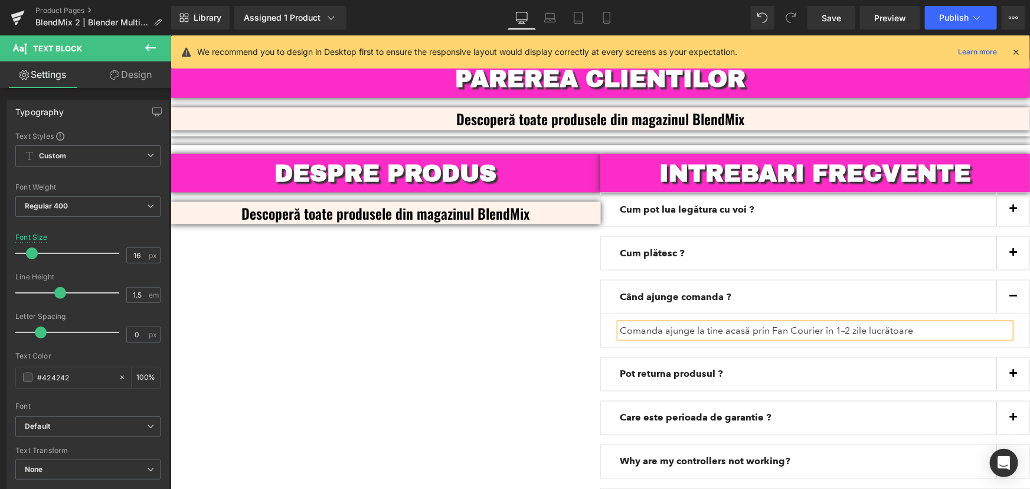
click at [929, 323] on p "Comanda ajunge la tine acasă prin Fan Courier în 1–2 zile lucrătoare" at bounding box center [814, 330] width 391 height 14
click at [498, 321] on div "DESPRE PRODUS Heading Descoperă toate produsele din magazinul BlendMix Text Blo…" at bounding box center [599, 346] width 859 height 402
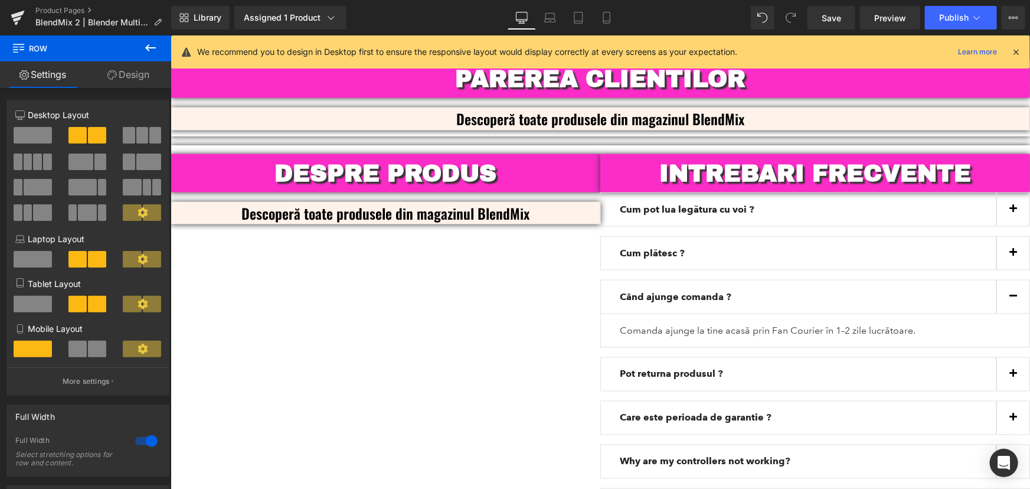
click at [1003, 283] on button "button" at bounding box center [1012, 296] width 33 height 33
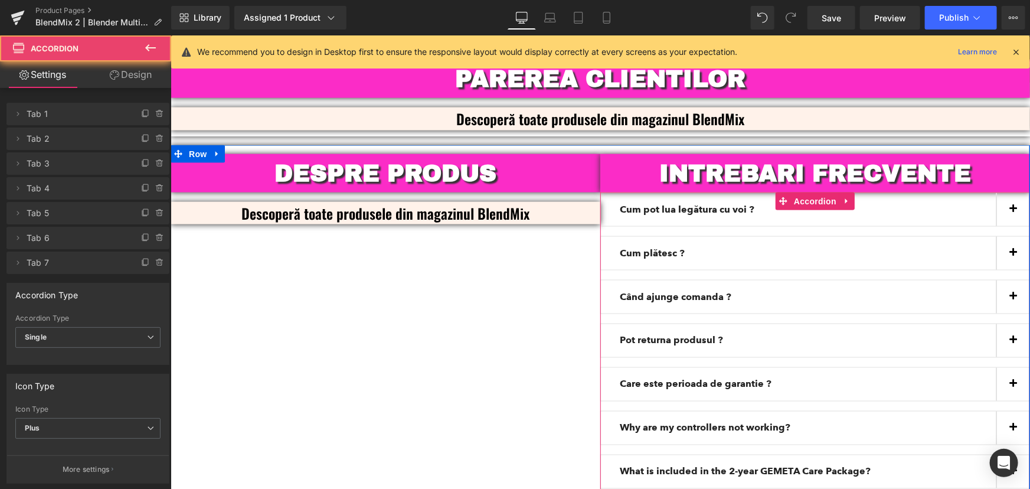
click at [1013, 256] on span "button" at bounding box center [1013, 256] width 0 height 0
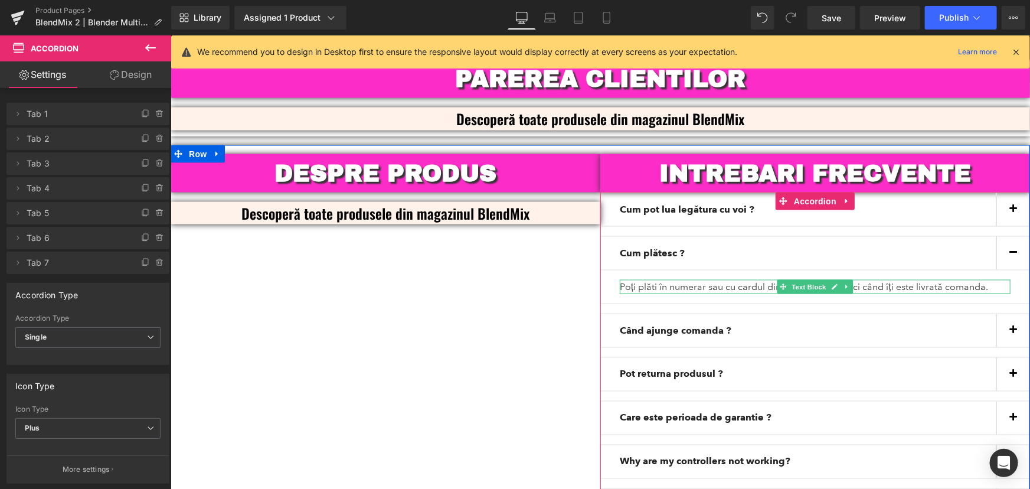
click at [983, 279] on p "Poți plăti în numerar sau cu cardul direct la curier, atunci când îți este livr…" at bounding box center [814, 286] width 391 height 14
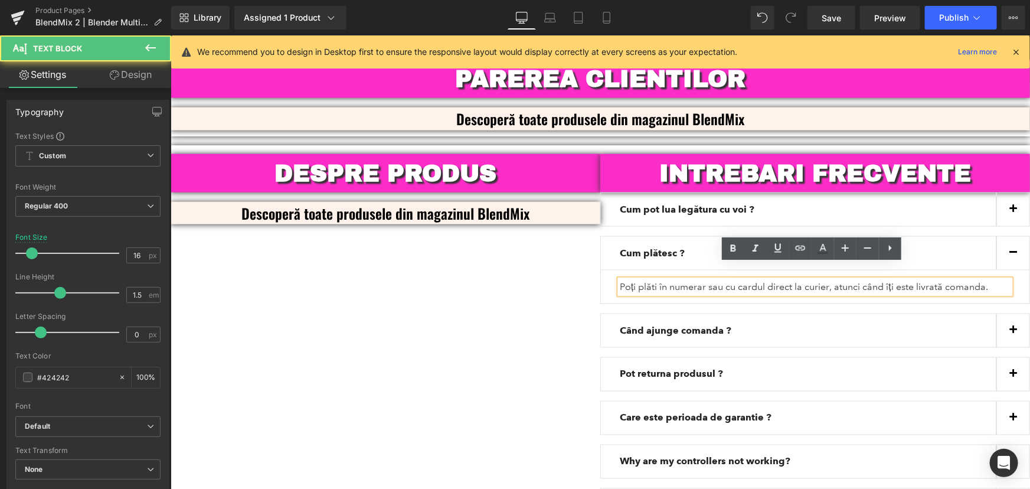
click at [988, 279] on p "Poți plăti în numerar sau cu cardul direct la curier, atunci când îți este livr…" at bounding box center [814, 286] width 391 height 14
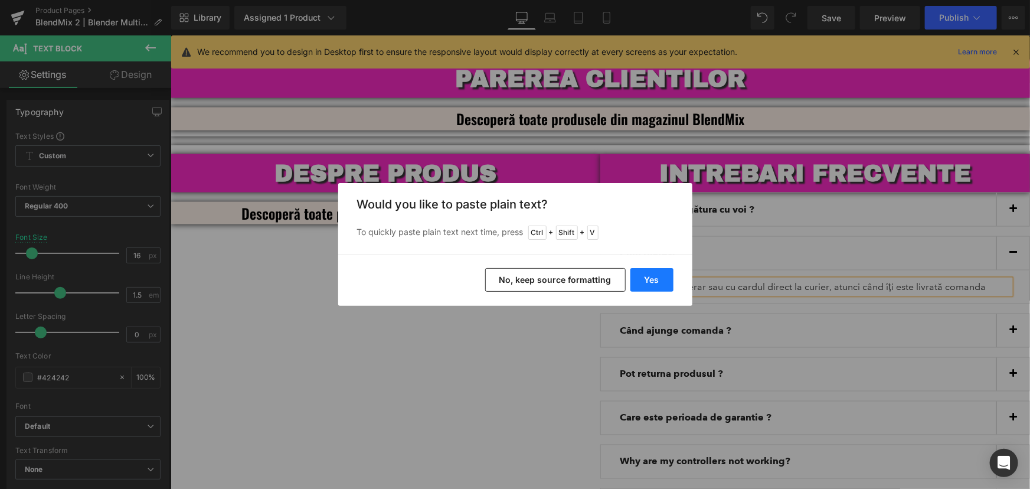
click at [655, 273] on button "Yes" at bounding box center [651, 280] width 43 height 24
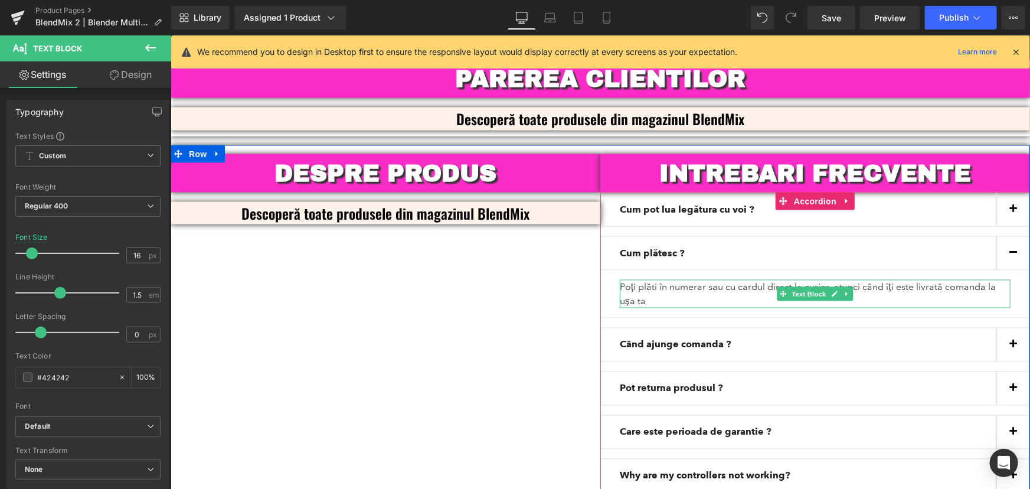
click at [662, 288] on p "Poți plăti în numerar sau cu cardul direct la curier, atunci când îți este livr…" at bounding box center [814, 293] width 391 height 28
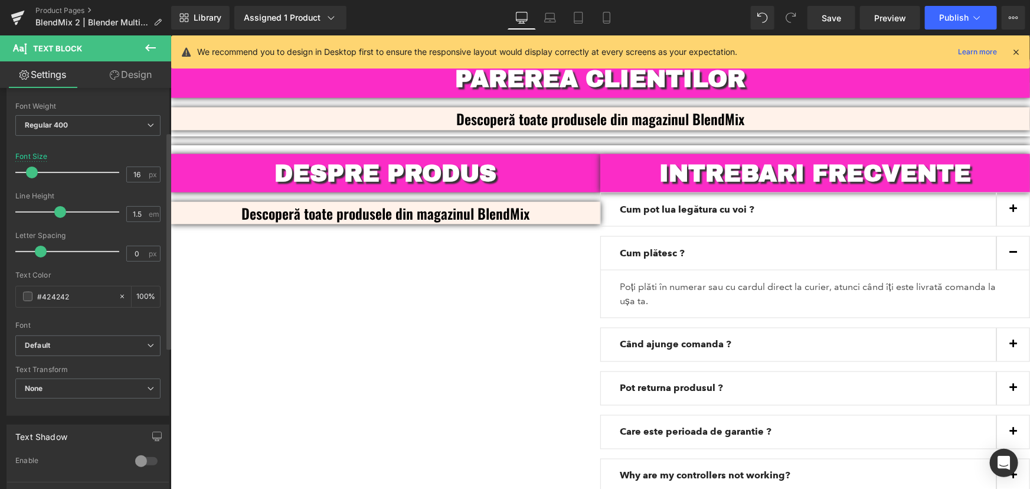
scroll to position [107, 0]
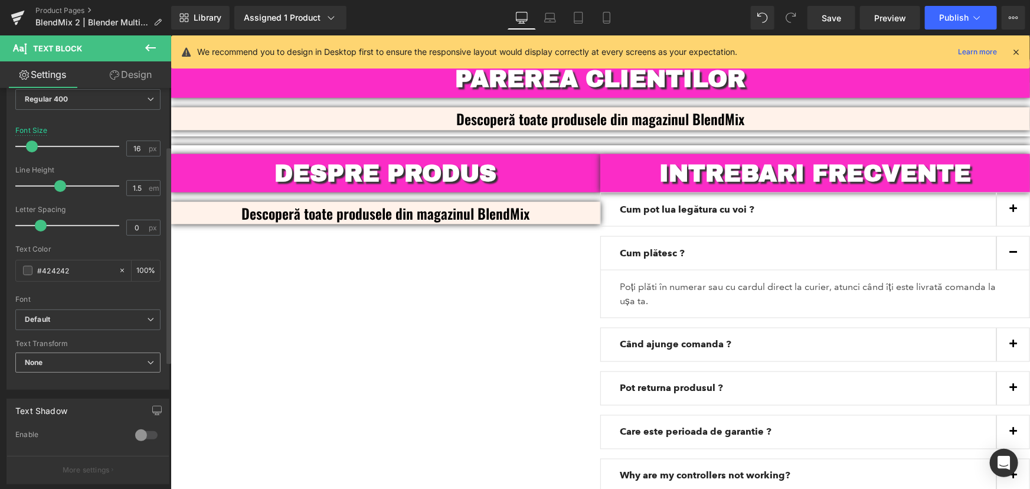
click at [115, 356] on span "None" at bounding box center [87, 362] width 145 height 21
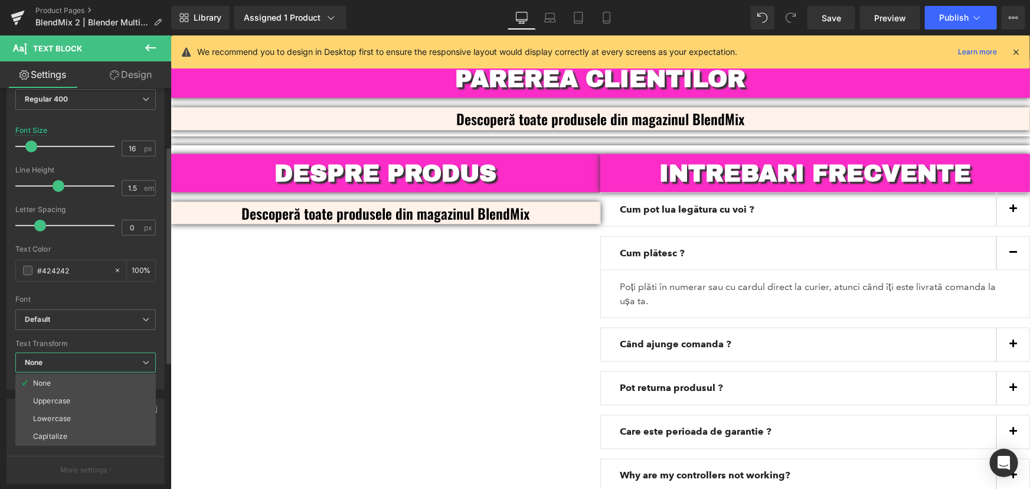
click at [115, 356] on span "None" at bounding box center [85, 362] width 140 height 21
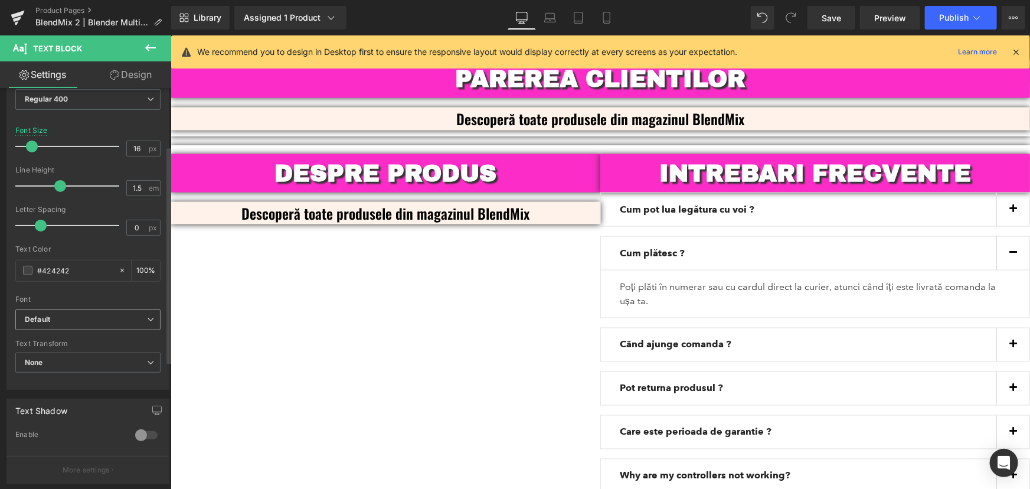
click at [89, 309] on span "Default" at bounding box center [87, 319] width 145 height 21
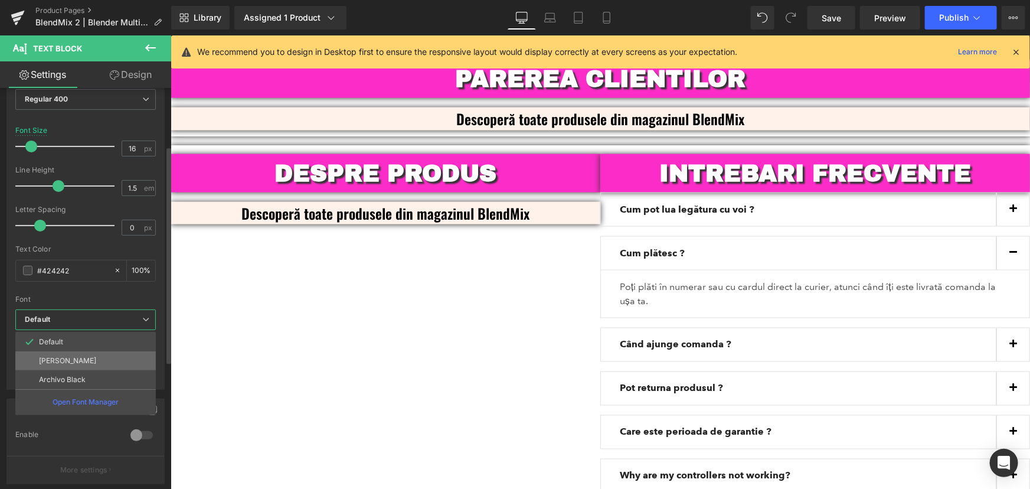
click at [60, 359] on p "[PERSON_NAME]" at bounding box center [67, 360] width 57 height 8
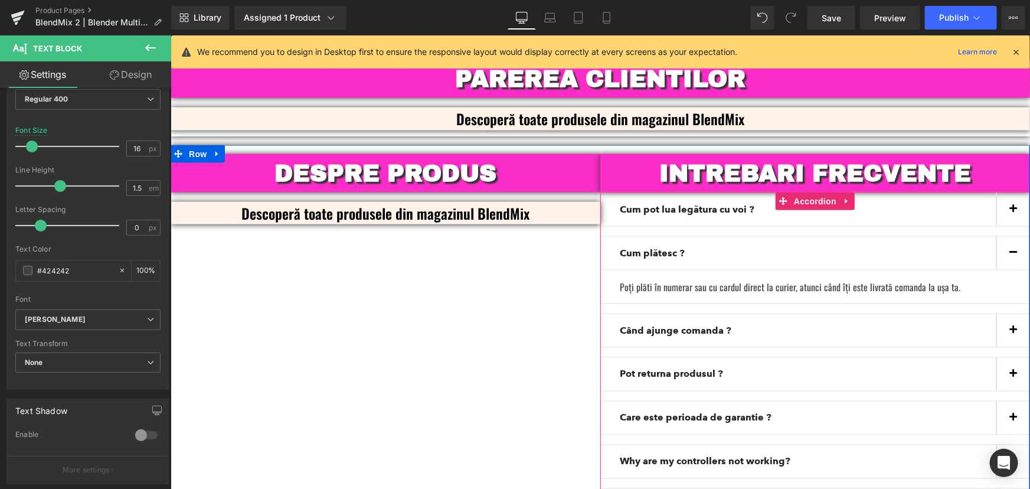
click at [916, 202] on div "Cum pot lua legătura cu voi ? Text Block" at bounding box center [815, 209] width 430 height 34
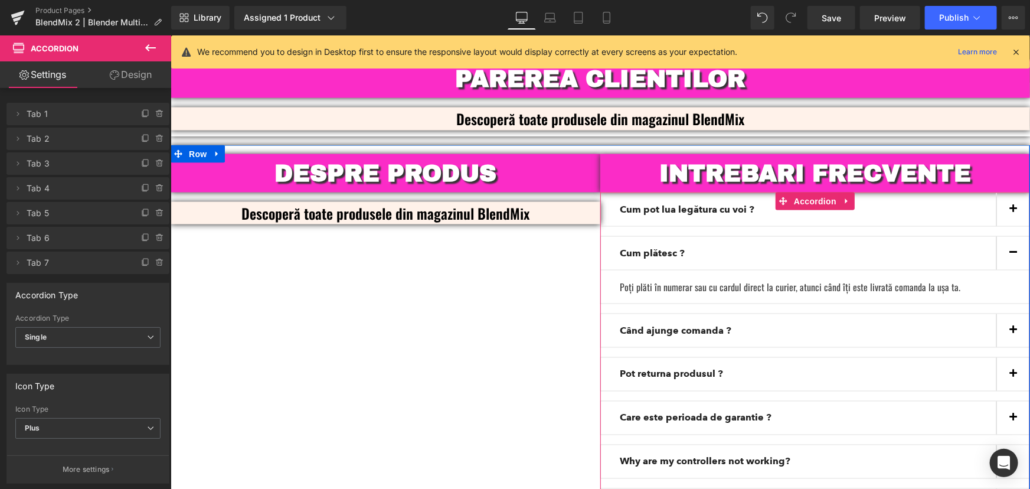
click at [1004, 195] on button "button" at bounding box center [1012, 208] width 33 height 33
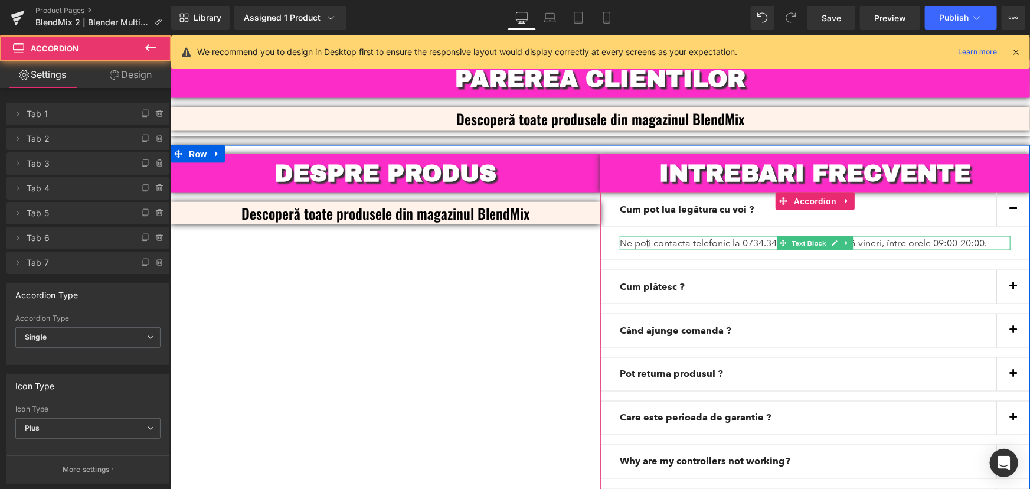
click at [690, 235] on p "Ne poți contacta telefonic la 0734.348.212 de luni până vineri, între orele 09:…" at bounding box center [814, 242] width 391 height 14
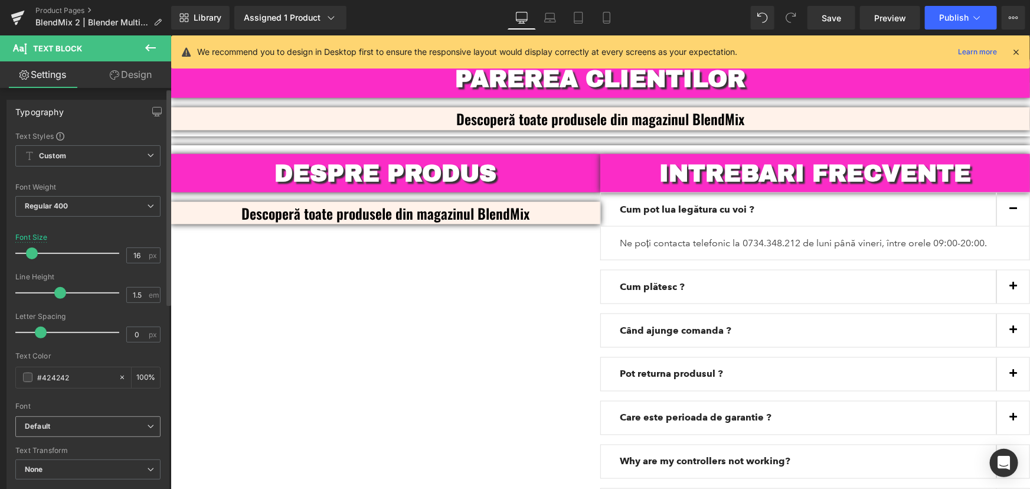
click at [63, 425] on b "Default" at bounding box center [86, 426] width 122 height 10
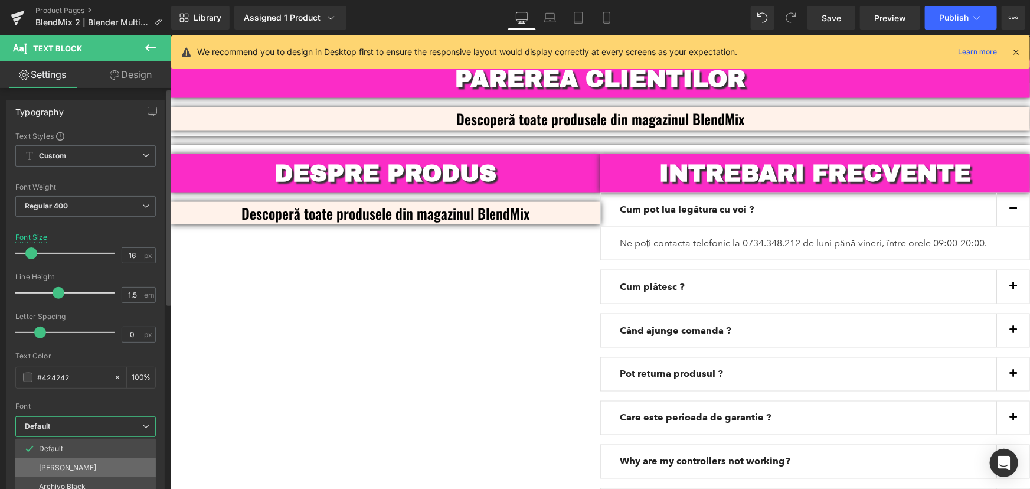
click at [68, 464] on li "[PERSON_NAME]" at bounding box center [85, 467] width 140 height 19
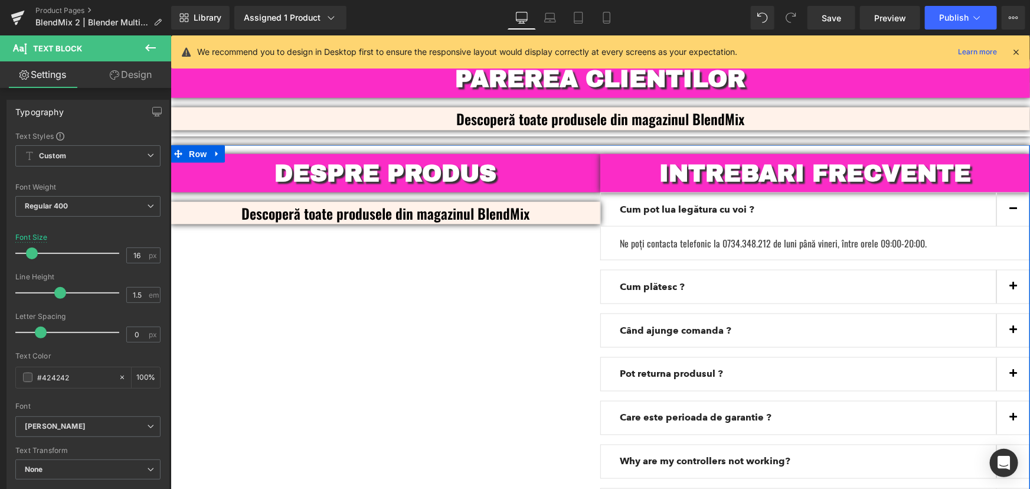
click at [496, 291] on div "DESPRE PRODUS Heading Descoperă toate produsele din magazinul BlendMix Text Blo…" at bounding box center [599, 346] width 859 height 402
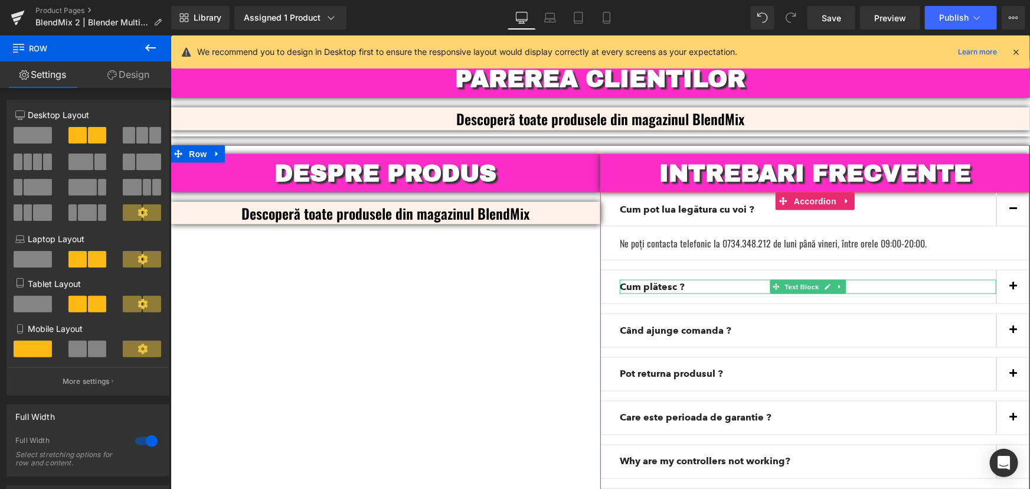
click at [981, 279] on p "Cum plătesc ?" at bounding box center [807, 286] width 377 height 14
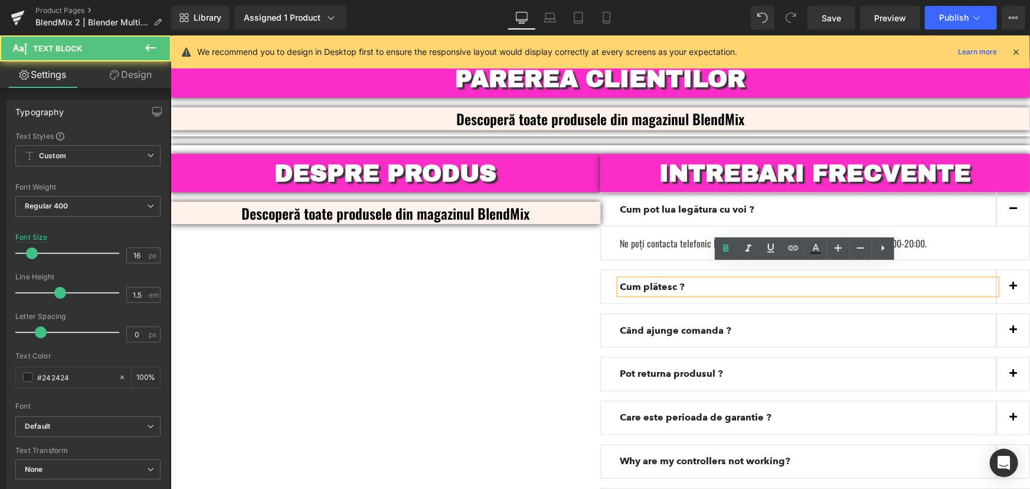
click at [1011, 275] on button "button" at bounding box center [1012, 286] width 33 height 33
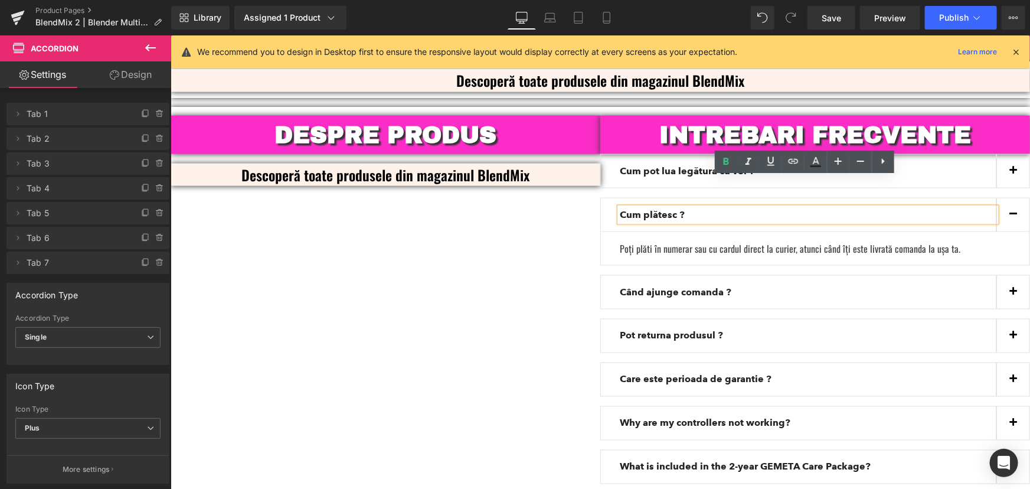
scroll to position [3148, 0]
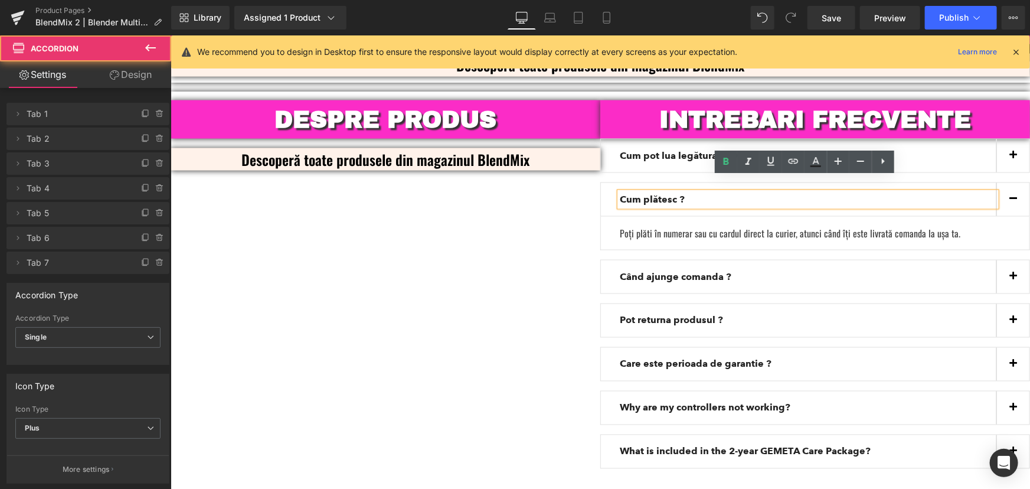
click at [1000, 269] on button "button" at bounding box center [1012, 276] width 33 height 33
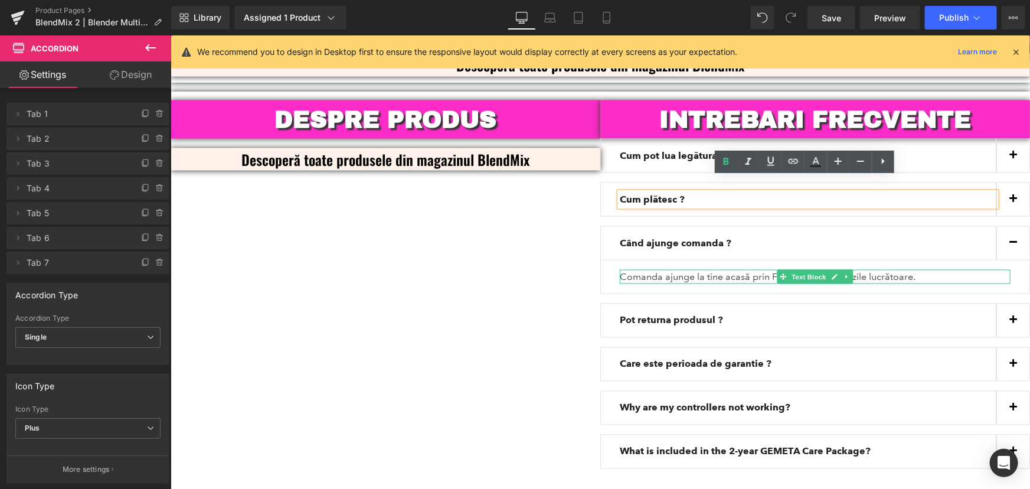
click at [707, 269] on p "Comanda ajunge la tine acasă prin Fan Courier în 1–2 zile lucrătoare." at bounding box center [814, 276] width 391 height 14
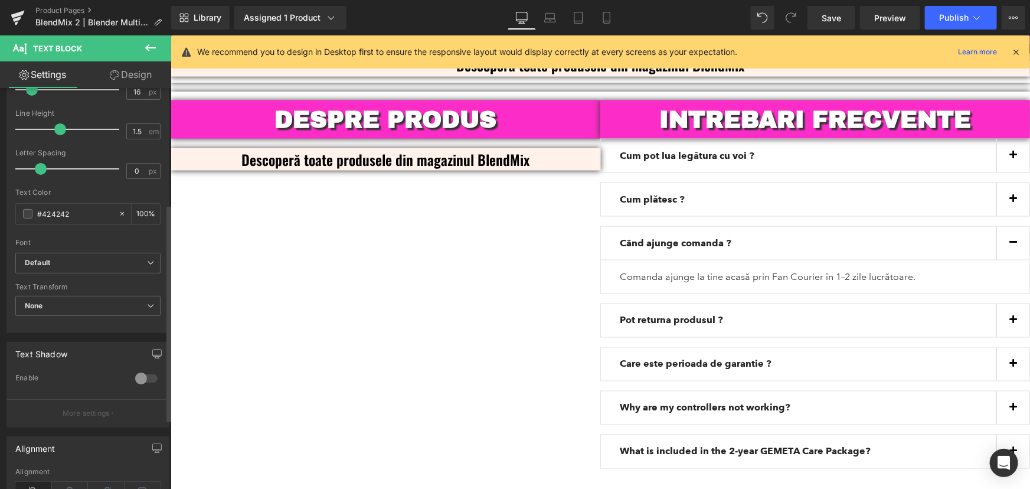
scroll to position [214, 0]
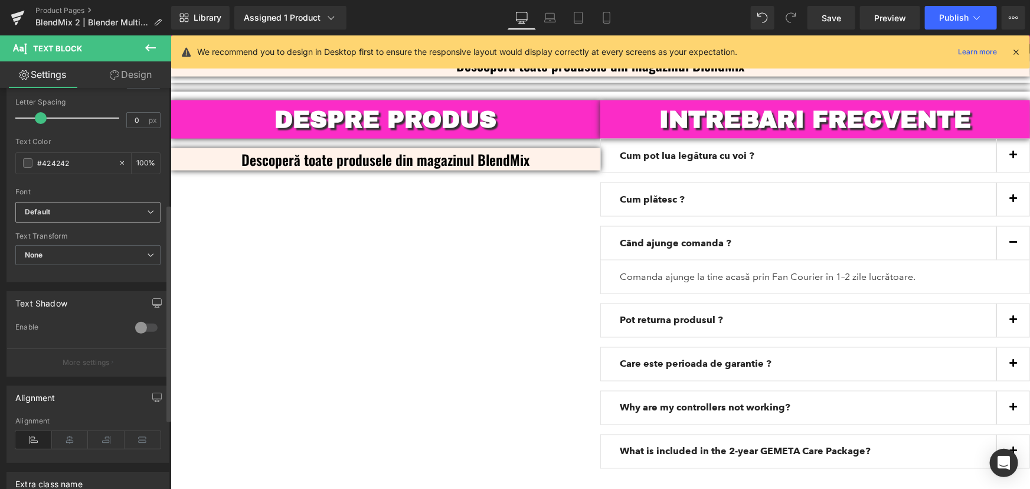
click at [64, 213] on b "Default" at bounding box center [86, 212] width 122 height 10
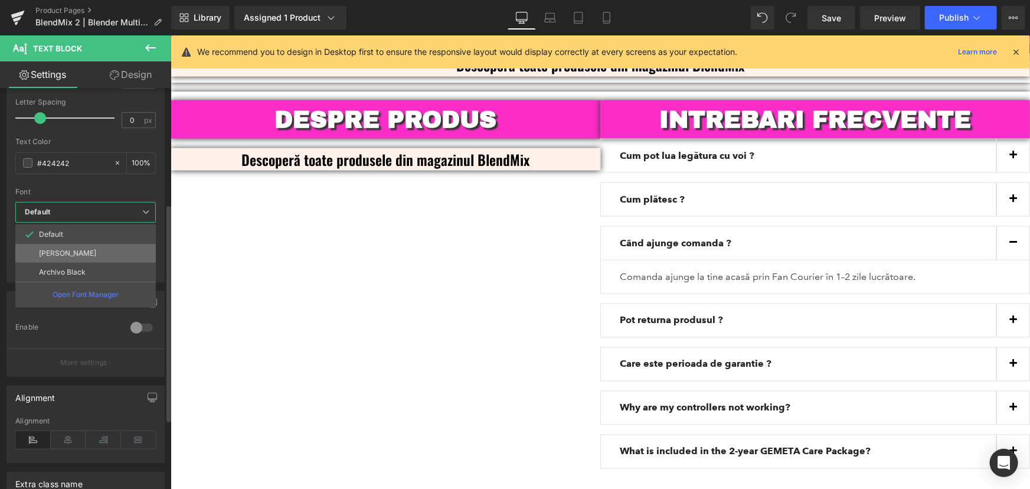
click at [66, 248] on li "[PERSON_NAME]" at bounding box center [85, 253] width 140 height 19
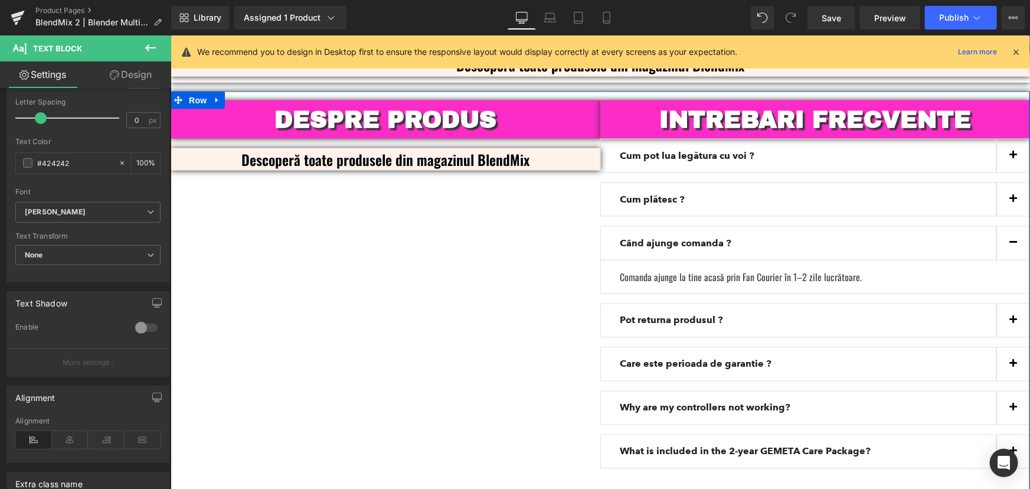
click at [469, 270] on div "DESPRE PRODUS Heading Descoperă toate produsele din magazinul BlendMix Text Blo…" at bounding box center [599, 292] width 859 height 402
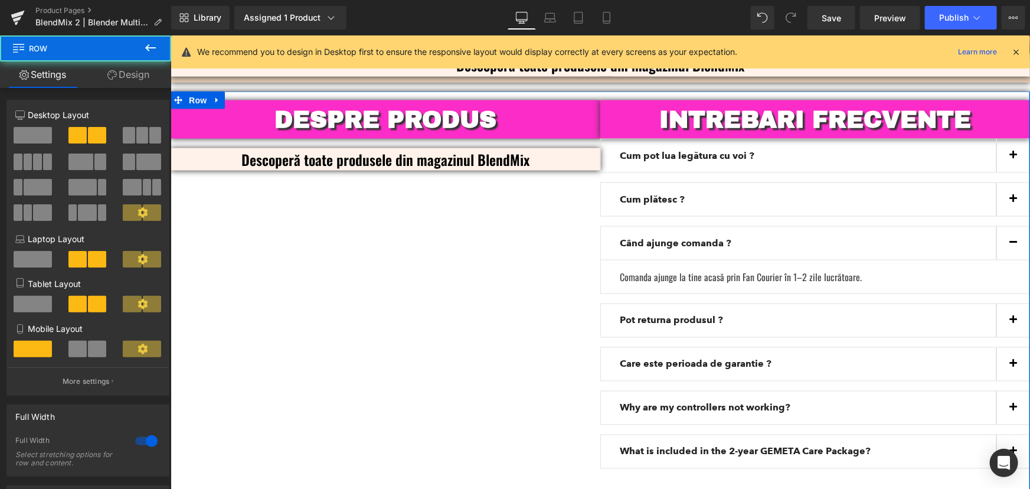
scroll to position [3041, 0]
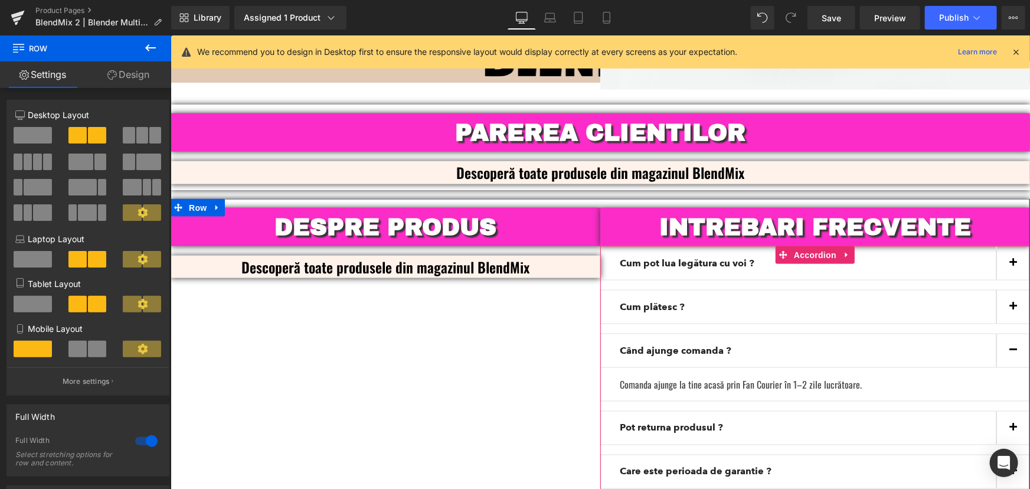
click at [1005, 336] on button "button" at bounding box center [1012, 349] width 33 height 33
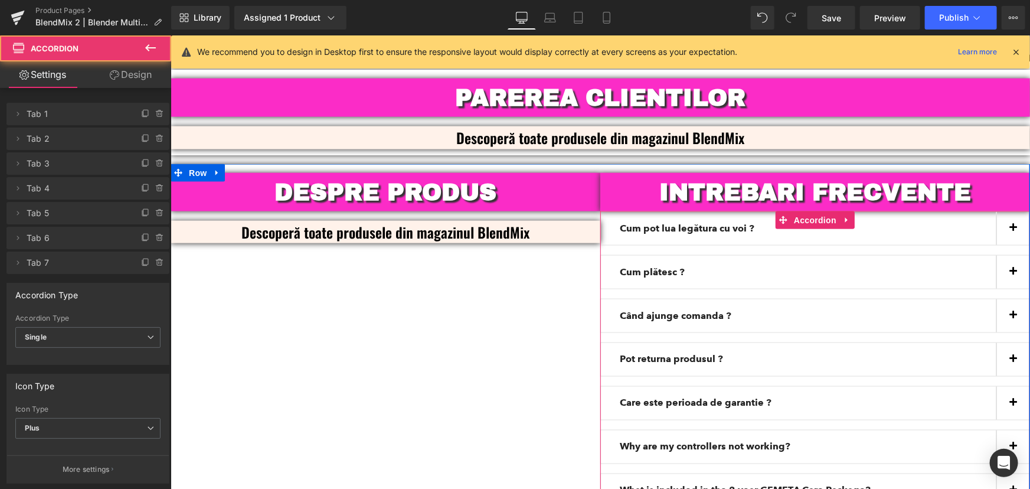
scroll to position [3095, 0]
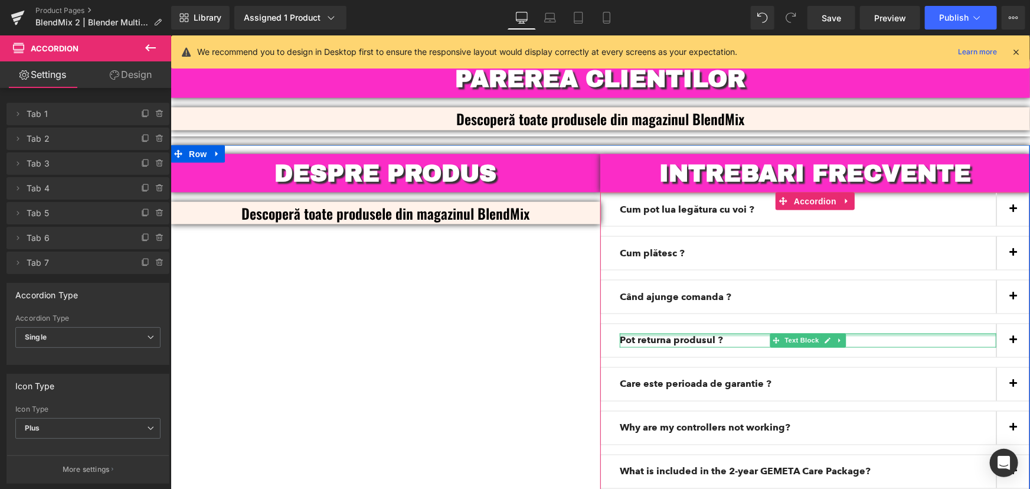
click at [715, 333] on div at bounding box center [807, 334] width 377 height 3
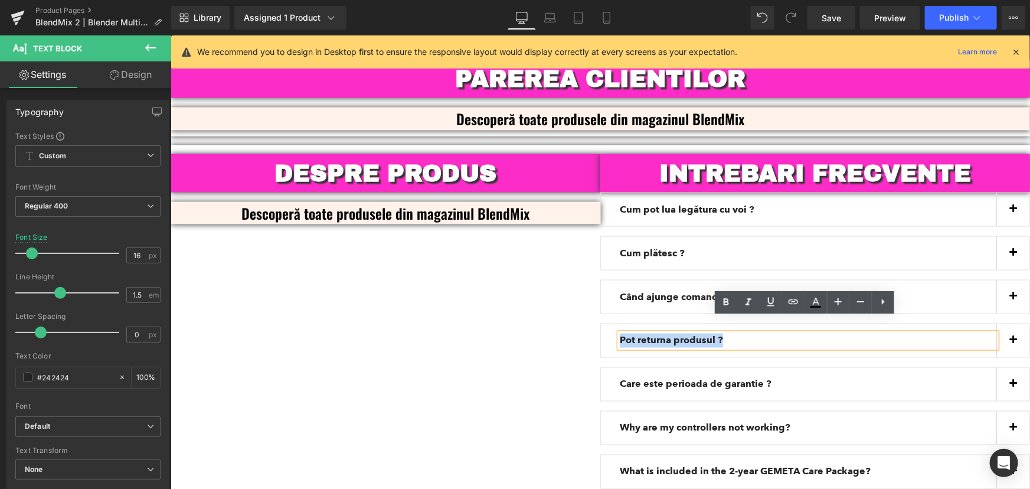
drag, startPoint x: 723, startPoint y: 324, endPoint x: 606, endPoint y: 317, distance: 117.0
click at [606, 323] on div "Pot returna produsul ? Text Block" at bounding box center [815, 340] width 430 height 34
copy strong "Pot returna produsul ?"
click at [512, 343] on div "DESPRE PRODUS Heading Descoperă toate produsele din magazinul BlendMix Text Blo…" at bounding box center [599, 329] width 859 height 368
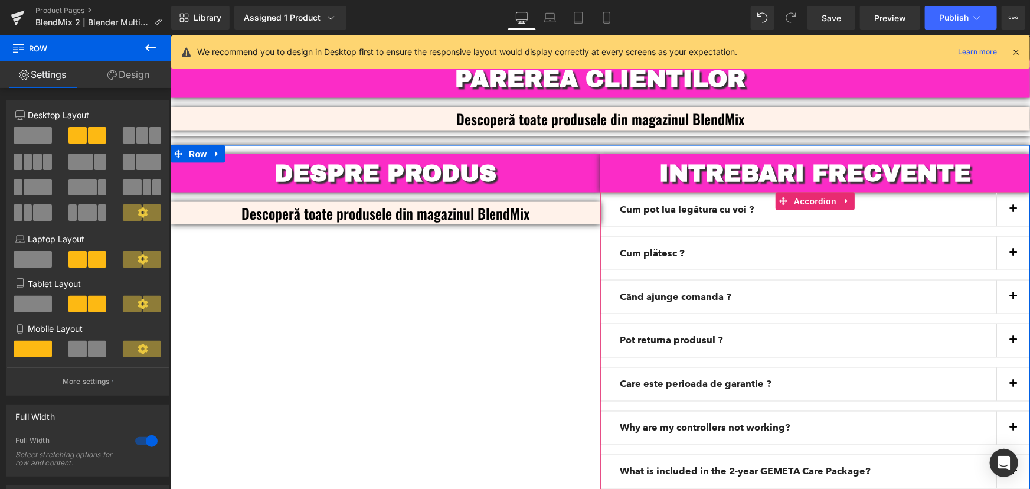
click at [1006, 324] on button "button" at bounding box center [1012, 339] width 33 height 33
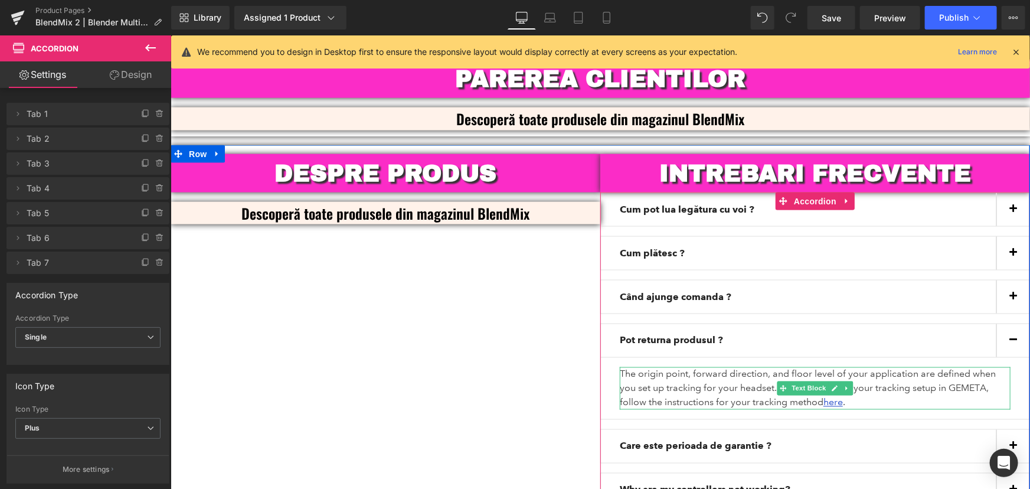
click at [702, 367] on p "The origin point, forward direction, and floor level of your application are de…" at bounding box center [814, 387] width 391 height 42
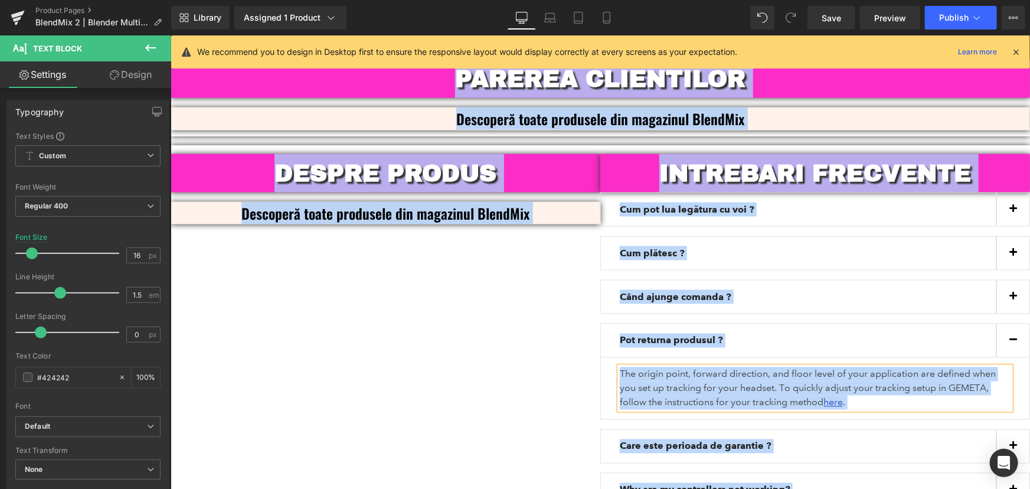
click at [769, 371] on p "The origin point, forward direction, and floor level of your application are de…" at bounding box center [814, 387] width 391 height 42
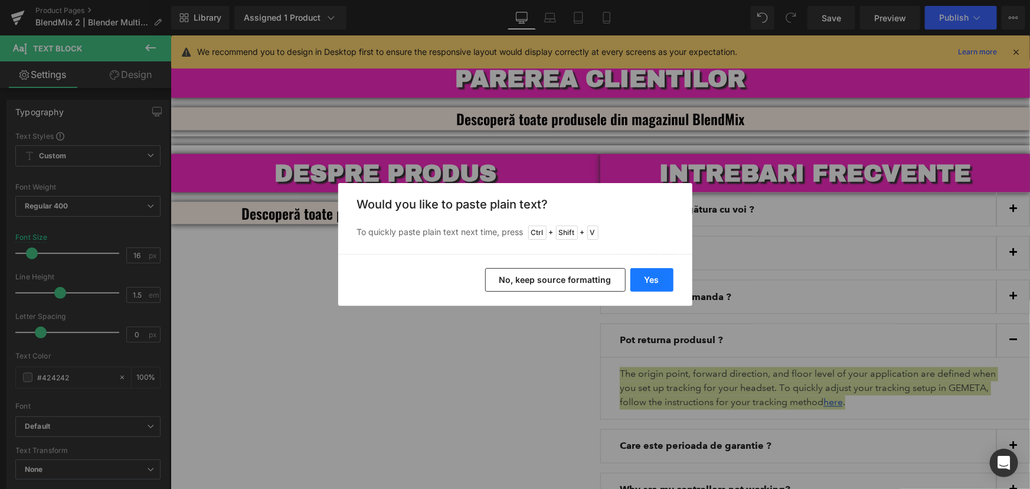
click at [657, 271] on button "Yes" at bounding box center [651, 280] width 43 height 24
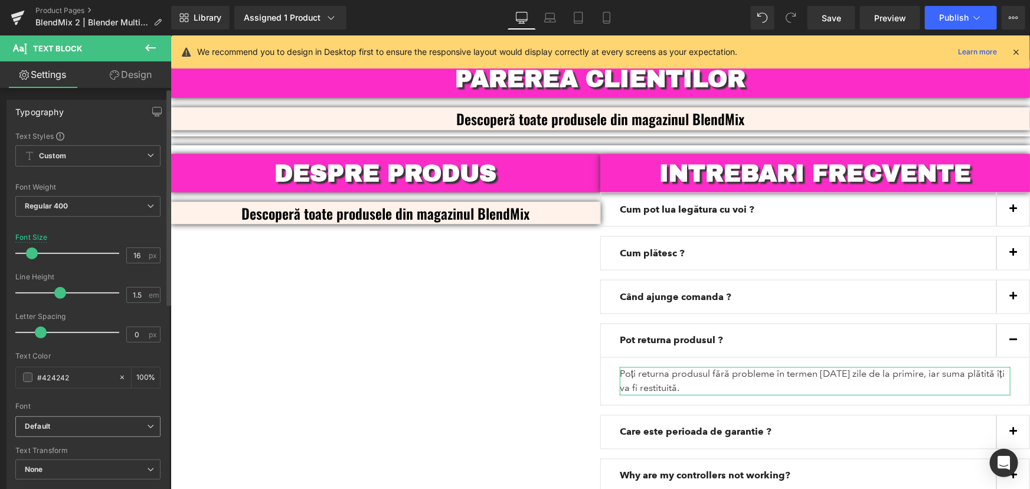
click at [51, 426] on b "Default" at bounding box center [86, 426] width 122 height 10
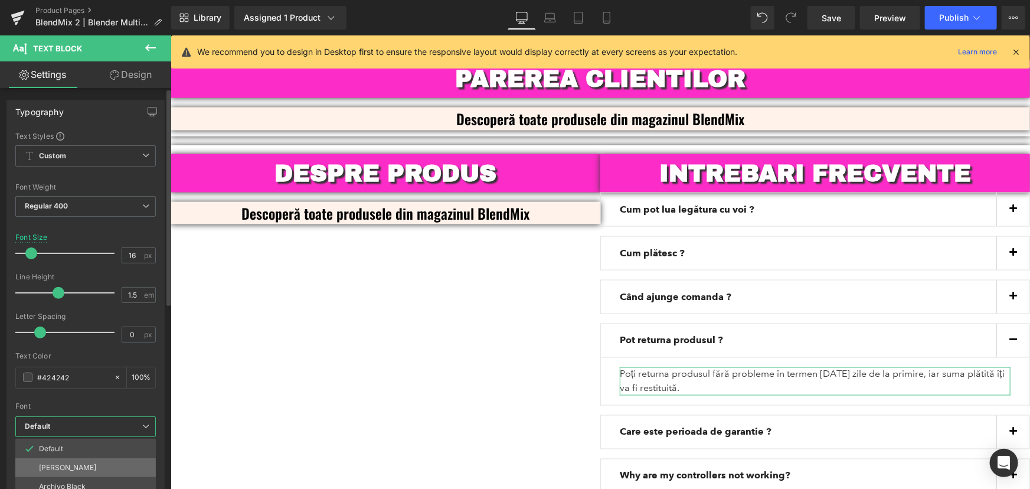
click at [64, 460] on li "[PERSON_NAME]" at bounding box center [85, 467] width 140 height 19
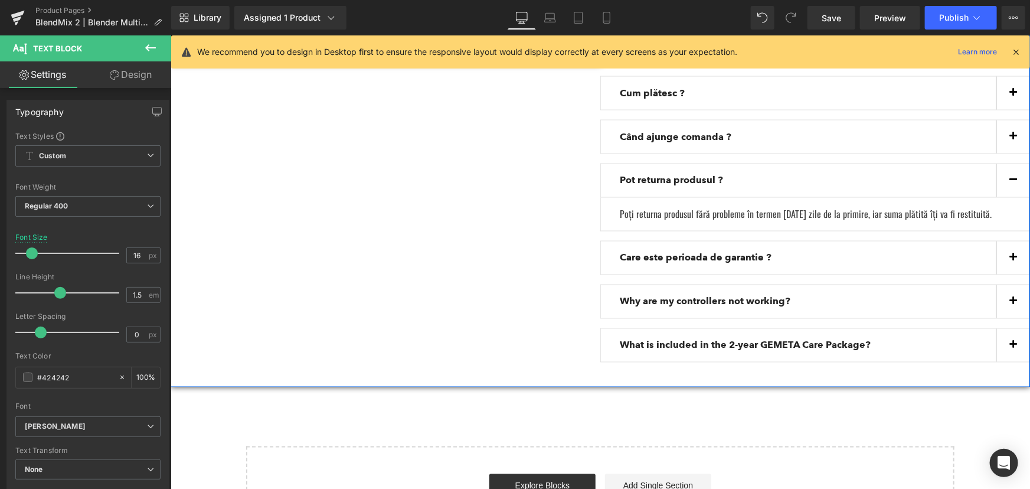
scroll to position [3256, 0]
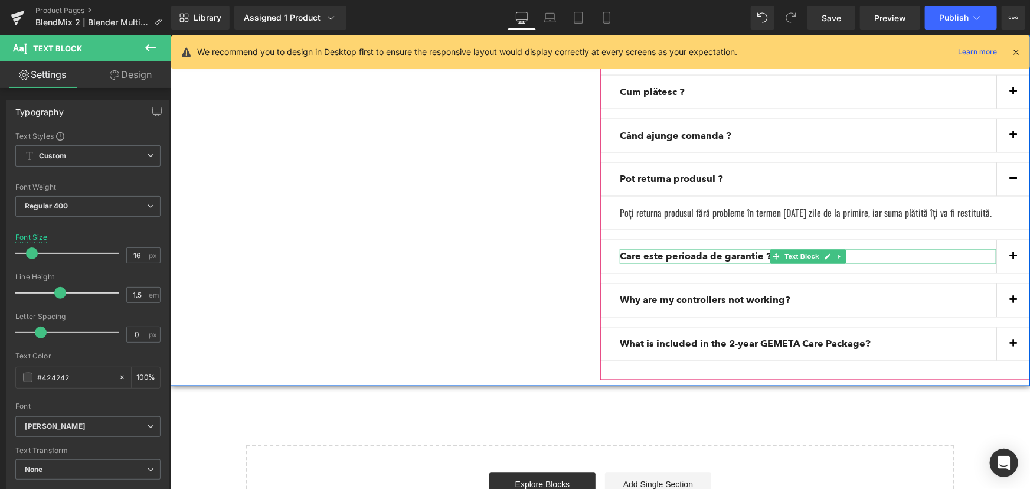
click at [665, 250] on strong "Care este perioada de garantie ?" at bounding box center [695, 255] width 152 height 11
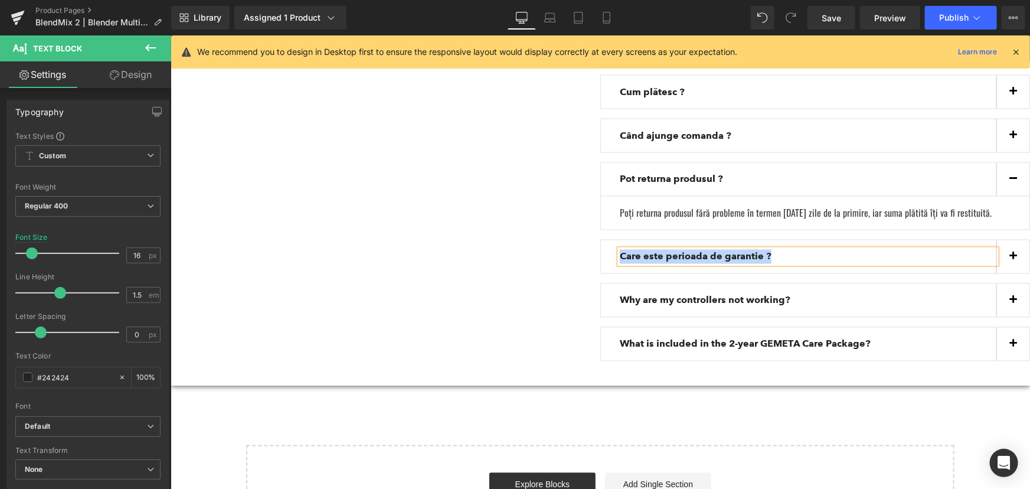
copy strong "Care este perioada de garantie ?"
drag, startPoint x: 769, startPoint y: 242, endPoint x: 780, endPoint y: 242, distance: 11.2
click at [769, 249] on p "Care este perioada de garantie ?" at bounding box center [807, 256] width 377 height 14
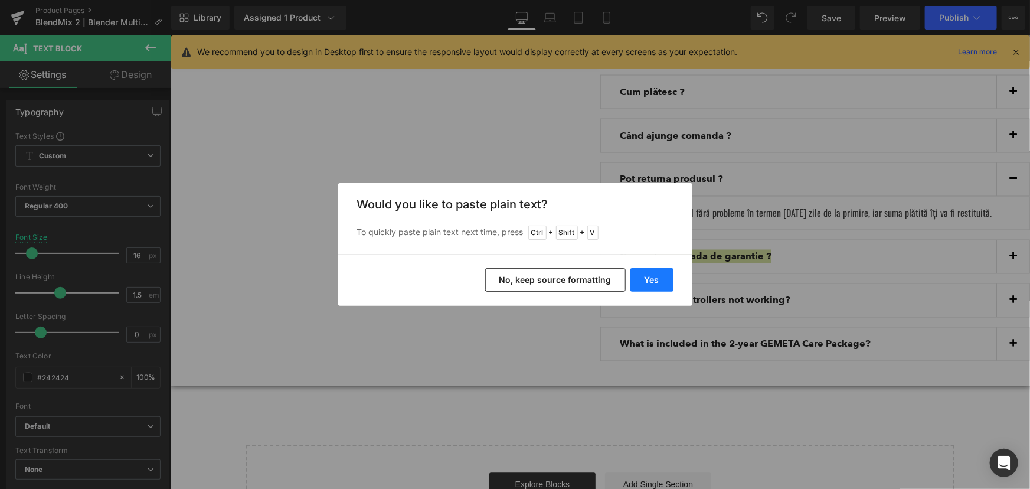
click at [645, 275] on button "Yes" at bounding box center [651, 280] width 43 height 24
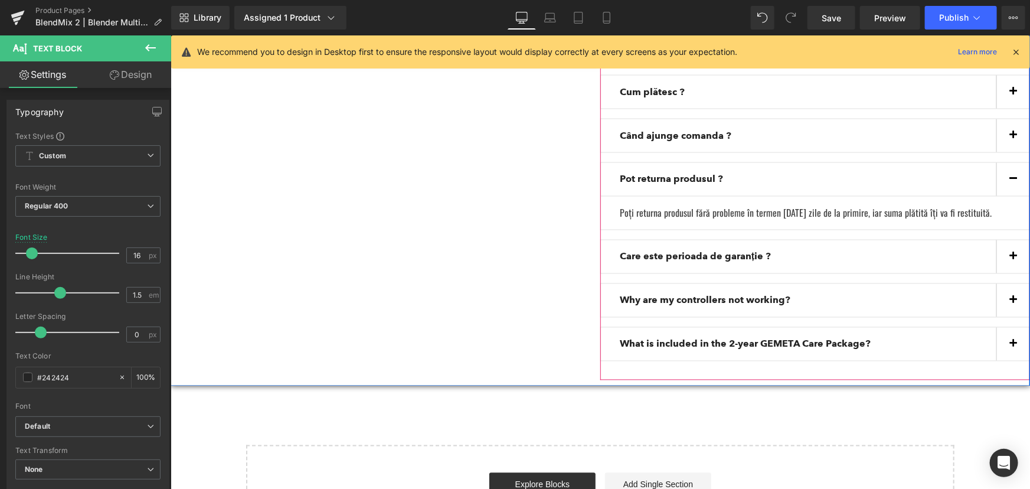
drag, startPoint x: 1010, startPoint y: 243, endPoint x: 769, endPoint y: 290, distance: 245.9
click at [1010, 243] on button "button" at bounding box center [1012, 256] width 33 height 33
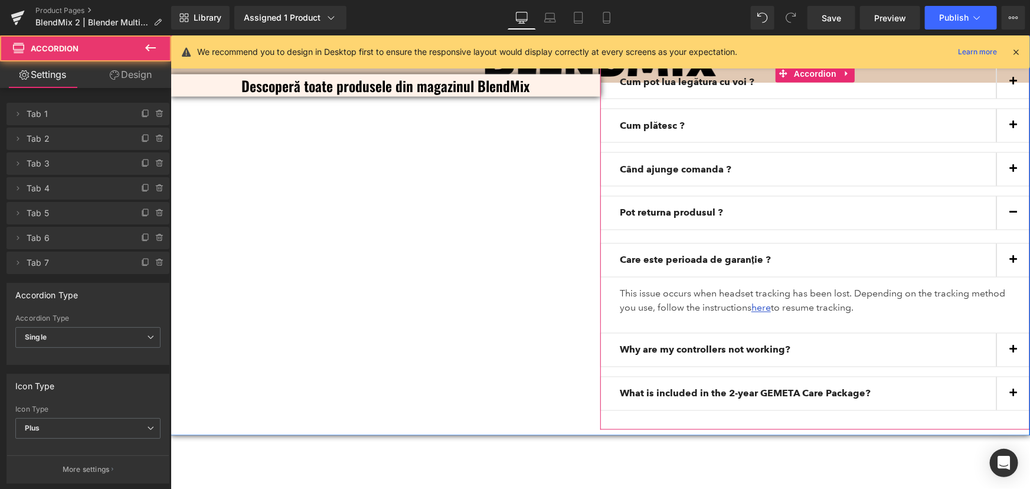
scroll to position [3222, 0]
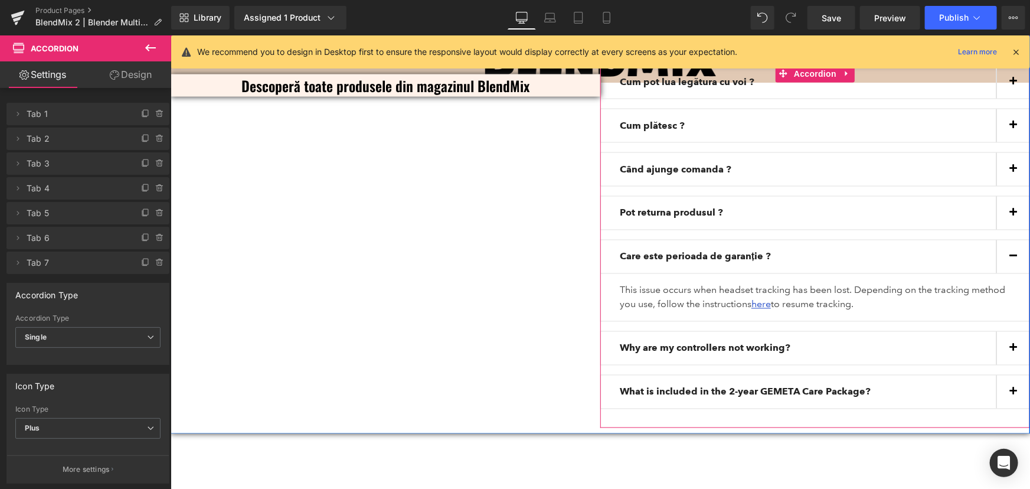
click at [749, 283] on p "This issue occurs when headset tracking has been lost. Depending on the trackin…" at bounding box center [814, 297] width 391 height 28
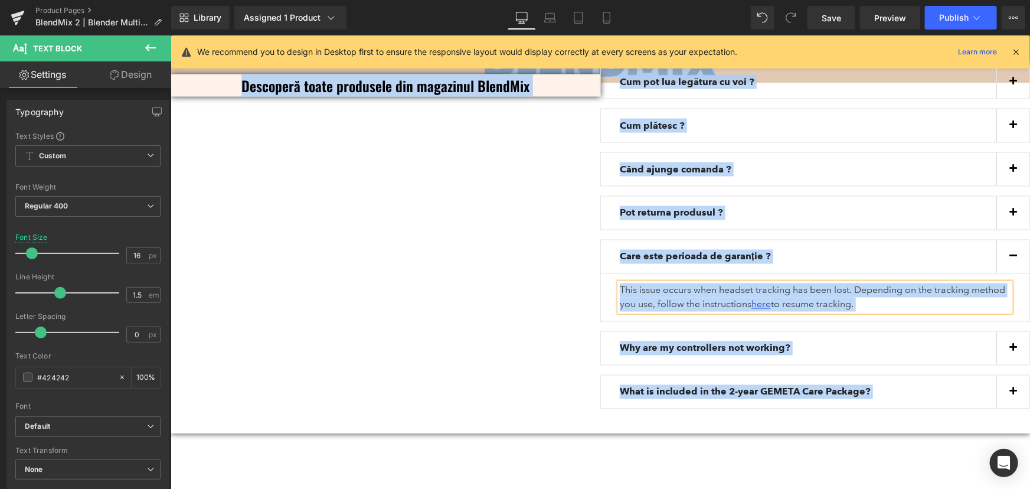
click at [732, 283] on p "This issue occurs when headset tracking has been lost. Depending on the trackin…" at bounding box center [814, 297] width 391 height 28
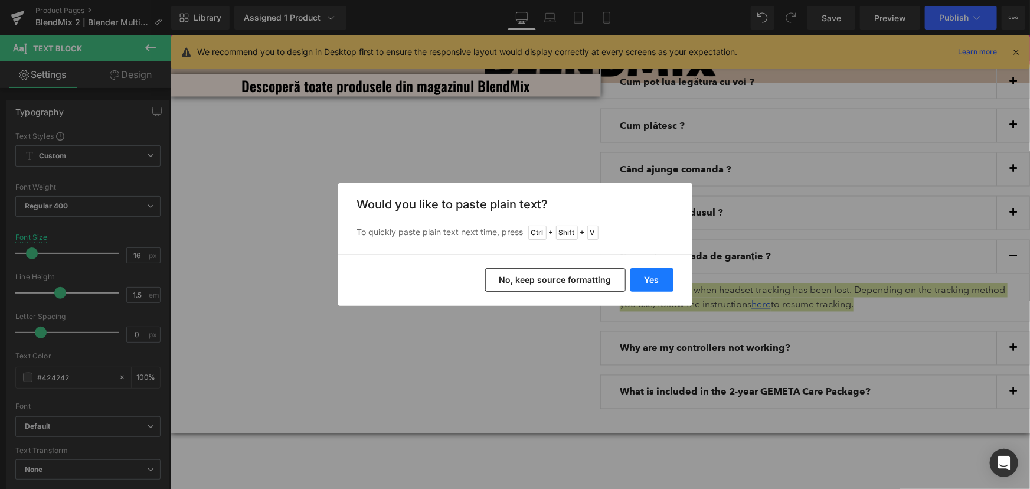
click at [659, 284] on button "Yes" at bounding box center [651, 280] width 43 height 24
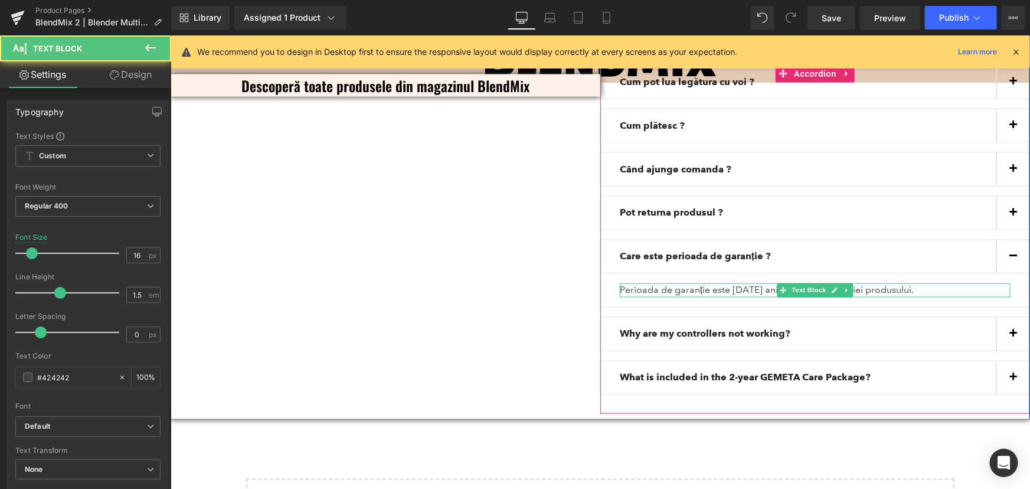
click at [680, 283] on p "Perioada de garanție este [DATE] ani de la data achiziției produsului." at bounding box center [814, 290] width 391 height 14
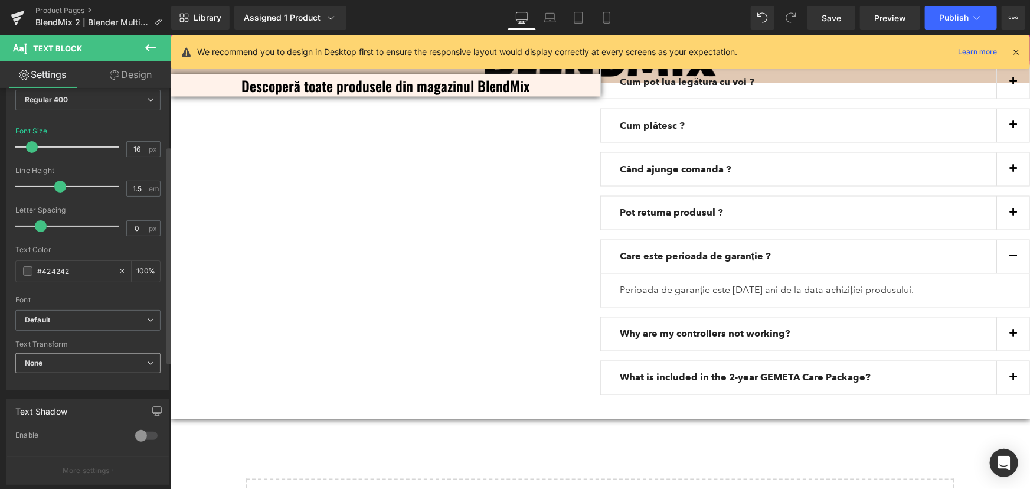
scroll to position [107, 0]
click at [106, 315] on b "Default" at bounding box center [86, 320] width 122 height 10
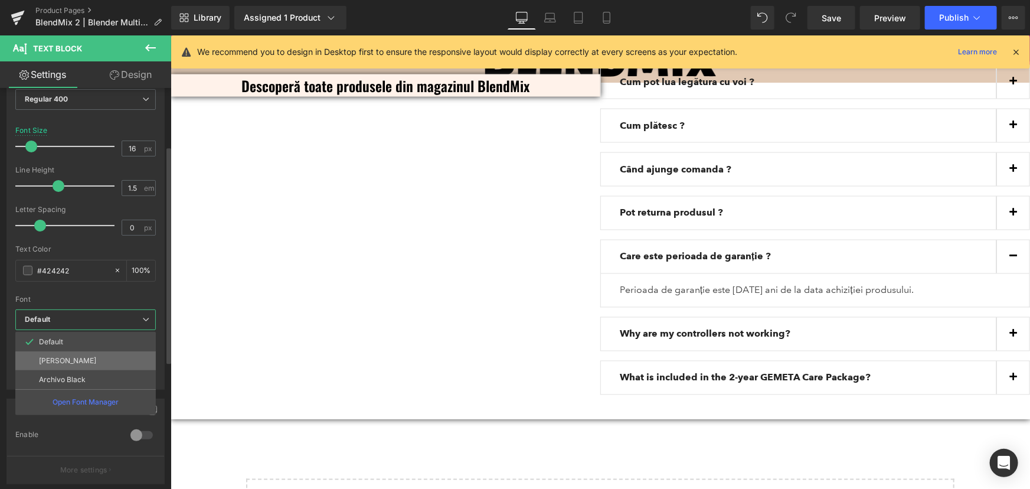
click at [78, 357] on li "[PERSON_NAME]" at bounding box center [85, 360] width 140 height 19
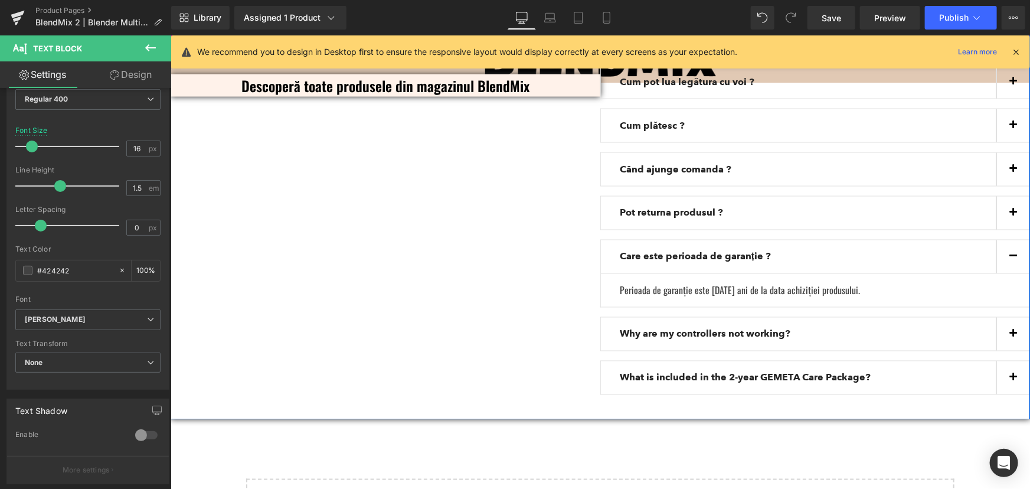
click at [533, 294] on div "DESPRE PRODUS Heading Descoperă toate produsele din magazinul BlendMix Text Blo…" at bounding box center [599, 218] width 859 height 402
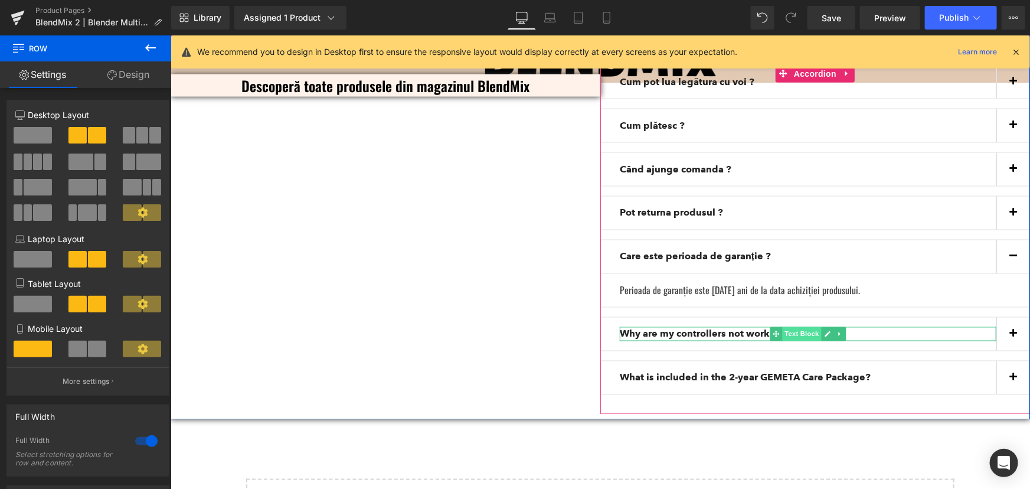
click at [805, 326] on span "Text Block" at bounding box center [801, 333] width 39 height 14
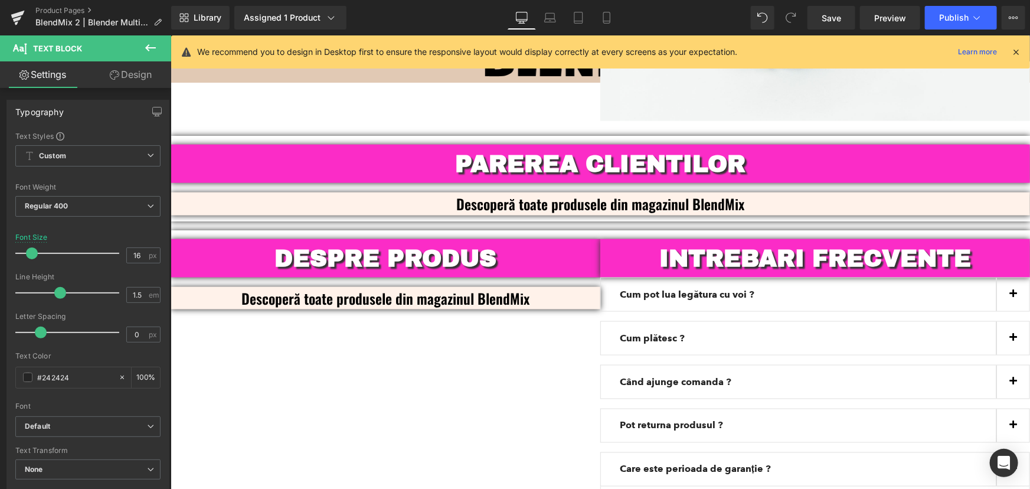
scroll to position [3007, 0]
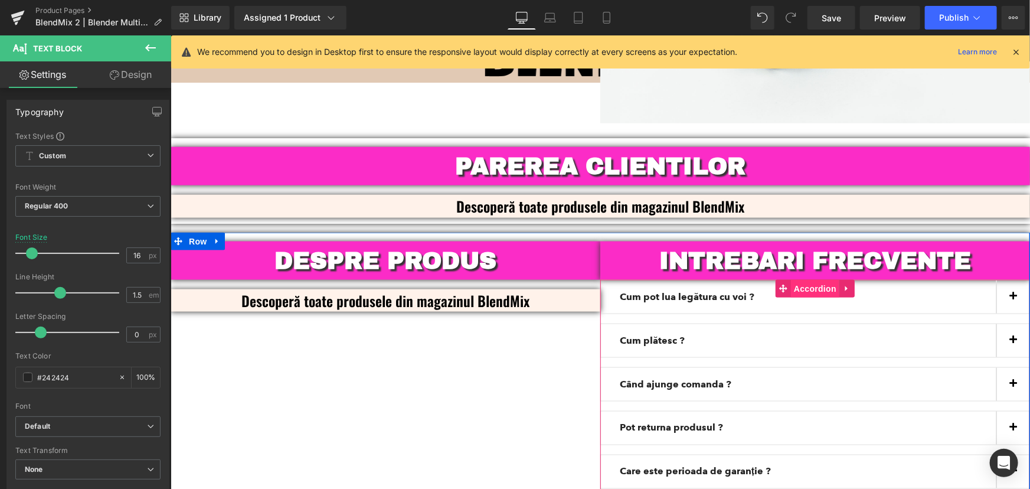
click at [818, 279] on span "Accordion" at bounding box center [814, 288] width 48 height 18
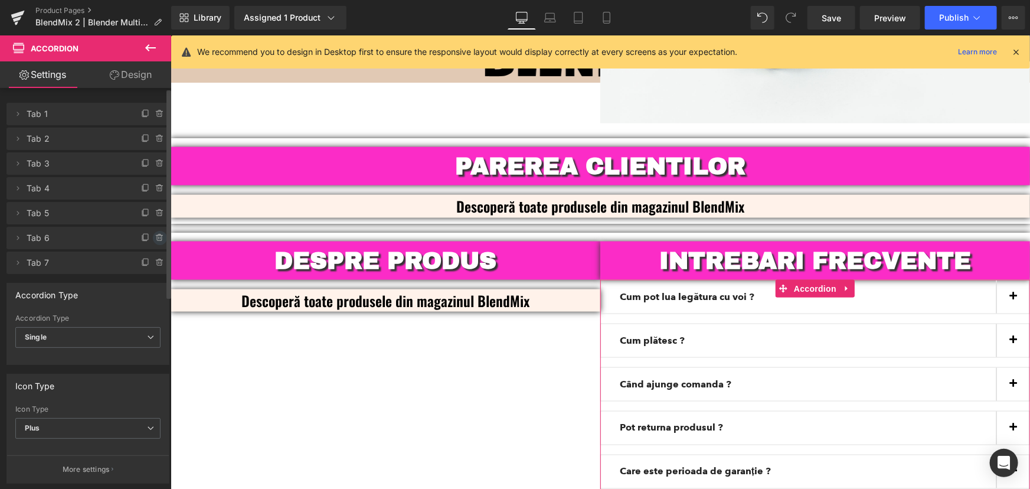
click at [155, 239] on icon at bounding box center [159, 237] width 9 height 9
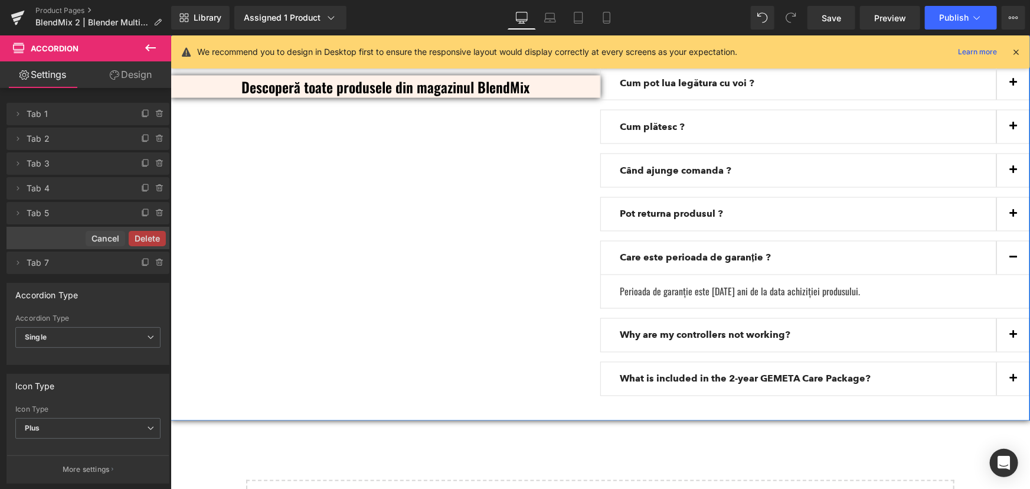
scroll to position [3222, 0]
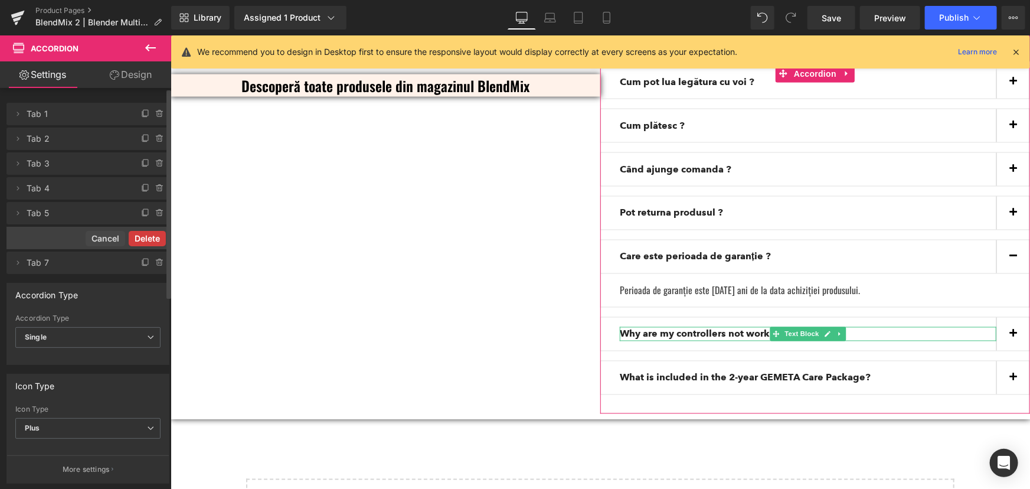
click at [143, 241] on button "Delete" at bounding box center [147, 238] width 37 height 15
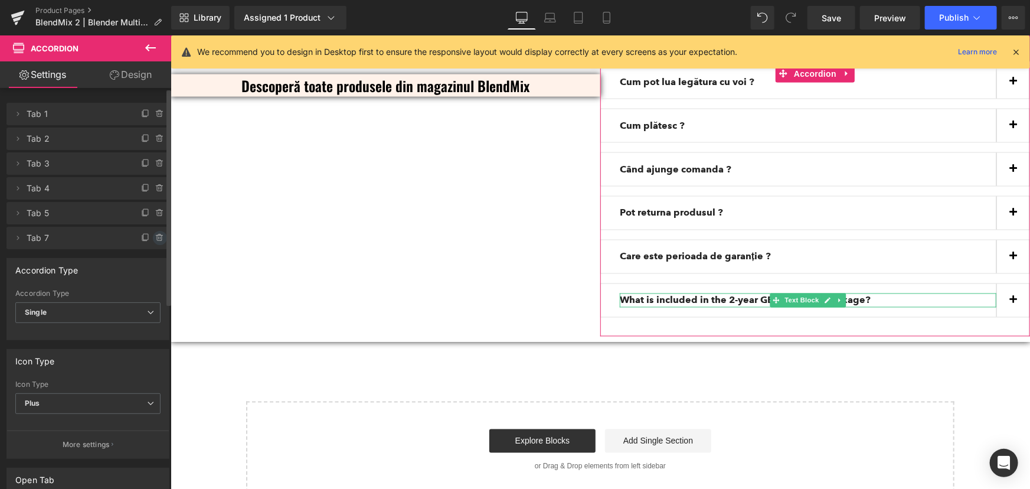
click at [155, 236] on icon at bounding box center [159, 237] width 9 height 9
click at [155, 247] on div "Delete Cancel" at bounding box center [87, 238] width 163 height 22
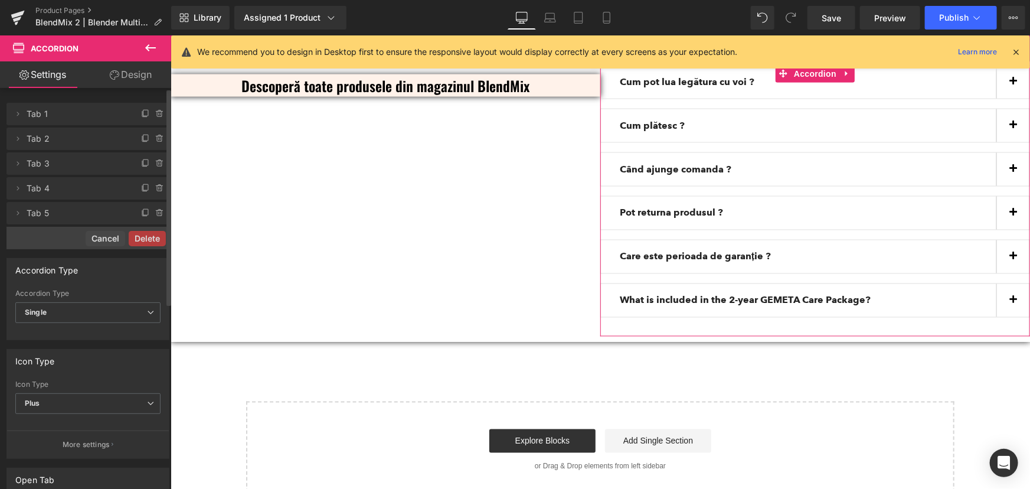
click at [150, 240] on button "Delete" at bounding box center [147, 238] width 37 height 15
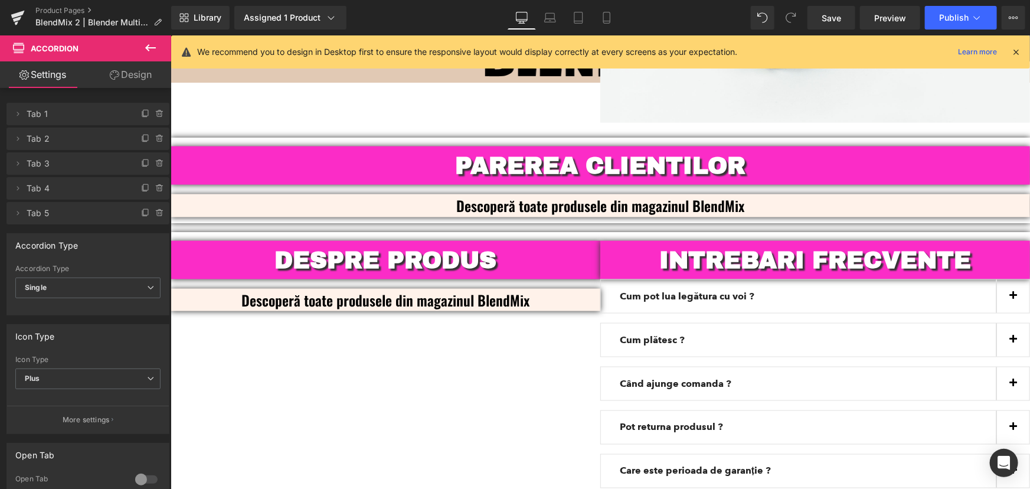
scroll to position [3007, 0]
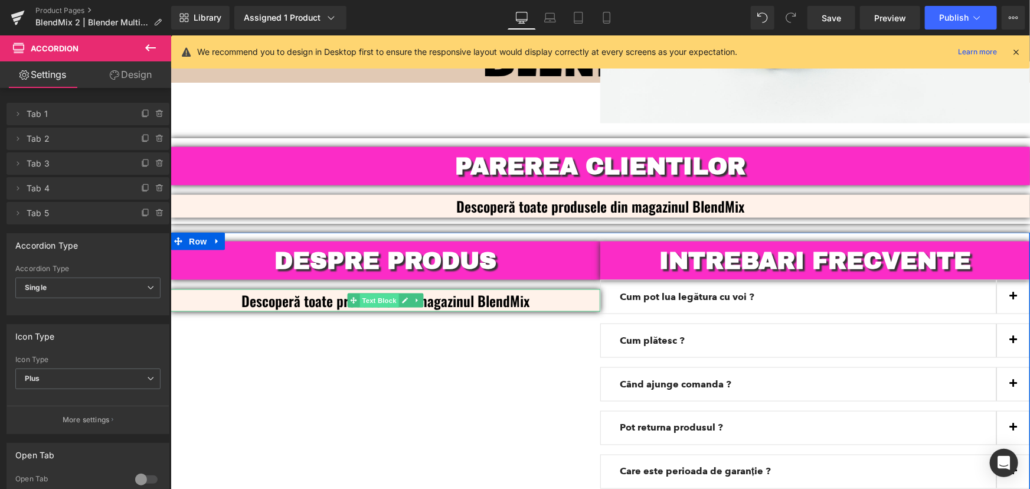
click at [381, 293] on span "Text Block" at bounding box center [378, 300] width 39 height 14
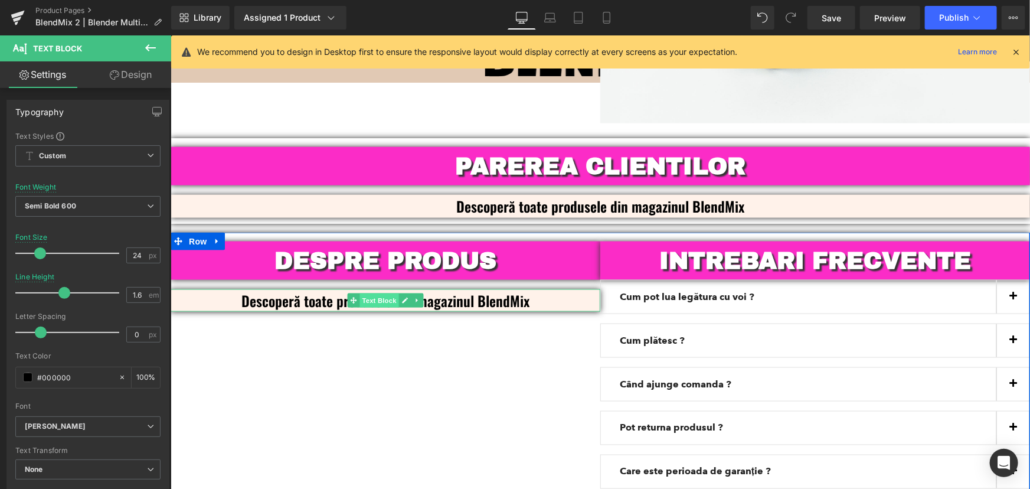
click at [379, 293] on span "Text Block" at bounding box center [378, 300] width 39 height 14
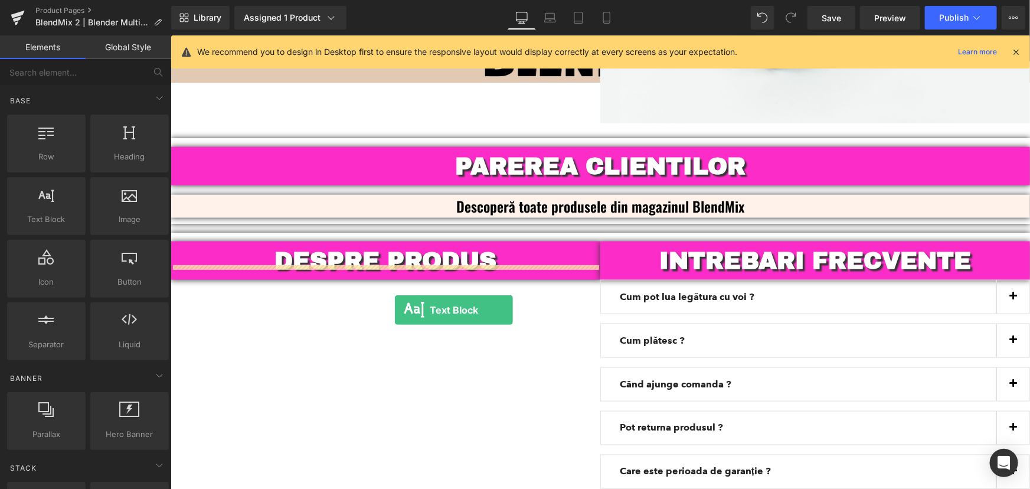
drag, startPoint x: 218, startPoint y: 250, endPoint x: 394, endPoint y: 309, distance: 185.5
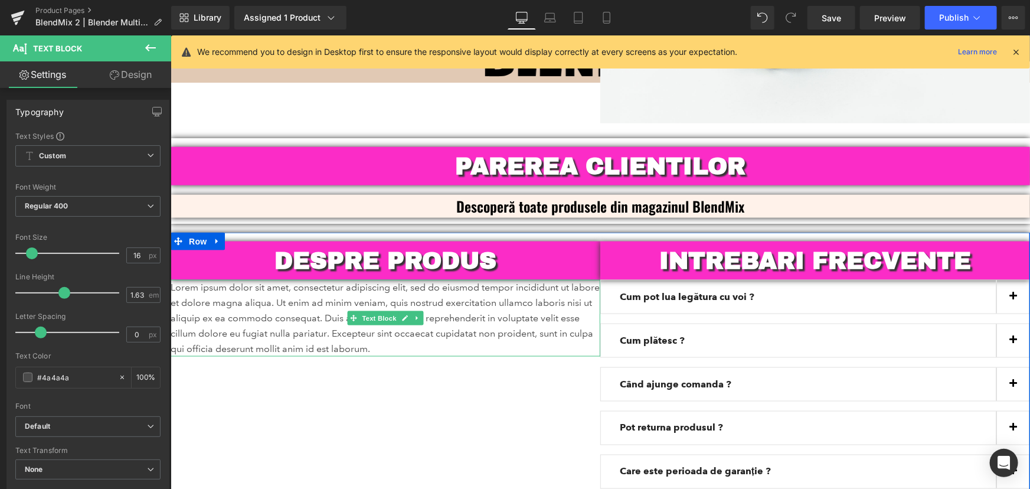
click at [439, 312] on p "Lorem ipsum dolor sit amet, consectetur adipiscing elit, sed do eiusmod tempor …" at bounding box center [385, 317] width 430 height 77
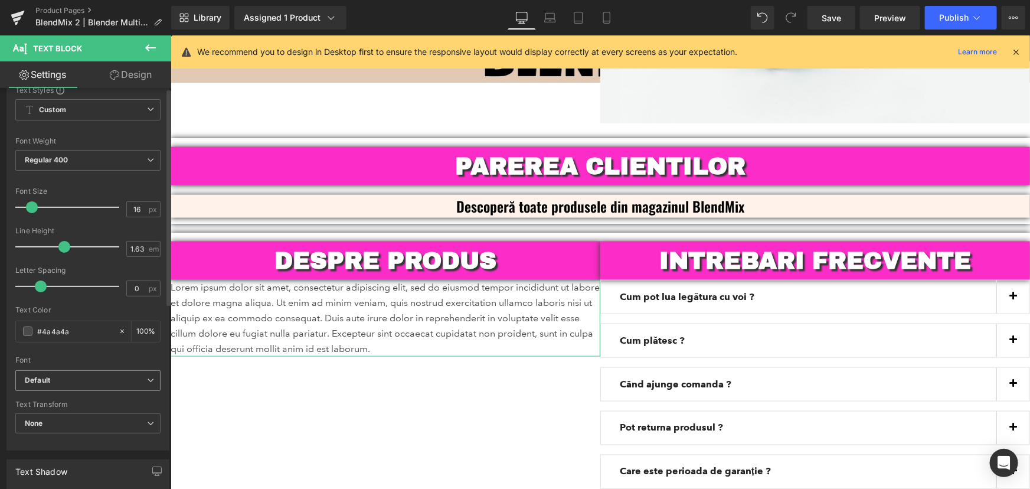
scroll to position [107, 0]
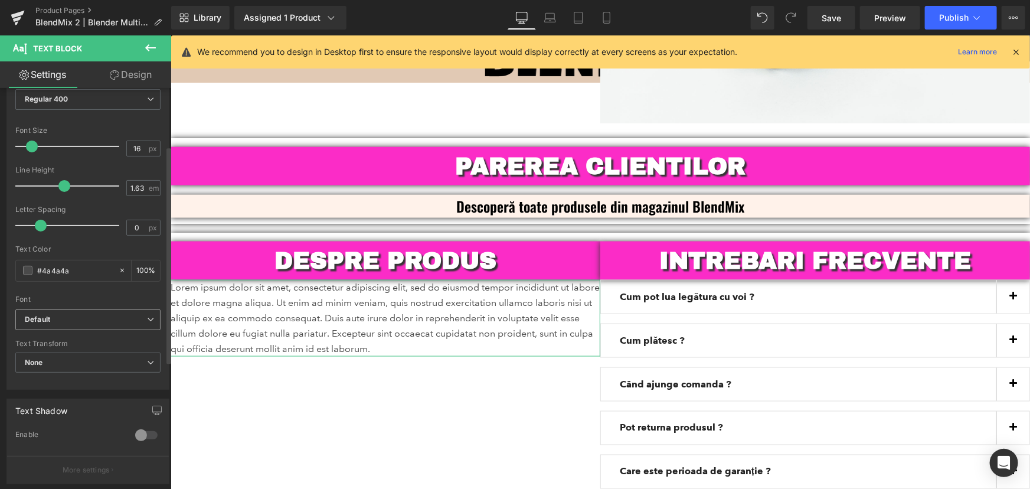
click at [83, 328] on span "Default" at bounding box center [87, 319] width 145 height 21
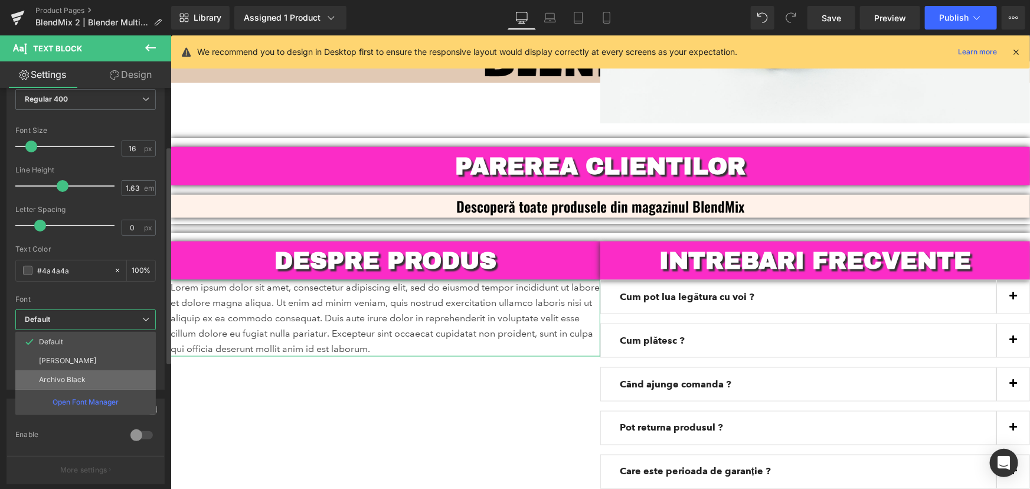
click at [90, 375] on li "Archivo Black" at bounding box center [85, 379] width 140 height 19
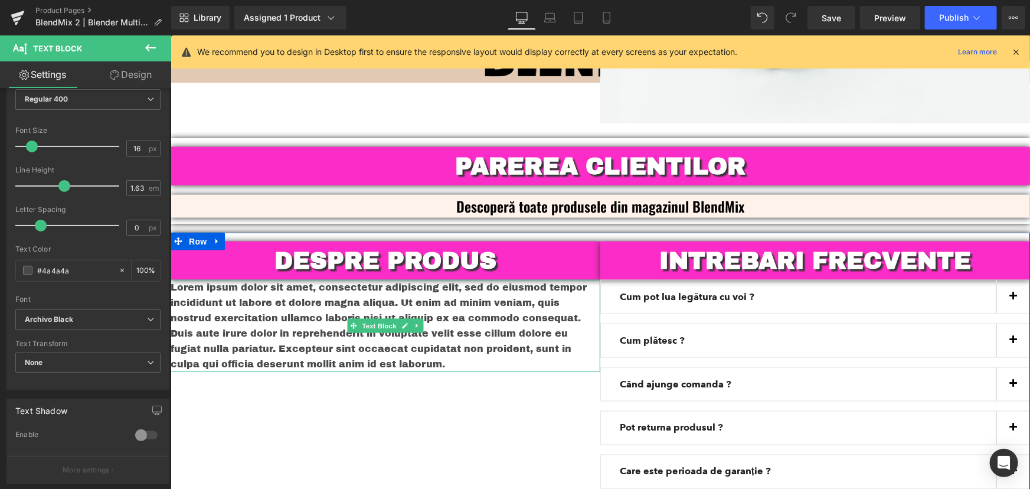
click at [212, 287] on p "Lorem ipsum dolor sit amet, consectetur adipiscing elit, sed do eiusmod tempor …" at bounding box center [385, 325] width 430 height 92
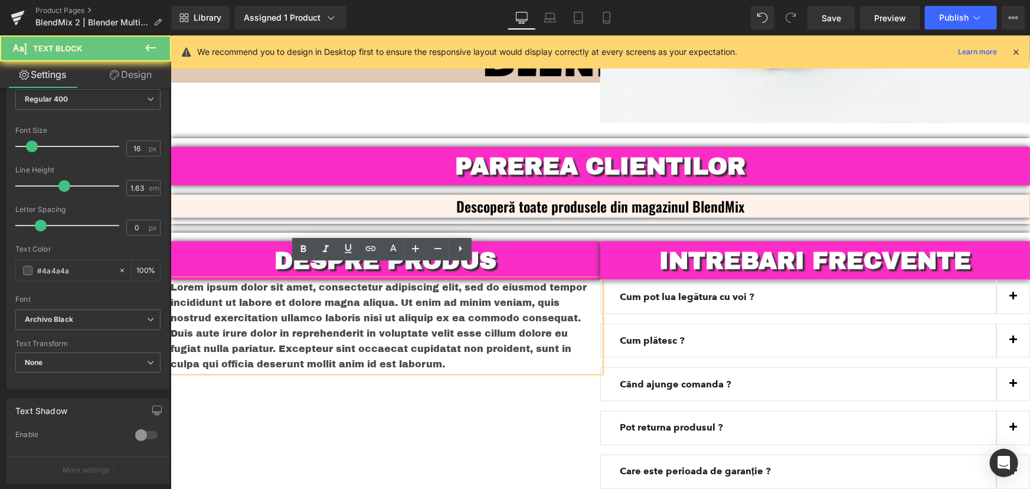
click at [417, 346] on p "Lorem ipsum dolor sit amet, consectetur adipiscing elit, sed do eiusmod tempor …" at bounding box center [385, 325] width 430 height 92
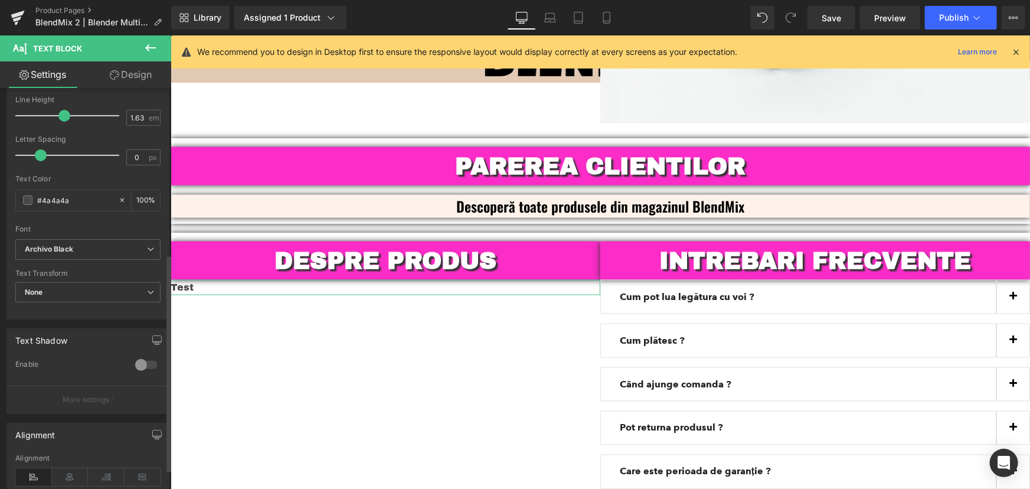
scroll to position [343, 0]
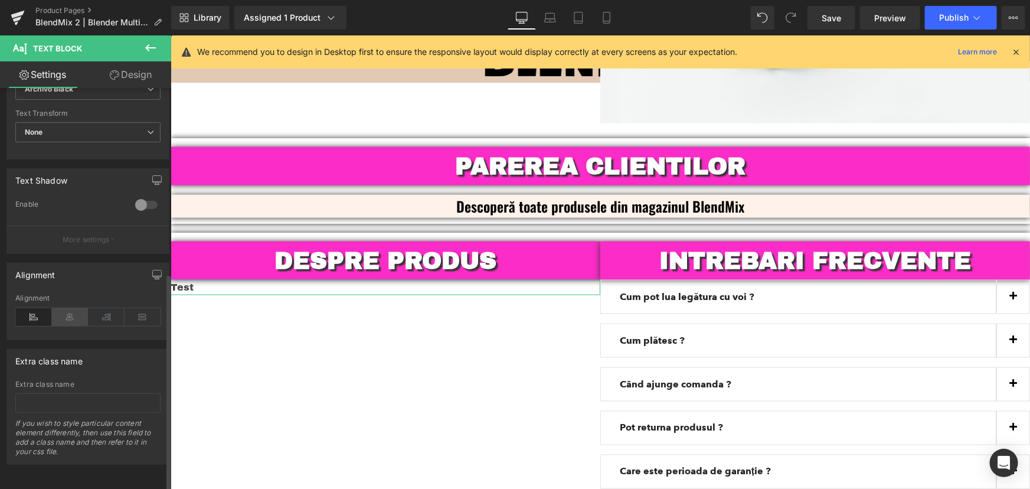
click at [68, 308] on icon at bounding box center [70, 317] width 37 height 18
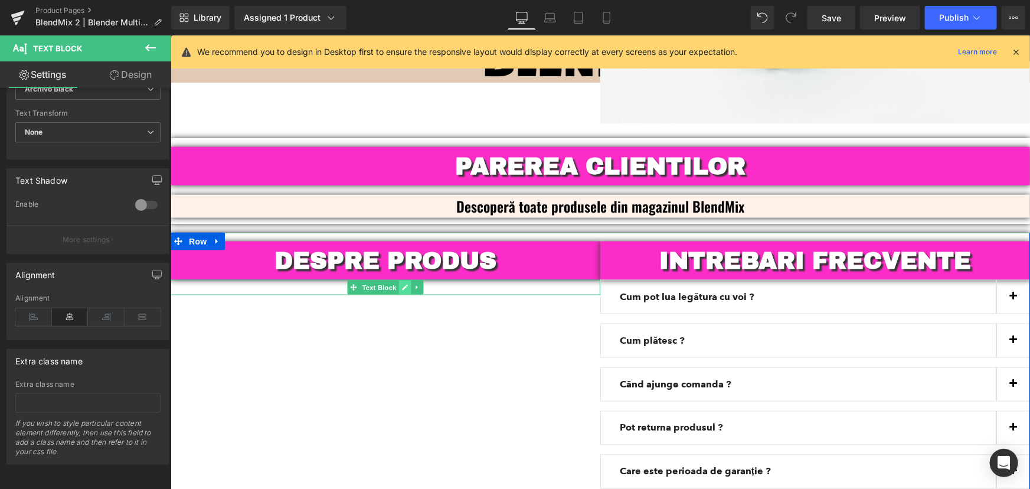
click at [401, 283] on icon at bounding box center [404, 286] width 6 height 7
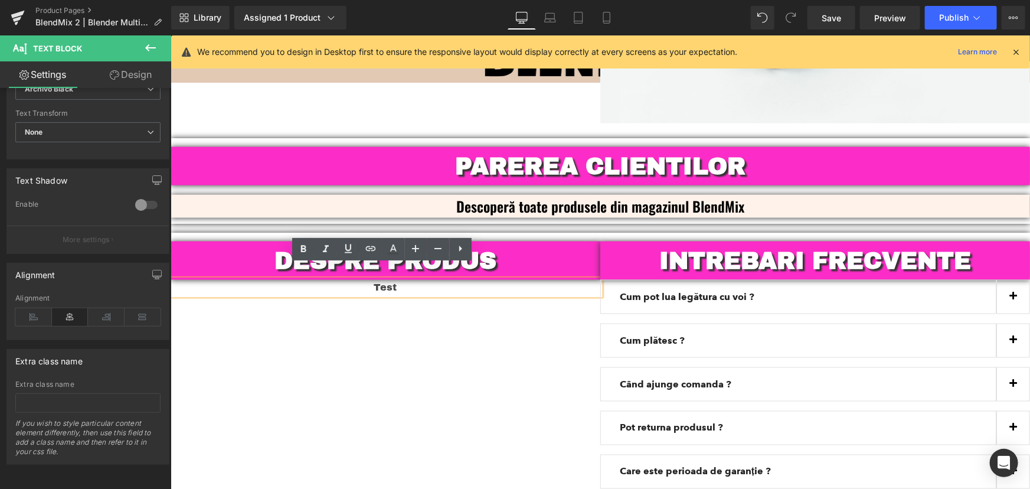
click at [408, 279] on p "Test" at bounding box center [385, 286] width 430 height 15
drag, startPoint x: 417, startPoint y: 272, endPoint x: 368, endPoint y: 271, distance: 49.0
click at [368, 279] on p "Test" at bounding box center [385, 286] width 430 height 15
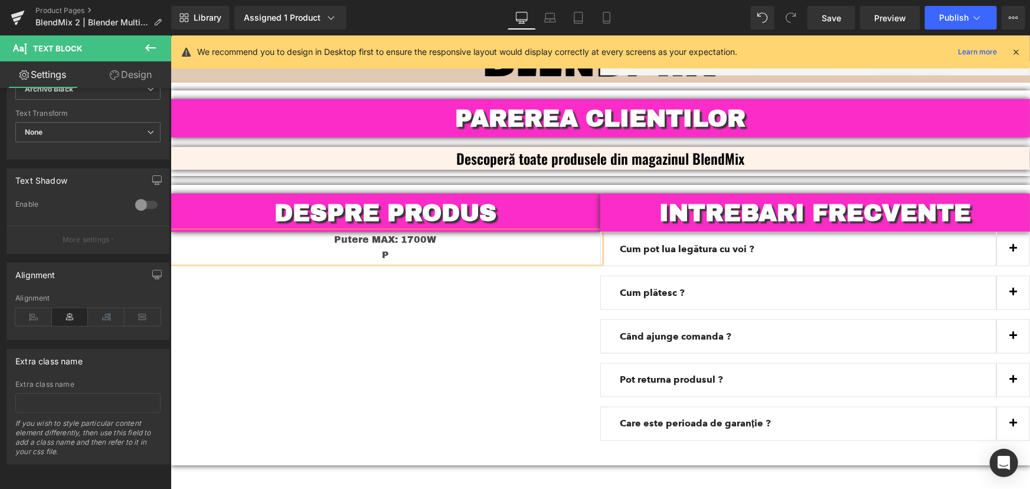
scroll to position [3060, 0]
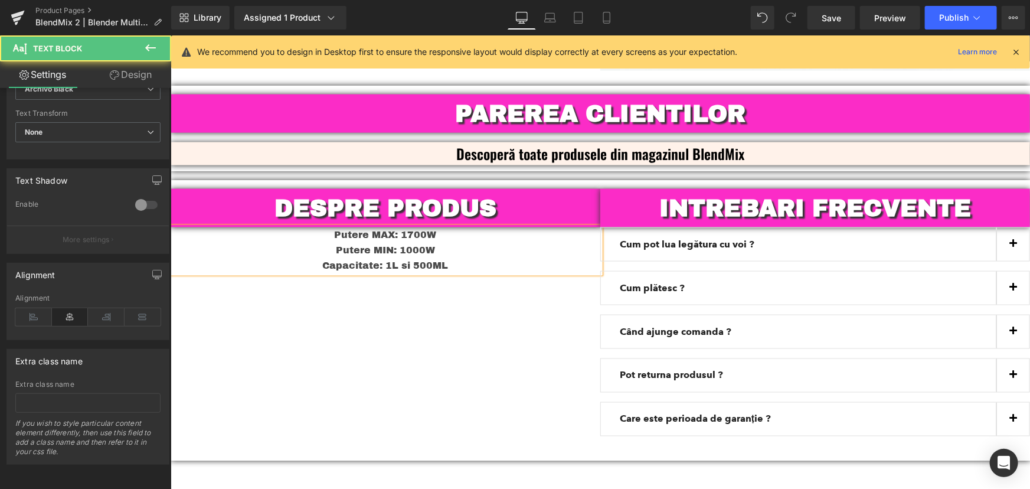
click at [437, 242] on p "Putere MIN: 1000W" at bounding box center [385, 249] width 430 height 15
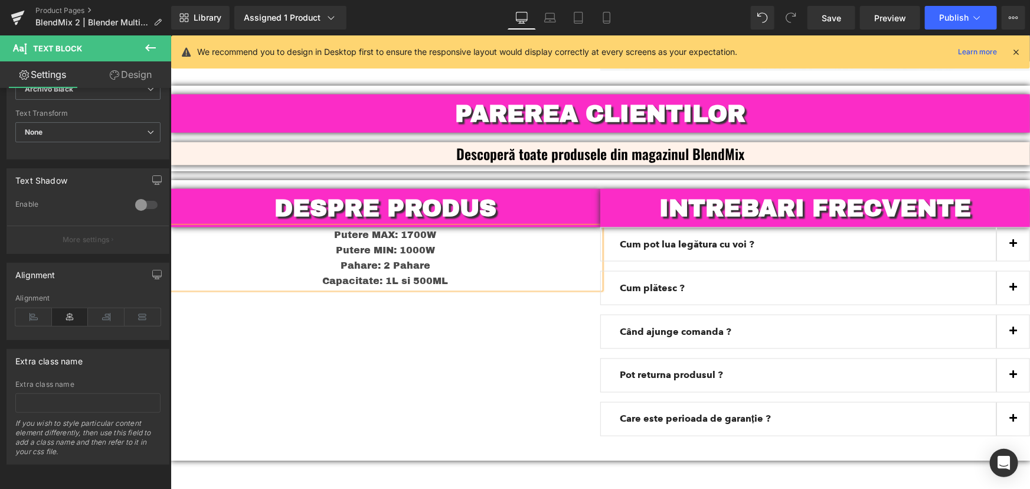
click at [451, 273] on p "Capacitate: 1L si 500ML" at bounding box center [385, 280] width 430 height 15
click at [438, 257] on p "Pahare: 2 Pahare" at bounding box center [385, 264] width 430 height 15
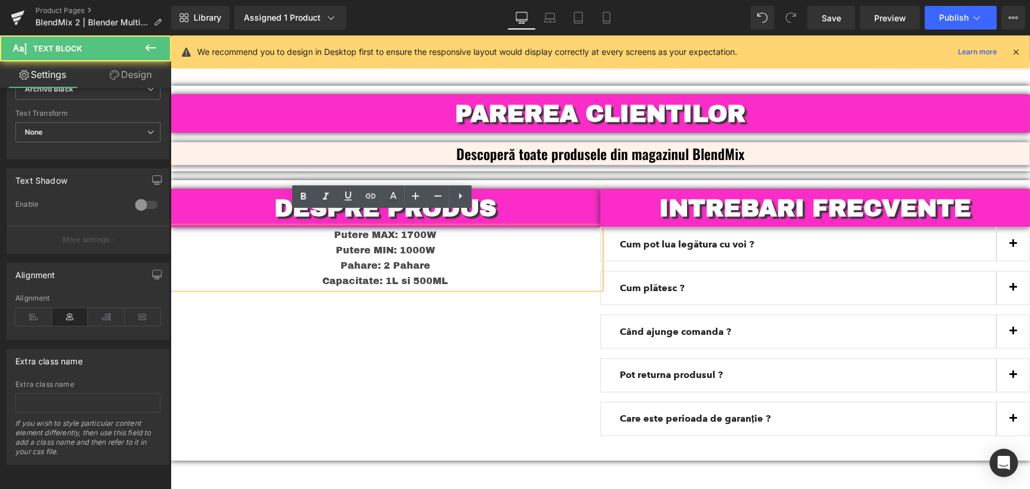
click at [440, 328] on div "DESPRE PRODUS Heading Putere MAX: 1700W Putere MIN: 1000W Pahare: 2 Pahare Capa…" at bounding box center [599, 319] width 859 height 281
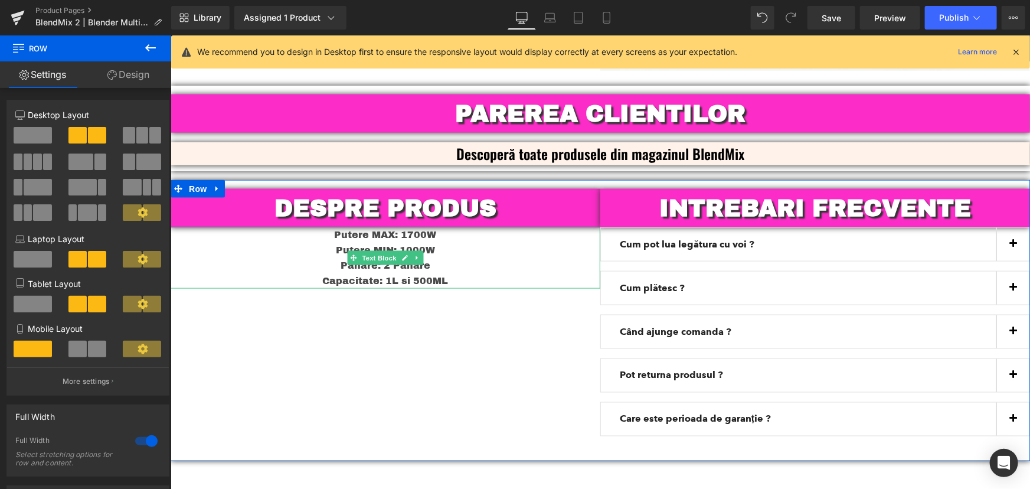
click at [434, 257] on p "Pahare: 2 Pahare" at bounding box center [385, 264] width 430 height 15
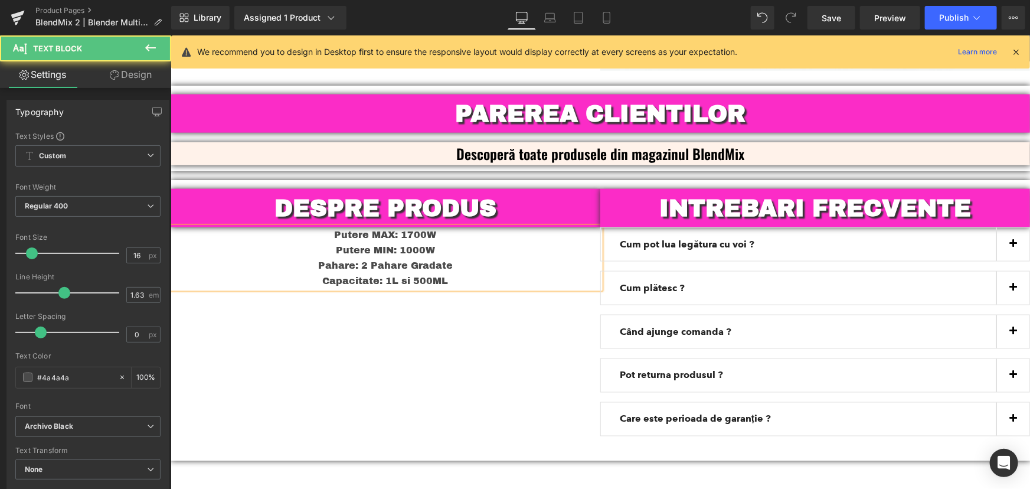
click at [442, 273] on p "Capacitate: 1L si 500ML" at bounding box center [385, 280] width 430 height 15
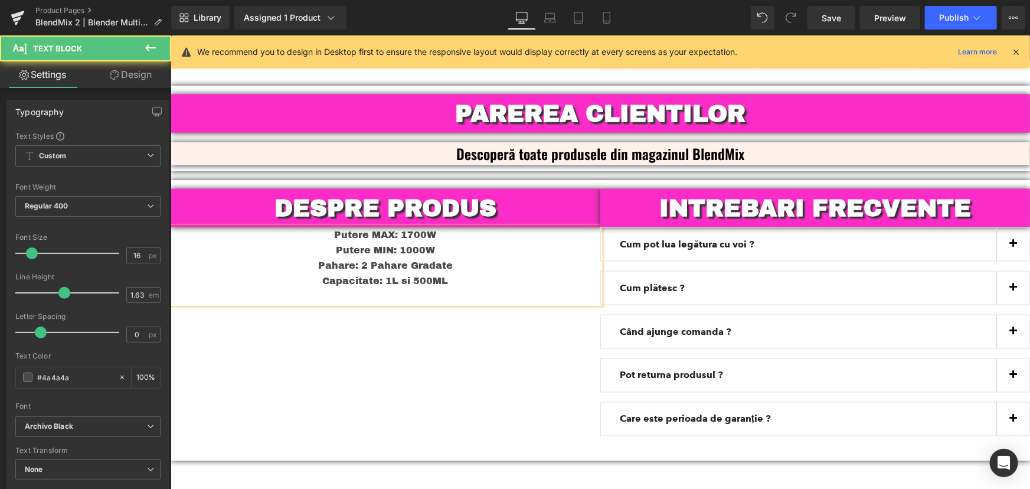
click at [434, 242] on p "Putere MIN: 1000W" at bounding box center [385, 249] width 430 height 15
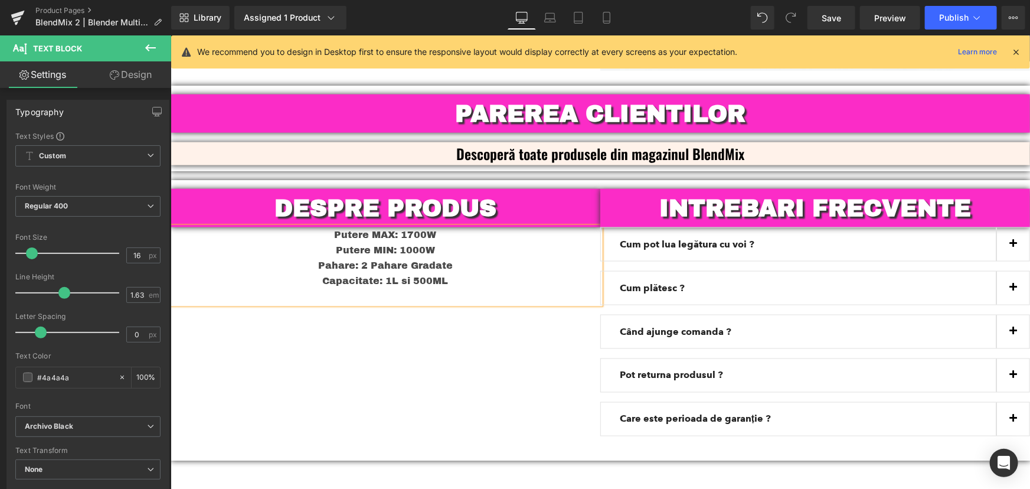
click at [465, 273] on p "Capacitate: 1L si 500ML" at bounding box center [385, 280] width 430 height 15
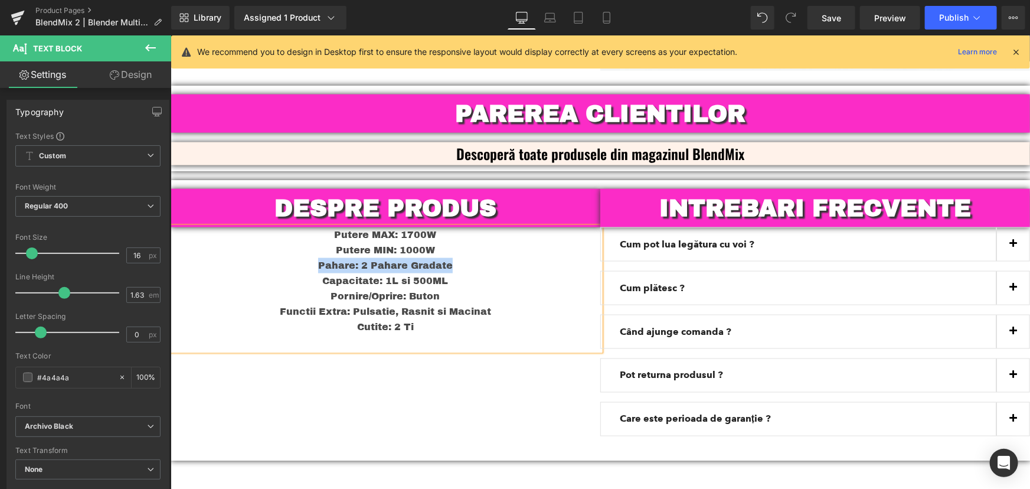
drag, startPoint x: 459, startPoint y: 252, endPoint x: 316, endPoint y: 253, distance: 142.8
click at [316, 257] on p "Pahare: 2 Pahare Gradate" at bounding box center [385, 264] width 430 height 15
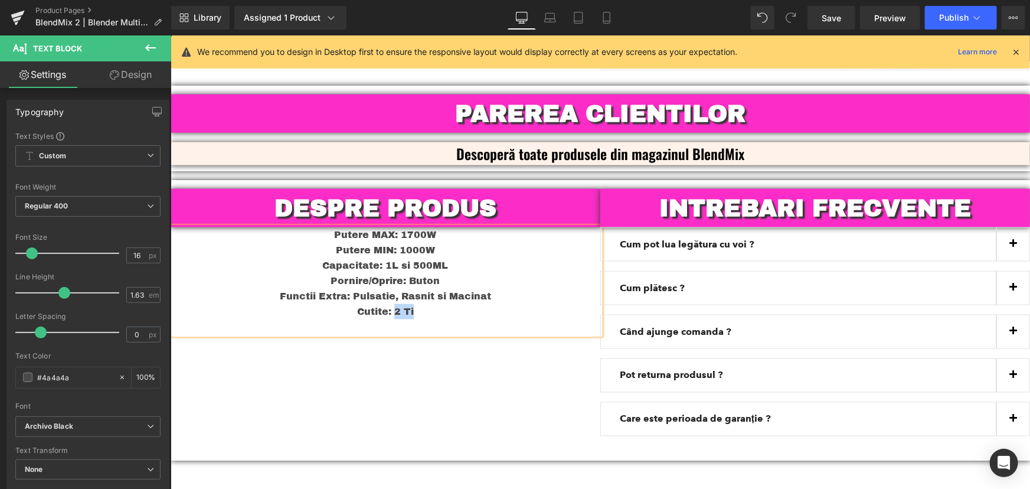
drag, startPoint x: 415, startPoint y: 294, endPoint x: 391, endPoint y: 299, distance: 24.2
click at [391, 303] on p "Cutite: 2 Ti" at bounding box center [385, 310] width 430 height 15
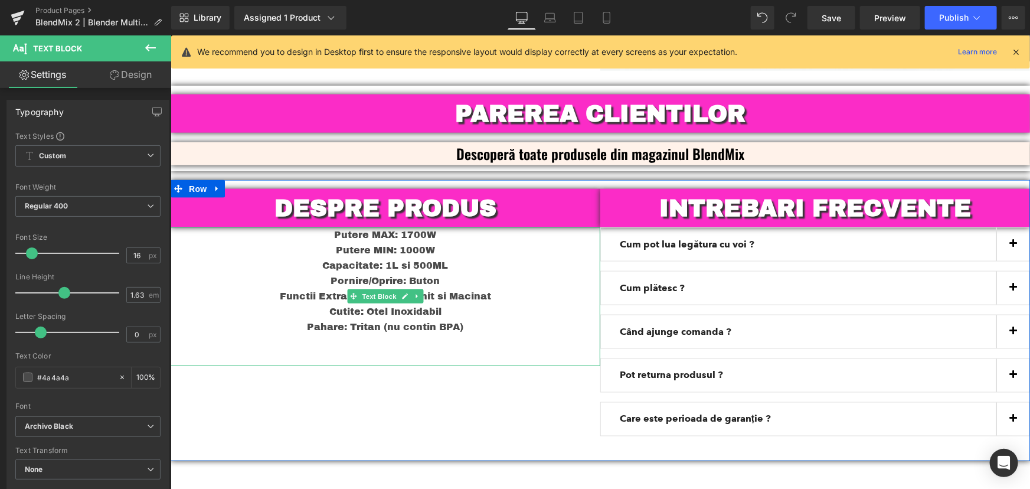
click at [404, 303] on p "Cutite: Otel Inoxidabil" at bounding box center [385, 310] width 430 height 15
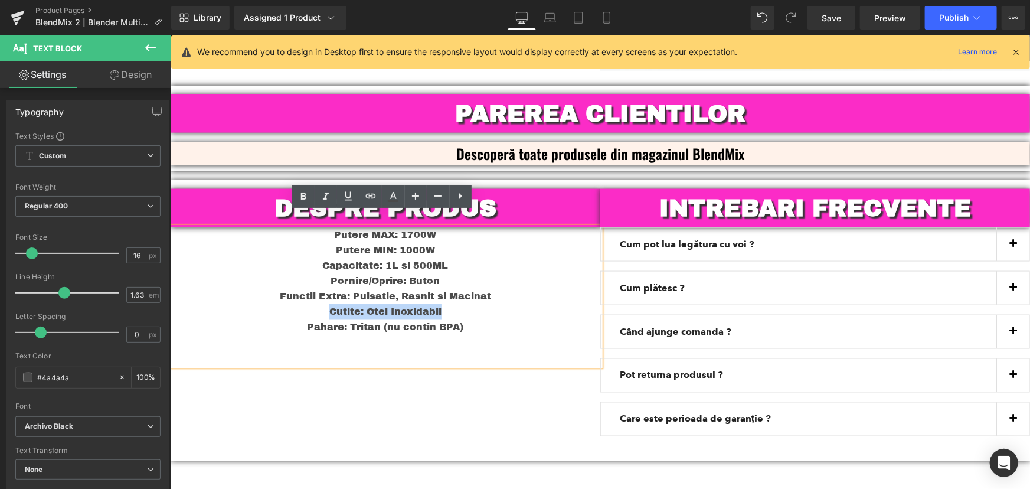
drag, startPoint x: 444, startPoint y: 294, endPoint x: 313, endPoint y: 300, distance: 130.5
click at [313, 303] on p "Cutite: Otel Inoxidabil" at bounding box center [385, 310] width 430 height 15
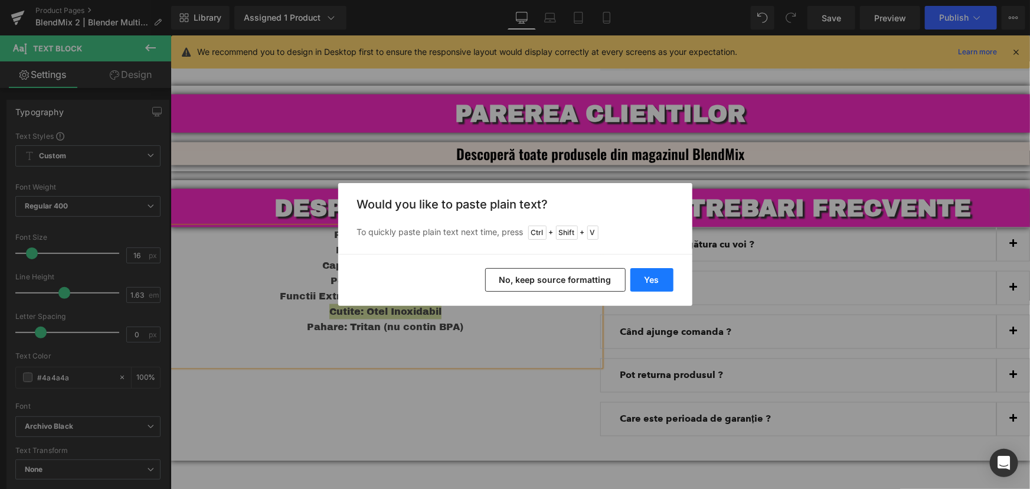
click at [649, 274] on button "Yes" at bounding box center [651, 280] width 43 height 24
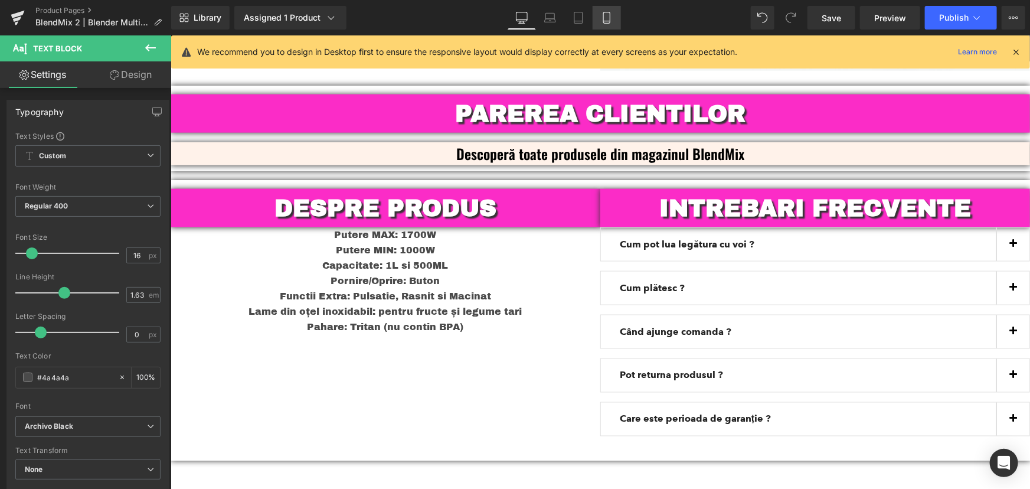
click at [618, 15] on link "Mobile" at bounding box center [606, 18] width 28 height 24
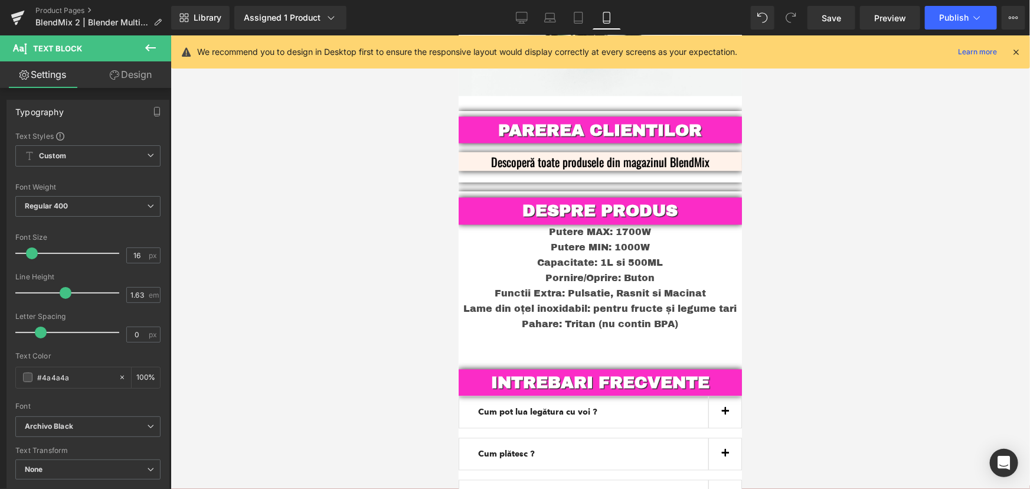
scroll to position [3248, 0]
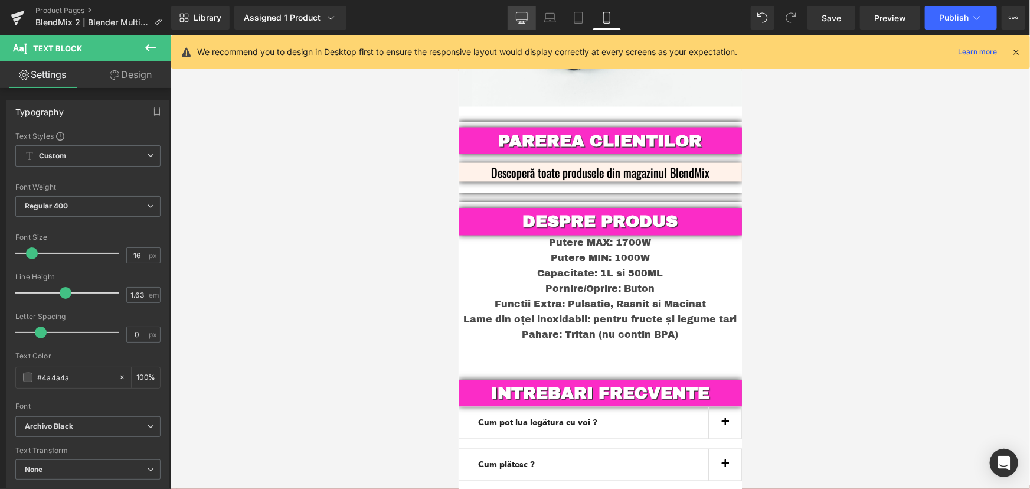
click at [531, 19] on link "Desktop" at bounding box center [522, 18] width 28 height 24
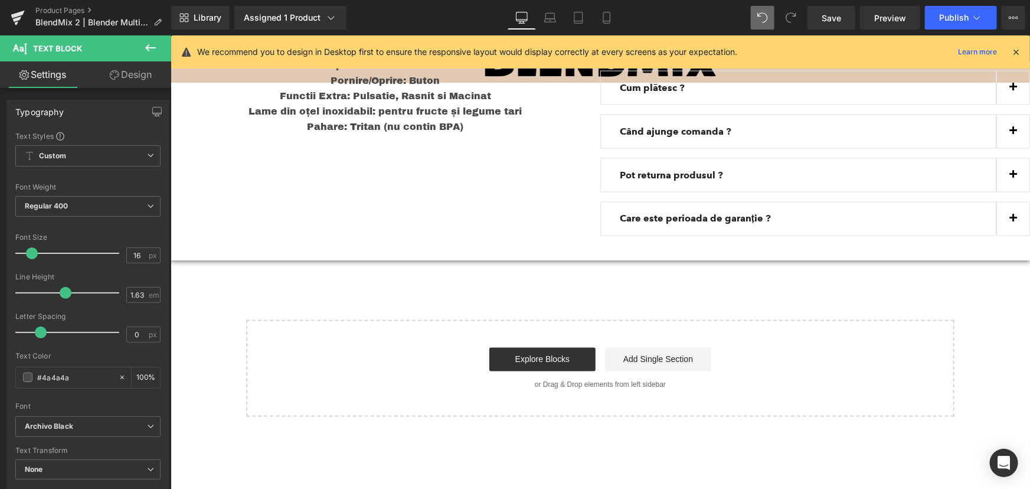
scroll to position [3049, 0]
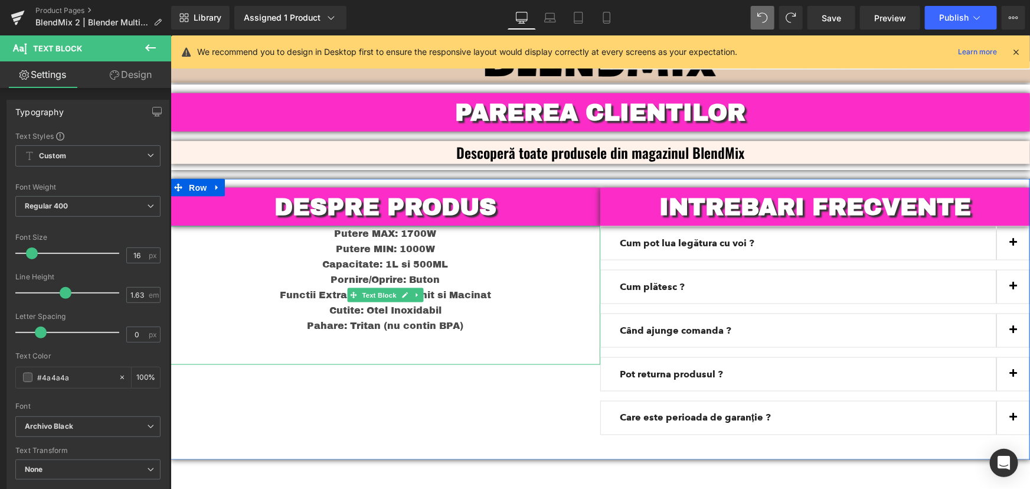
click at [469, 317] on p "Pahare: Tritan (nu contin BPA)" at bounding box center [385, 324] width 430 height 15
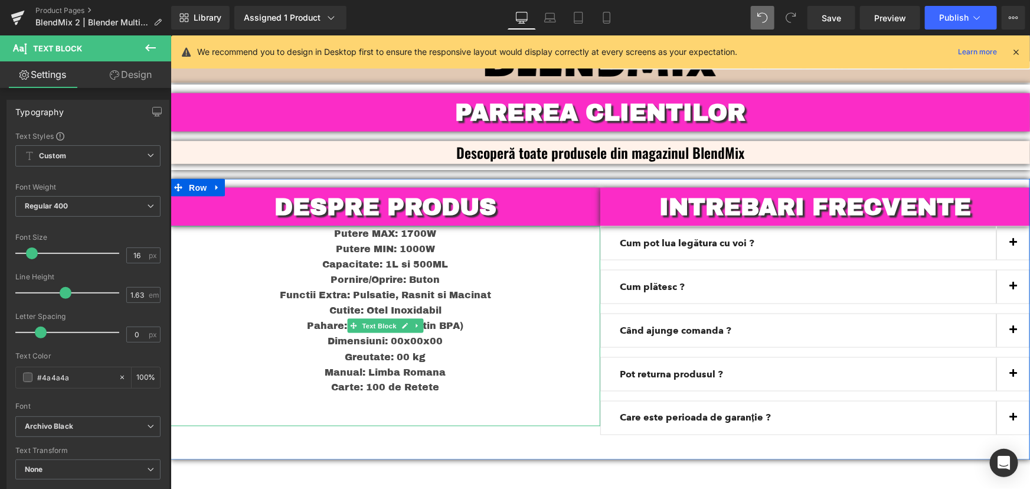
click at [460, 364] on p "Manual: Limba Romana" at bounding box center [385, 371] width 430 height 15
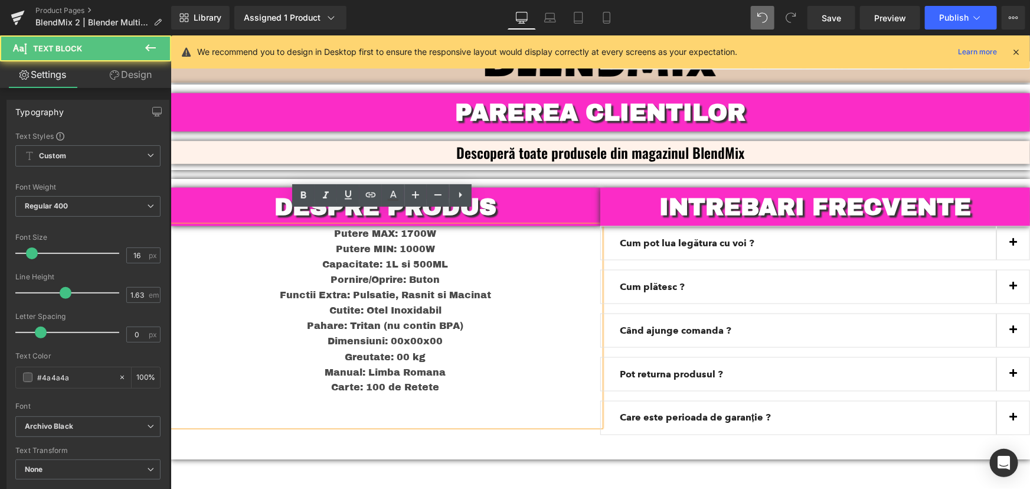
click at [453, 379] on p "Carte: 100 de Retete" at bounding box center [385, 386] width 430 height 15
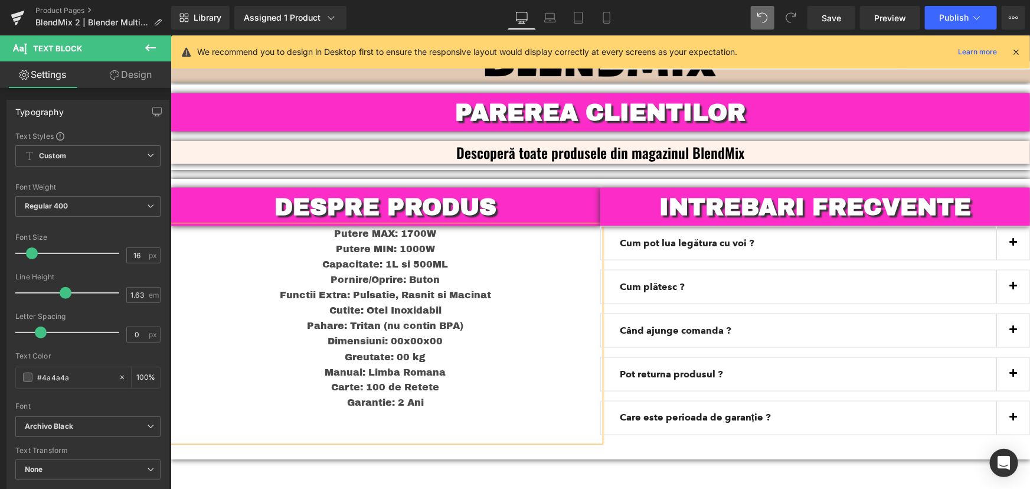
click at [466, 317] on p "Pahare: Tritan (nu contin BPA)" at bounding box center [385, 324] width 430 height 15
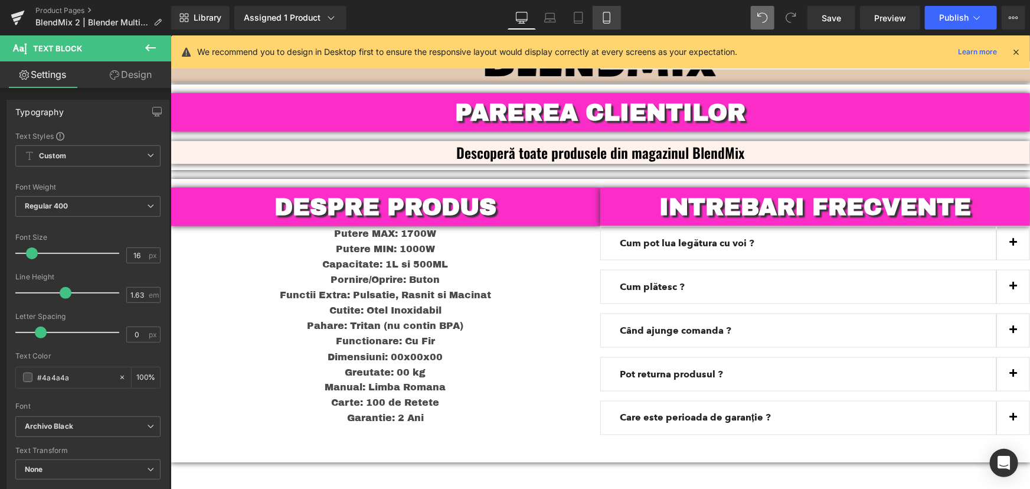
click at [605, 8] on link "Mobile" at bounding box center [606, 18] width 28 height 24
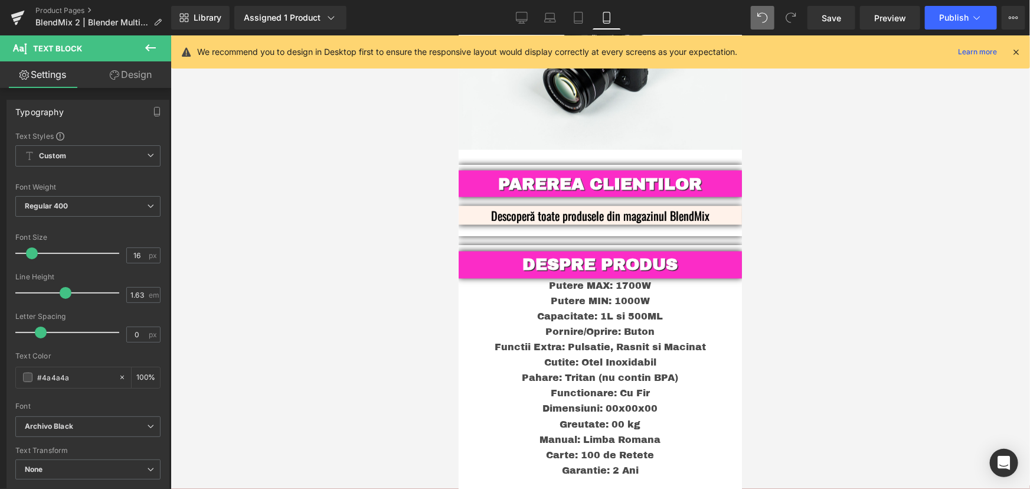
scroll to position [3302, 0]
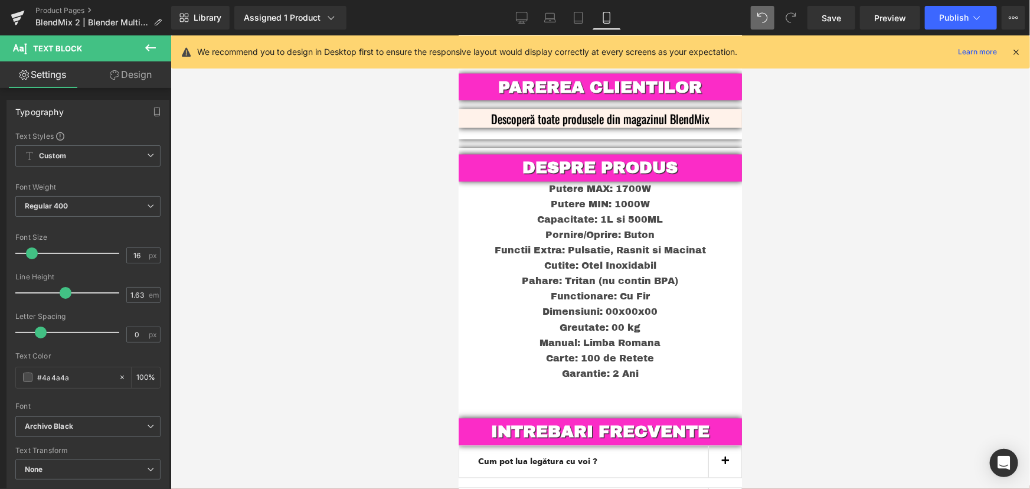
drag, startPoint x: 738, startPoint y: 384, endPoint x: 1202, endPoint y: 427, distance: 465.8
click at [526, 22] on icon at bounding box center [522, 18] width 12 height 12
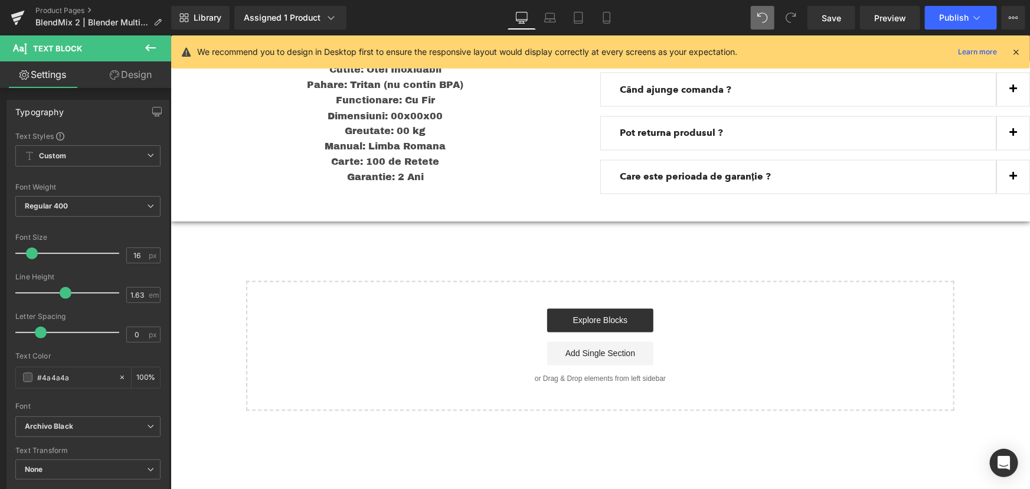
scroll to position [3115, 0]
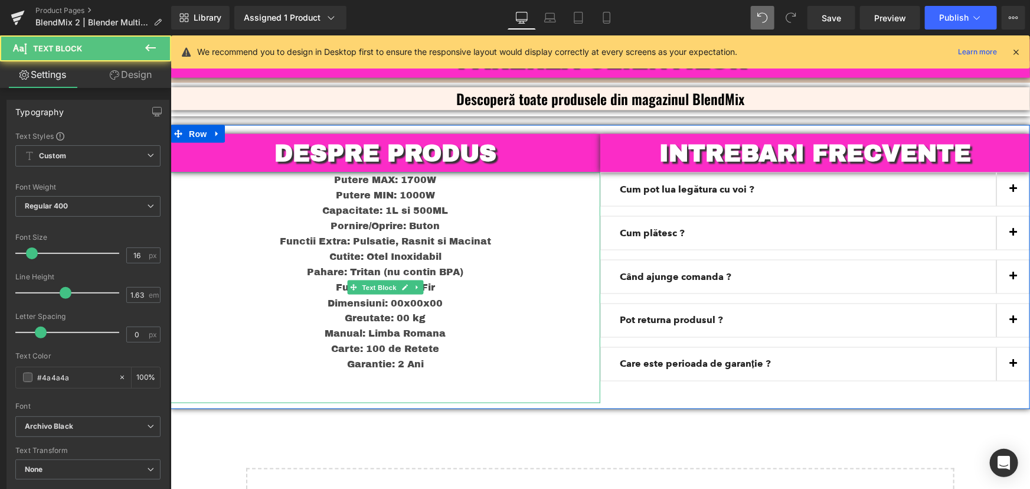
click at [438, 187] on p "Putere MIN: 1000W" at bounding box center [385, 194] width 430 height 15
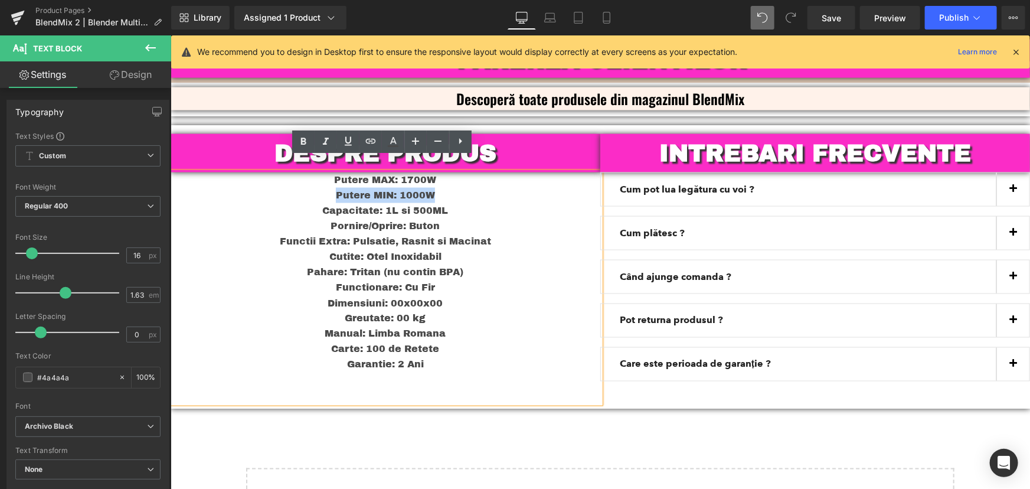
drag, startPoint x: 444, startPoint y: 177, endPoint x: 329, endPoint y: 181, distance: 115.7
click at [329, 187] on p "Putere MIN: 1000W" at bounding box center [385, 194] width 430 height 15
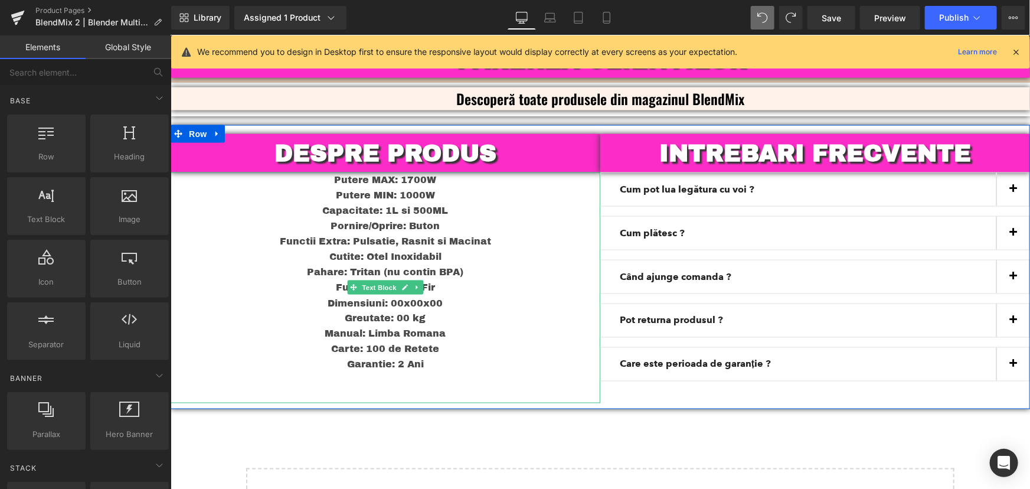
click at [512, 202] on p "Capacitate: 1L si 500ML" at bounding box center [385, 209] width 430 height 15
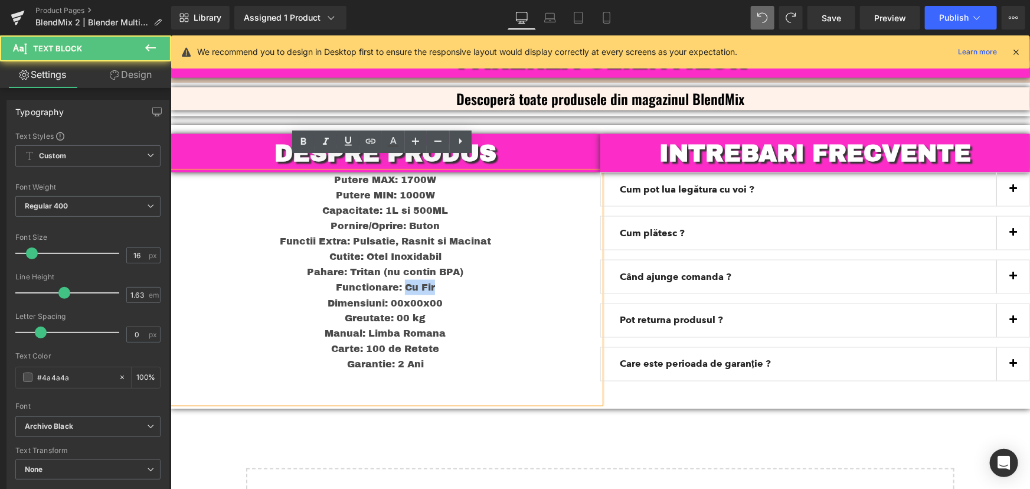
drag, startPoint x: 441, startPoint y: 266, endPoint x: 401, endPoint y: 272, distance: 40.6
click at [401, 279] on p "Functionare: Cu Fir" at bounding box center [385, 286] width 430 height 15
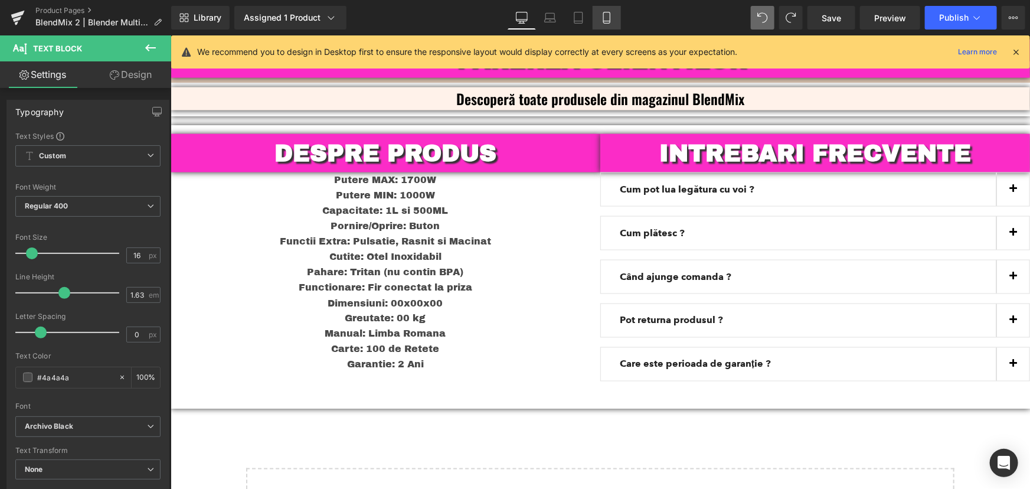
click at [614, 17] on link "Mobile" at bounding box center [606, 18] width 28 height 24
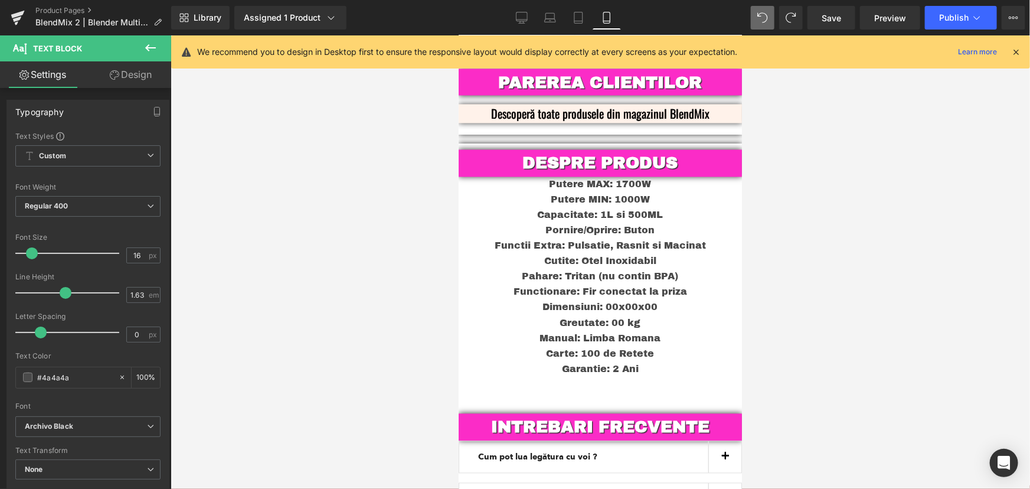
scroll to position [3314, 0]
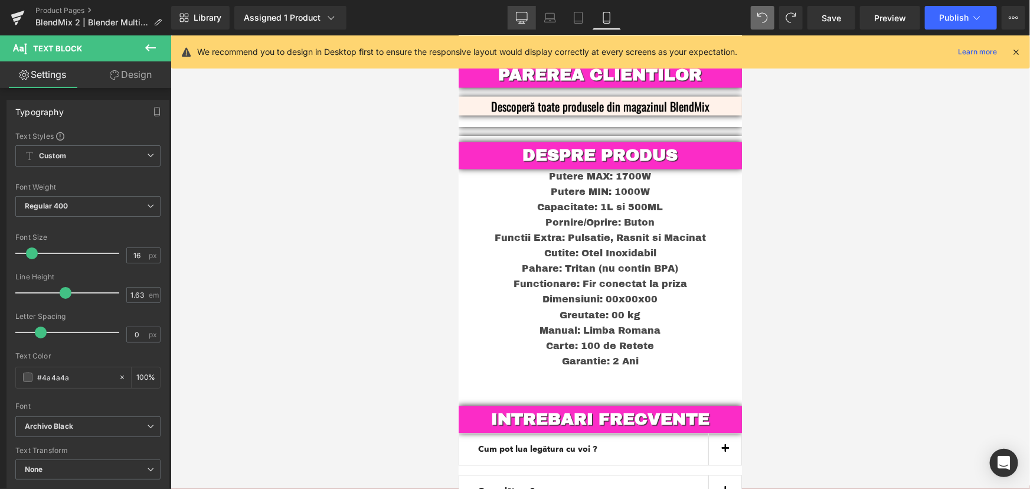
click at [516, 17] on icon at bounding box center [521, 16] width 11 height 9
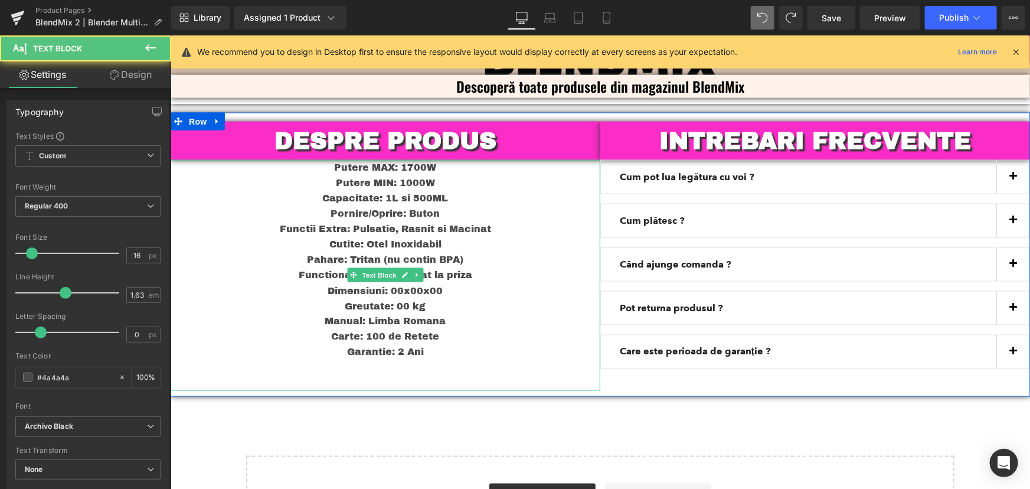
click at [443, 283] on p "Dimensiuni: 00x00x00" at bounding box center [385, 290] width 430 height 15
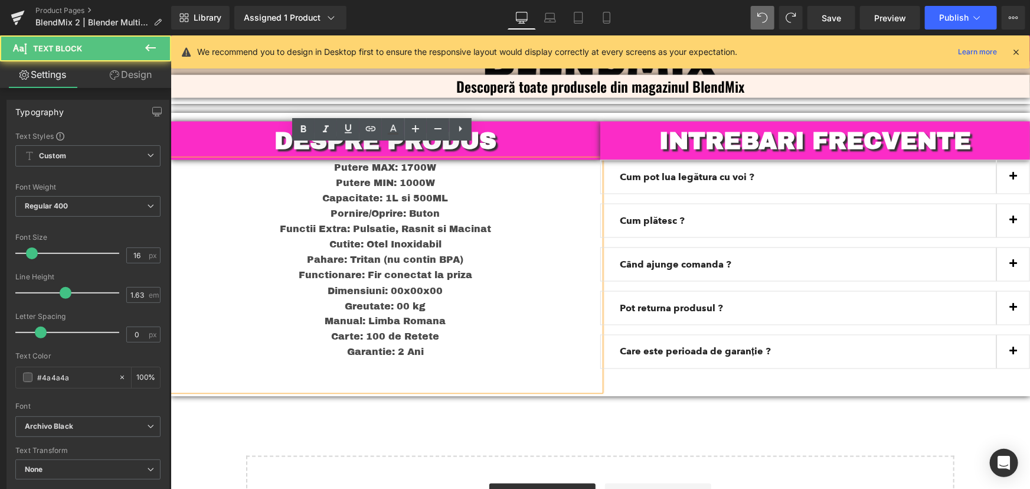
click at [451, 313] on p "Manual: Limba Romana" at bounding box center [385, 320] width 430 height 15
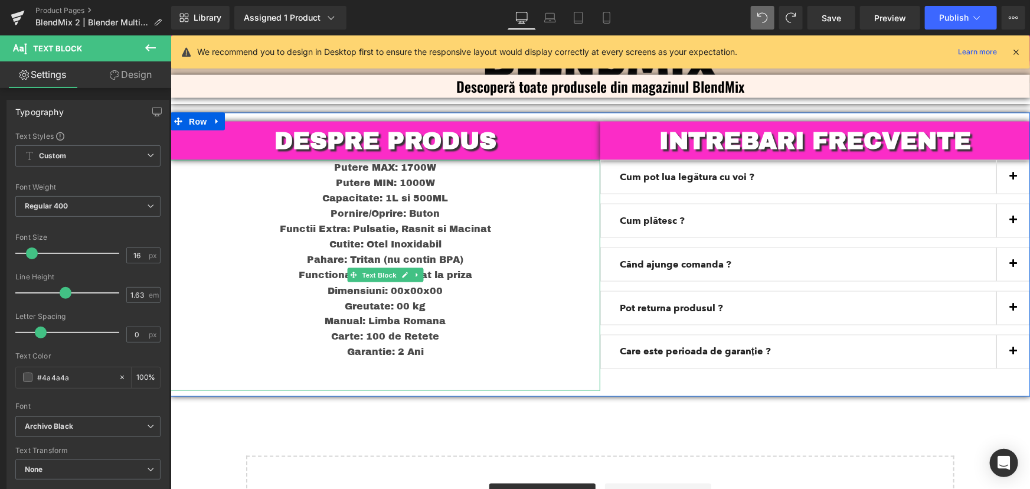
click at [451, 344] on p "Garantie: 2 Ani" at bounding box center [385, 351] width 430 height 15
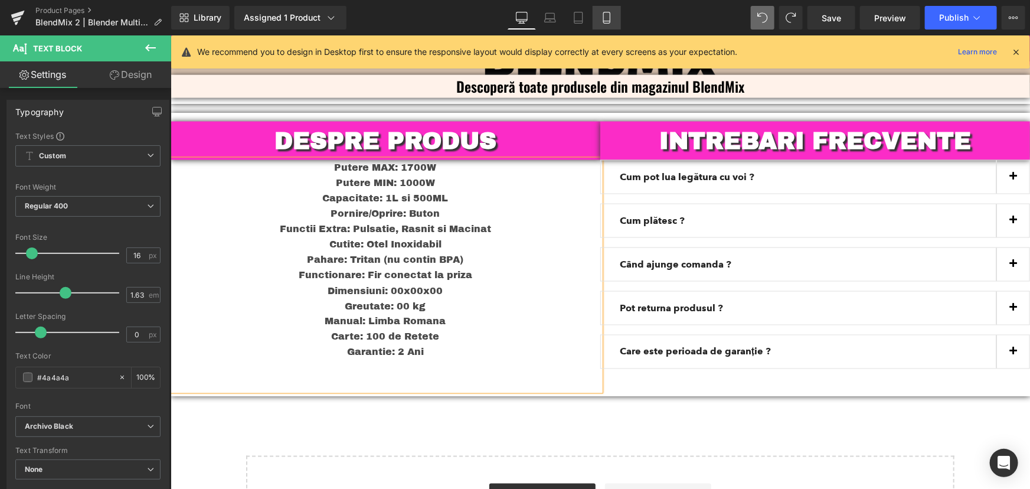
click at [600, 20] on link "Mobile" at bounding box center [606, 18] width 28 height 24
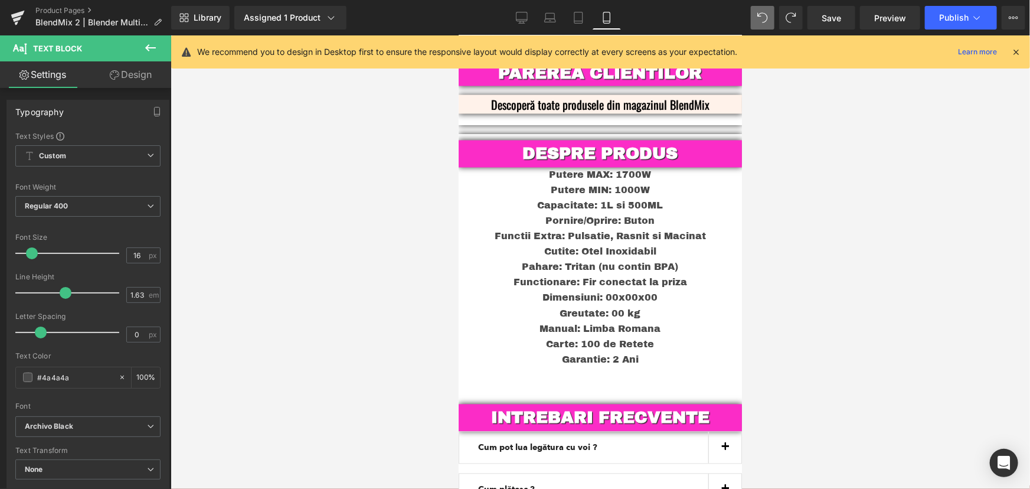
scroll to position [3314, 0]
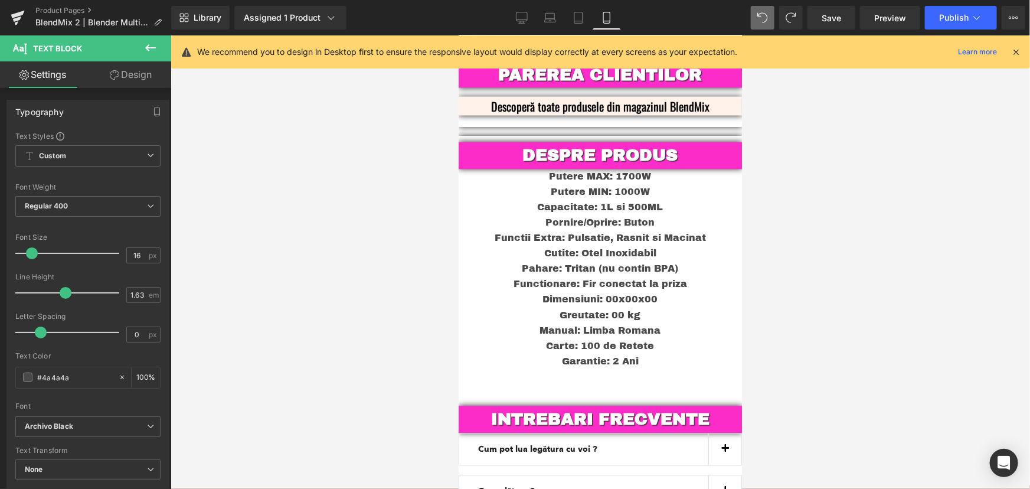
click at [807, 243] on div at bounding box center [600, 261] width 859 height 453
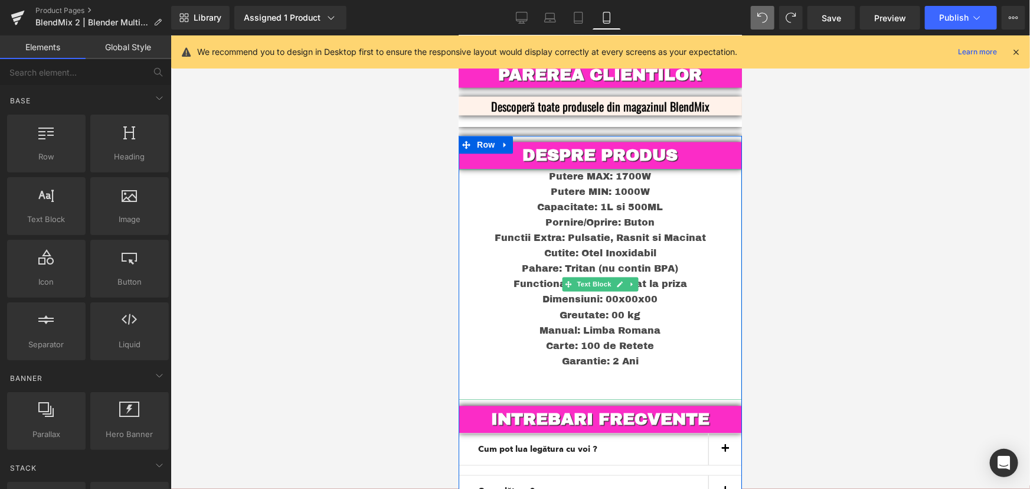
click at [663, 276] on p "Functionare: Fir conectat la priza" at bounding box center [599, 283] width 283 height 15
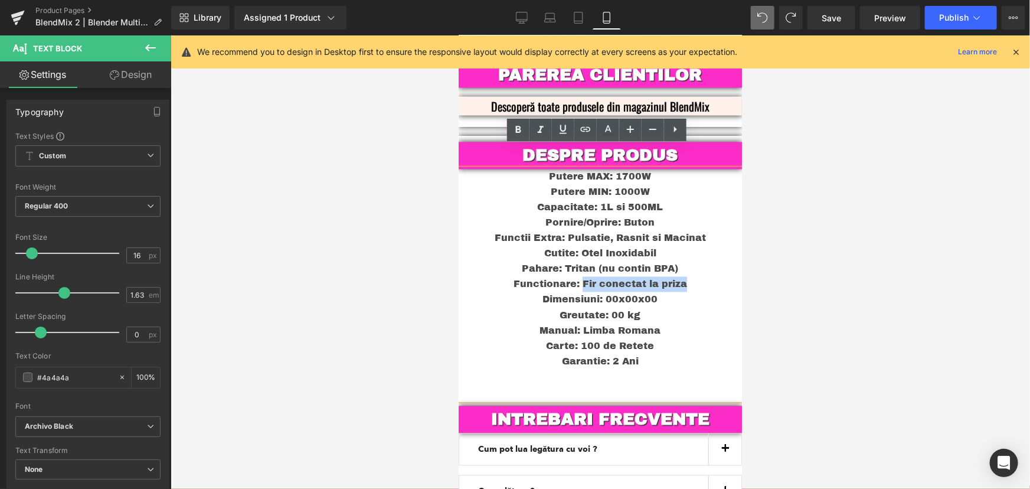
drag, startPoint x: 684, startPoint y: 262, endPoint x: 577, endPoint y: 258, distance: 107.5
click at [577, 276] on p "Functionare: Fir conectat la priza" at bounding box center [599, 283] width 283 height 15
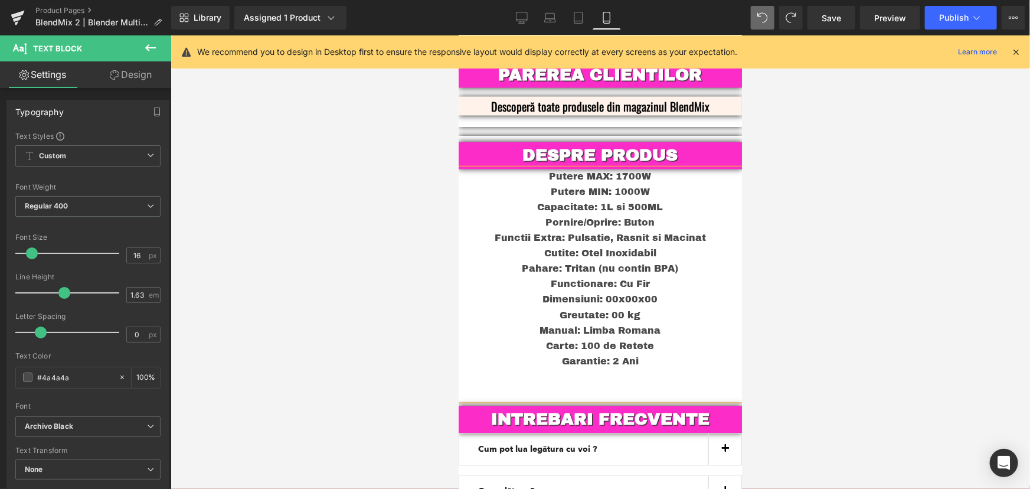
click at [876, 189] on div at bounding box center [600, 261] width 859 height 453
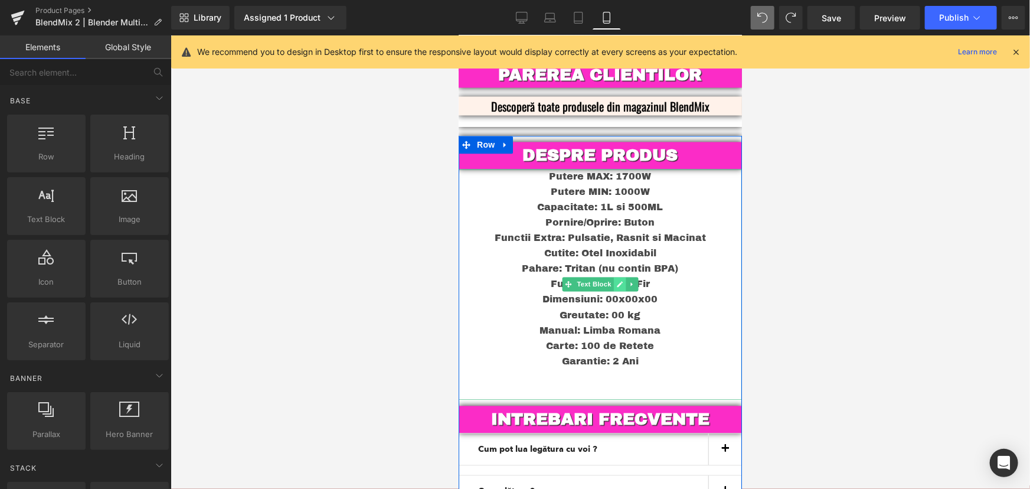
click at [613, 277] on link at bounding box center [619, 284] width 12 height 14
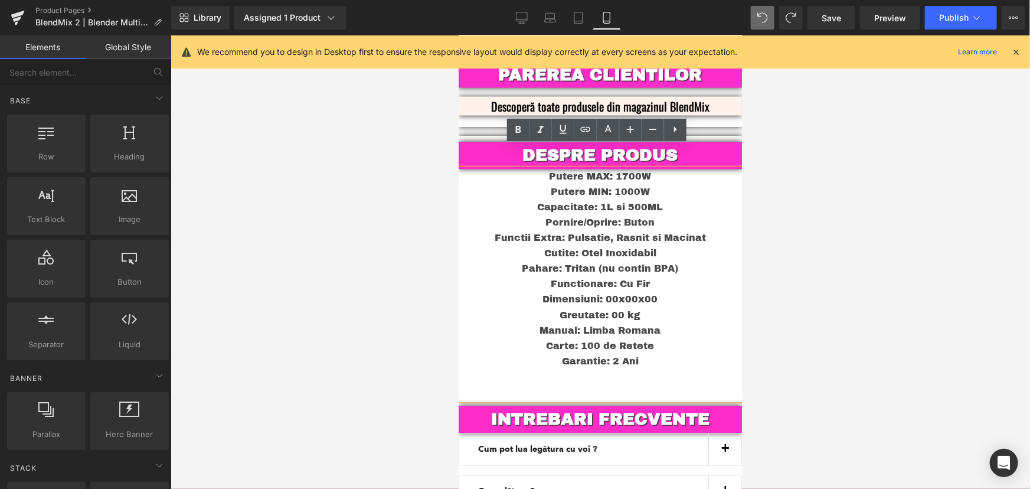
click at [850, 220] on div at bounding box center [600, 261] width 859 height 453
drag, startPoint x: 790, startPoint y: 261, endPoint x: 821, endPoint y: 260, distance: 31.3
click at [800, 263] on div at bounding box center [600, 261] width 859 height 453
click at [899, 261] on div at bounding box center [600, 261] width 859 height 453
click at [524, 17] on icon at bounding box center [522, 18] width 12 height 12
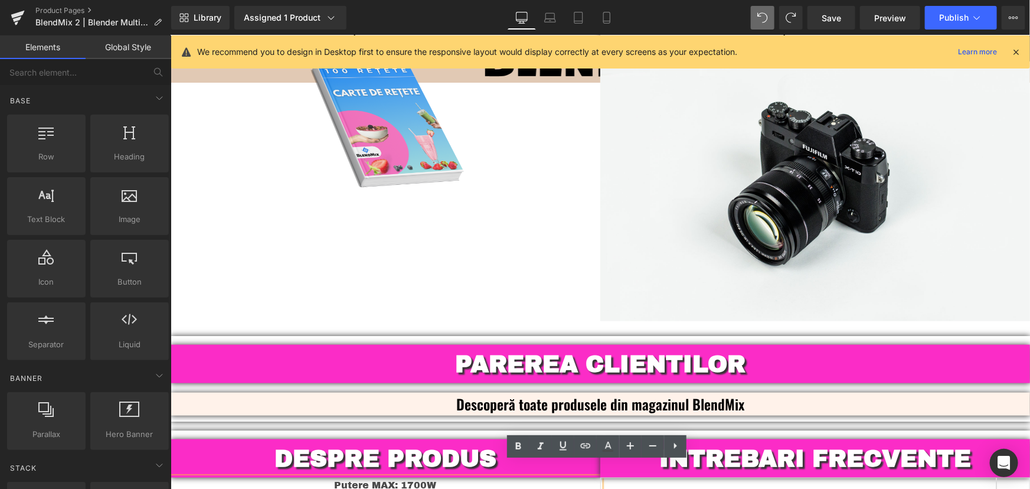
scroll to position [3049, 0]
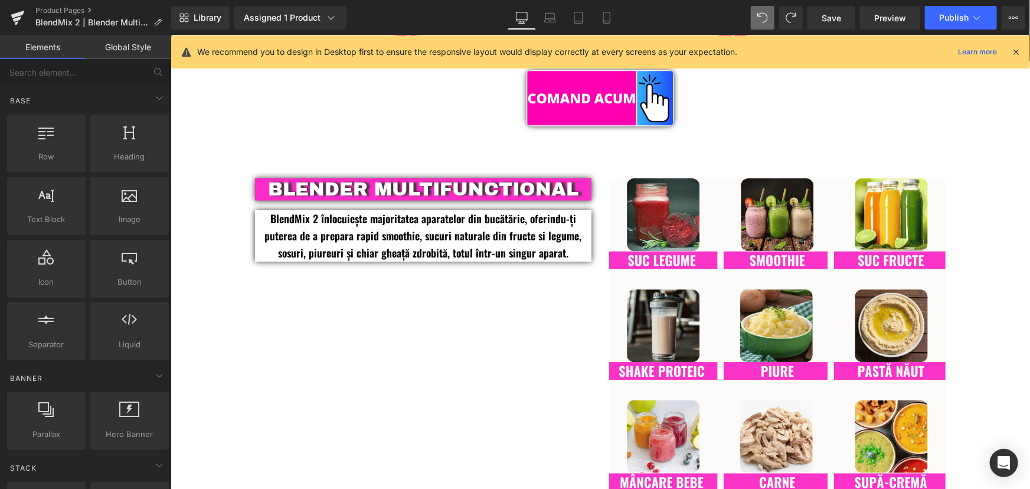
scroll to position [742, 0]
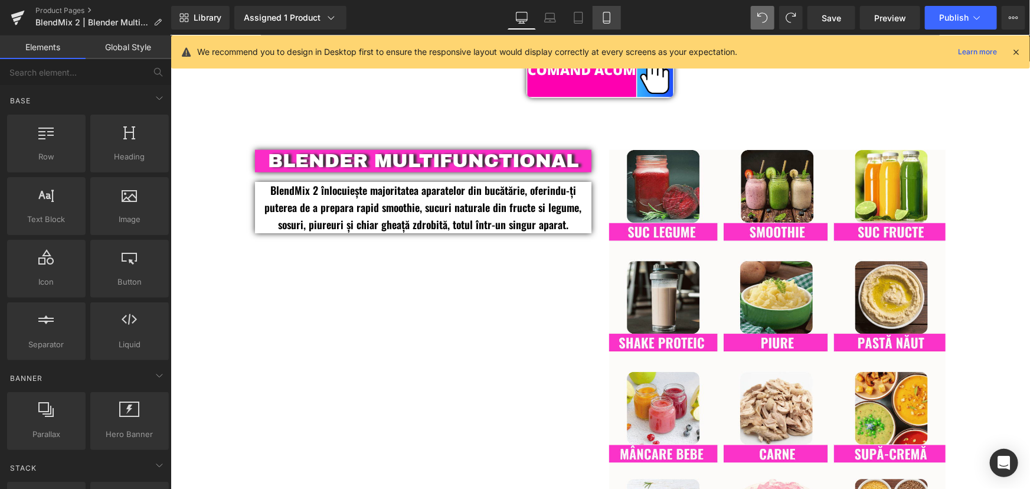
click at [601, 13] on icon at bounding box center [607, 18] width 12 height 12
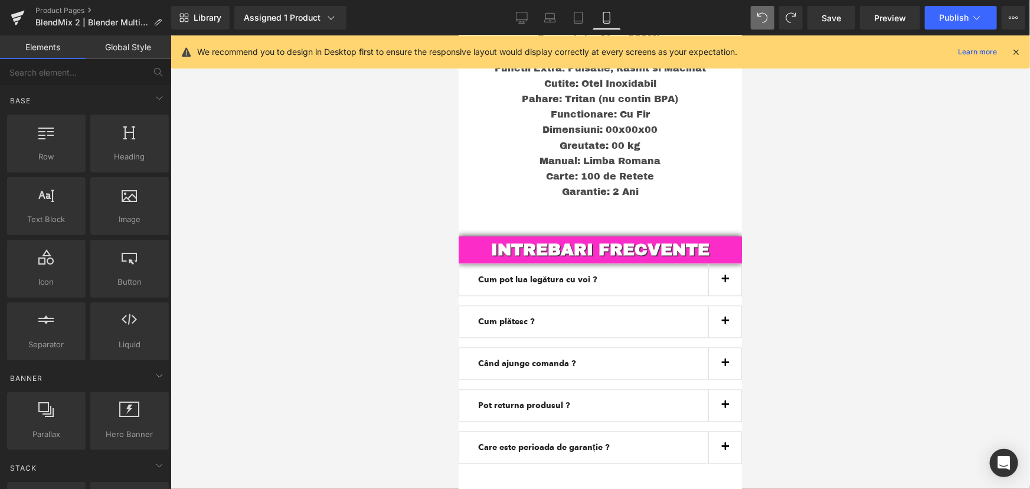
scroll to position [3157, 0]
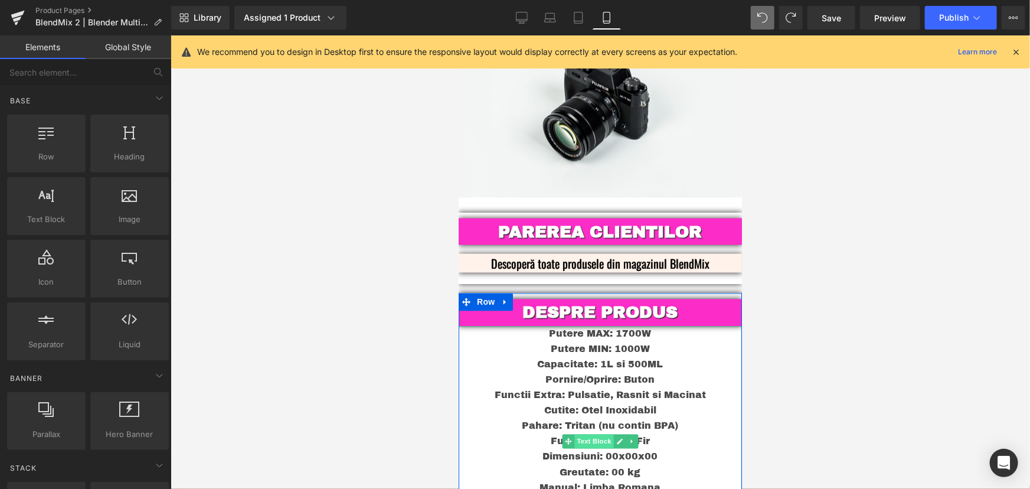
click at [588, 434] on span "Text Block" at bounding box center [593, 441] width 39 height 14
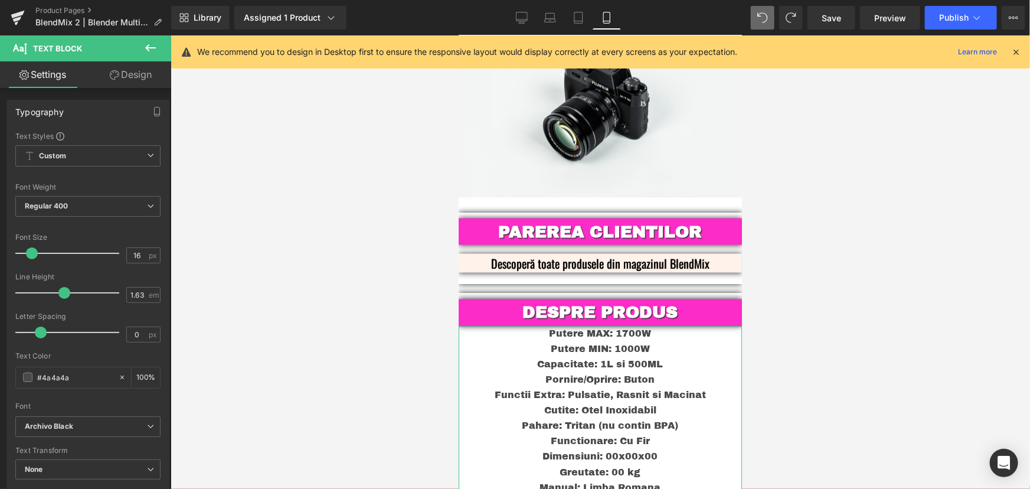
click at [118, 64] on link "Design" at bounding box center [131, 74] width 86 height 27
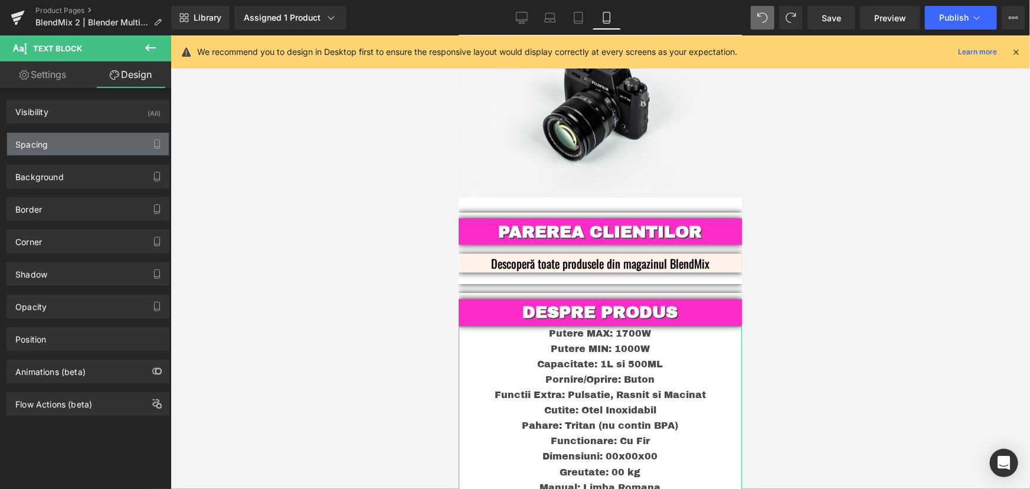
click at [74, 142] on div "Spacing" at bounding box center [88, 144] width 162 height 22
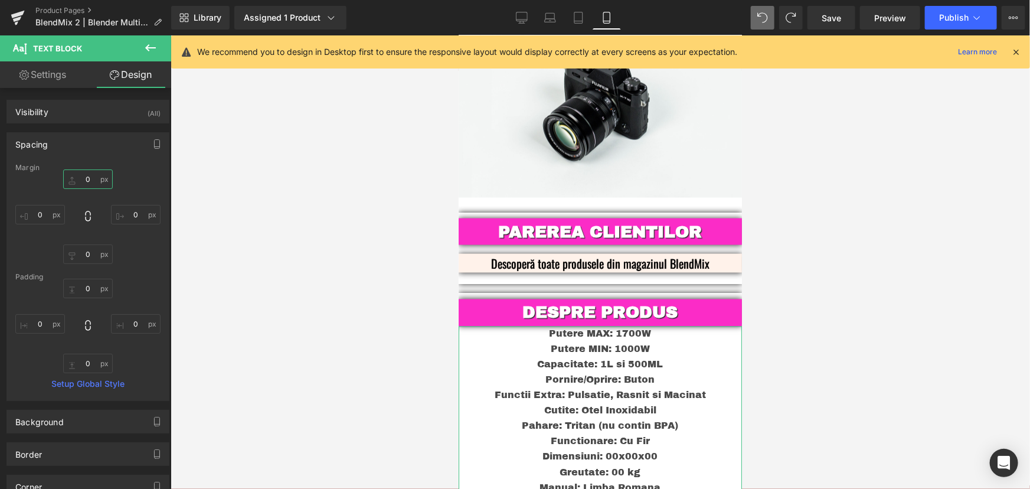
click at [83, 181] on input "0" at bounding box center [88, 178] width 50 height 19
type input "15"
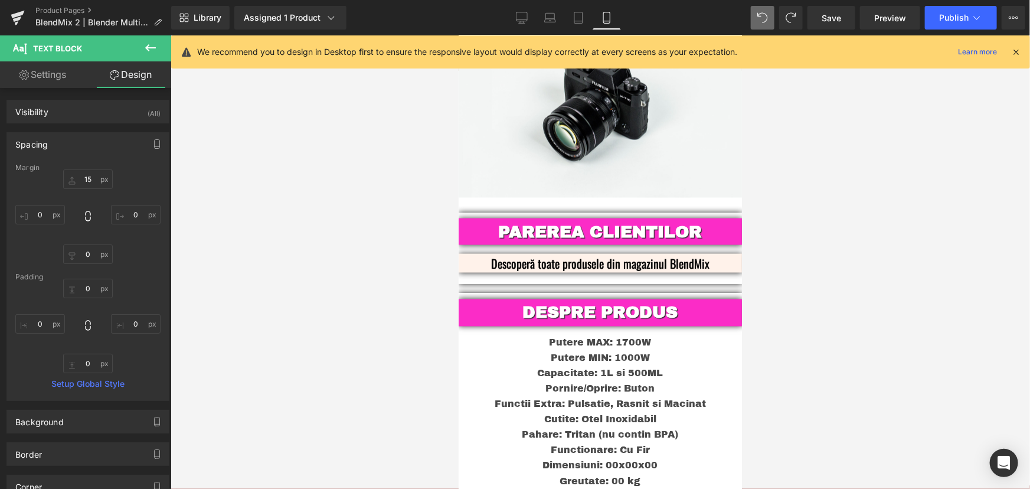
click at [833, 299] on div at bounding box center [600, 261] width 859 height 453
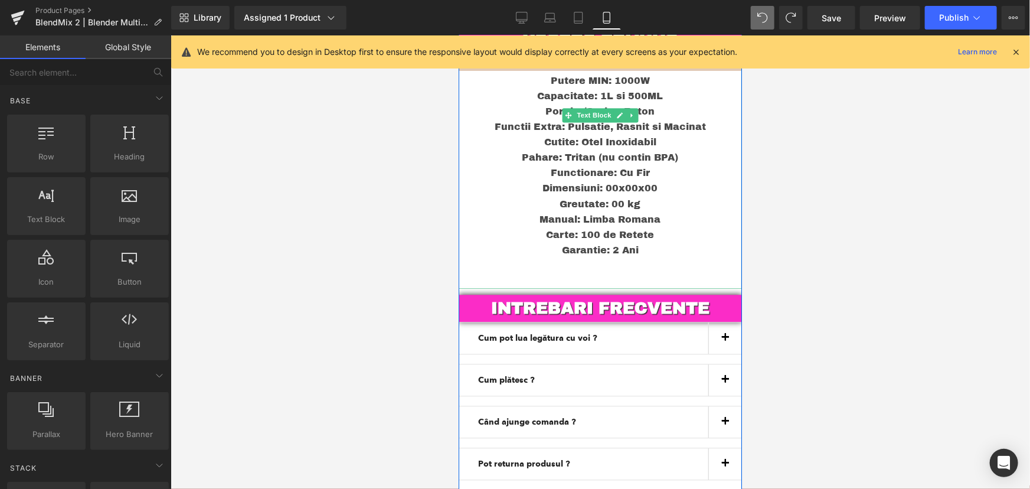
scroll to position [3371, 0]
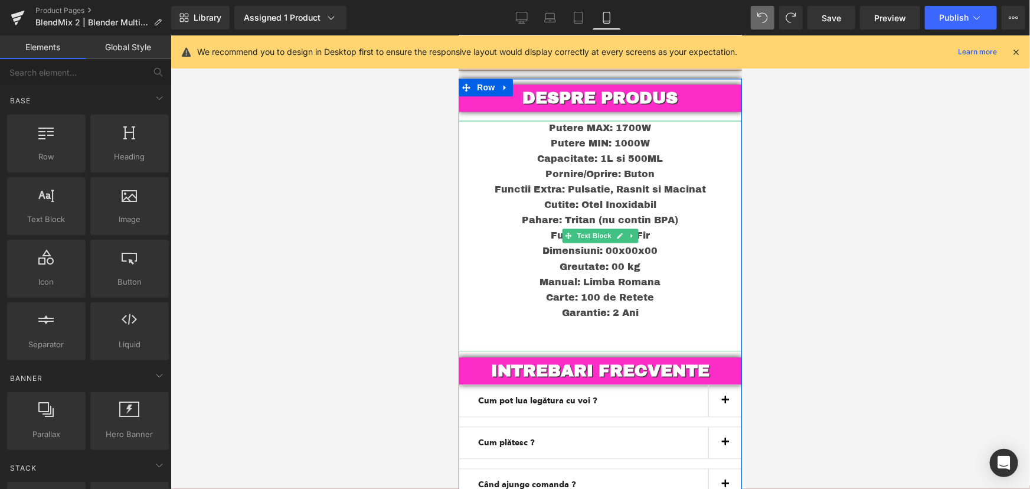
click at [613, 320] on p at bounding box center [599, 327] width 283 height 15
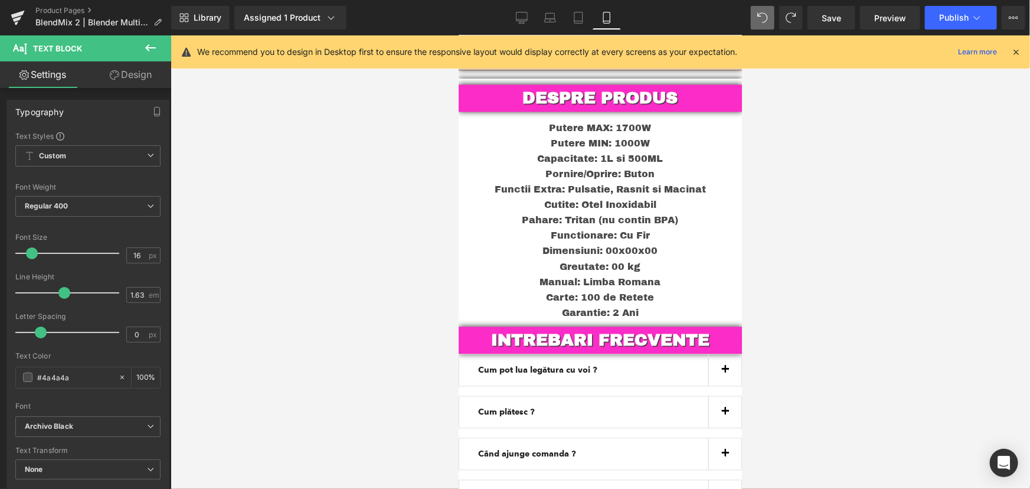
click at [821, 202] on div at bounding box center [600, 261] width 859 height 453
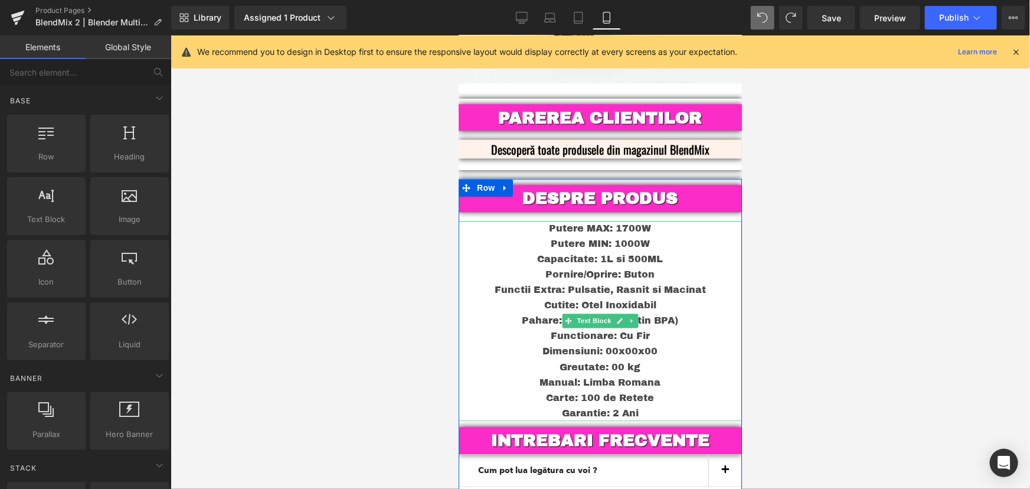
scroll to position [3264, 0]
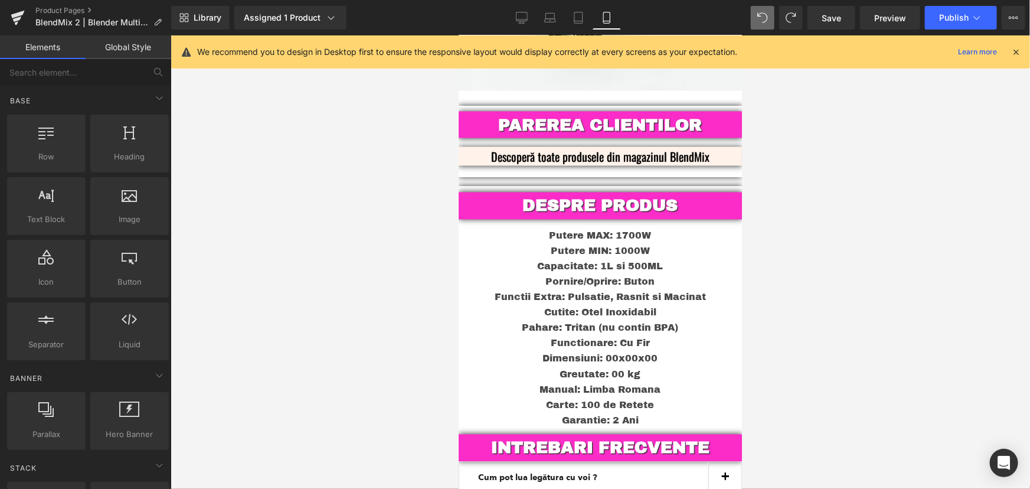
click at [337, 288] on div at bounding box center [600, 261] width 859 height 453
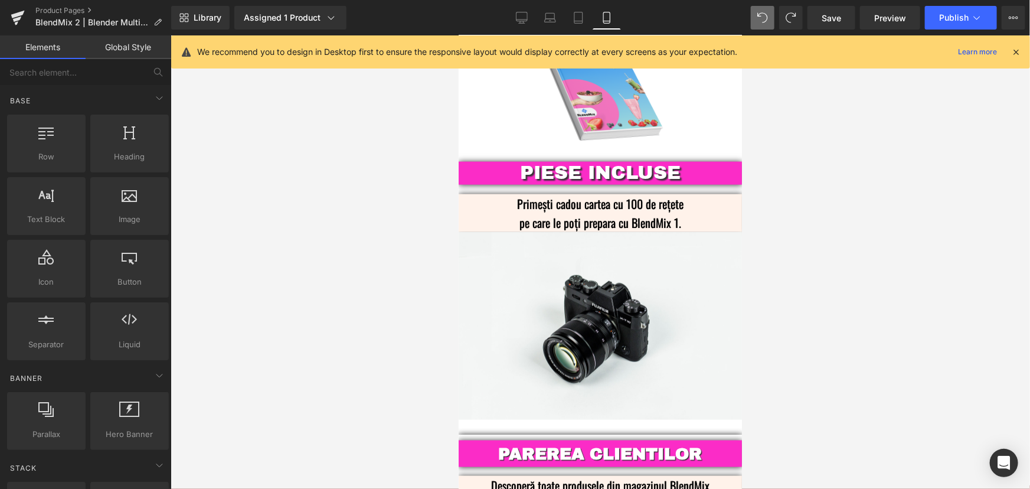
scroll to position [2941, 0]
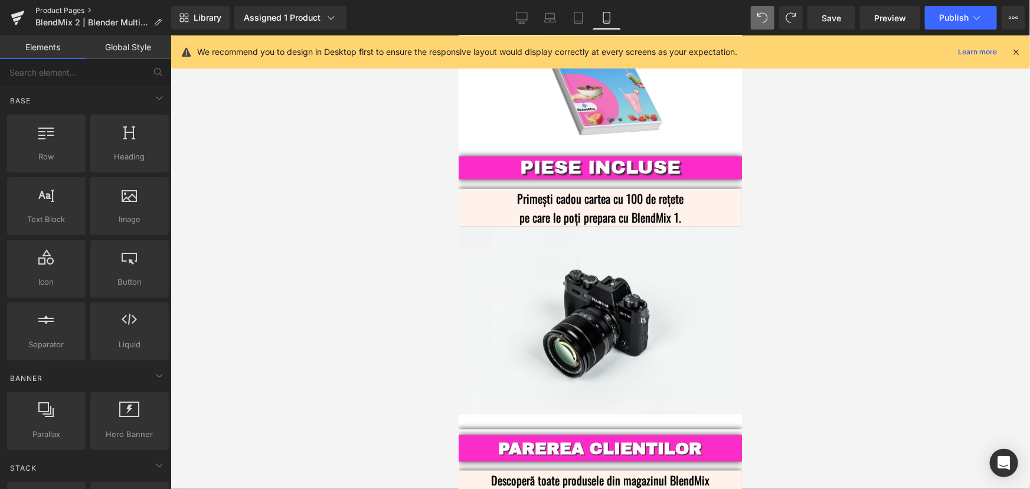
click at [51, 7] on link "Product Pages" at bounding box center [103, 10] width 136 height 9
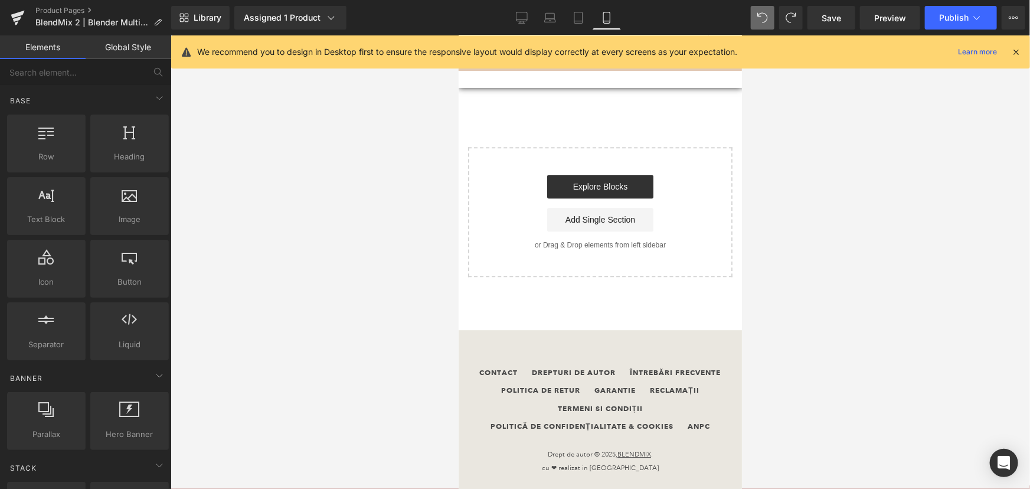
scroll to position [3463, 0]
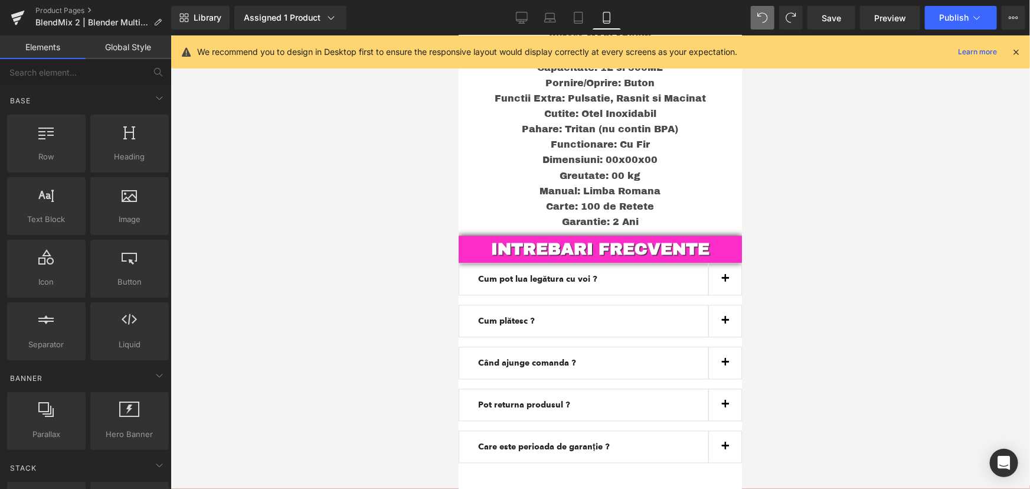
drag, startPoint x: 738, startPoint y: 314, endPoint x: 1210, endPoint y: 427, distance: 485.4
click at [834, 18] on span "Save" at bounding box center [830, 18] width 19 height 12
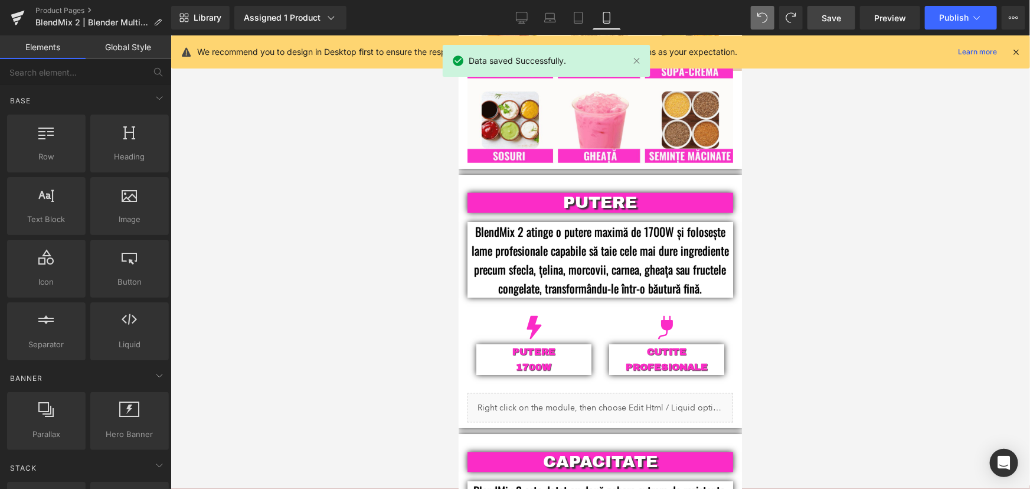
scroll to position [0, 0]
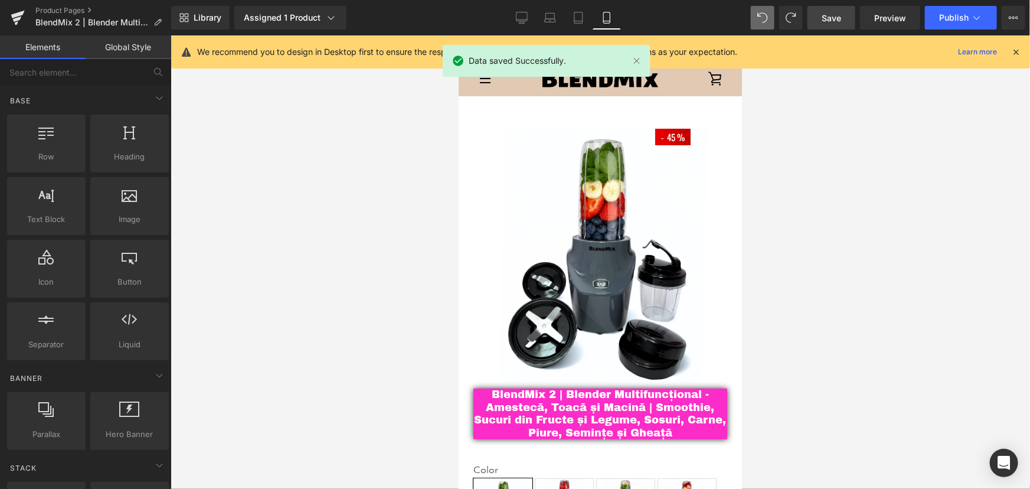
drag, startPoint x: 739, startPoint y: 407, endPoint x: 1209, endPoint y: 82, distance: 571.3
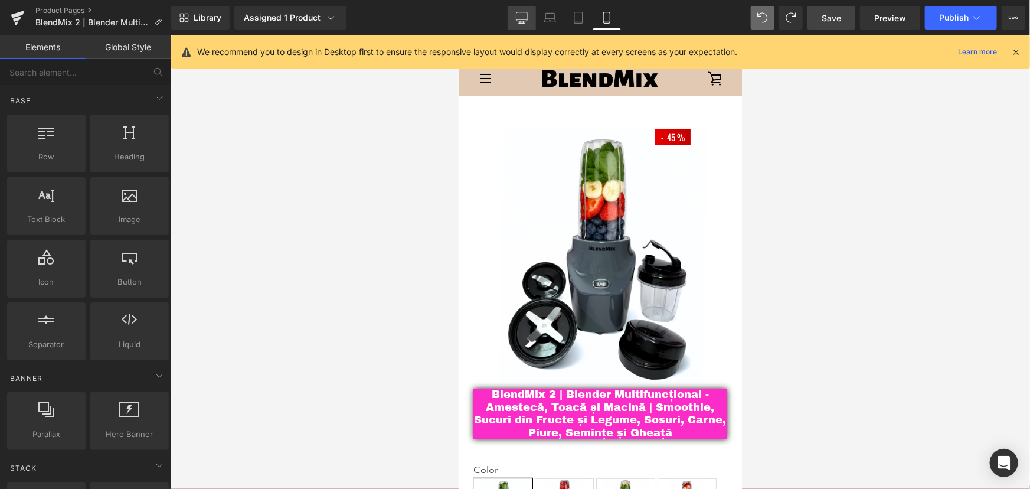
drag, startPoint x: 519, startPoint y: 17, endPoint x: 427, endPoint y: 52, distance: 99.2
click at [519, 17] on icon at bounding box center [522, 18] width 12 height 12
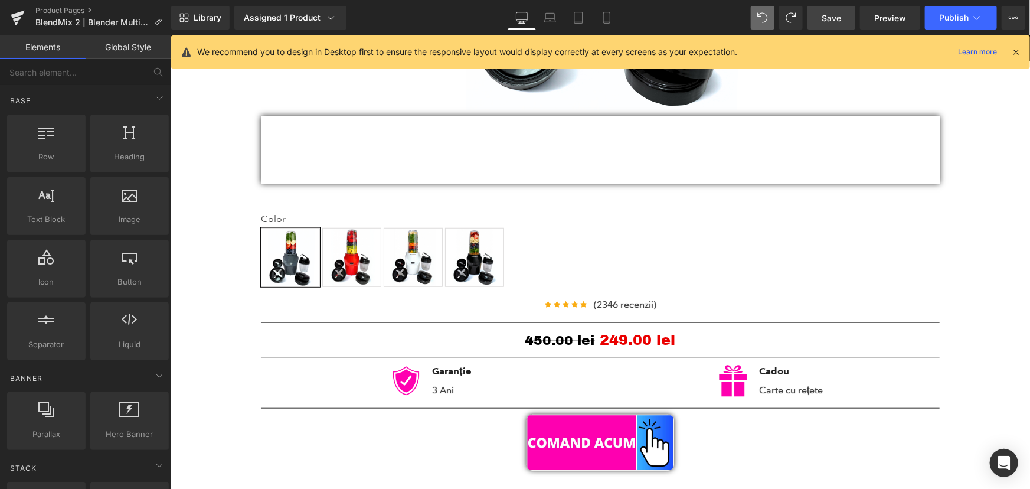
scroll to position [518, 0]
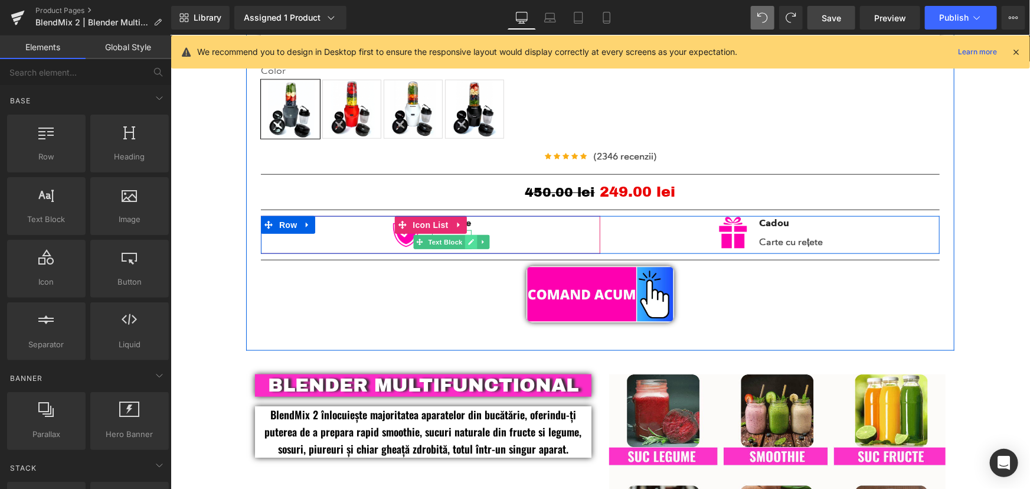
click at [469, 244] on icon at bounding box center [470, 241] width 6 height 7
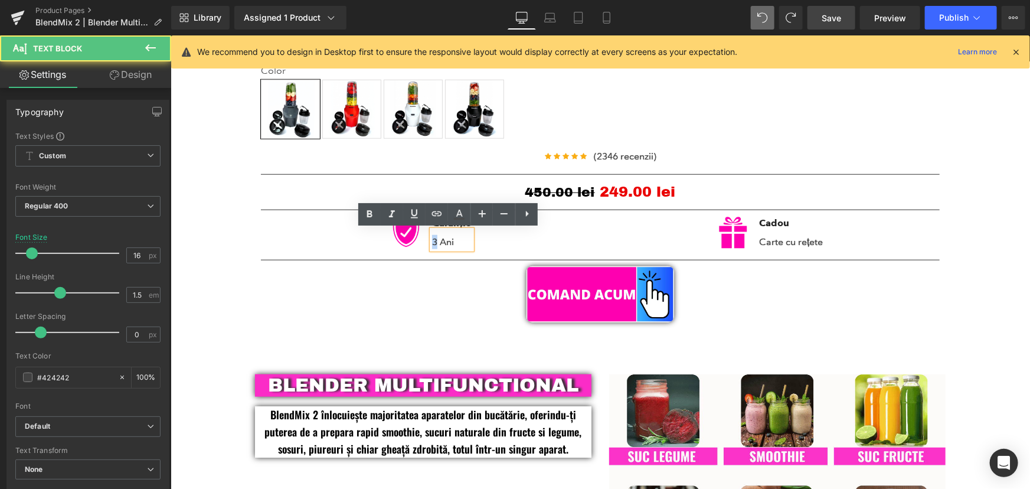
drag, startPoint x: 433, startPoint y: 241, endPoint x: 427, endPoint y: 242, distance: 5.9
click at [431, 242] on p "3 Ani" at bounding box center [450, 241] width 39 height 14
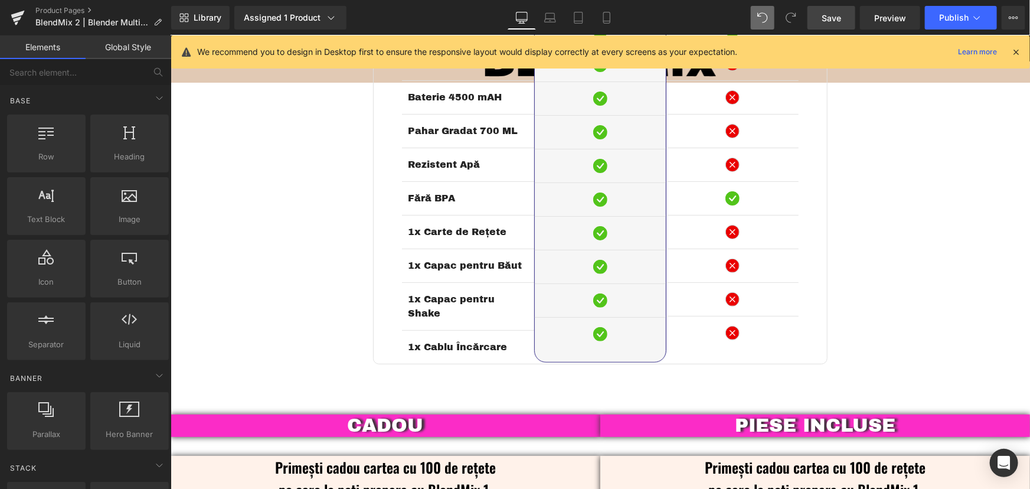
scroll to position [1953, 0]
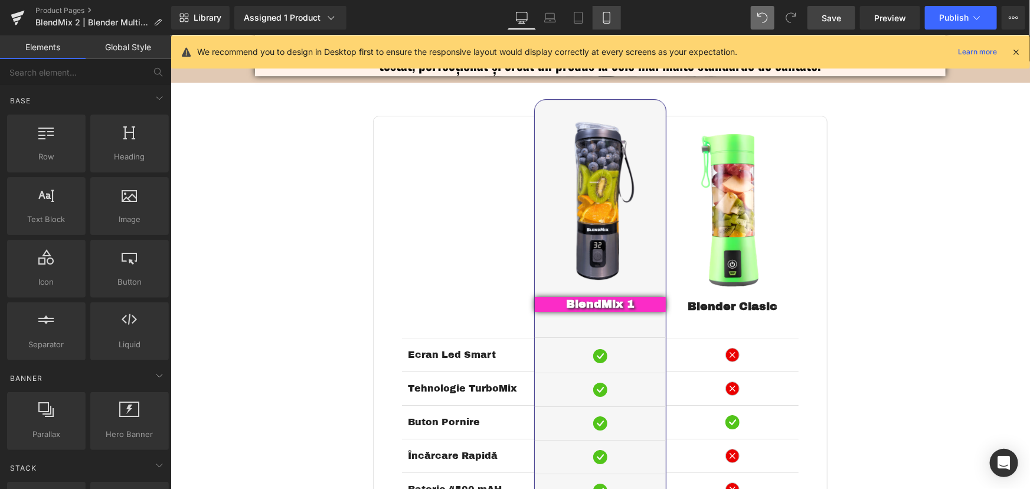
click at [604, 17] on icon at bounding box center [607, 18] width 12 height 12
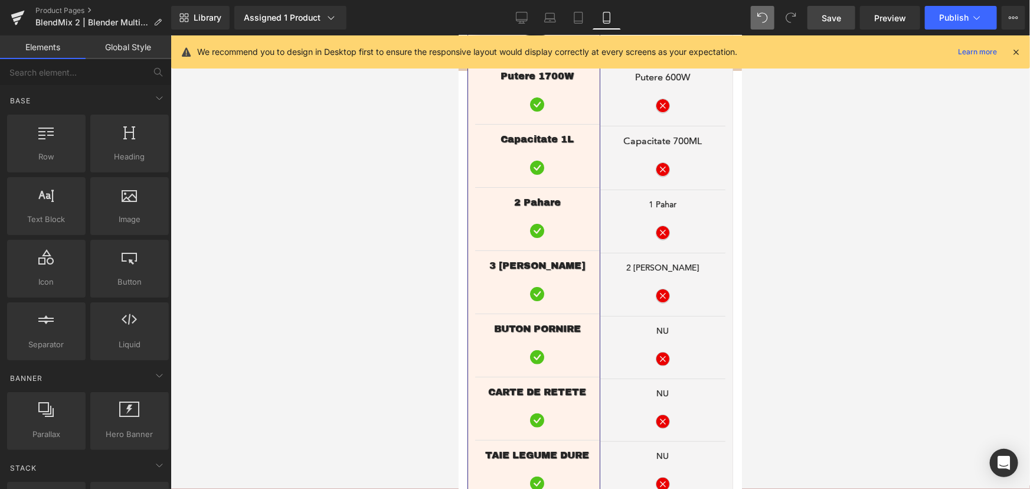
scroll to position [2243, 0]
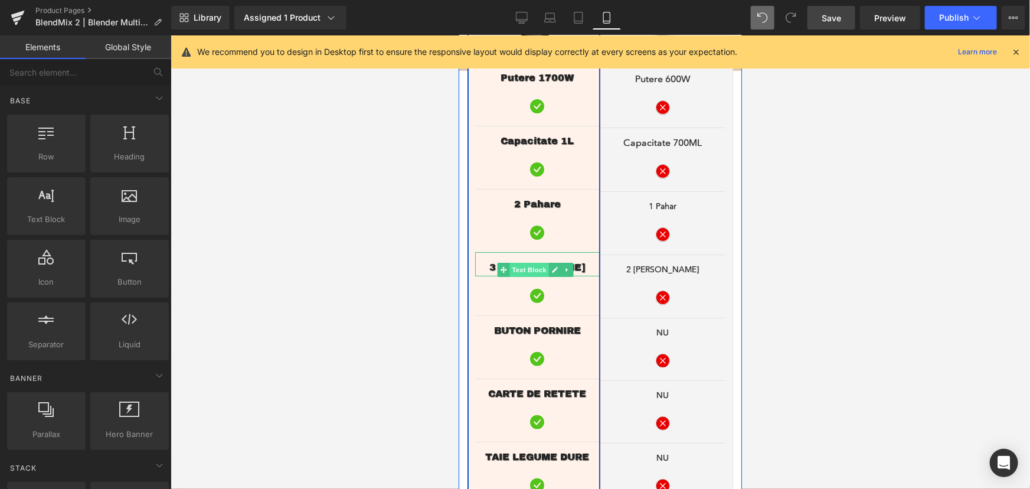
click at [534, 262] on span "Text Block" at bounding box center [528, 269] width 39 height 14
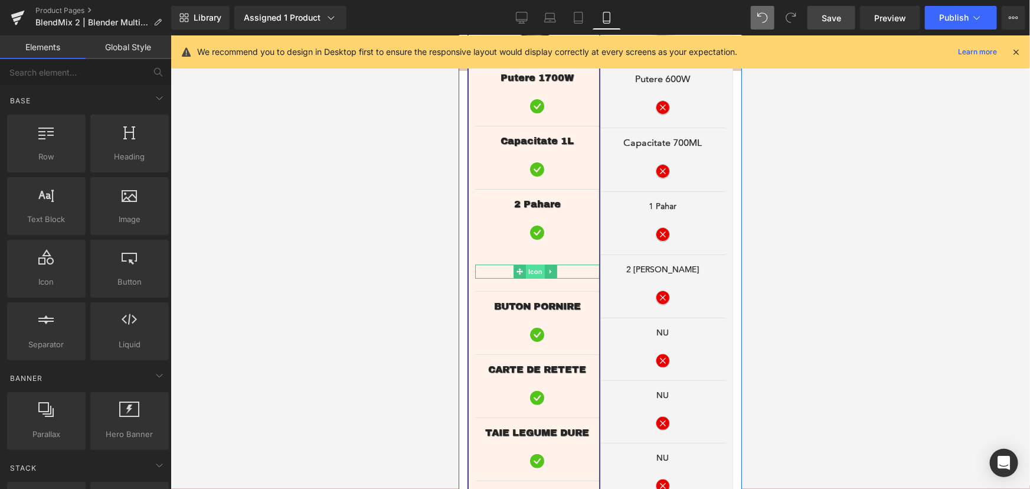
click at [537, 264] on span "Icon" at bounding box center [534, 271] width 19 height 14
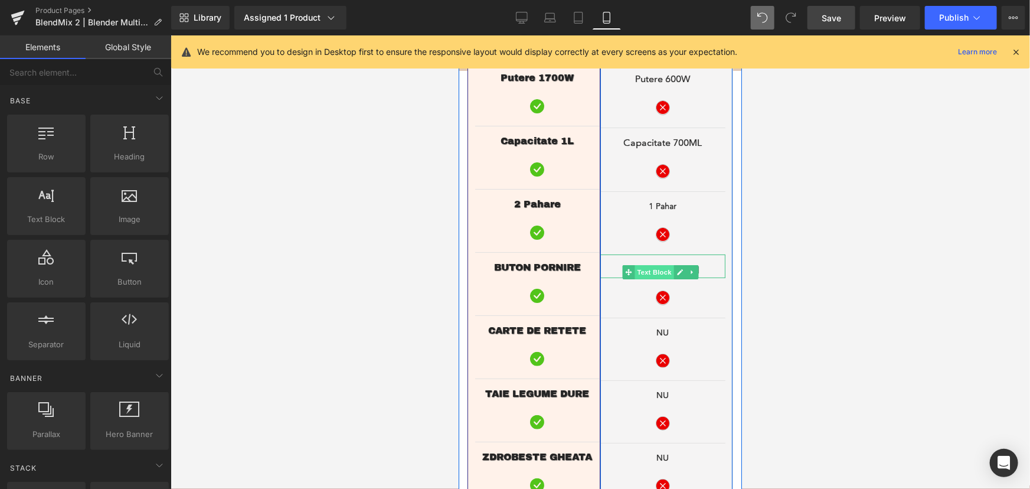
click at [659, 264] on span "Text Block" at bounding box center [653, 271] width 39 height 14
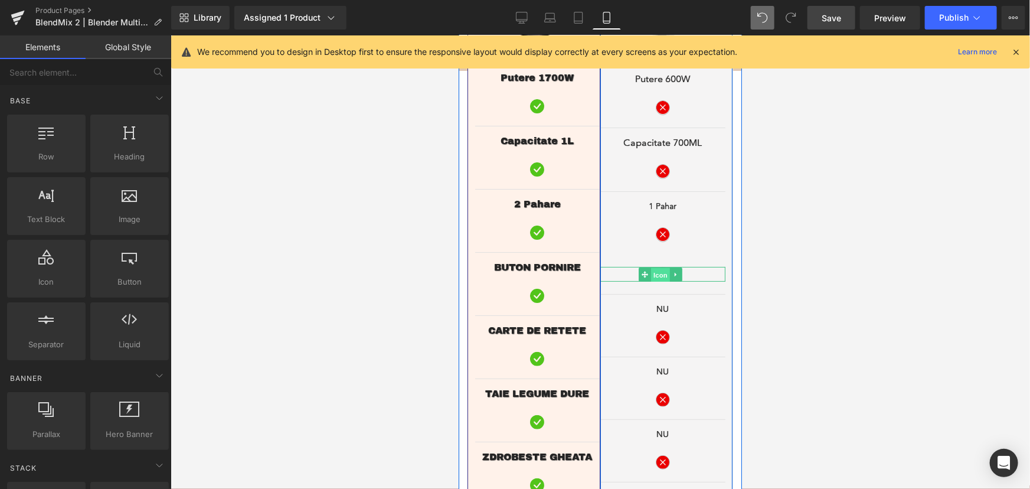
click at [651, 267] on span "Icon" at bounding box center [659, 274] width 19 height 14
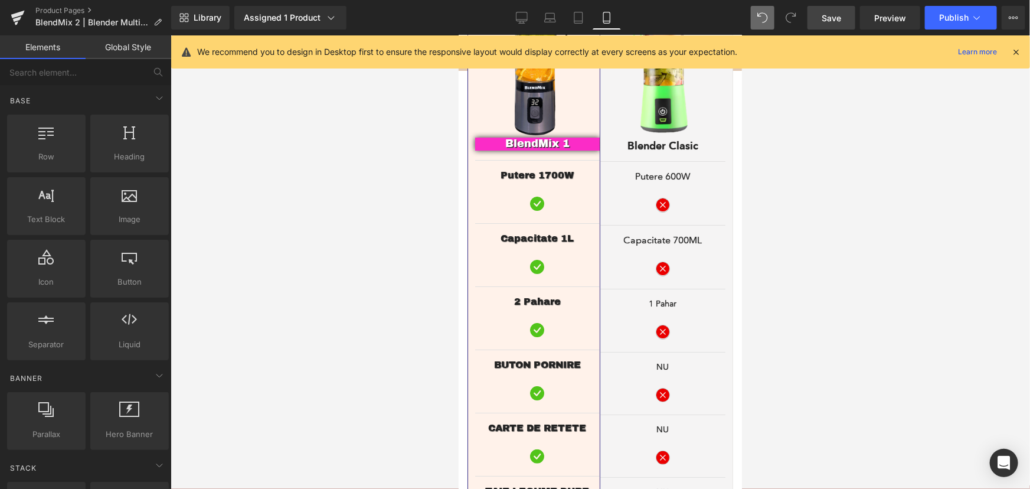
scroll to position [2135, 0]
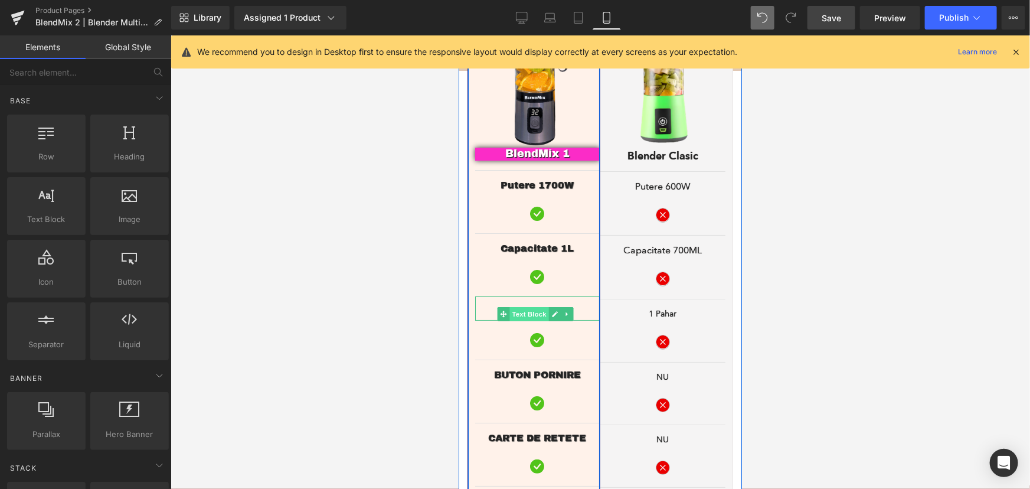
click at [536, 306] on span "Text Block" at bounding box center [528, 313] width 39 height 14
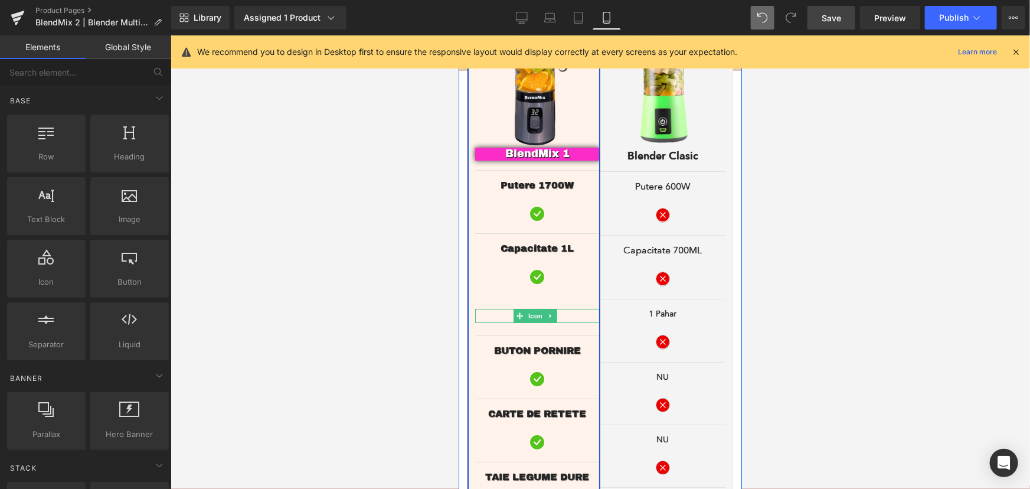
click at [533, 308] on span "Icon" at bounding box center [534, 315] width 19 height 14
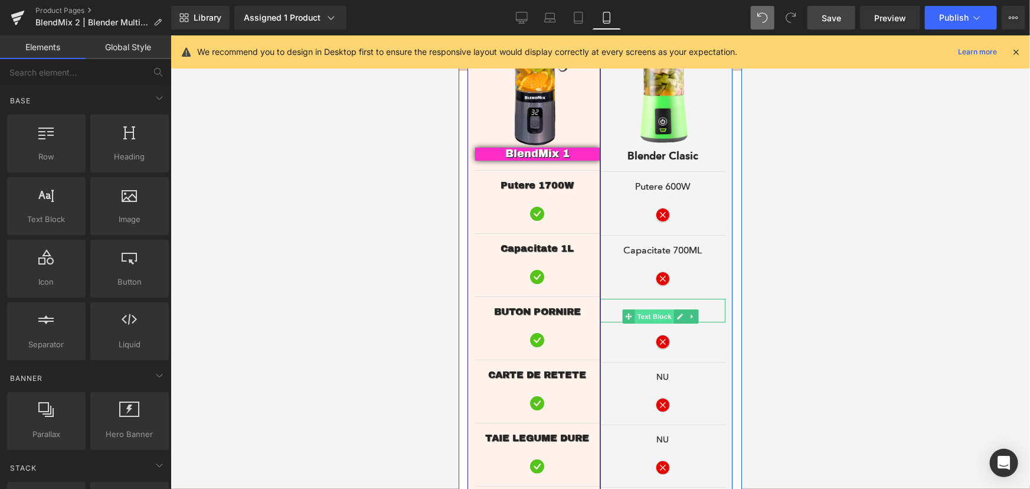
click at [656, 309] on span "Text Block" at bounding box center [653, 316] width 39 height 14
click at [656, 311] on span "Icon" at bounding box center [659, 318] width 19 height 14
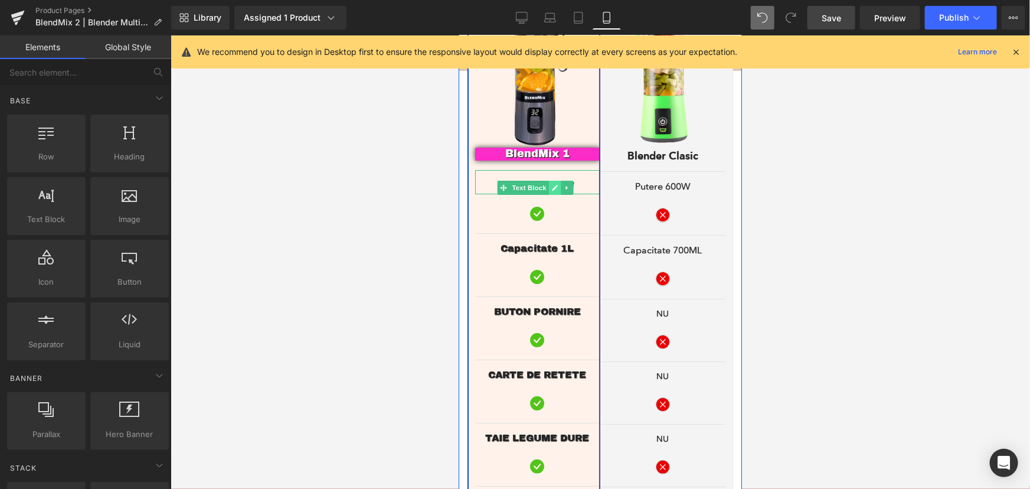
click at [550, 180] on link at bounding box center [554, 187] width 12 height 14
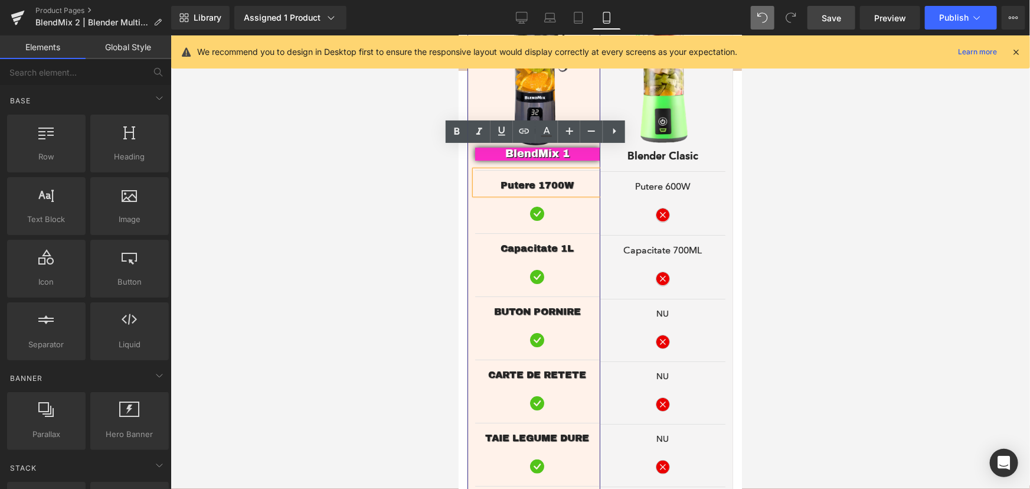
click at [823, 227] on div at bounding box center [600, 261] width 859 height 453
click at [544, 241] on div "Image BlendMix 1 Text Block Putere 1700W Text Block Icon Capacitate 1L Text Blo…" at bounding box center [536, 302] width 125 height 620
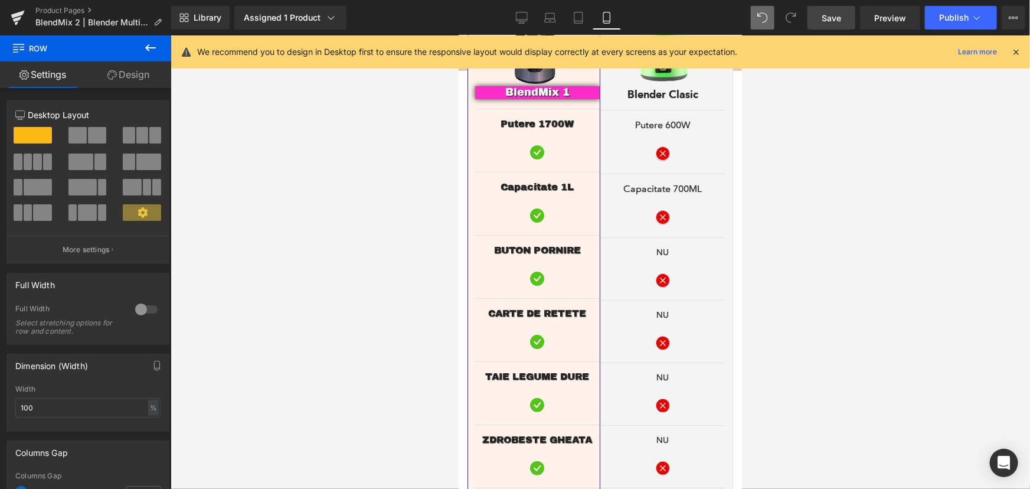
scroll to position [2146, 0]
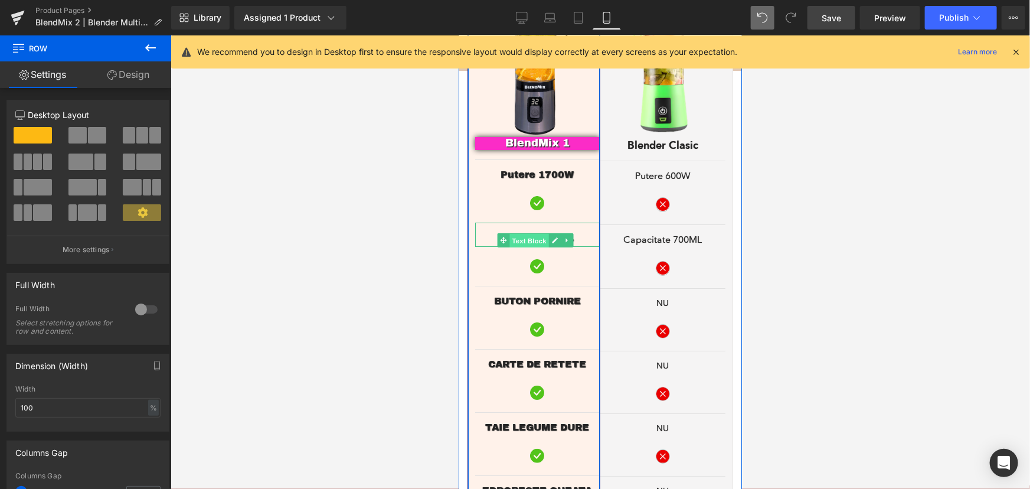
click at [532, 233] on span "Text Block" at bounding box center [528, 240] width 39 height 14
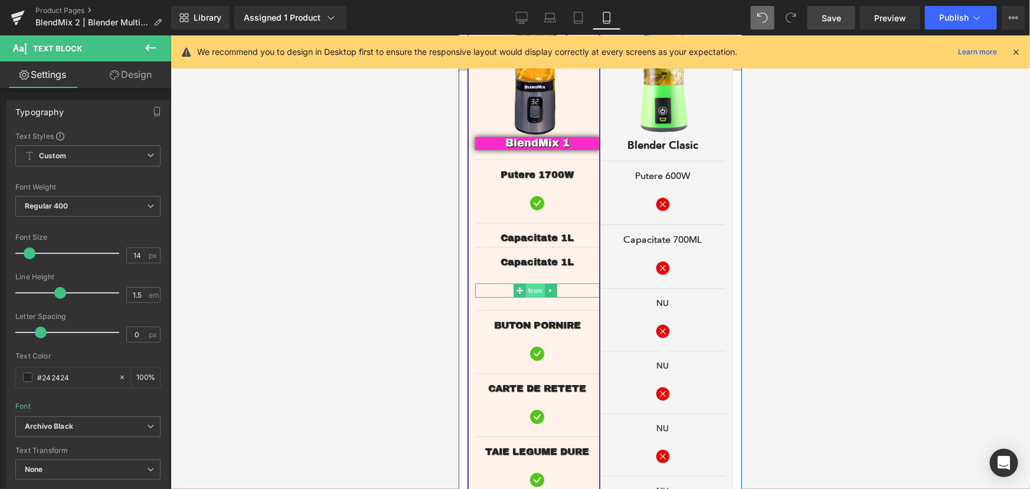
click at [536, 283] on span "Icon" at bounding box center [534, 290] width 19 height 14
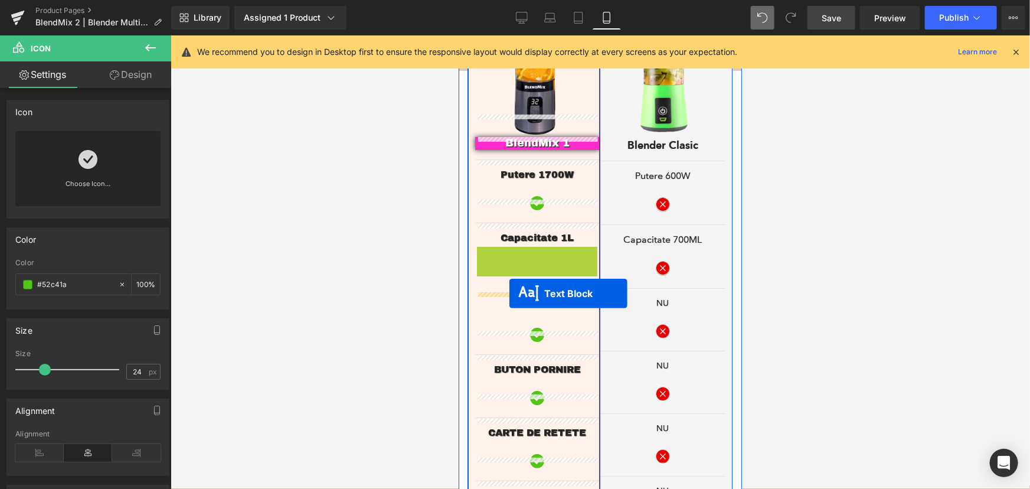
drag, startPoint x: 500, startPoint y: 242, endPoint x: 509, endPoint y: 293, distance: 51.4
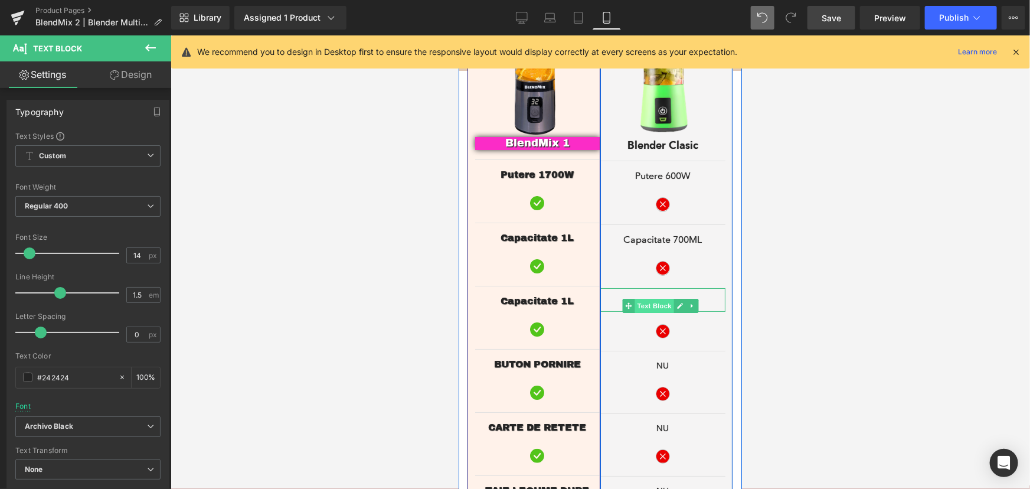
click at [653, 298] on span "Text Block" at bounding box center [653, 305] width 39 height 14
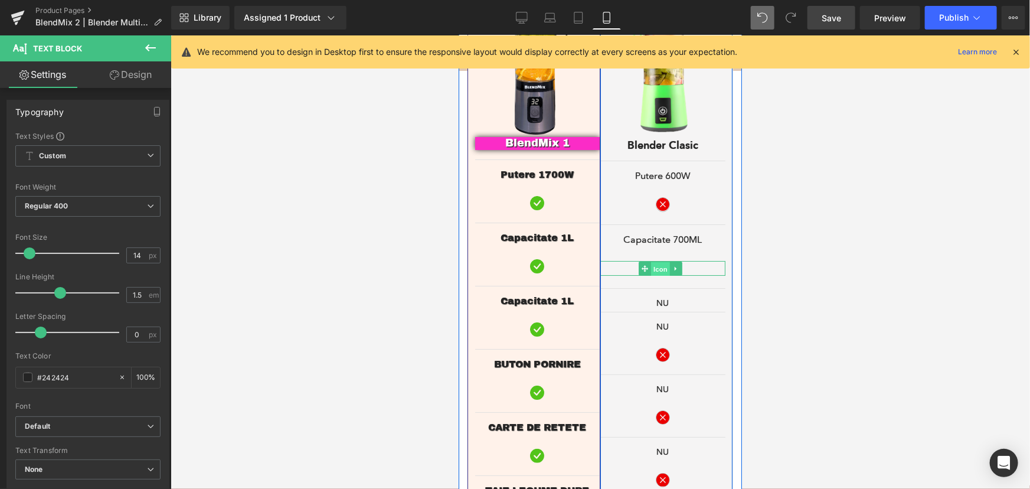
click at [654, 261] on span "Icon" at bounding box center [659, 268] width 19 height 14
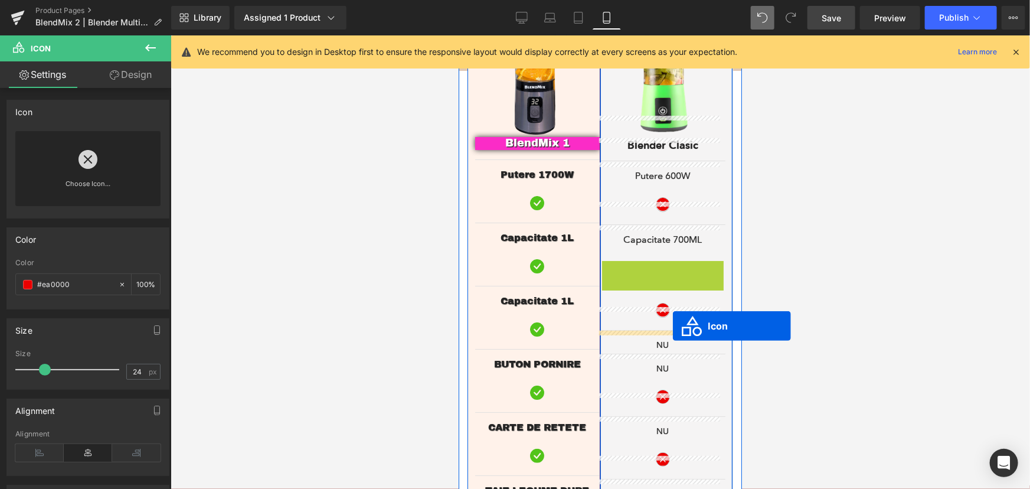
drag, startPoint x: 639, startPoint y: 244, endPoint x: 672, endPoint y: 325, distance: 86.8
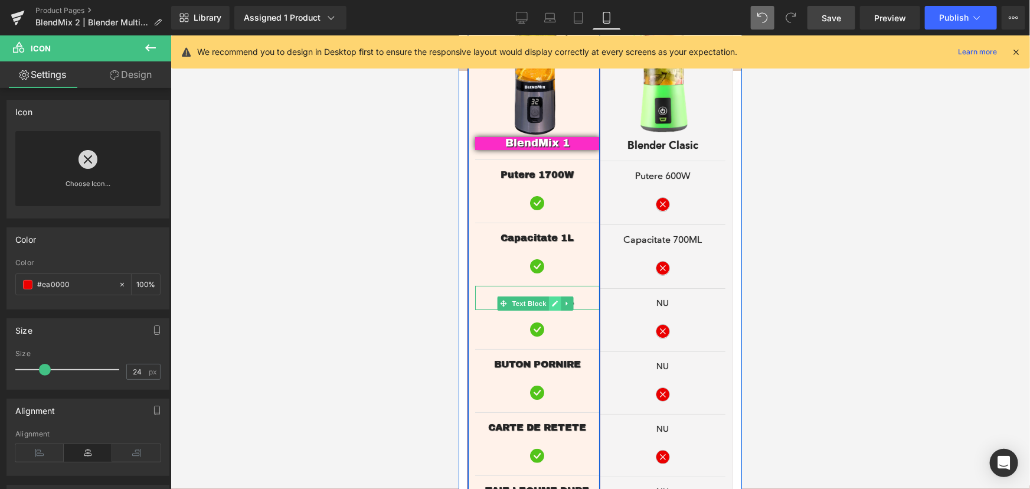
click at [554, 300] on icon at bounding box center [554, 303] width 6 height 6
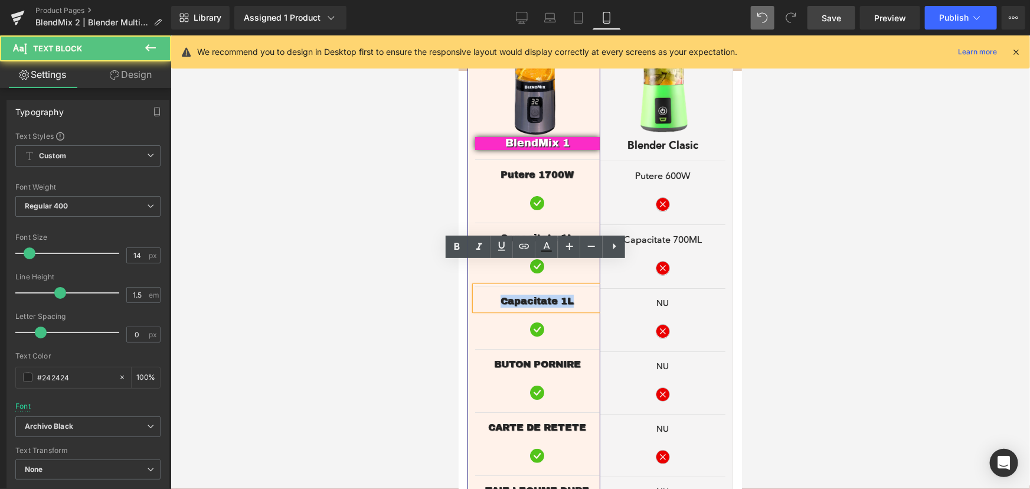
drag, startPoint x: 581, startPoint y: 280, endPoint x: 493, endPoint y: 275, distance: 87.5
click at [493, 294] on p "Capacitate 1L" at bounding box center [536, 300] width 125 height 13
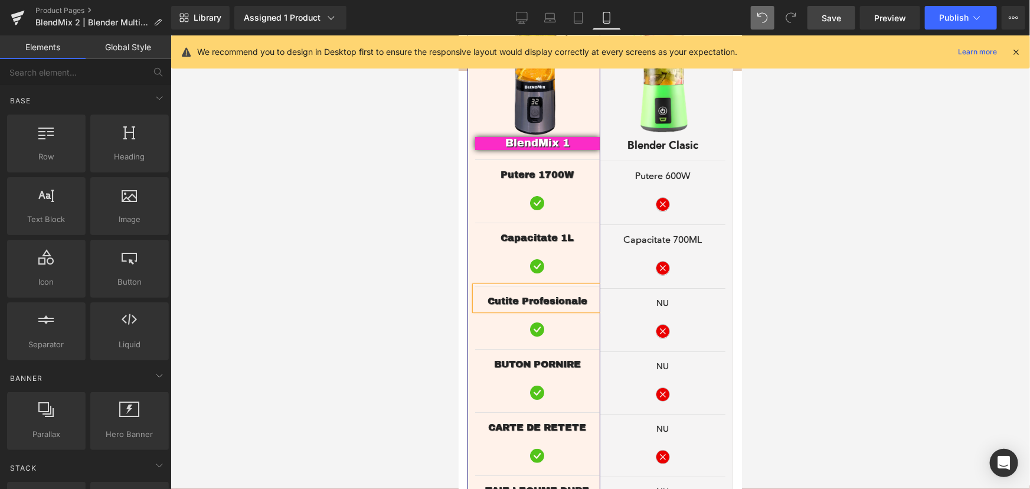
click at [868, 261] on div at bounding box center [600, 261] width 859 height 453
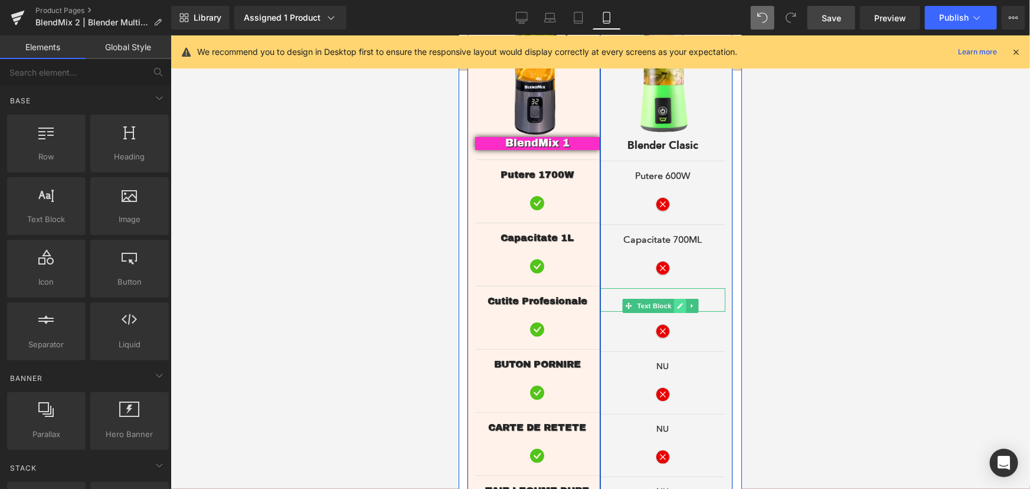
click at [678, 302] on icon at bounding box center [679, 305] width 6 height 7
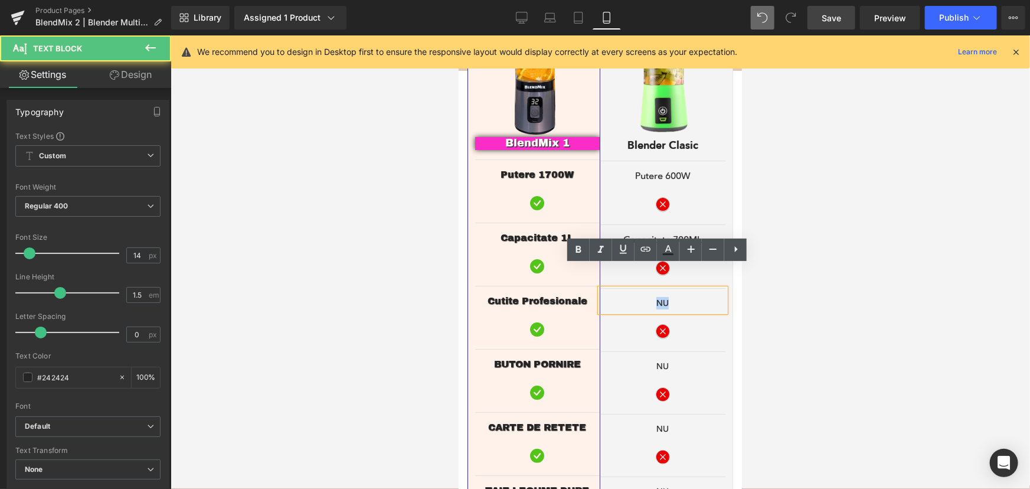
drag, startPoint x: 663, startPoint y: 280, endPoint x: 645, endPoint y: 281, distance: 17.7
click at [645, 296] on p "NU" at bounding box center [663, 302] width 126 height 12
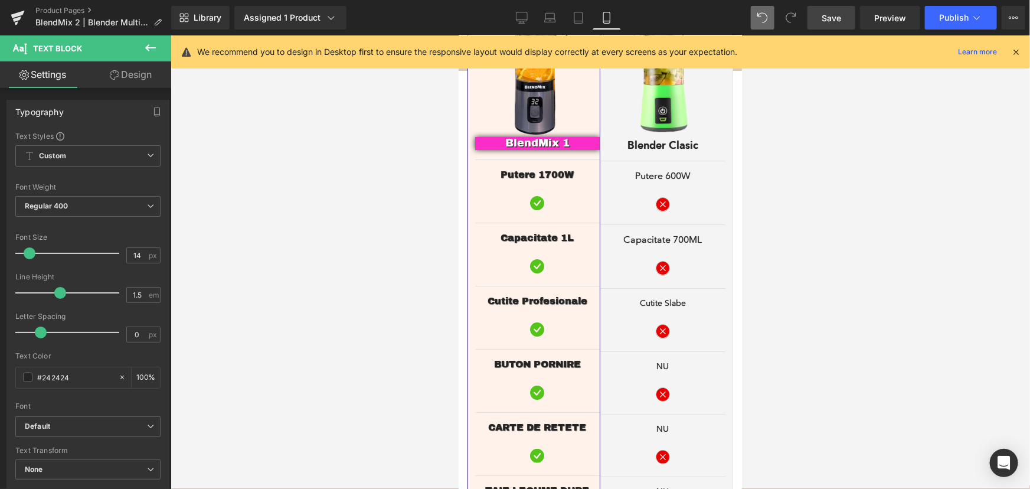
click at [837, 269] on div at bounding box center [600, 261] width 859 height 453
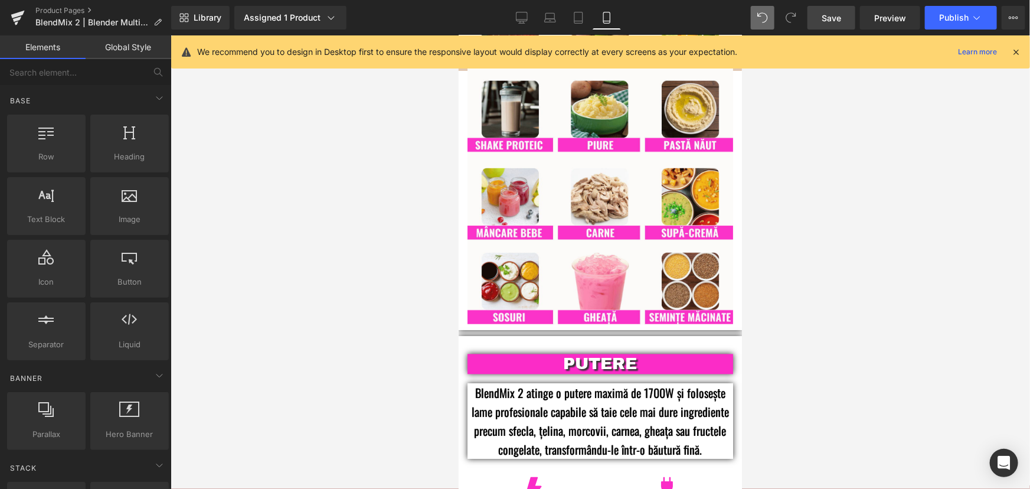
scroll to position [67, 0]
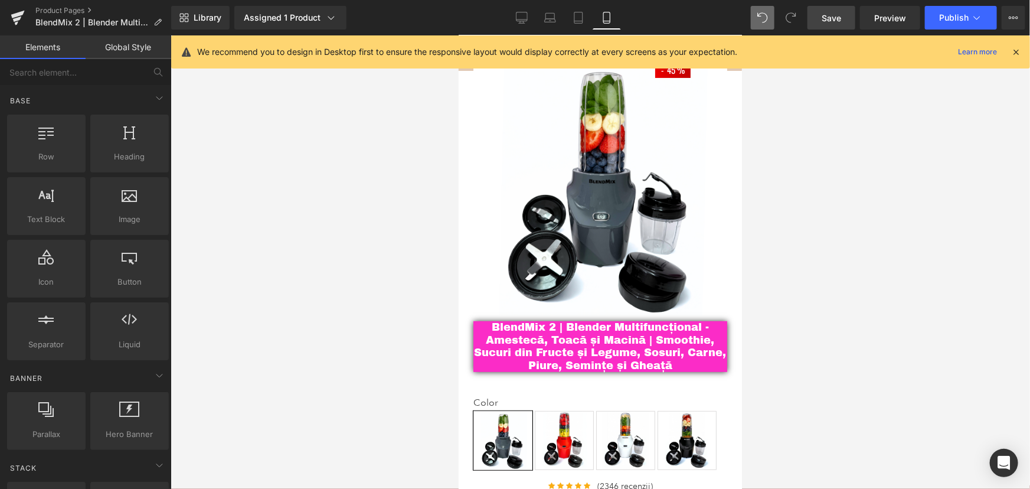
drag, startPoint x: 737, startPoint y: 367, endPoint x: 1222, endPoint y: 109, distance: 548.9
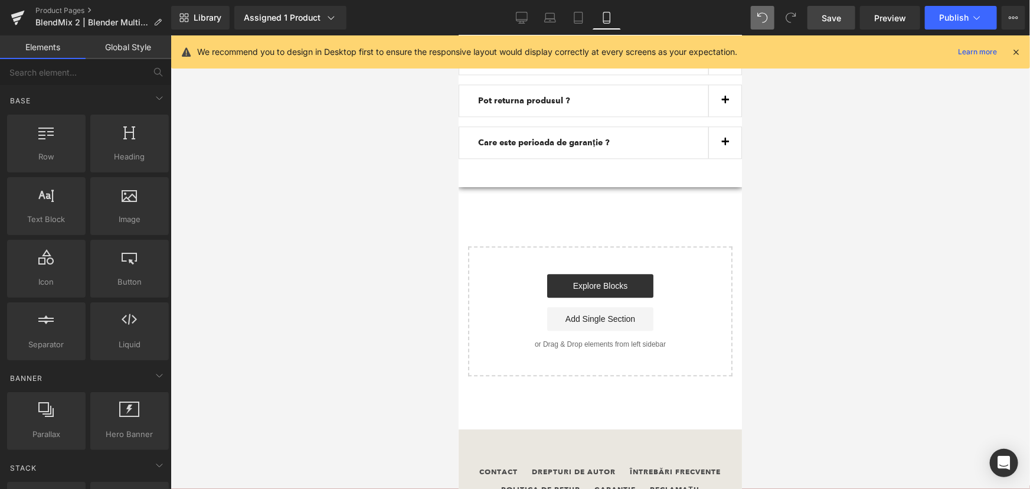
scroll to position [3803, 0]
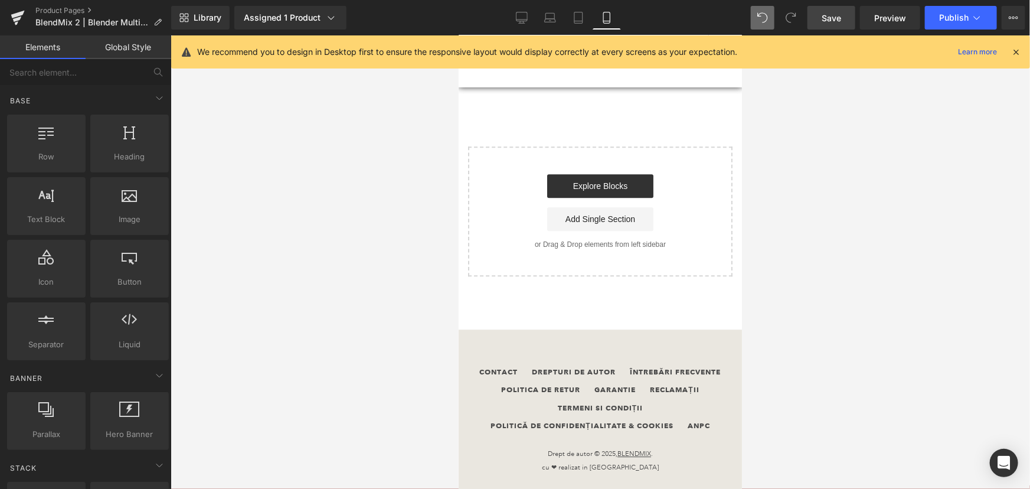
click at [837, 18] on span "Save" at bounding box center [830, 18] width 19 height 12
